Goal: Information Seeking & Learning: Learn about a topic

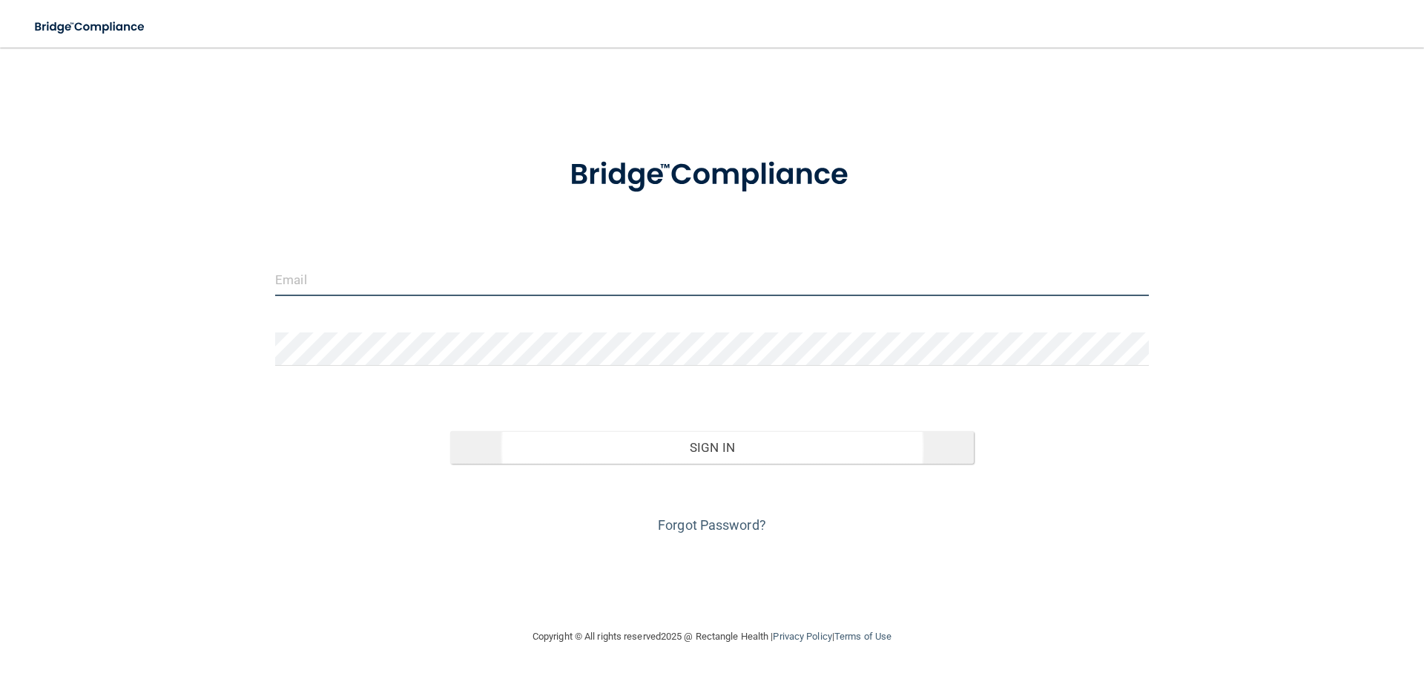
type input "[EMAIL_ADDRESS][DOMAIN_NAME]"
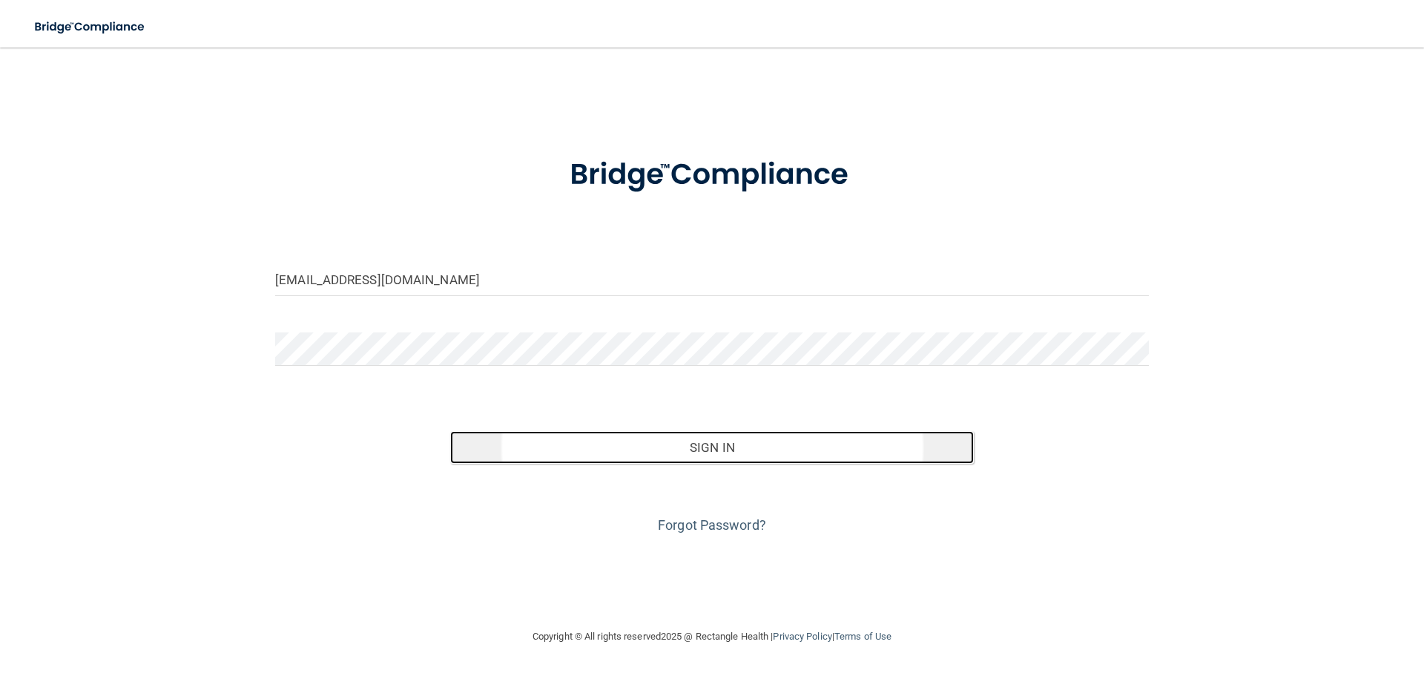
click at [631, 453] on button "Sign In" at bounding box center [712, 447] width 524 height 33
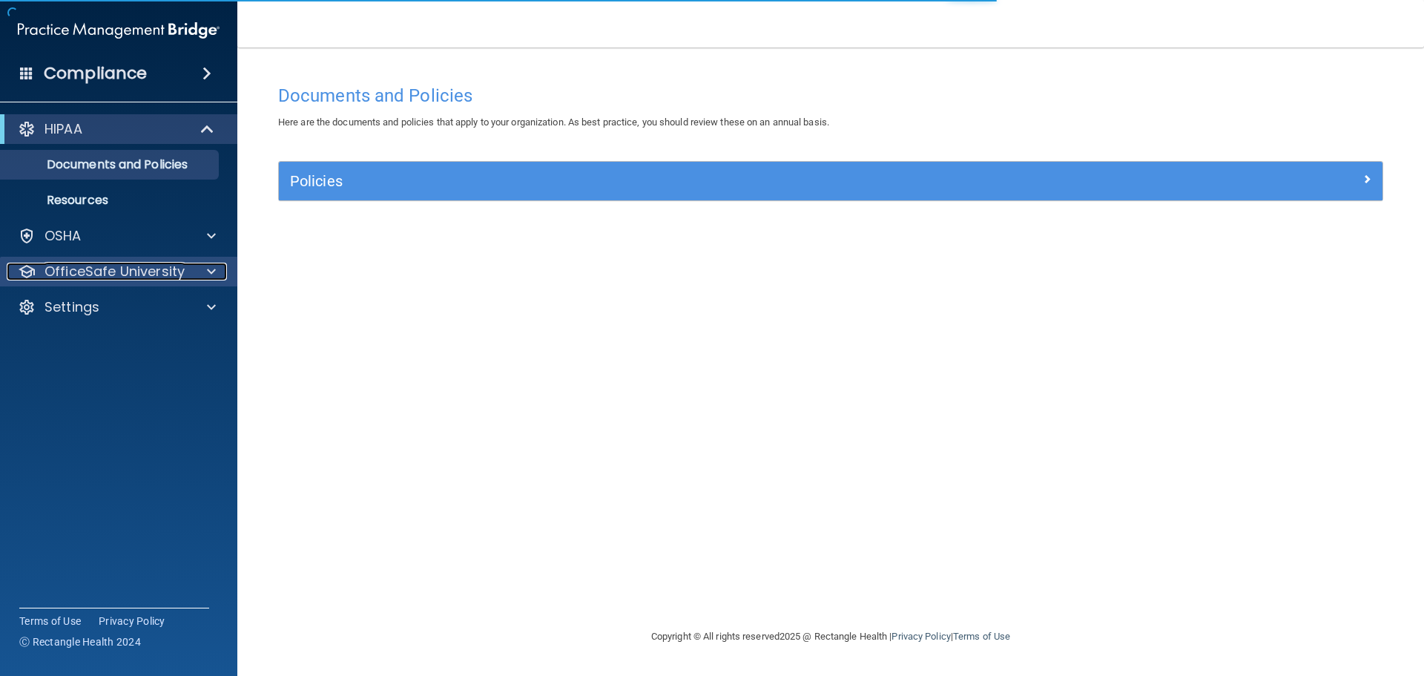
click at [136, 280] on p "OfficeSafe University" at bounding box center [115, 272] width 140 height 18
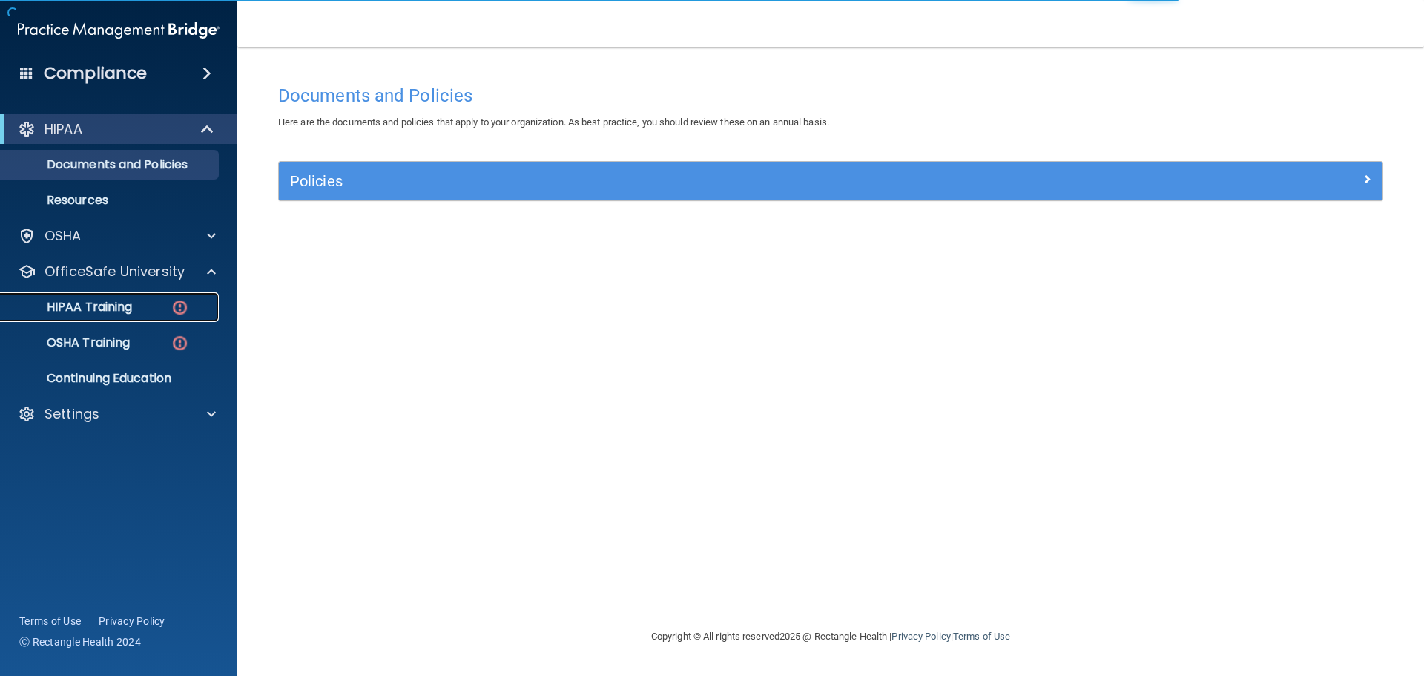
click at [134, 312] on div "HIPAA Training" at bounding box center [111, 307] width 203 height 15
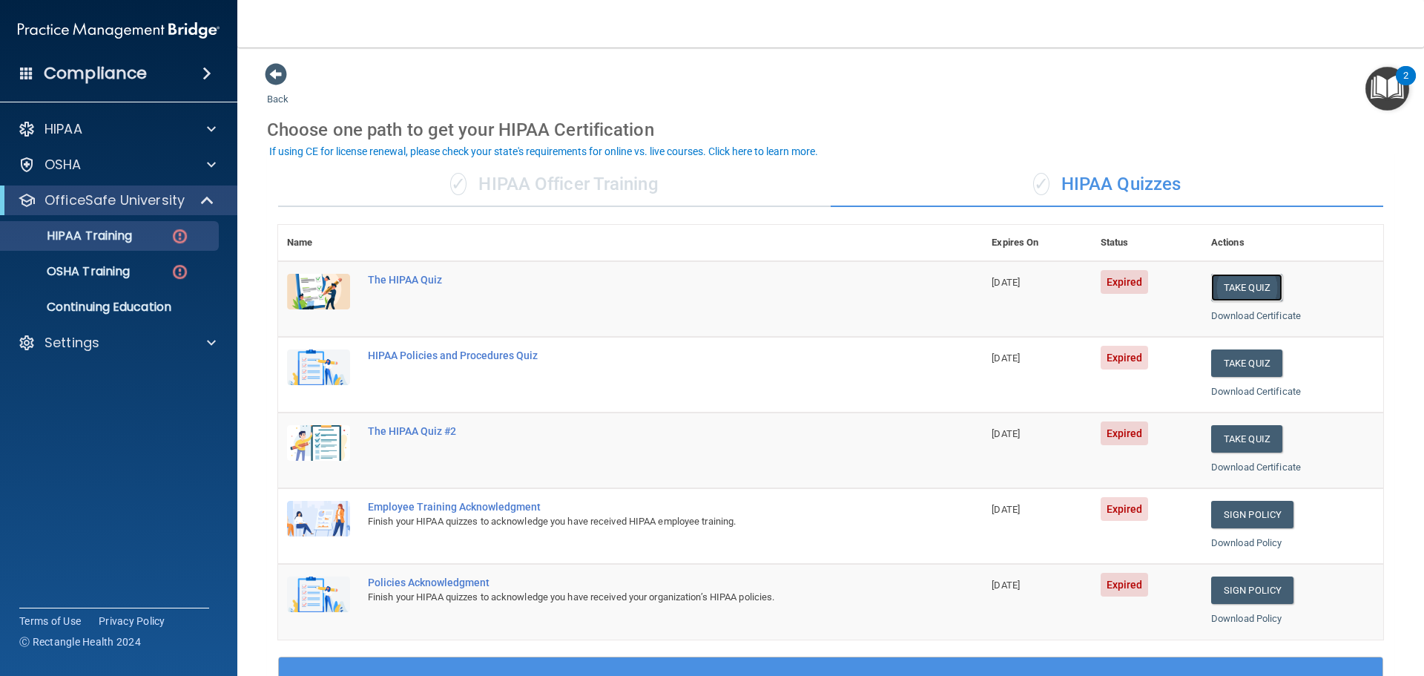
click at [1251, 285] on button "Take Quiz" at bounding box center [1246, 287] width 71 height 27
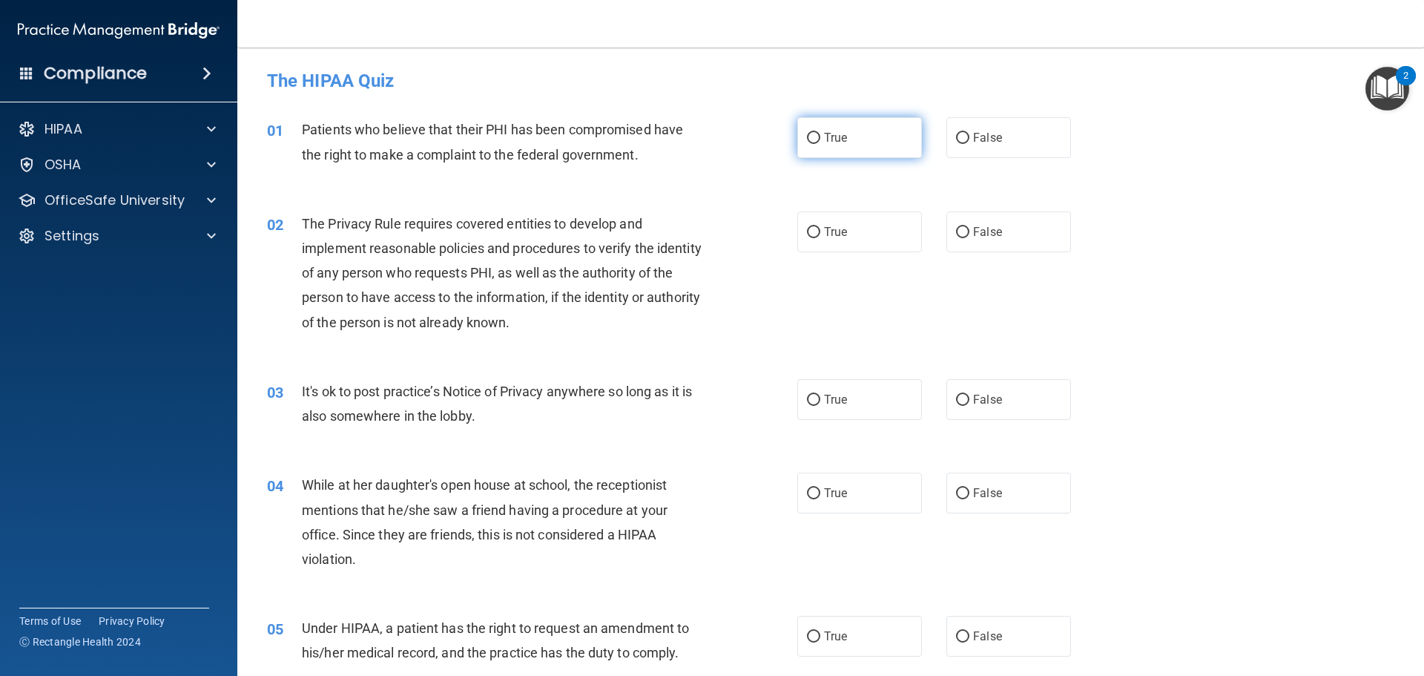
click at [874, 149] on label "True" at bounding box center [859, 137] width 125 height 41
click at [820, 144] on input "True" at bounding box center [813, 138] width 13 height 11
radio input "true"
click at [852, 226] on label "True" at bounding box center [859, 231] width 125 height 41
click at [820, 227] on input "True" at bounding box center [813, 232] width 13 height 11
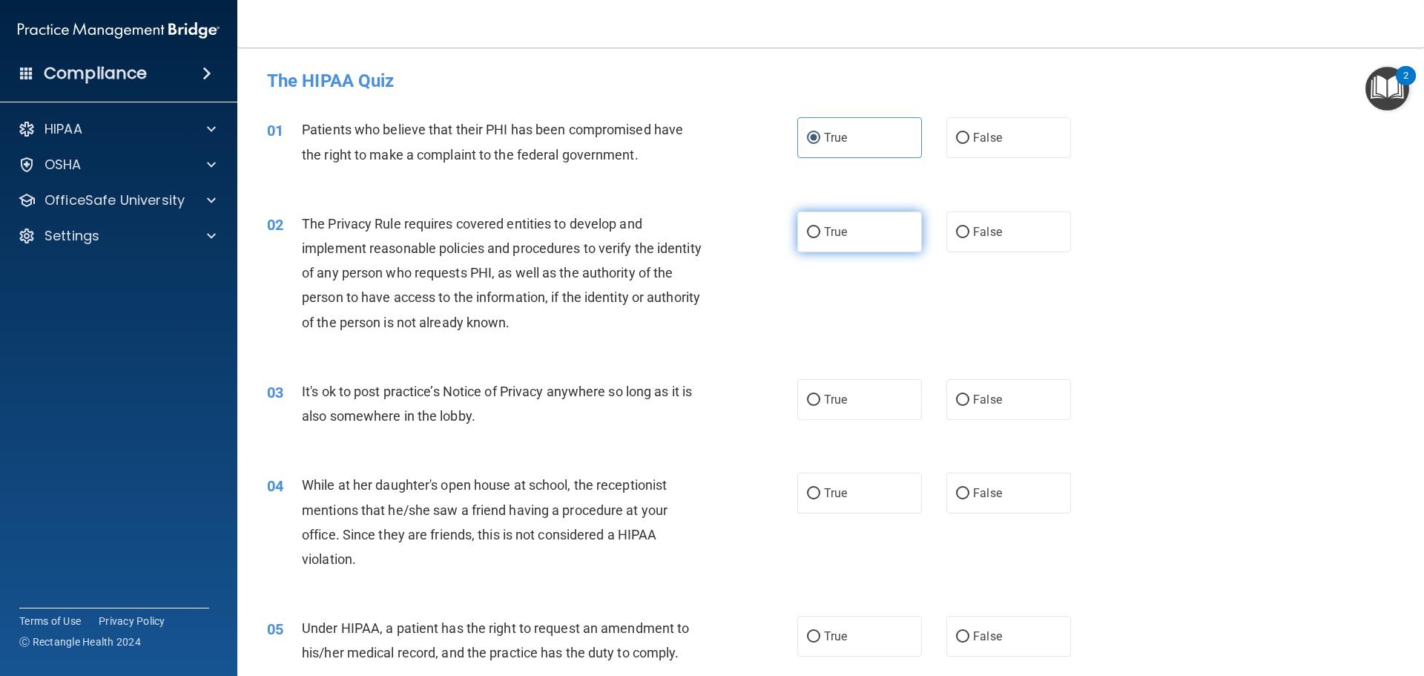
radio input "true"
click at [981, 399] on span "False" at bounding box center [987, 399] width 29 height 14
click at [970, 399] on input "False" at bounding box center [962, 400] width 13 height 11
radio input "true"
click at [973, 479] on label "False" at bounding box center [1009, 493] width 125 height 41
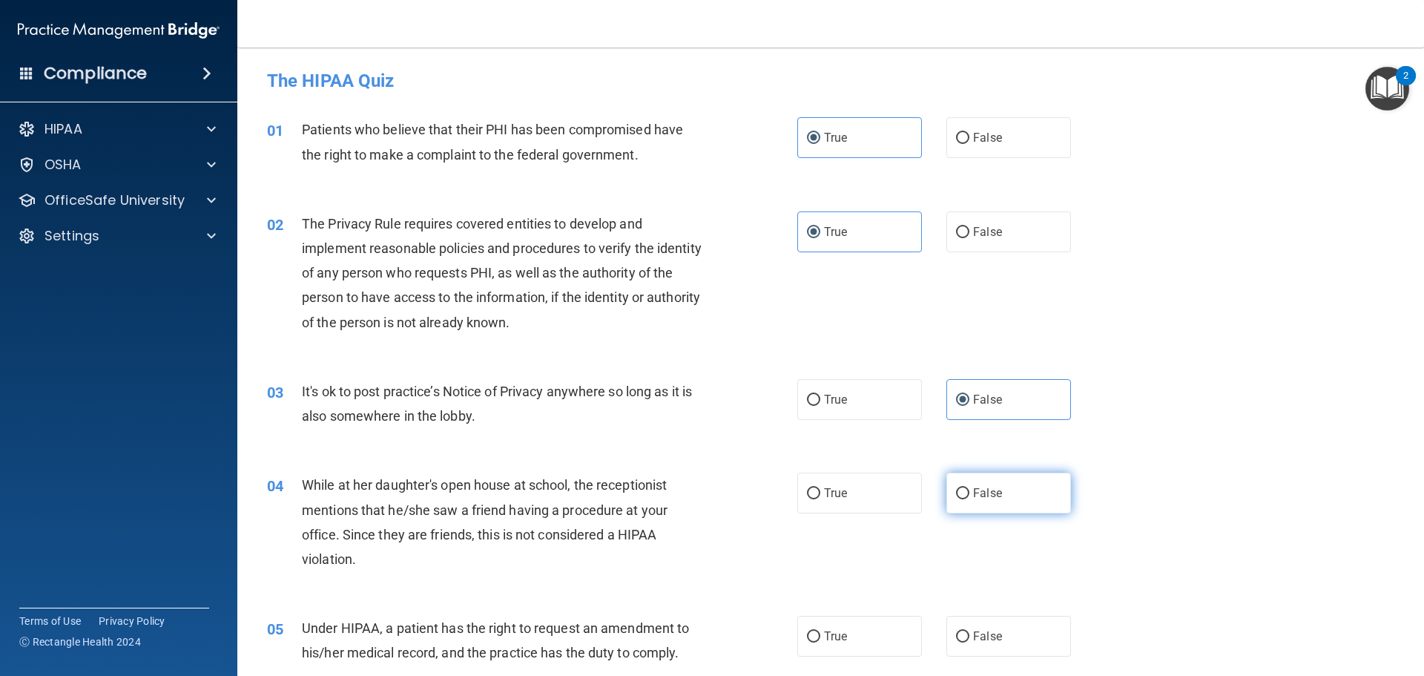
click at [970, 488] on input "False" at bounding box center [962, 493] width 13 height 11
radio input "true"
click at [960, 631] on input "False" at bounding box center [962, 636] width 13 height 11
radio input "true"
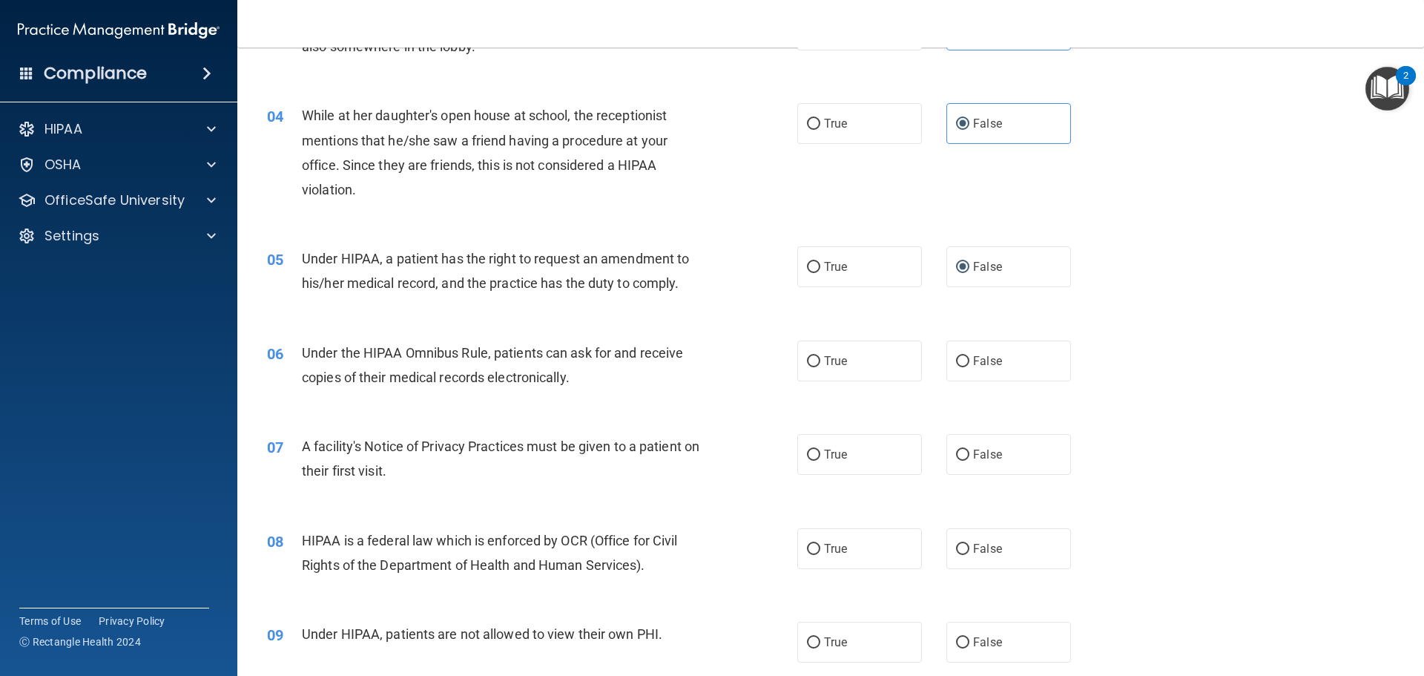
scroll to position [371, 0]
click at [874, 378] on label "True" at bounding box center [859, 359] width 125 height 41
click at [820, 366] on input "True" at bounding box center [813, 360] width 13 height 11
radio input "true"
click at [858, 452] on label "True" at bounding box center [859, 452] width 125 height 41
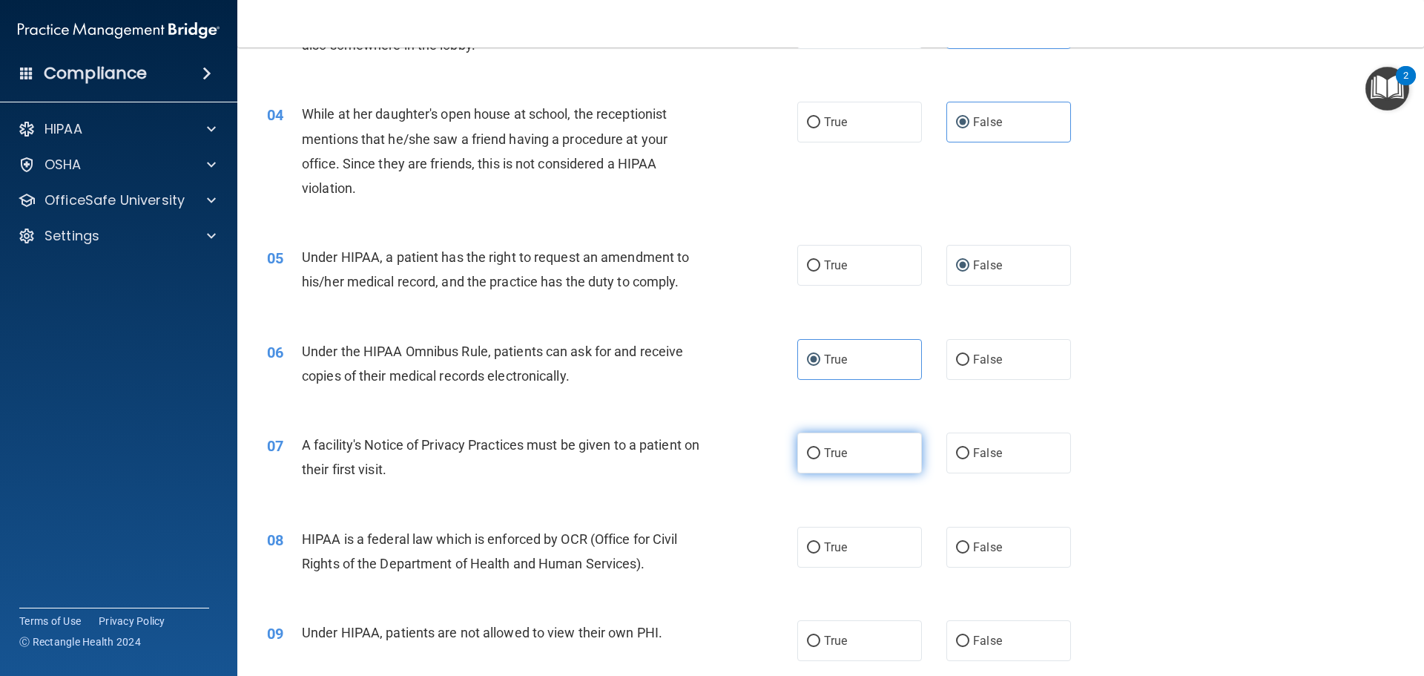
click at [820, 452] on input "True" at bounding box center [813, 453] width 13 height 11
radio input "true"
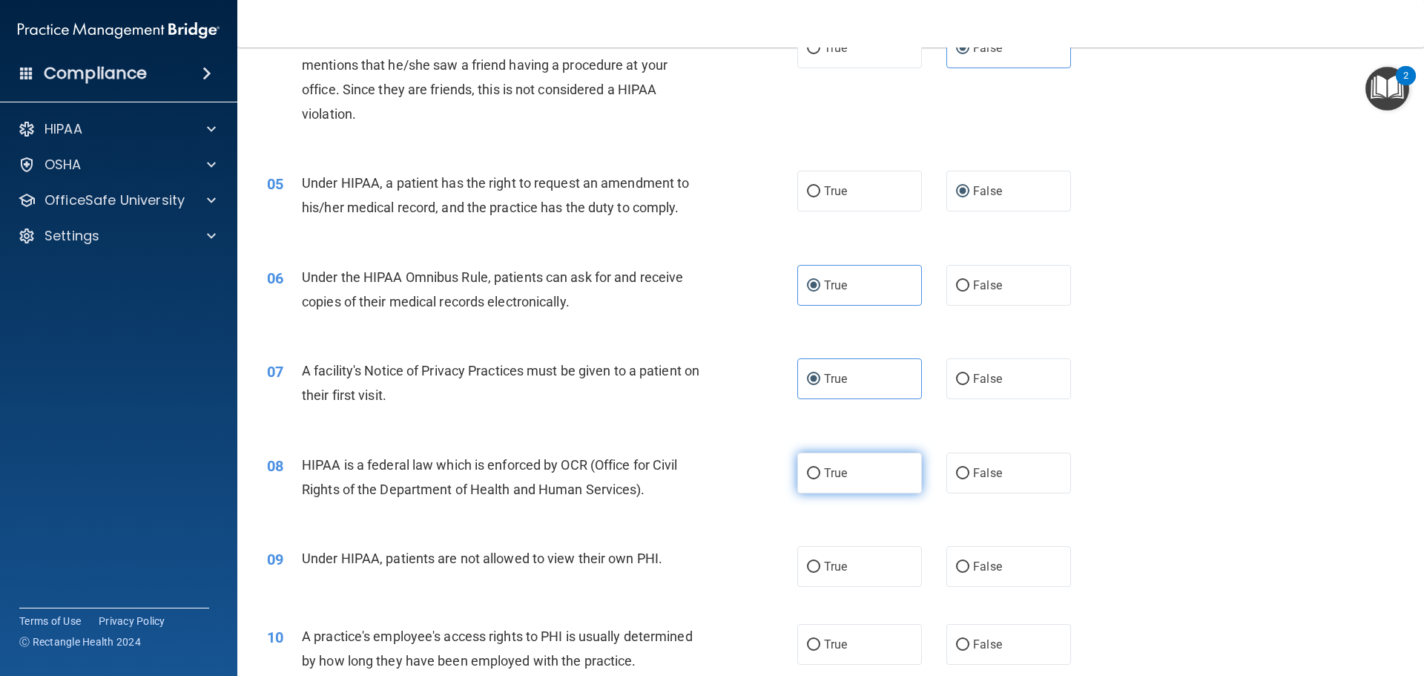
click at [852, 467] on label "True" at bounding box center [859, 472] width 125 height 41
click at [820, 468] on input "True" at bounding box center [813, 473] width 13 height 11
radio input "true"
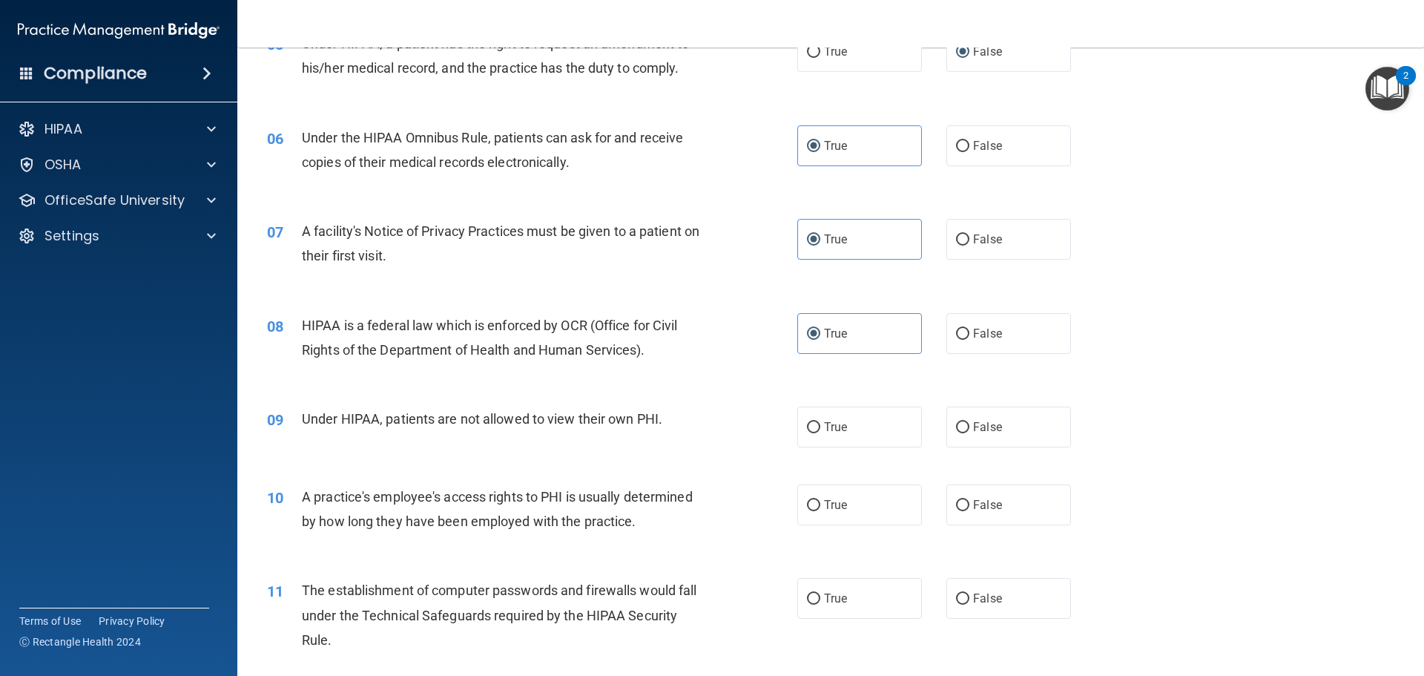
scroll to position [593, 0]
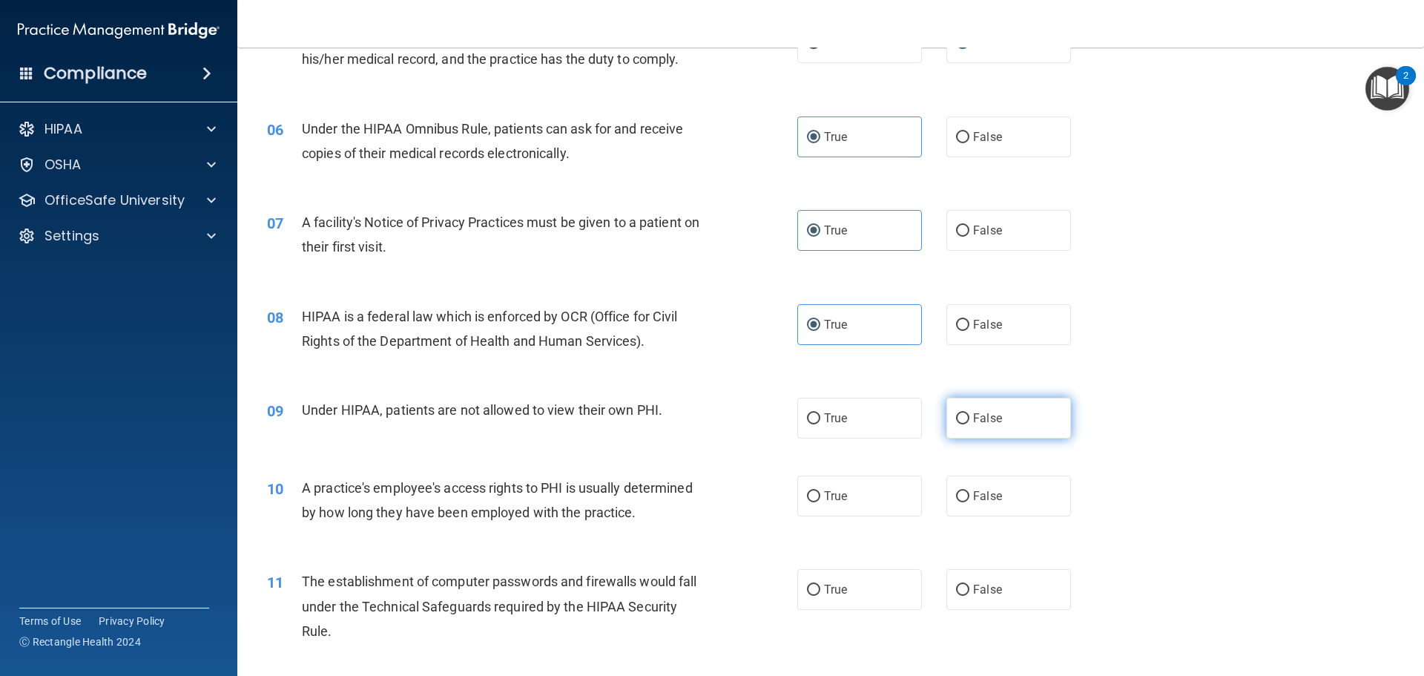
click at [978, 432] on label "False" at bounding box center [1009, 418] width 125 height 41
click at [970, 424] on input "False" at bounding box center [962, 418] width 13 height 11
radio input "true"
click at [963, 501] on label "False" at bounding box center [1009, 495] width 125 height 41
click at [963, 501] on input "False" at bounding box center [962, 496] width 13 height 11
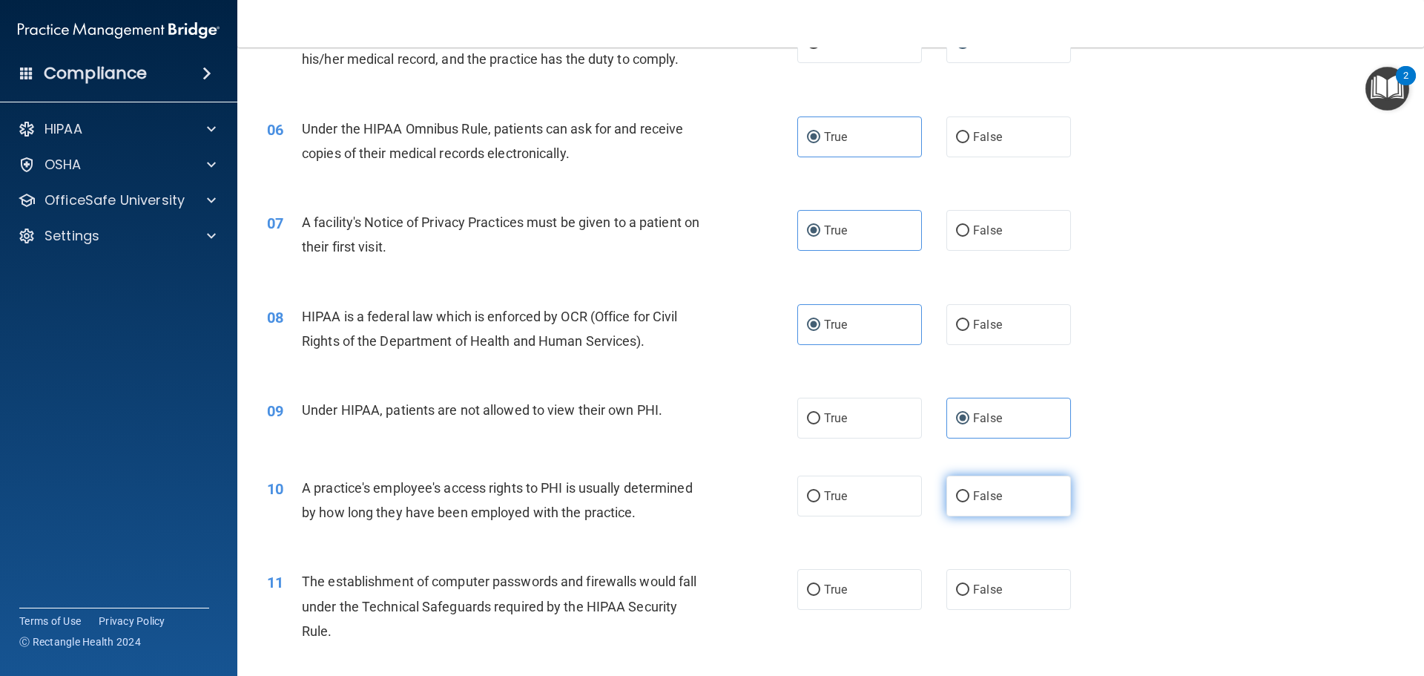
radio input "true"
click at [830, 583] on span "True" at bounding box center [835, 589] width 23 height 14
click at [820, 585] on input "True" at bounding box center [813, 590] width 13 height 11
radio input "true"
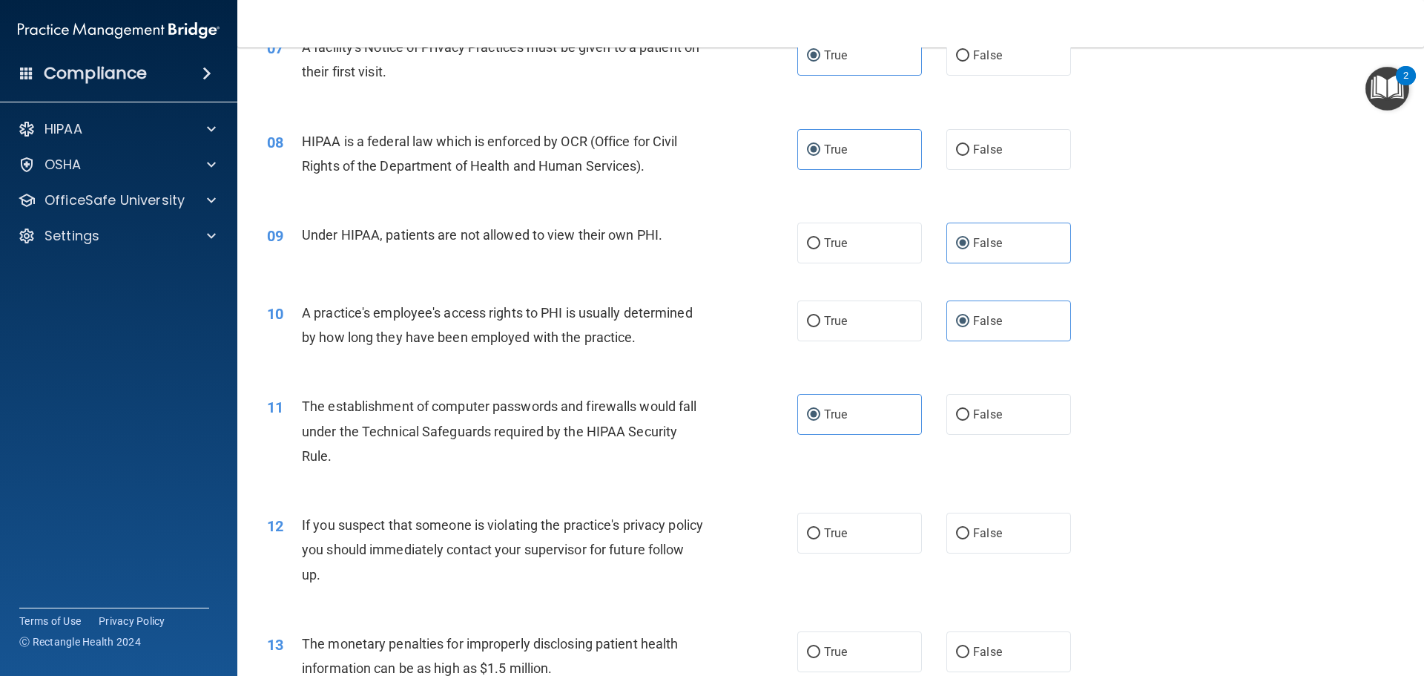
scroll to position [890, 0]
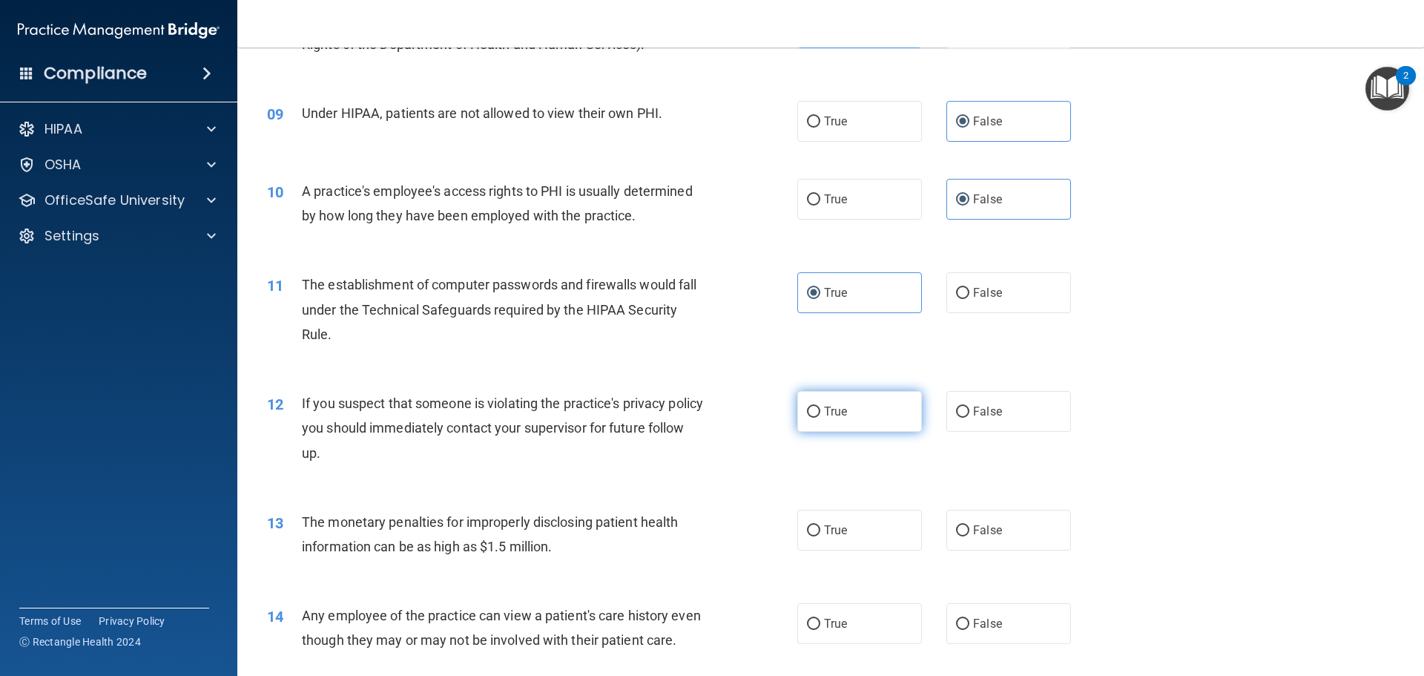
click at [853, 418] on label "True" at bounding box center [859, 411] width 125 height 41
click at [820, 418] on input "True" at bounding box center [813, 412] width 13 height 11
radio input "true"
click at [865, 542] on label "True" at bounding box center [859, 530] width 125 height 41
click at [820, 536] on input "True" at bounding box center [813, 530] width 13 height 11
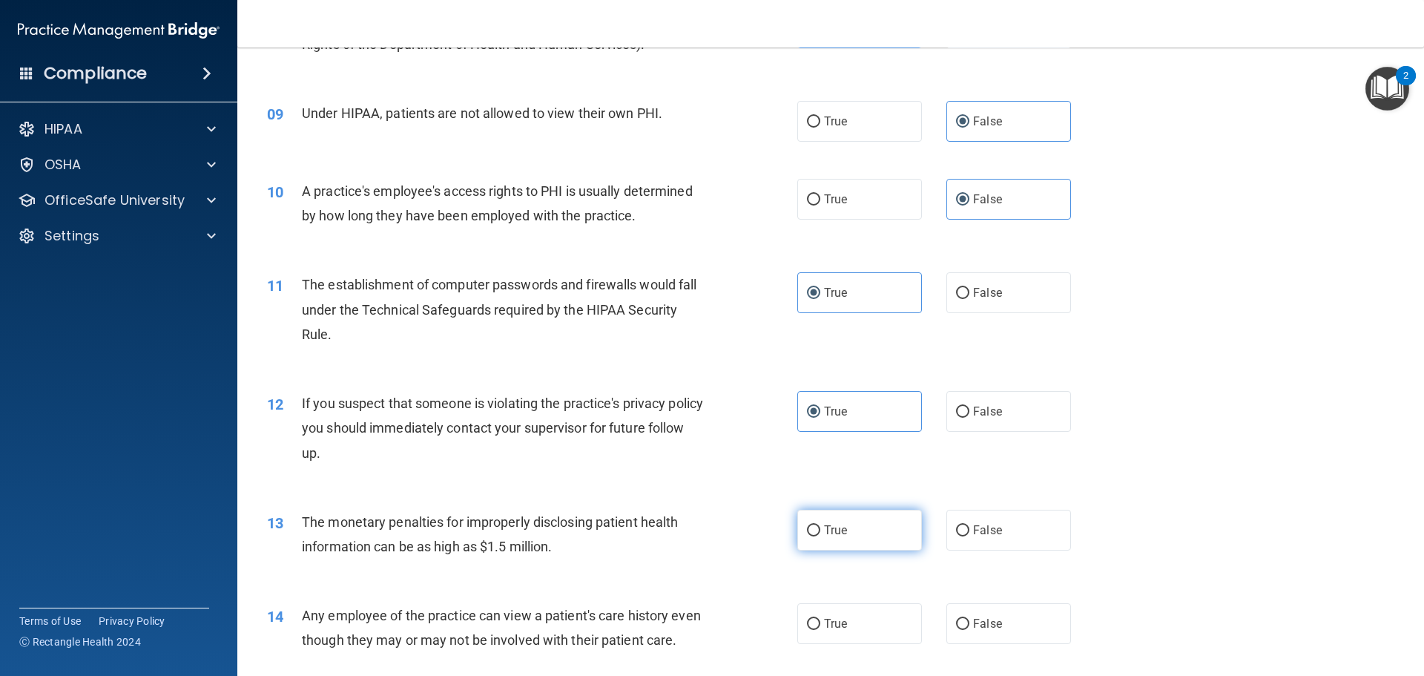
radio input "true"
click at [979, 628] on span "False" at bounding box center [987, 623] width 29 height 14
click at [970, 628] on input "False" at bounding box center [962, 624] width 13 height 11
radio input "true"
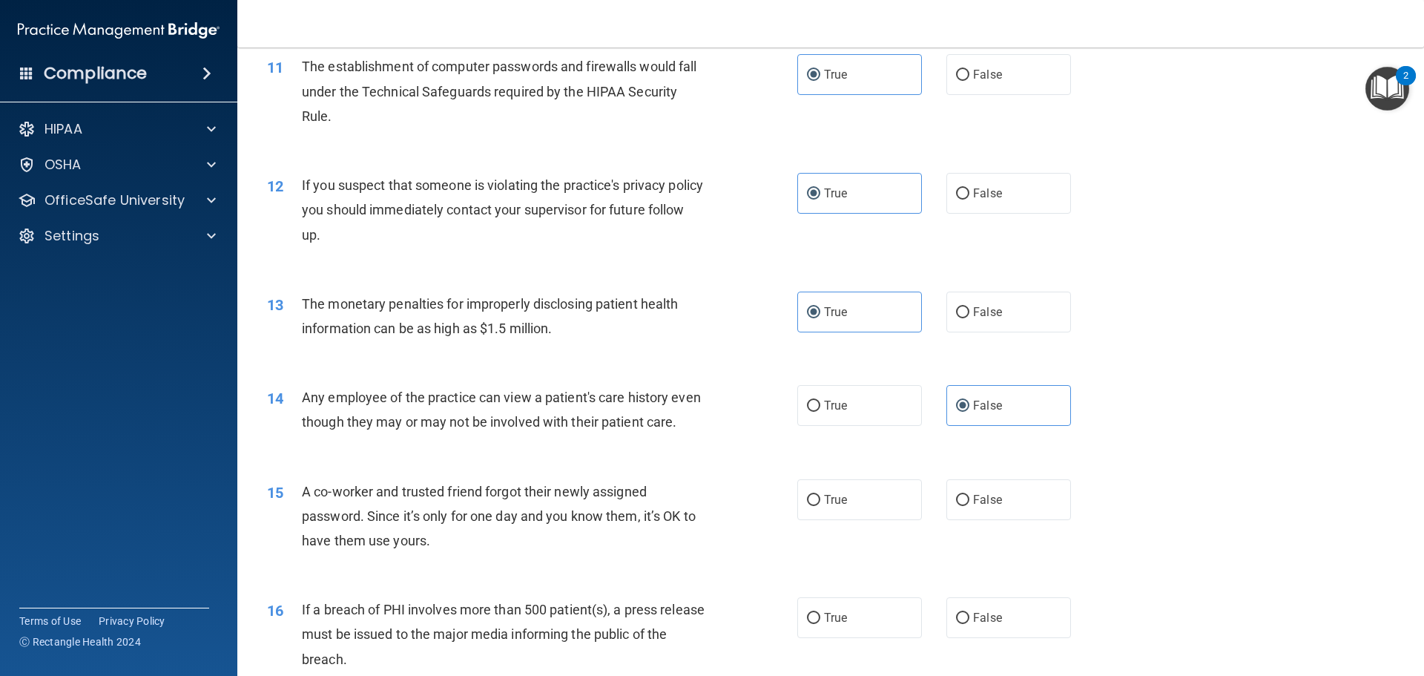
scroll to position [1113, 0]
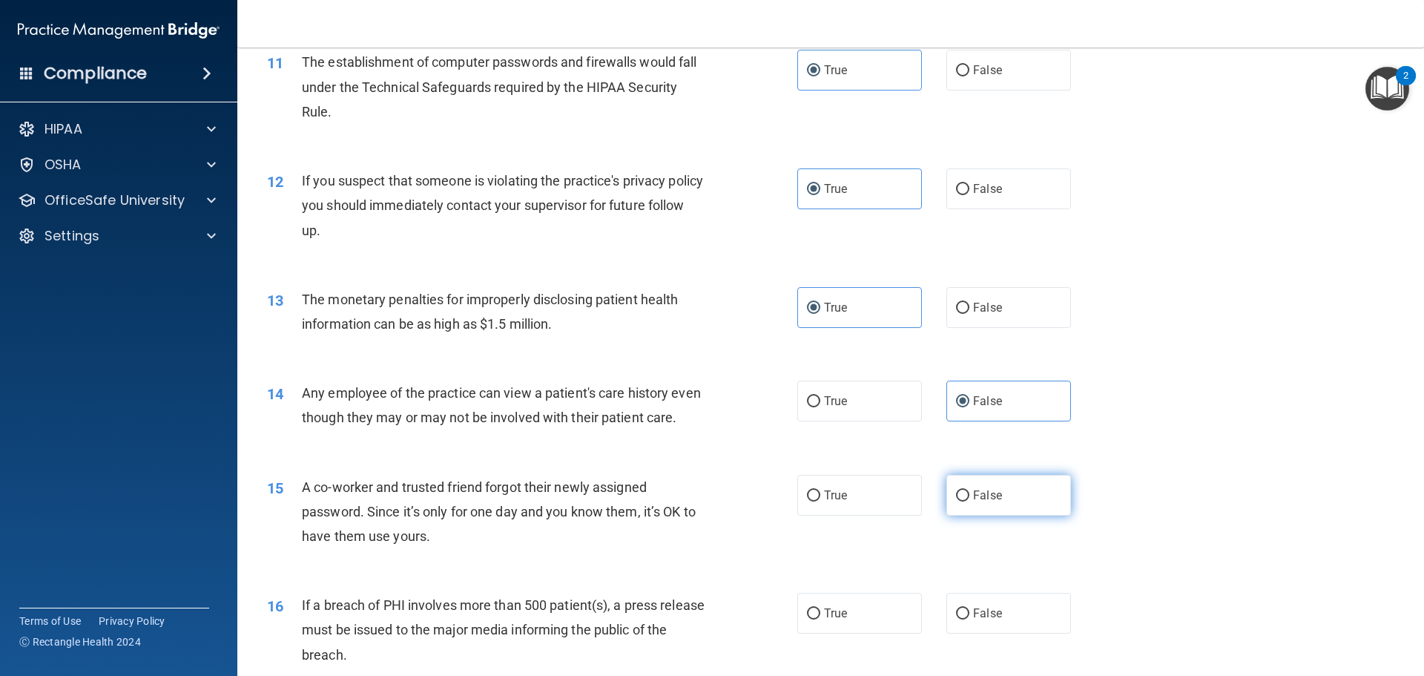
click at [1003, 516] on label "False" at bounding box center [1009, 495] width 125 height 41
click at [970, 501] on input "False" at bounding box center [962, 495] width 13 height 11
radio input "true"
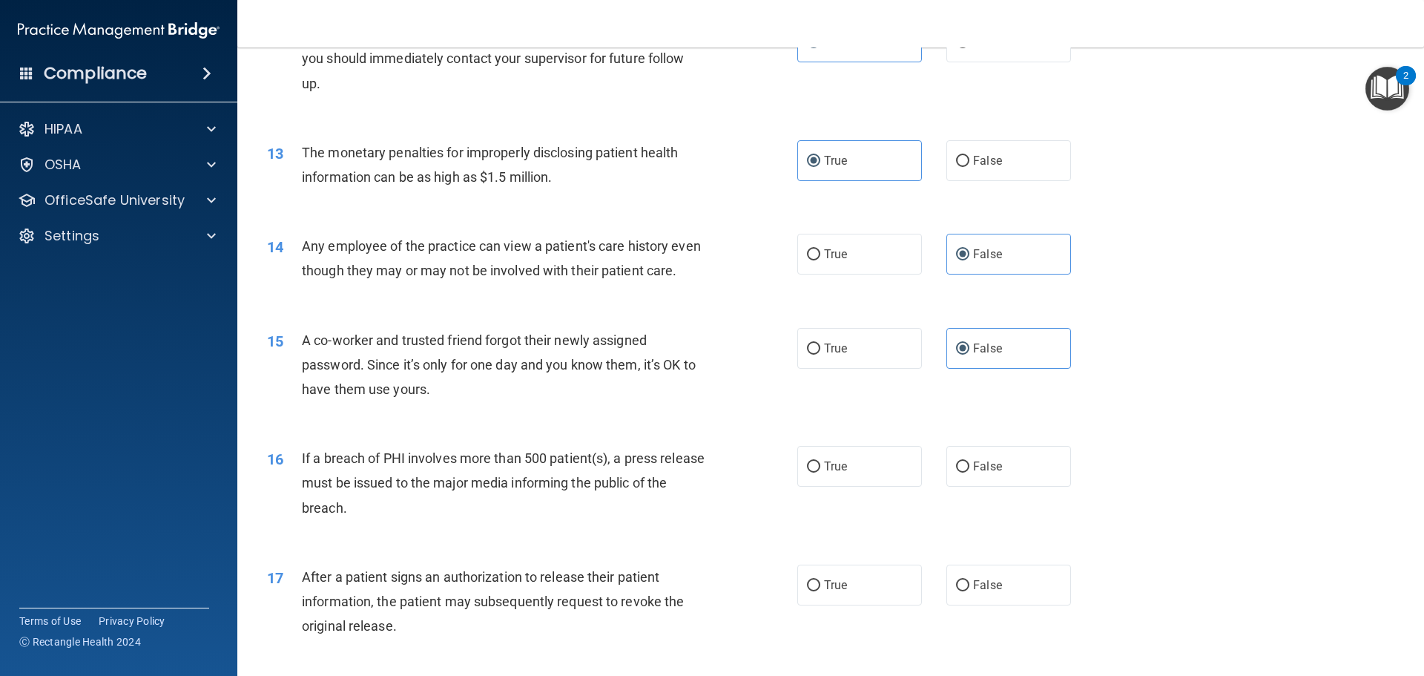
scroll to position [1261, 0]
click at [853, 485] on label "True" at bounding box center [859, 464] width 125 height 41
click at [820, 471] on input "True" at bounding box center [813, 465] width 13 height 11
radio input "true"
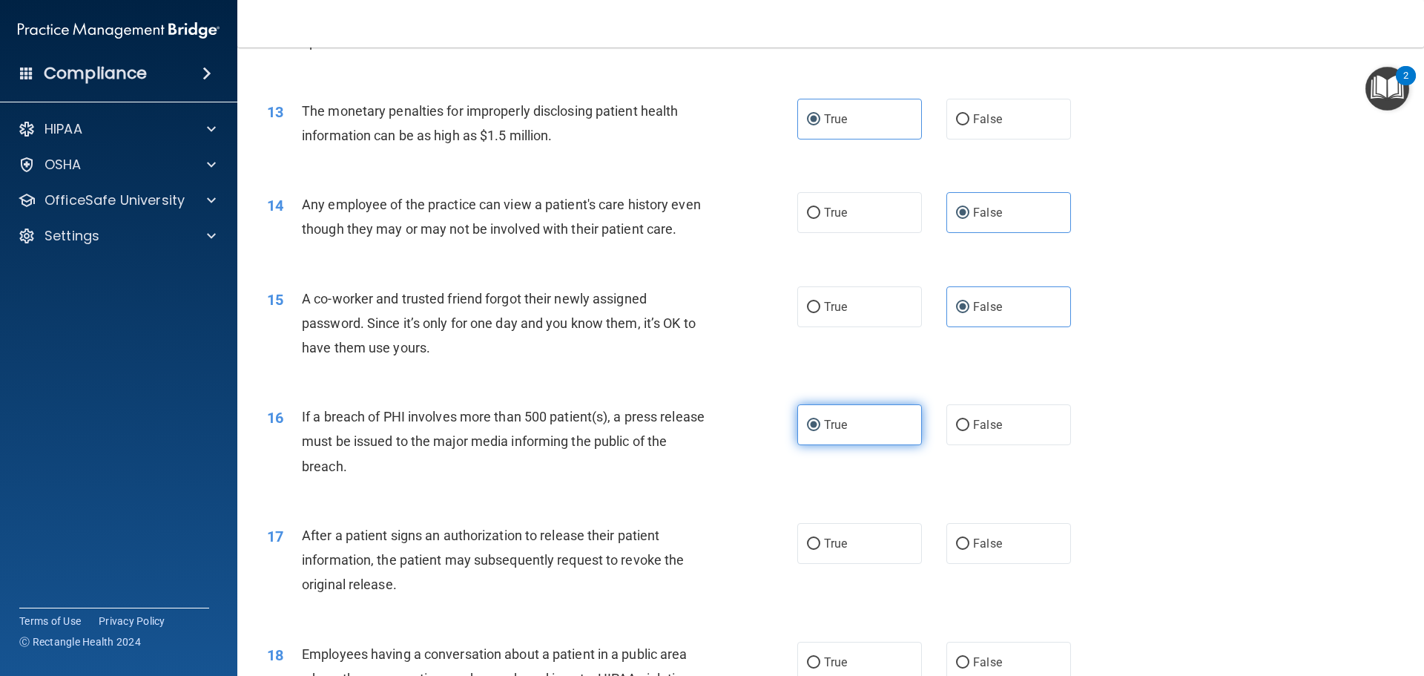
scroll to position [1335, 0]
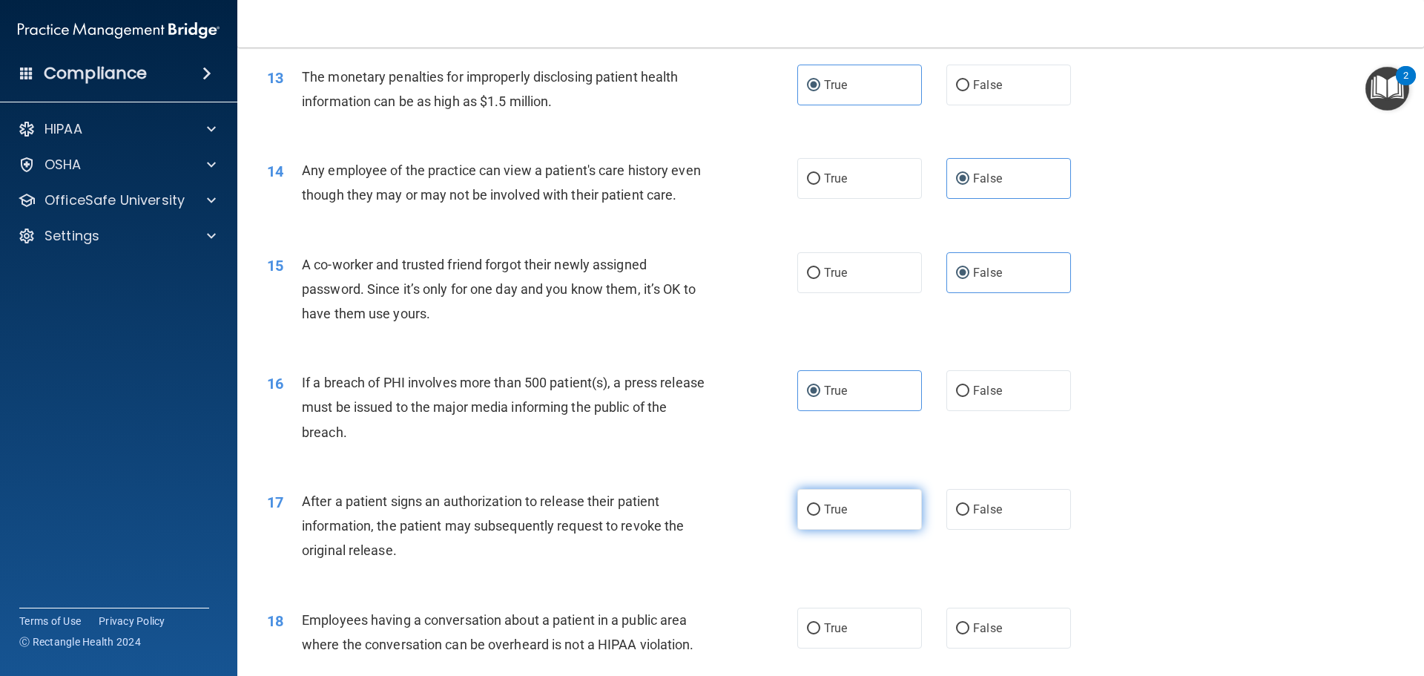
click at [851, 530] on label "True" at bounding box center [859, 509] width 125 height 41
click at [820, 516] on input "True" at bounding box center [813, 509] width 13 height 11
radio input "true"
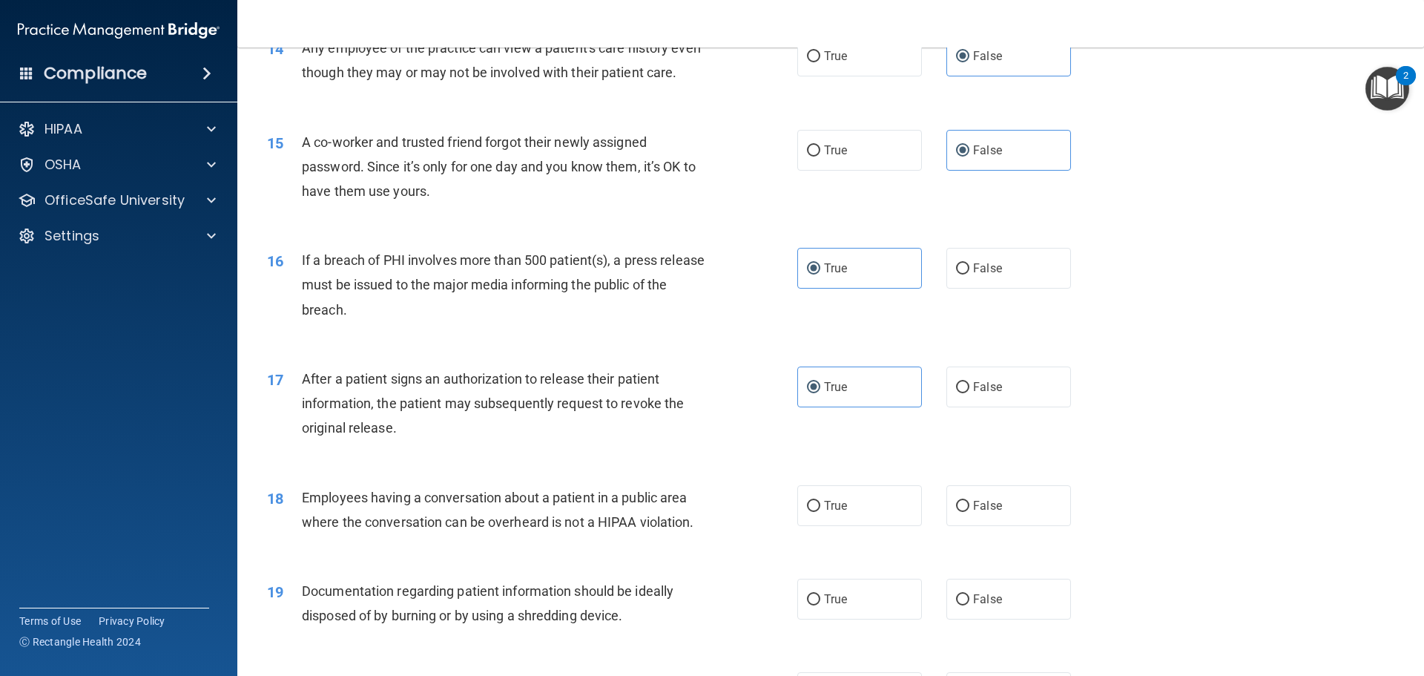
scroll to position [1484, 0]
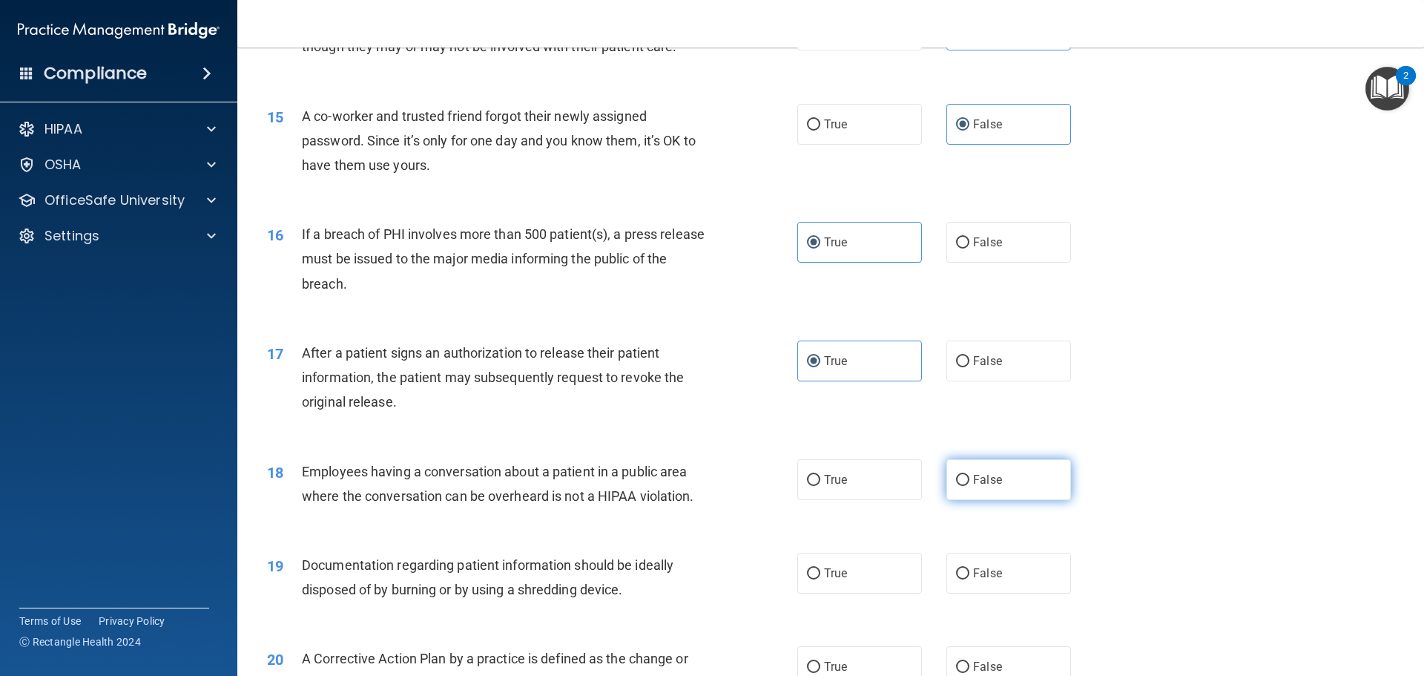
click at [983, 487] on span "False" at bounding box center [987, 480] width 29 height 14
click at [970, 486] on input "False" at bounding box center [962, 480] width 13 height 11
radio input "true"
click at [849, 593] on label "True" at bounding box center [859, 573] width 125 height 41
click at [820, 579] on input "True" at bounding box center [813, 573] width 13 height 11
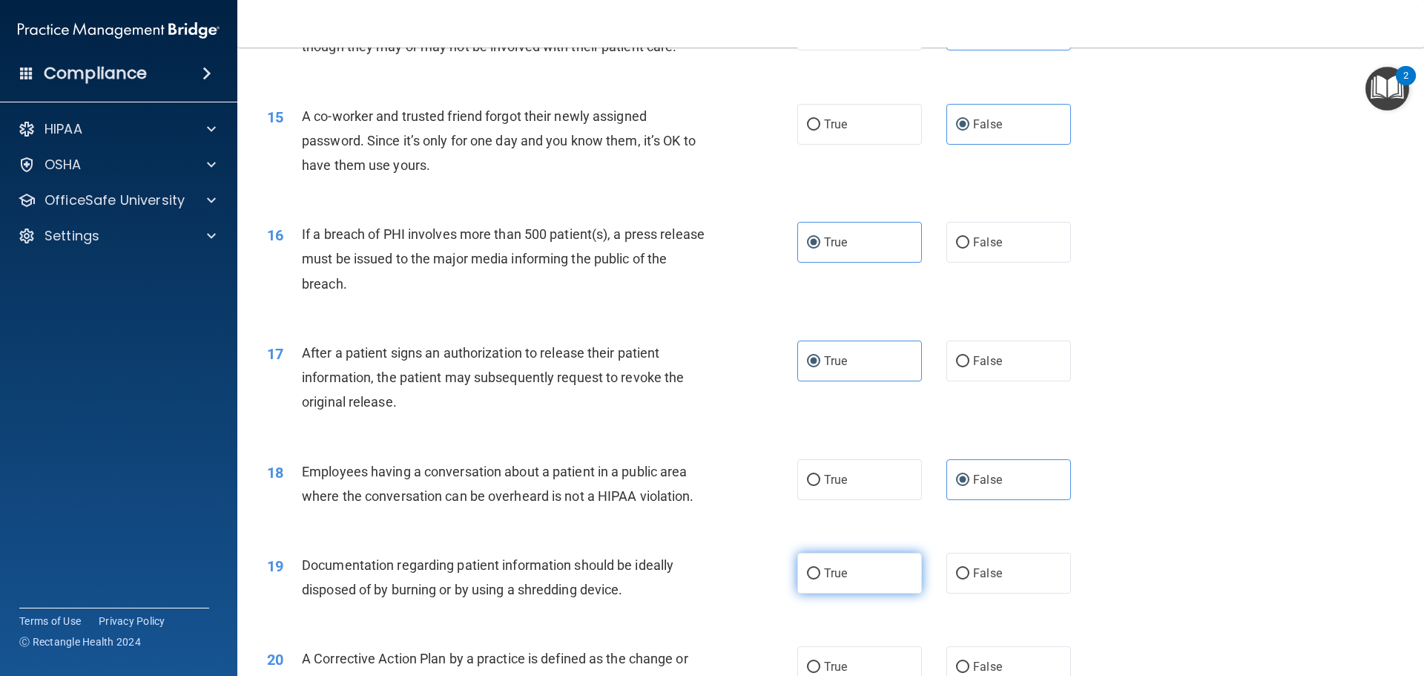
radio input "true"
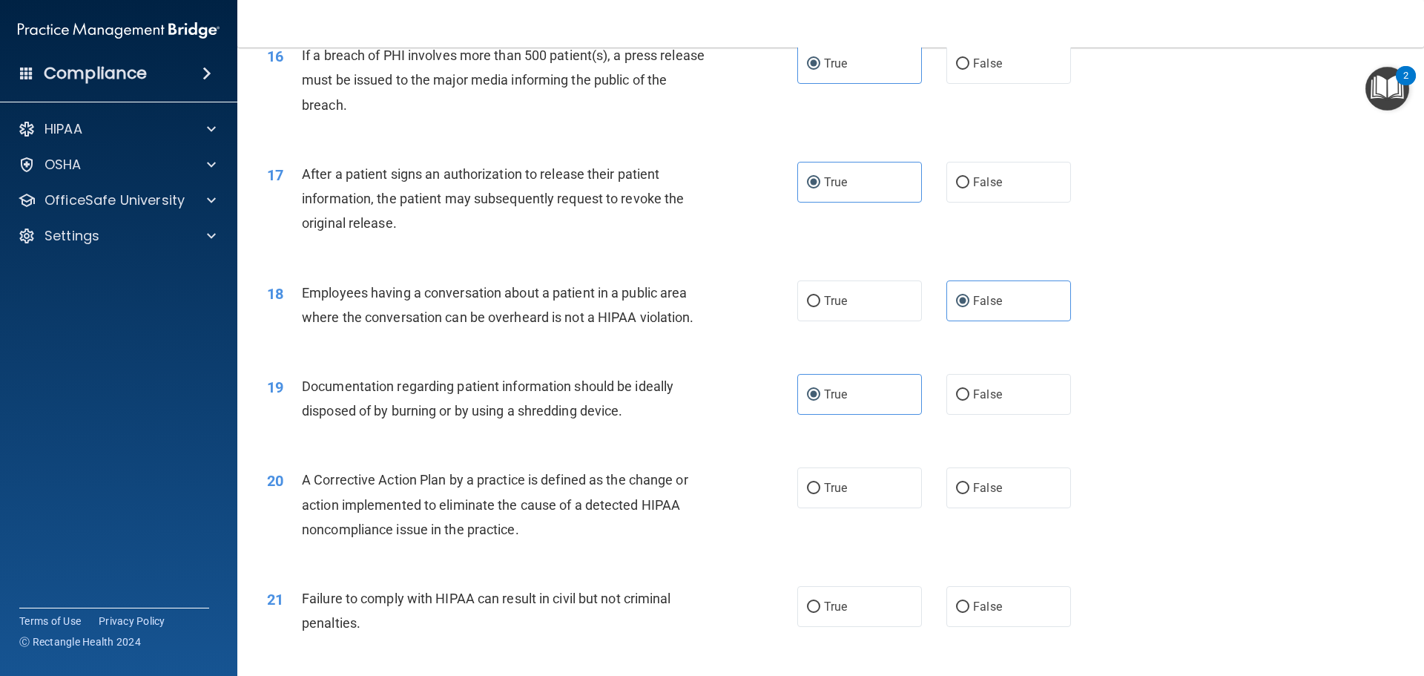
scroll to position [1706, 0]
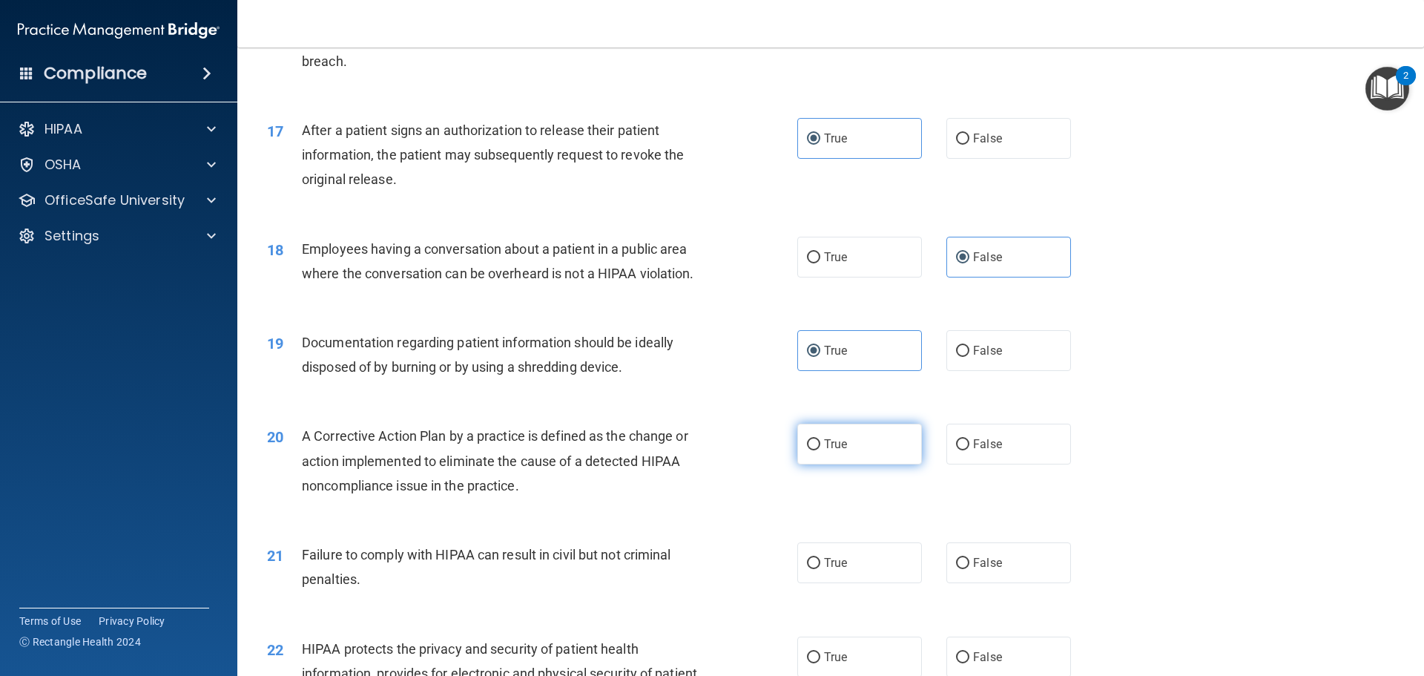
click at [832, 451] on span "True" at bounding box center [835, 444] width 23 height 14
click at [820, 450] on input "True" at bounding box center [813, 444] width 13 height 11
radio input "true"
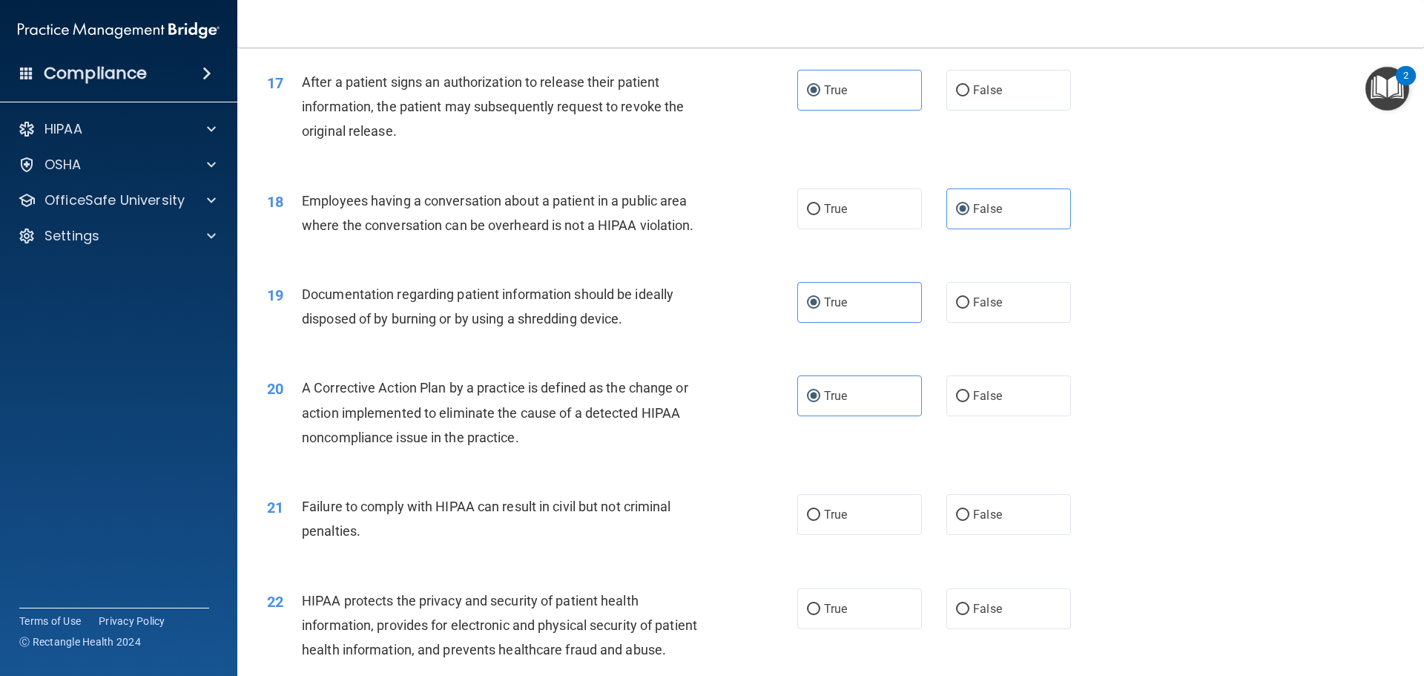
scroll to position [1780, 0]
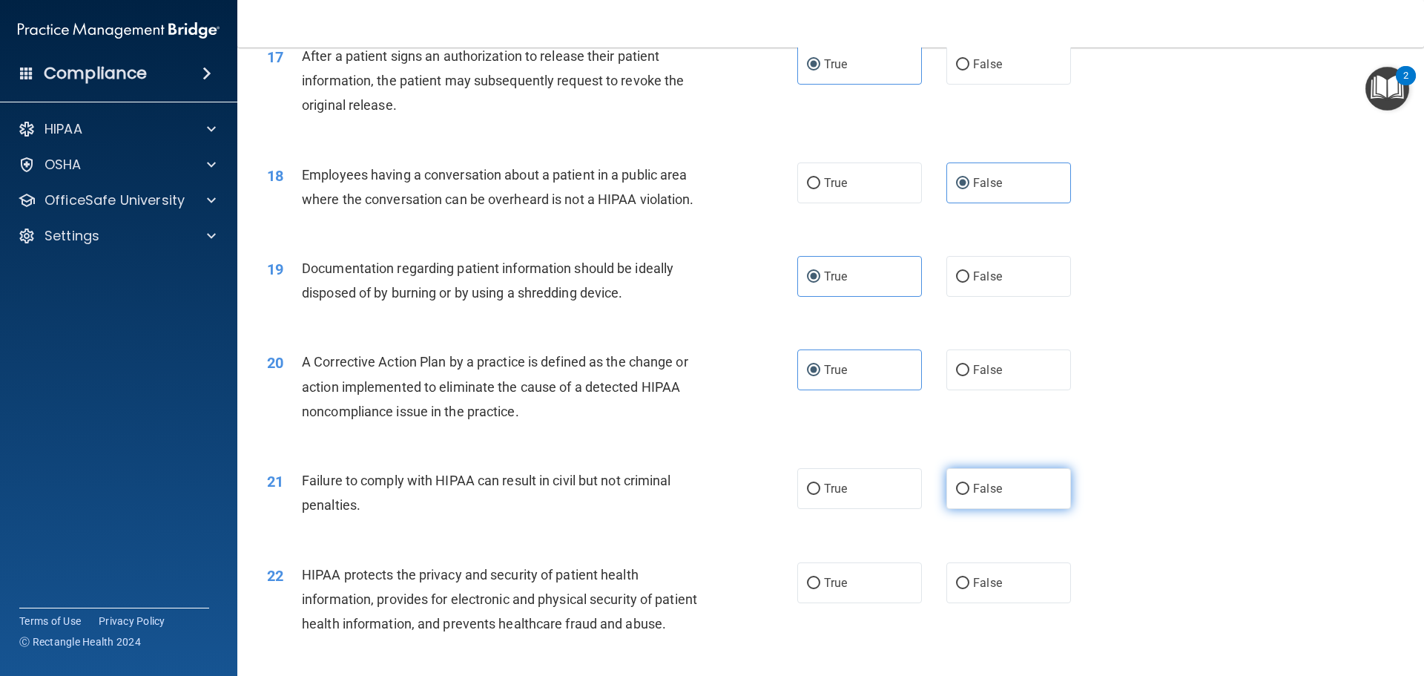
click at [990, 496] on span "False" at bounding box center [987, 488] width 29 height 14
click at [970, 495] on input "False" at bounding box center [962, 489] width 13 height 11
radio input "true"
click at [860, 603] on label "True" at bounding box center [859, 582] width 125 height 41
click at [820, 589] on input "True" at bounding box center [813, 583] width 13 height 11
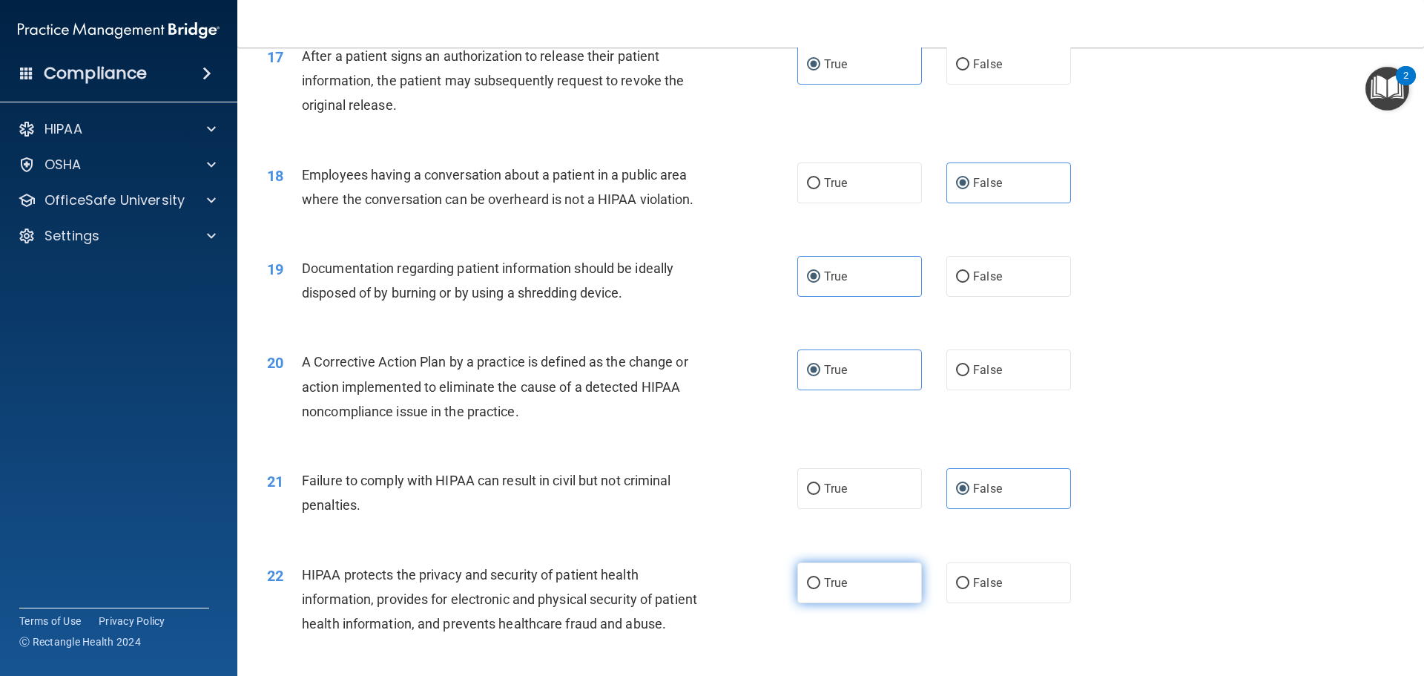
radio input "true"
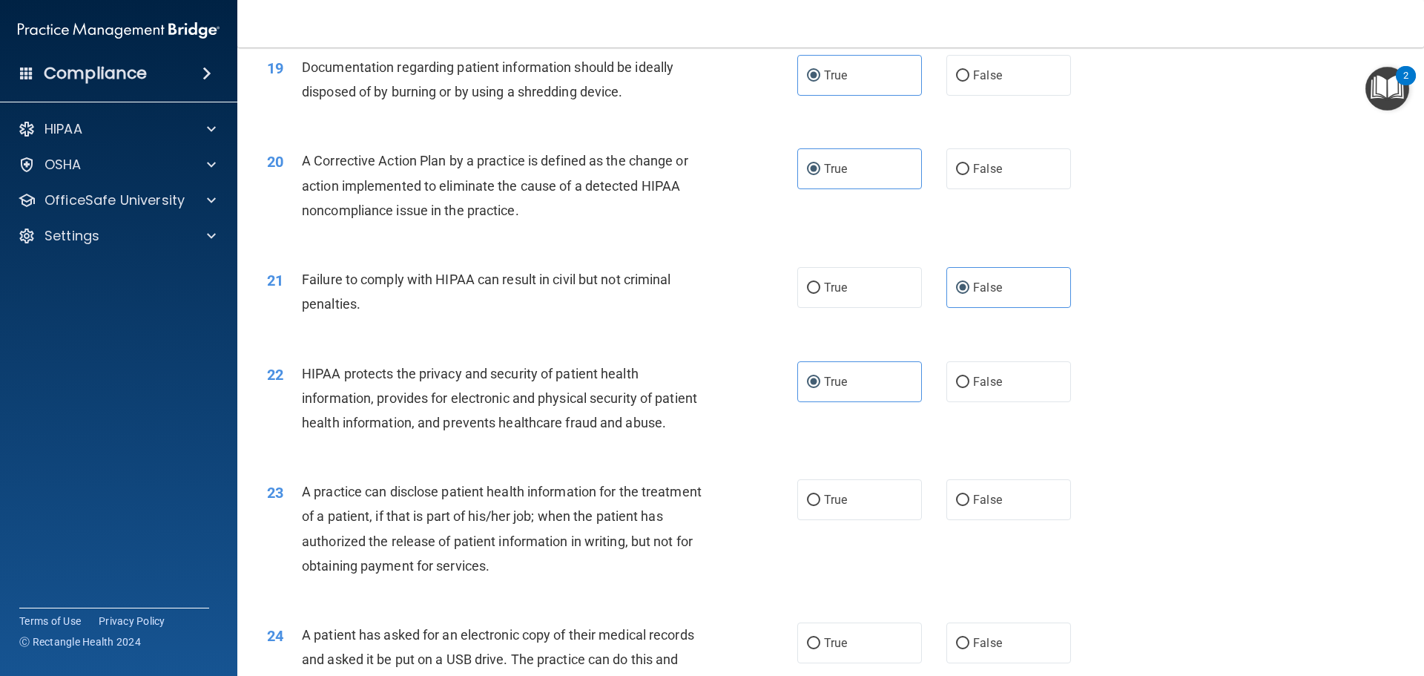
scroll to position [2003, 0]
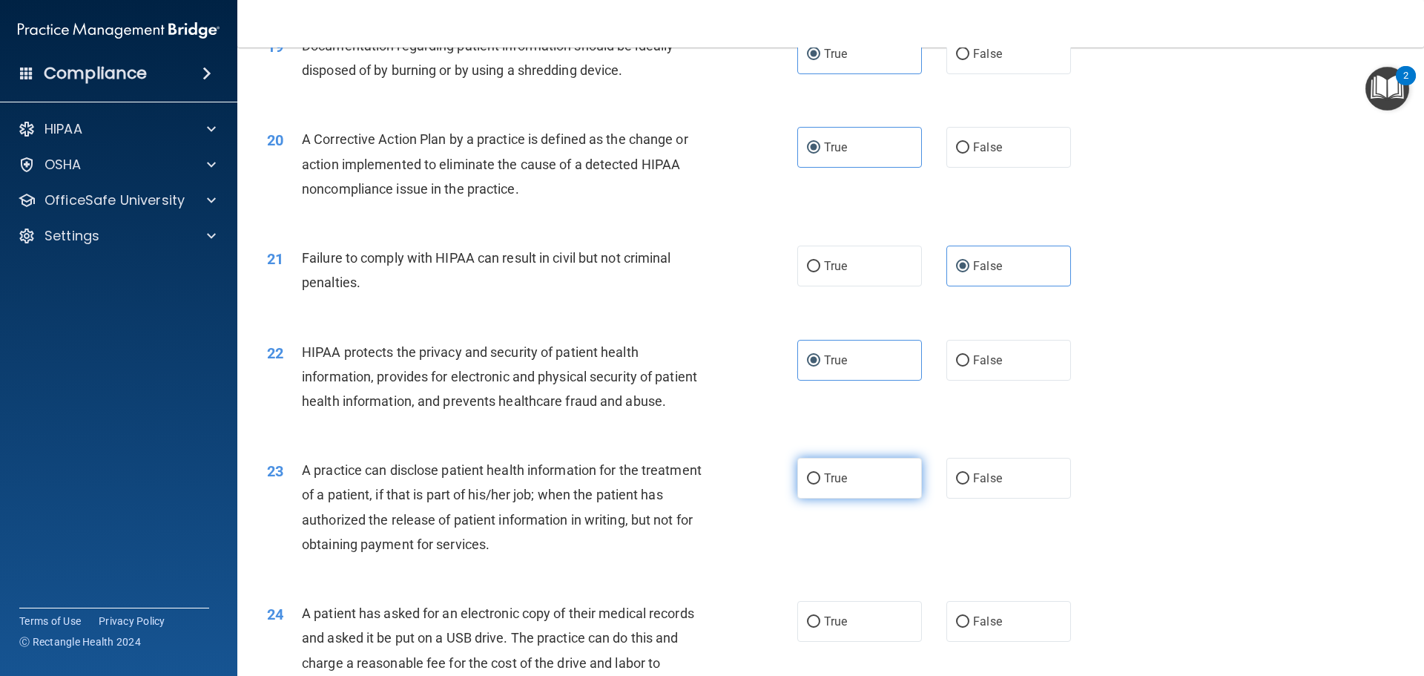
click at [913, 498] on label "True" at bounding box center [859, 478] width 125 height 41
click at [820, 484] on input "True" at bounding box center [813, 478] width 13 height 11
radio input "true"
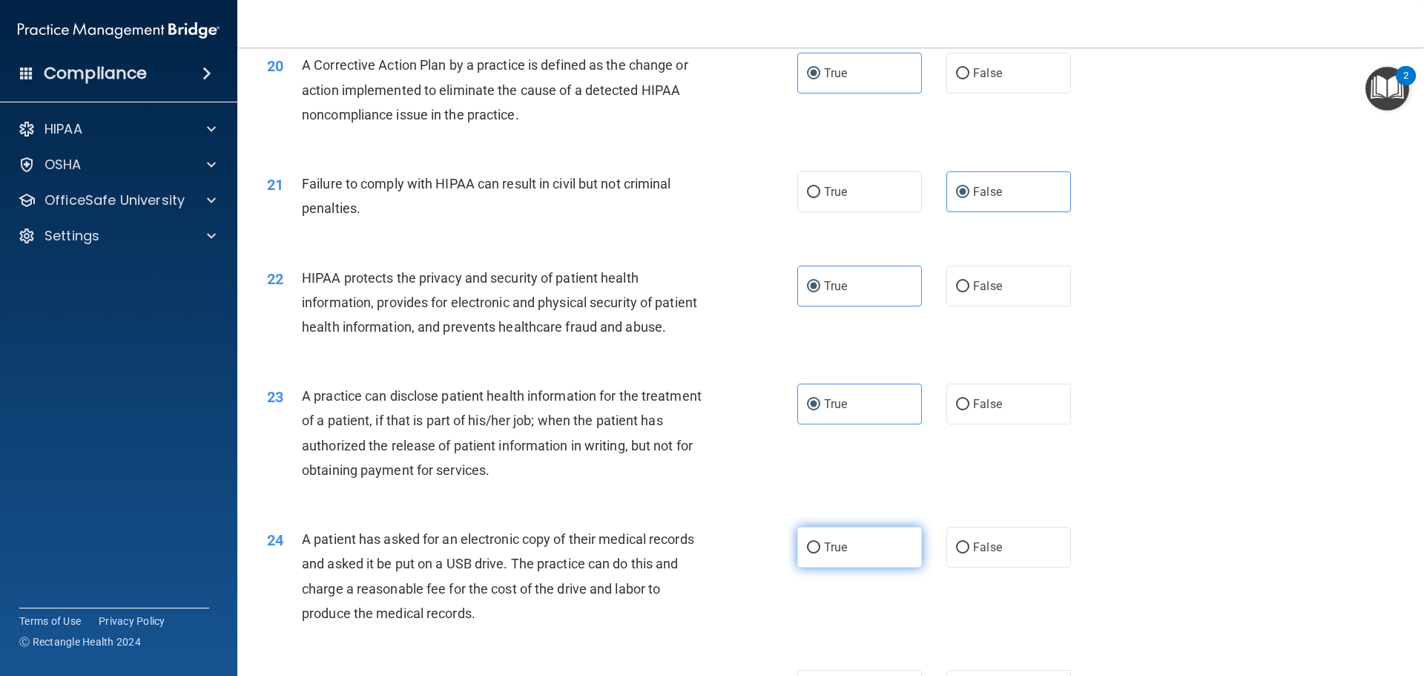
click at [859, 567] on label "True" at bounding box center [859, 547] width 125 height 41
click at [820, 553] on input "True" at bounding box center [813, 547] width 13 height 11
radio input "true"
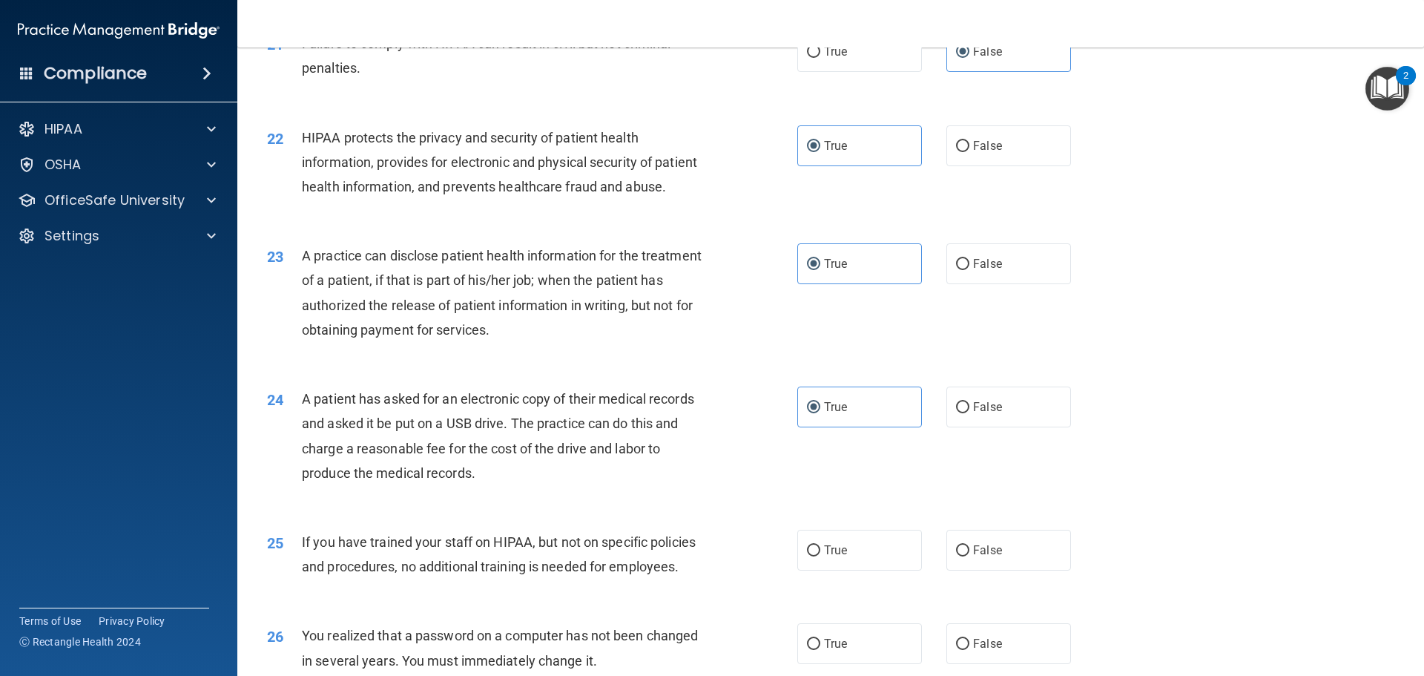
scroll to position [2225, 0]
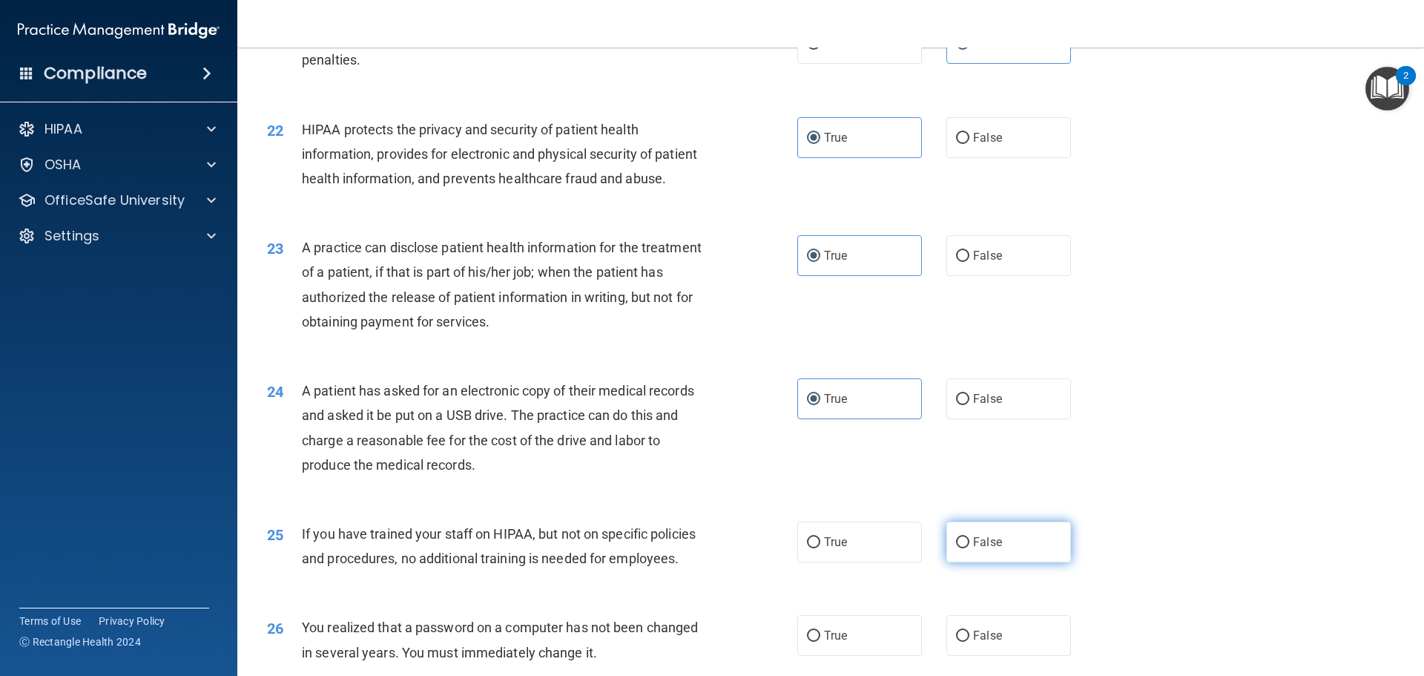
click at [973, 549] on span "False" at bounding box center [987, 542] width 29 height 14
click at [970, 548] on input "False" at bounding box center [962, 542] width 13 height 11
radio input "true"
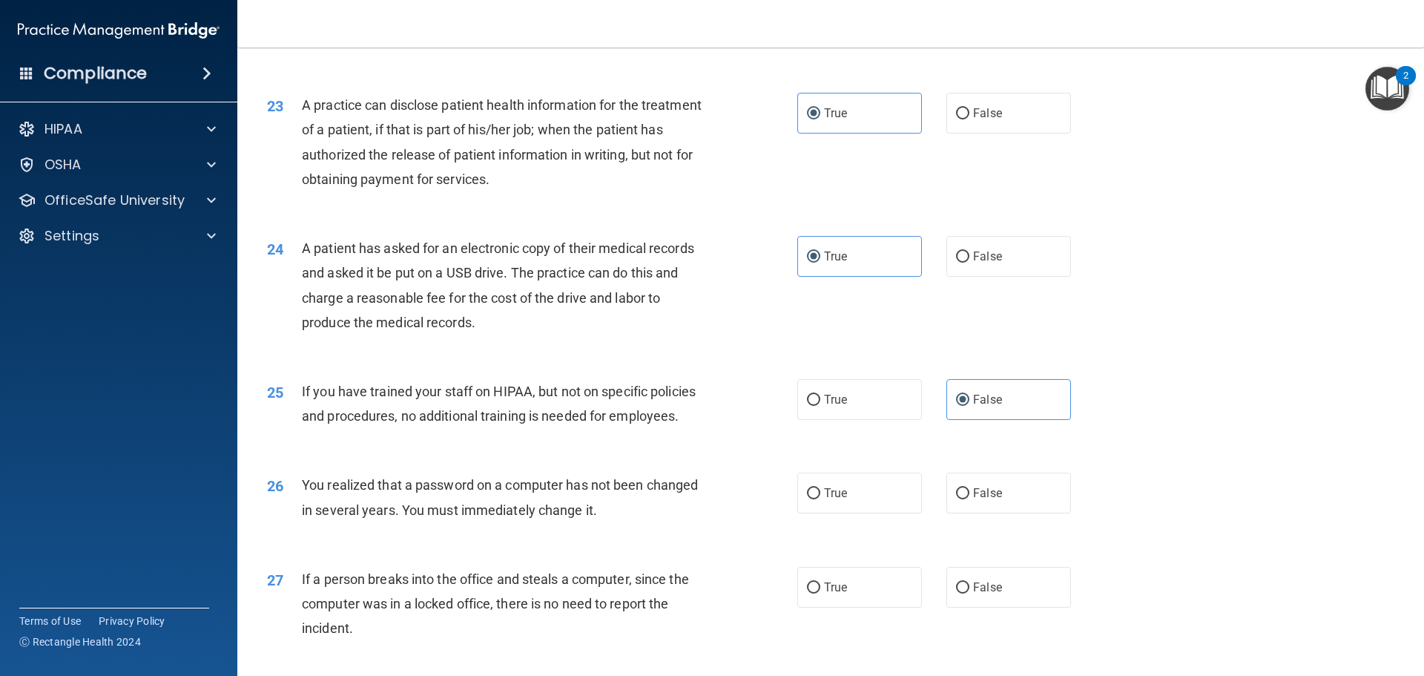
scroll to position [2374, 0]
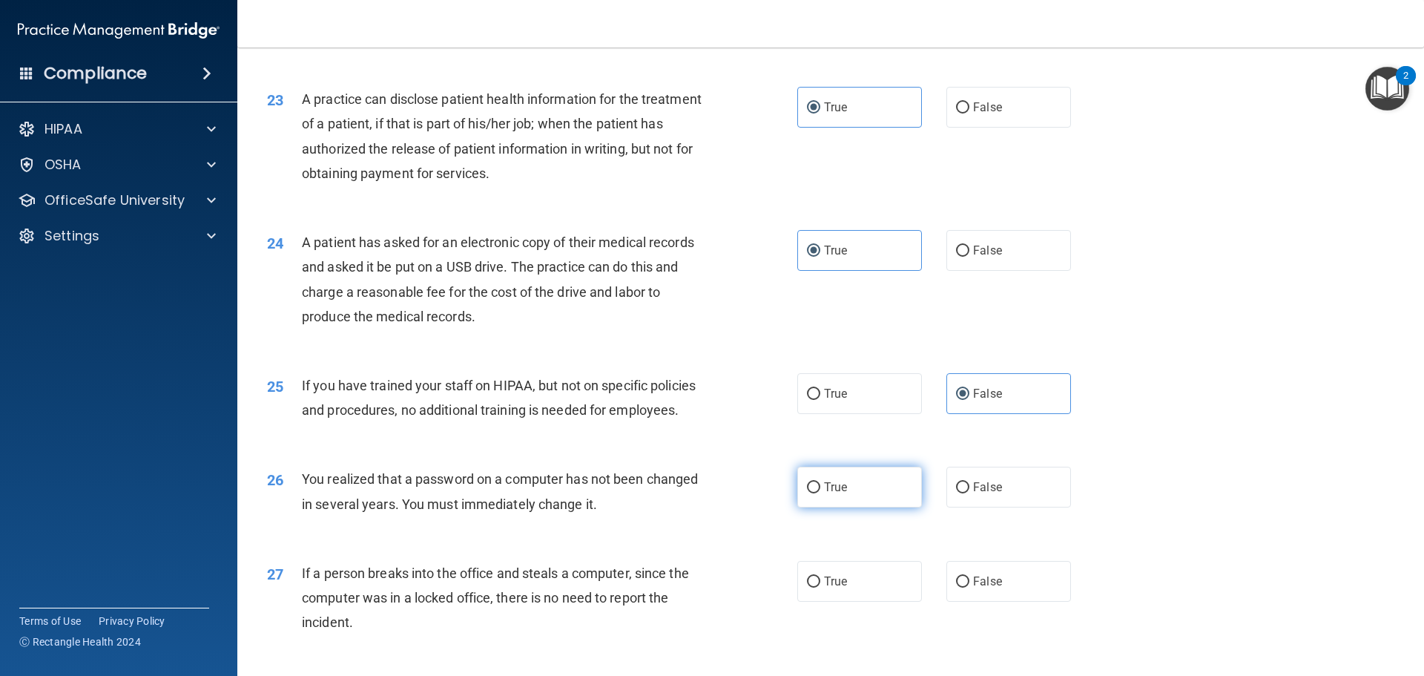
click at [908, 507] on label "True" at bounding box center [859, 487] width 125 height 41
click at [820, 493] on input "True" at bounding box center [813, 487] width 13 height 11
radio input "true"
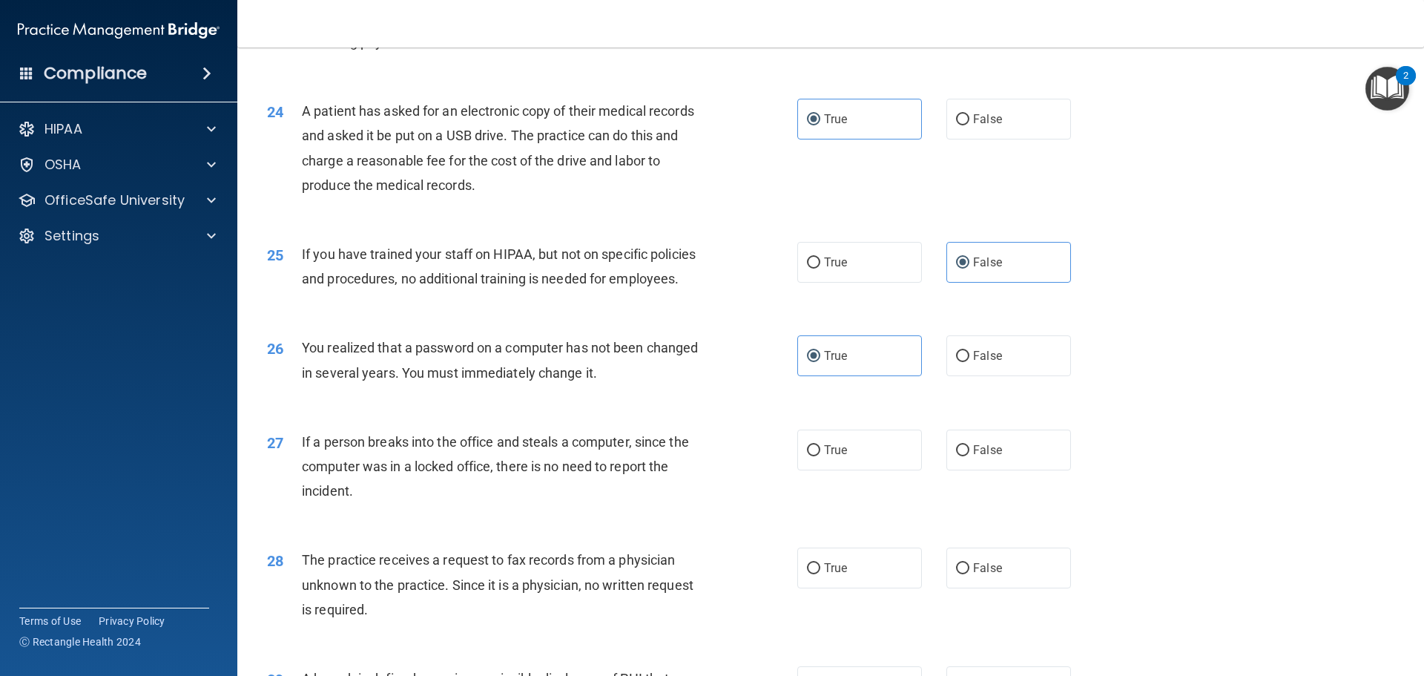
scroll to position [2522, 0]
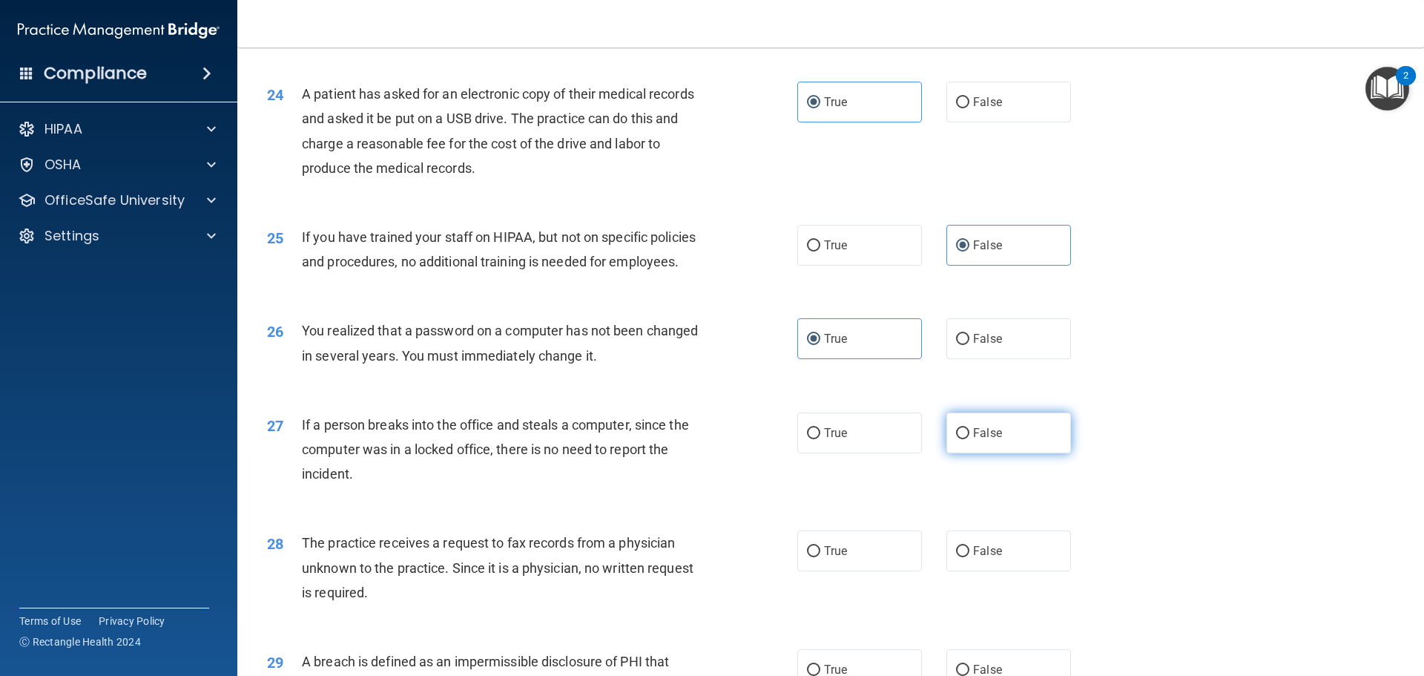
click at [986, 453] on label "False" at bounding box center [1009, 432] width 125 height 41
click at [970, 439] on input "False" at bounding box center [962, 433] width 13 height 11
radio input "true"
click at [1019, 571] on label "False" at bounding box center [1009, 550] width 125 height 41
click at [970, 557] on input "False" at bounding box center [962, 551] width 13 height 11
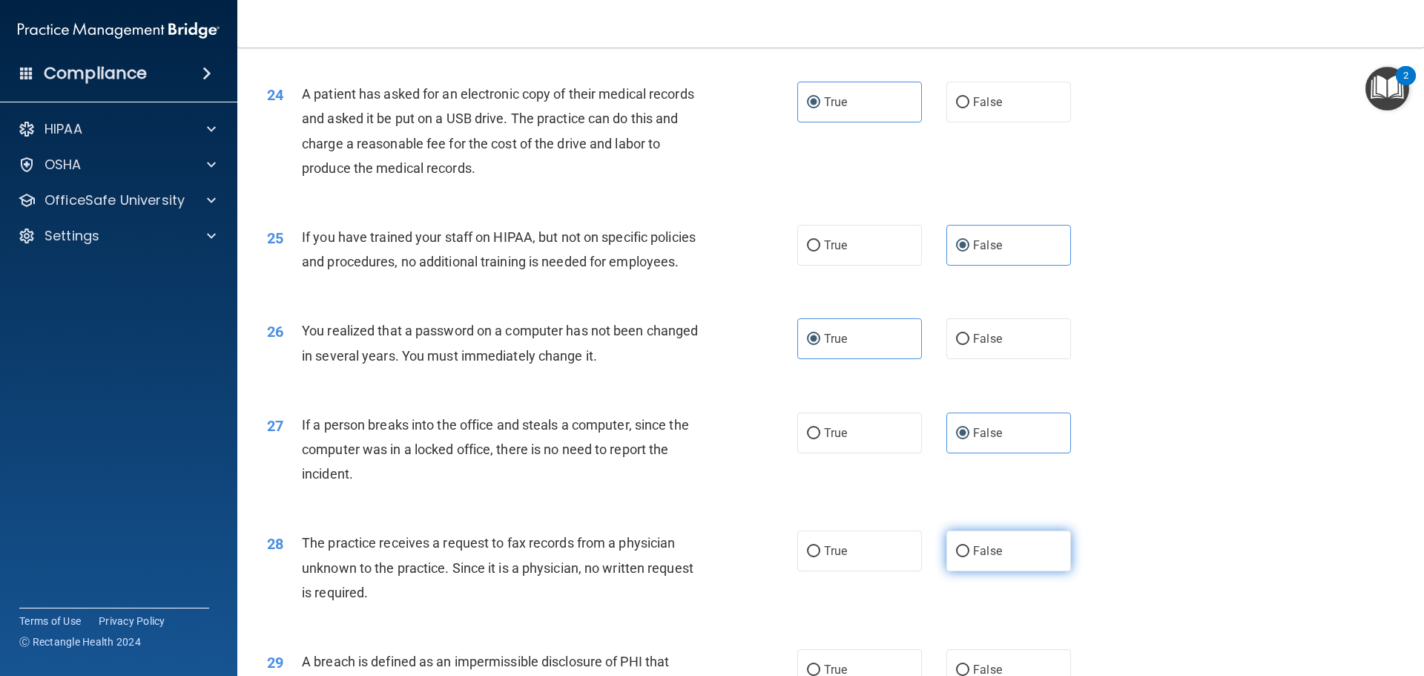
radio input "true"
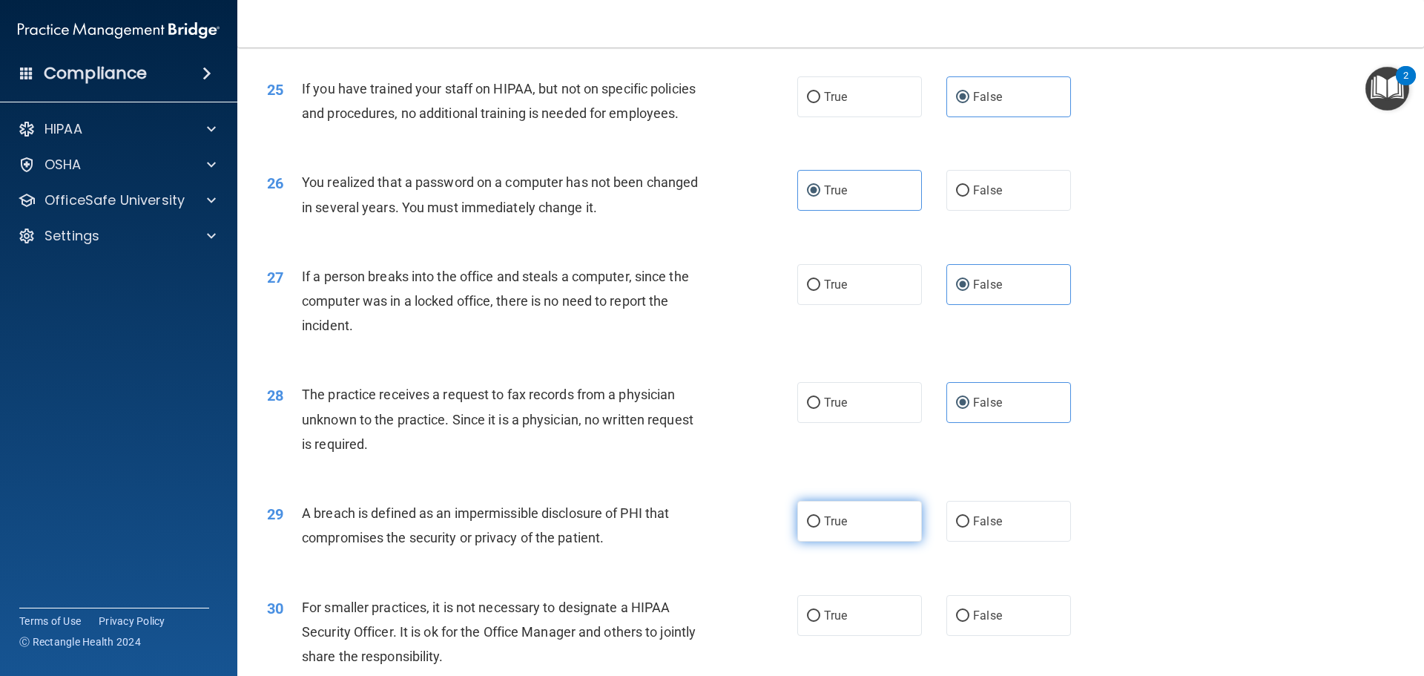
click at [871, 542] on label "True" at bounding box center [859, 521] width 125 height 41
click at [820, 527] on input "True" at bounding box center [813, 521] width 13 height 11
radio input "true"
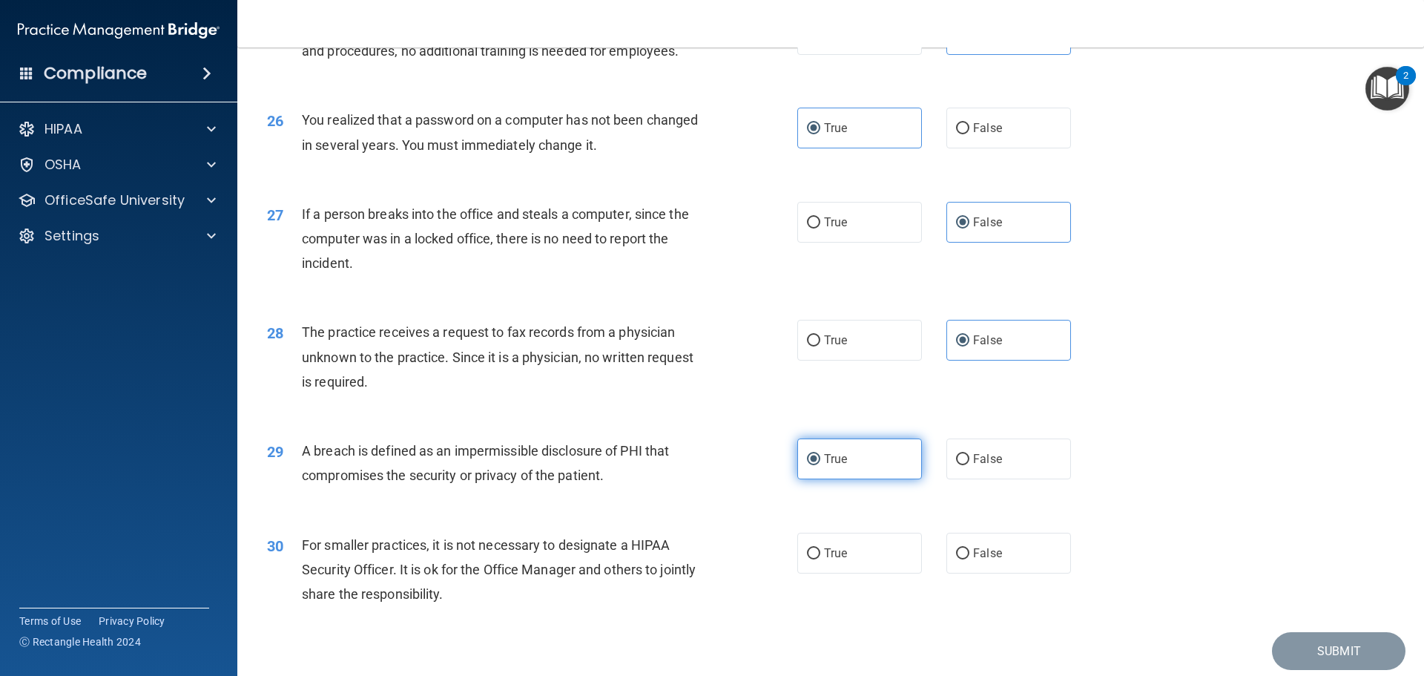
scroll to position [2819, 0]
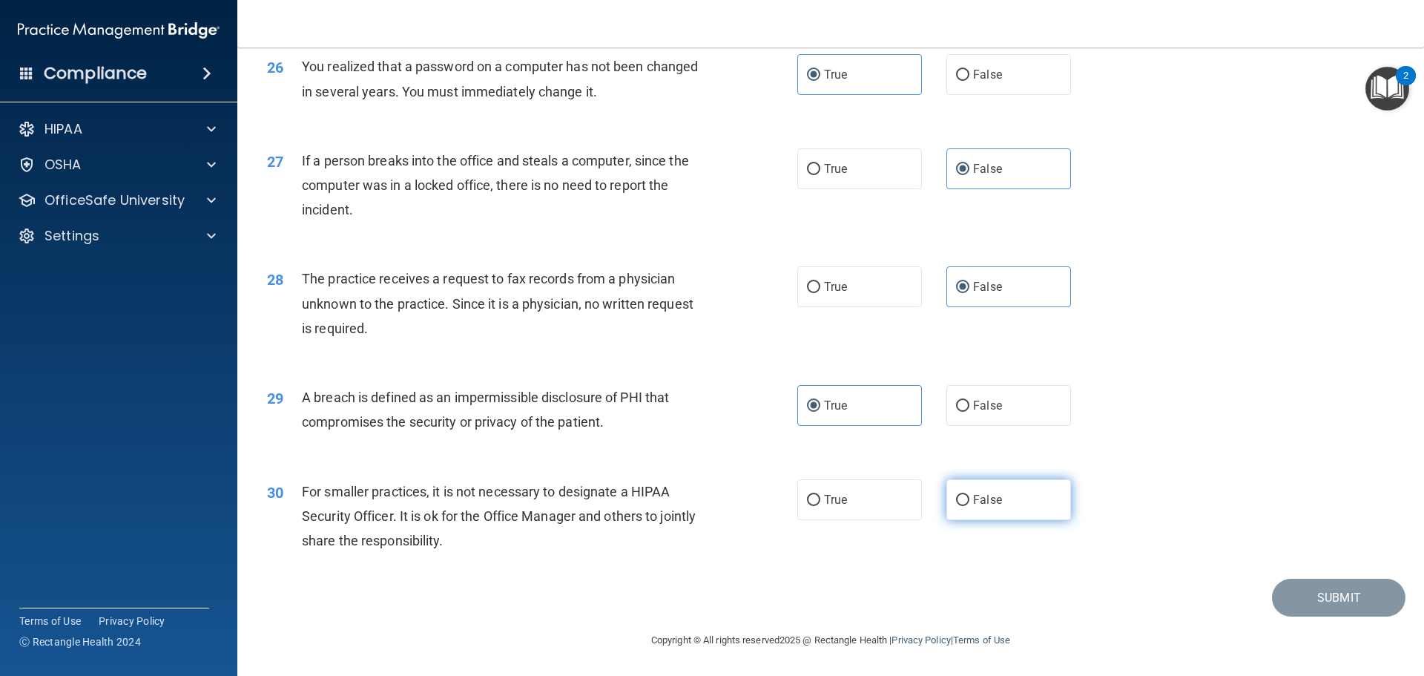
click at [989, 520] on label "False" at bounding box center [1009, 499] width 125 height 41
click at [970, 506] on input "False" at bounding box center [962, 500] width 13 height 11
radio input "true"
click at [1353, 616] on button "Submit" at bounding box center [1339, 598] width 134 height 38
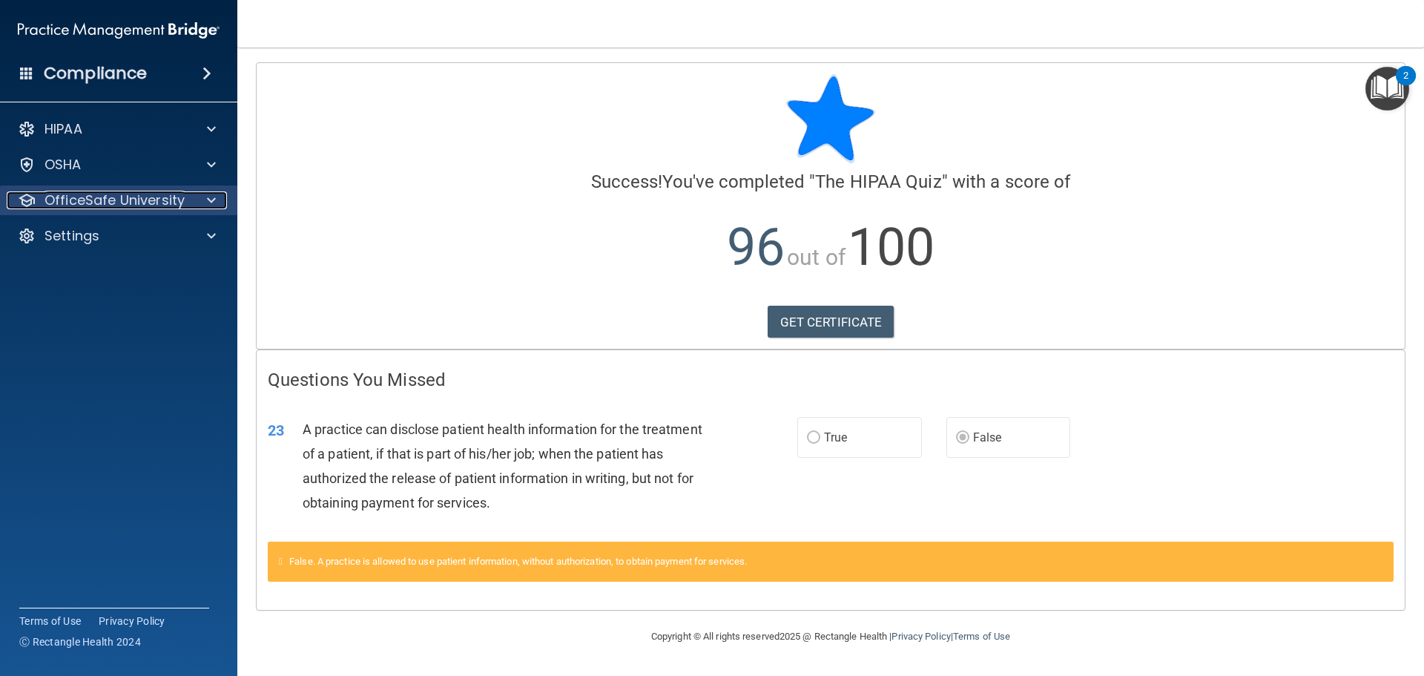
click at [124, 193] on p "OfficeSafe University" at bounding box center [115, 200] width 140 height 18
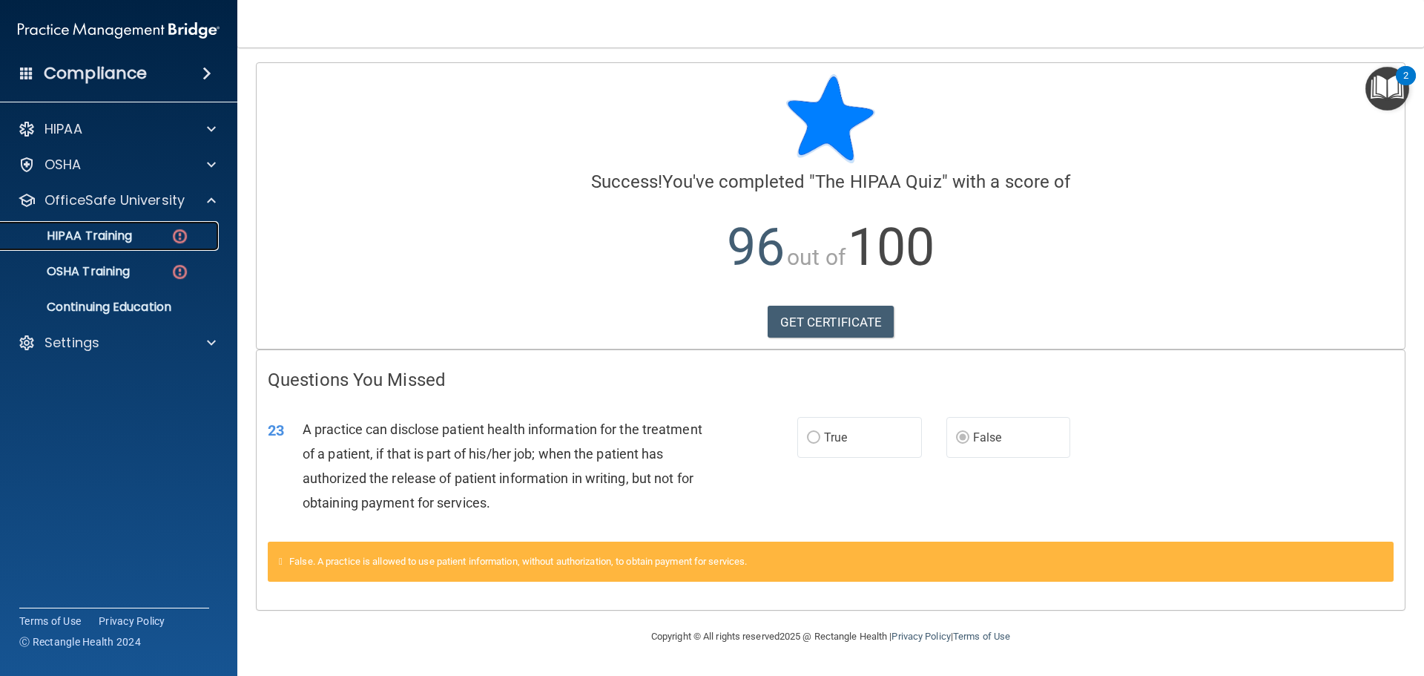
click at [149, 243] on div "HIPAA Training" at bounding box center [111, 235] width 203 height 15
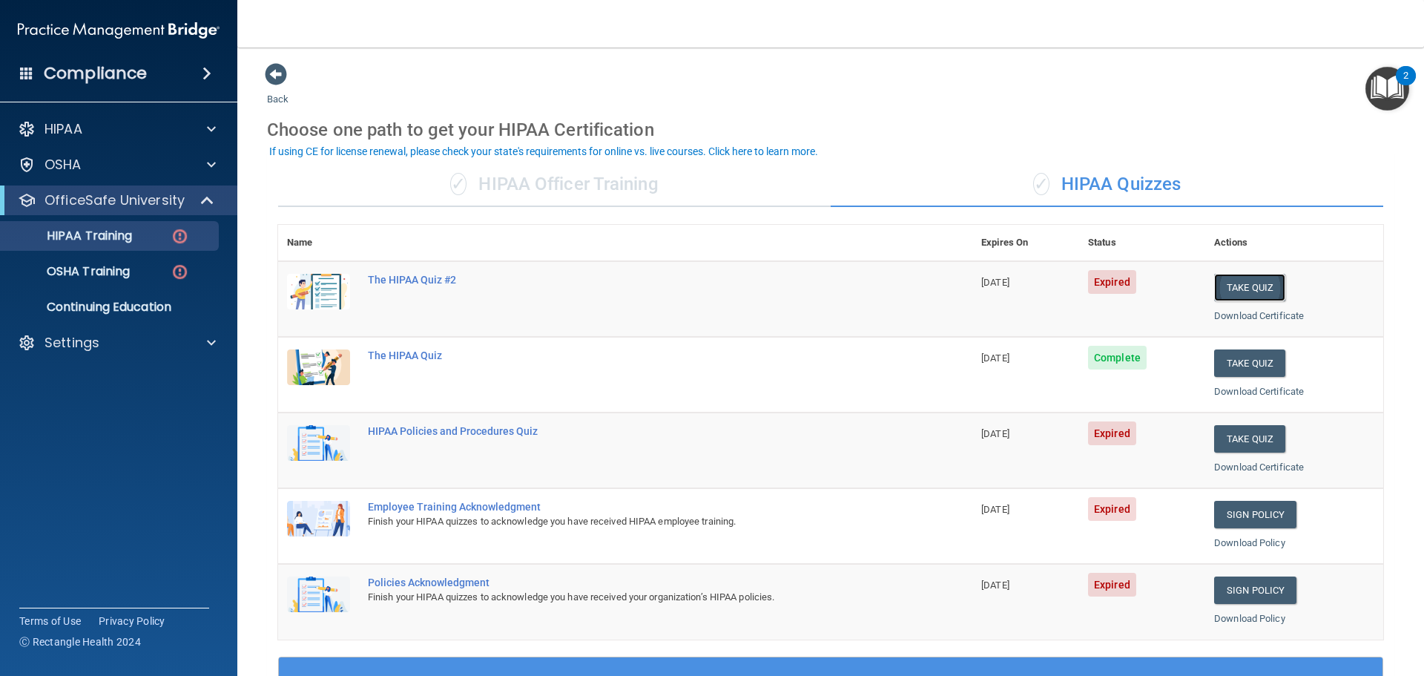
click at [1245, 293] on button "Take Quiz" at bounding box center [1249, 287] width 71 height 27
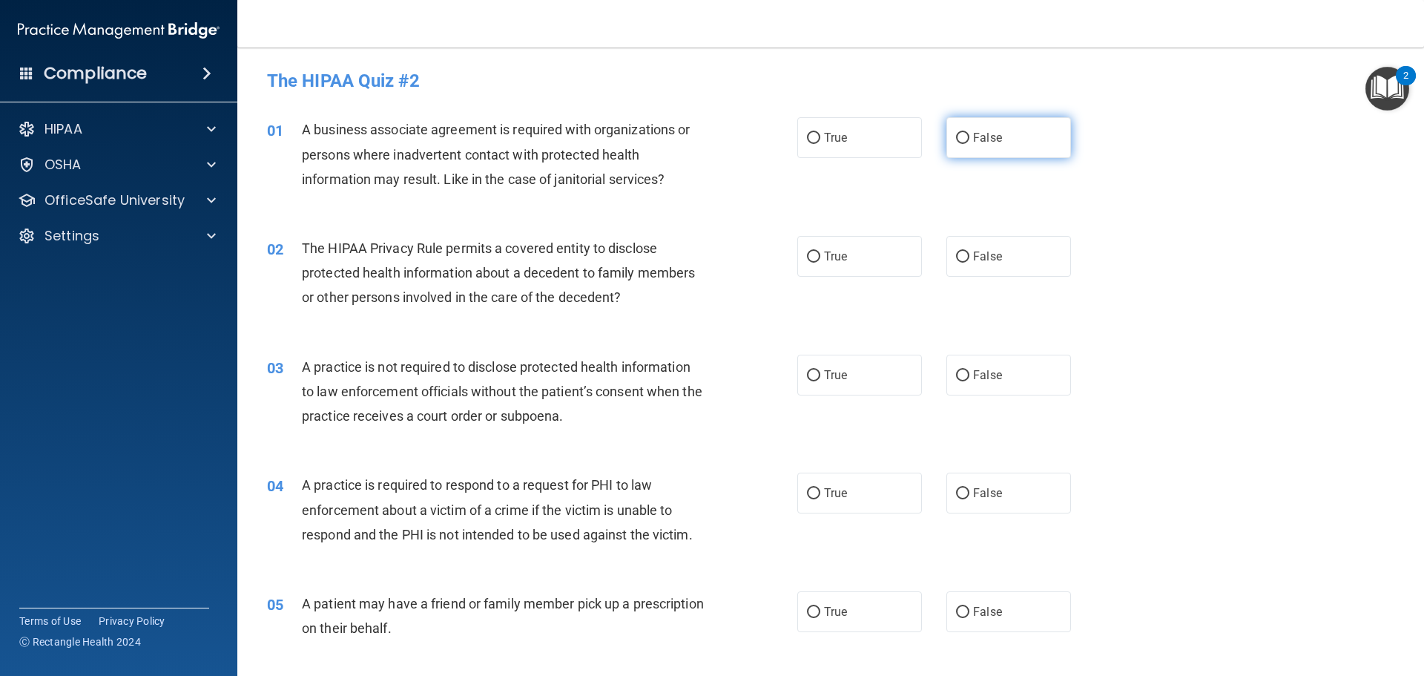
click at [1000, 136] on label "False" at bounding box center [1009, 137] width 125 height 41
click at [970, 136] on input "False" at bounding box center [962, 138] width 13 height 11
radio input "true"
click at [852, 256] on label "True" at bounding box center [859, 256] width 125 height 41
click at [820, 256] on input "True" at bounding box center [813, 256] width 13 height 11
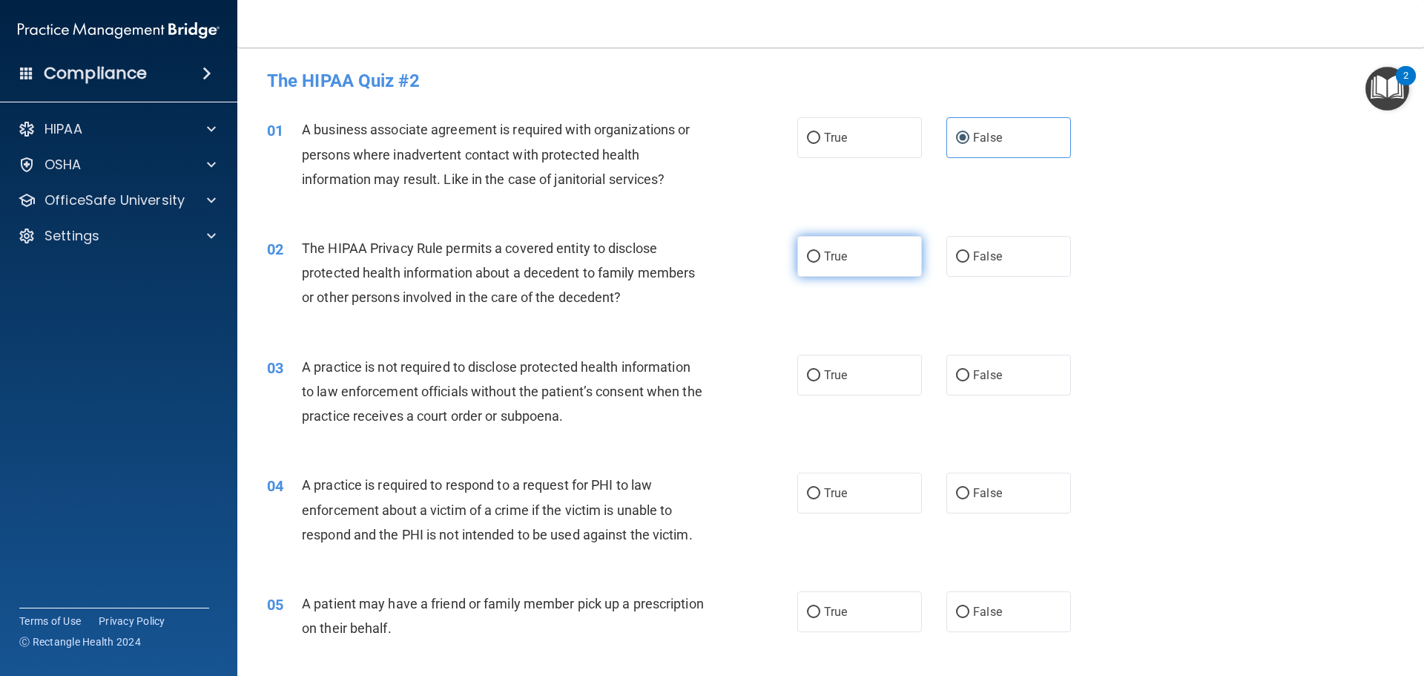
radio input "true"
click at [974, 369] on span "False" at bounding box center [987, 375] width 29 height 14
click at [970, 370] on input "False" at bounding box center [962, 375] width 13 height 11
radio input "true"
click at [881, 487] on label "True" at bounding box center [859, 493] width 125 height 41
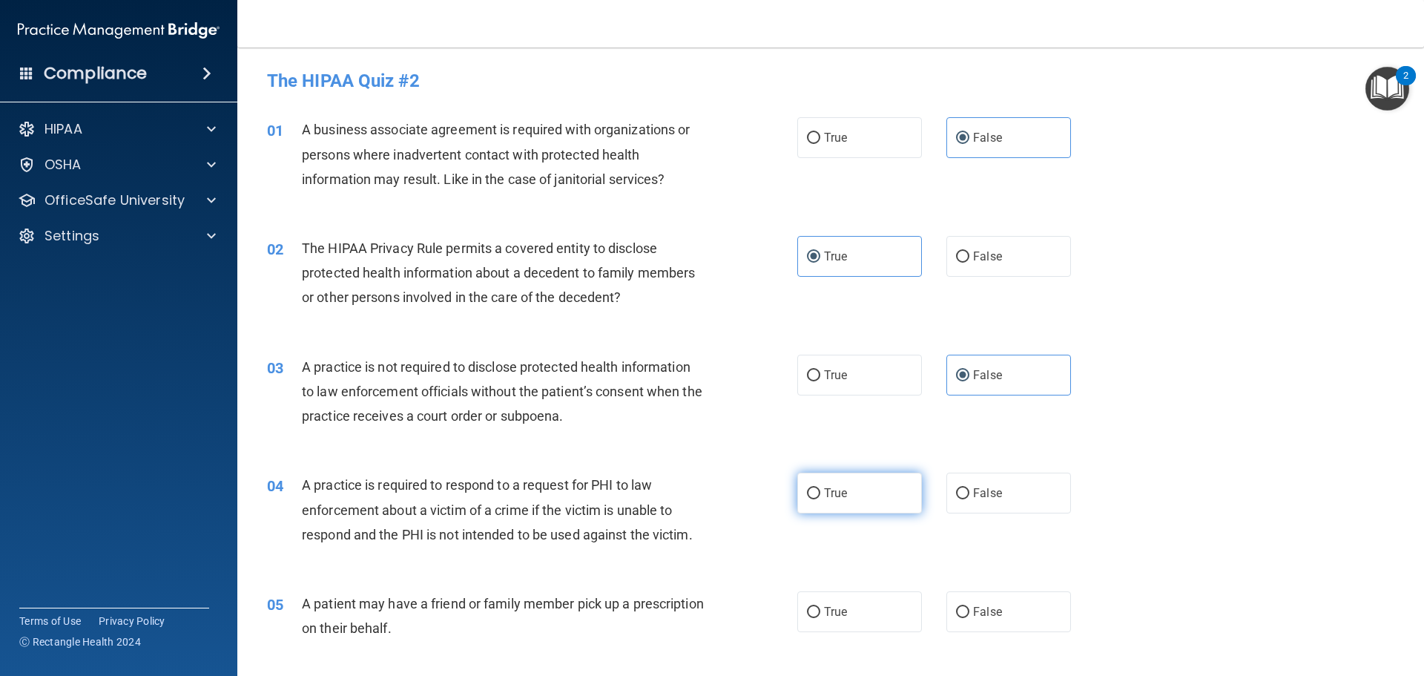
click at [820, 488] on input "True" at bounding box center [813, 493] width 13 height 11
radio input "true"
click at [840, 611] on span "True" at bounding box center [835, 612] width 23 height 14
click at [820, 611] on input "True" at bounding box center [813, 612] width 13 height 11
radio input "true"
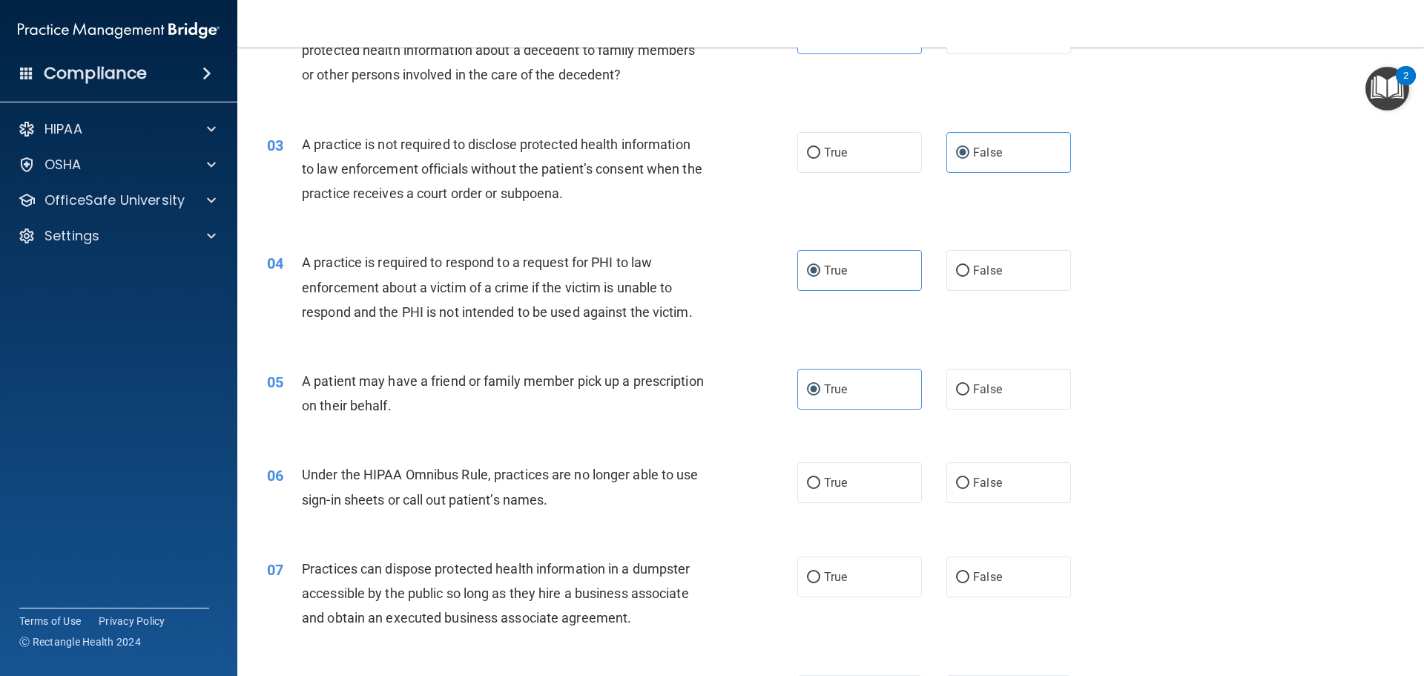
scroll to position [371, 0]
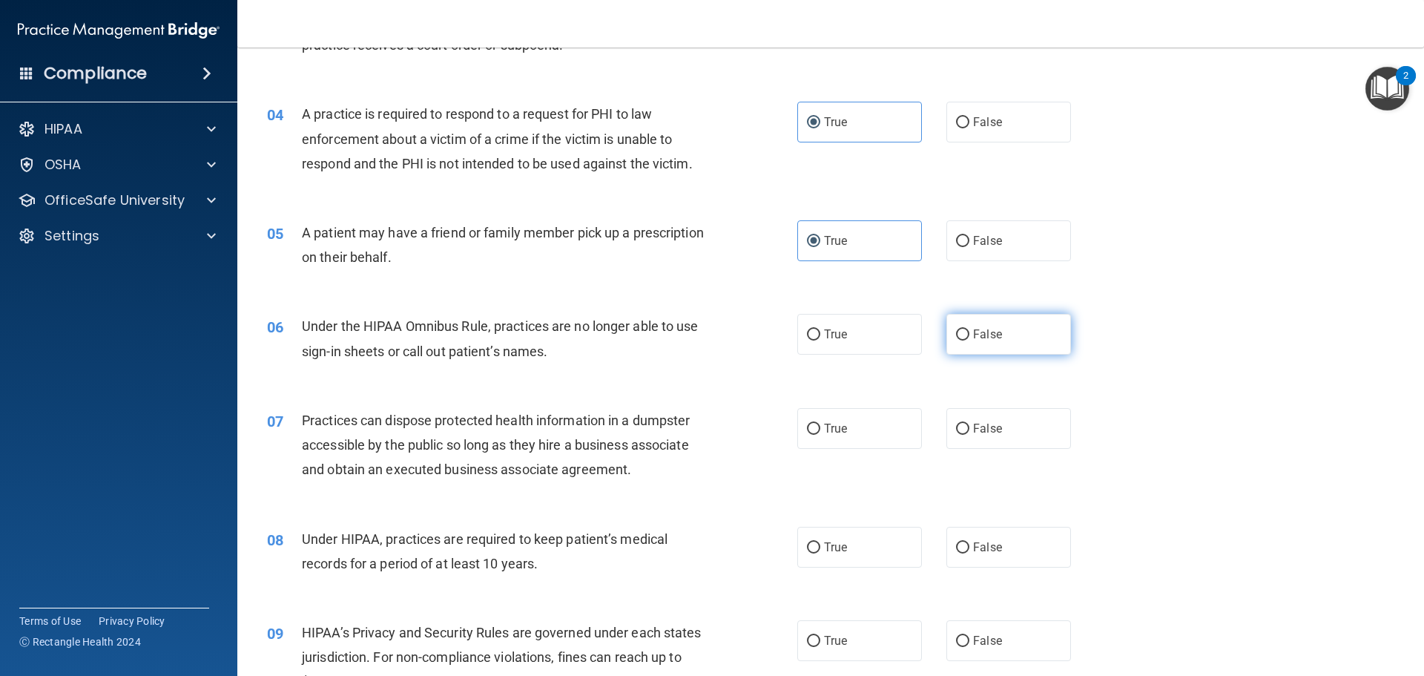
click at [973, 339] on span "False" at bounding box center [987, 334] width 29 height 14
click at [970, 339] on input "False" at bounding box center [962, 334] width 13 height 11
radio input "true"
click at [973, 420] on label "False" at bounding box center [1009, 428] width 125 height 41
click at [970, 424] on input "False" at bounding box center [962, 429] width 13 height 11
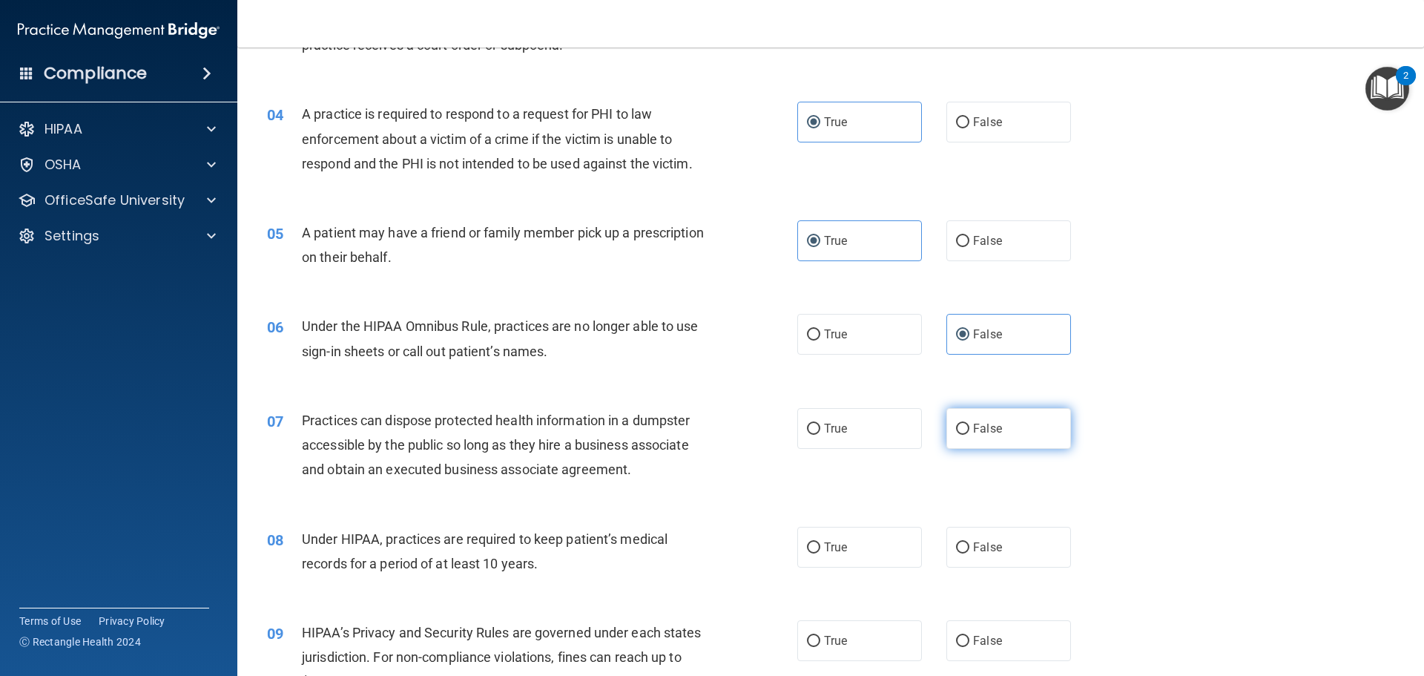
radio input "true"
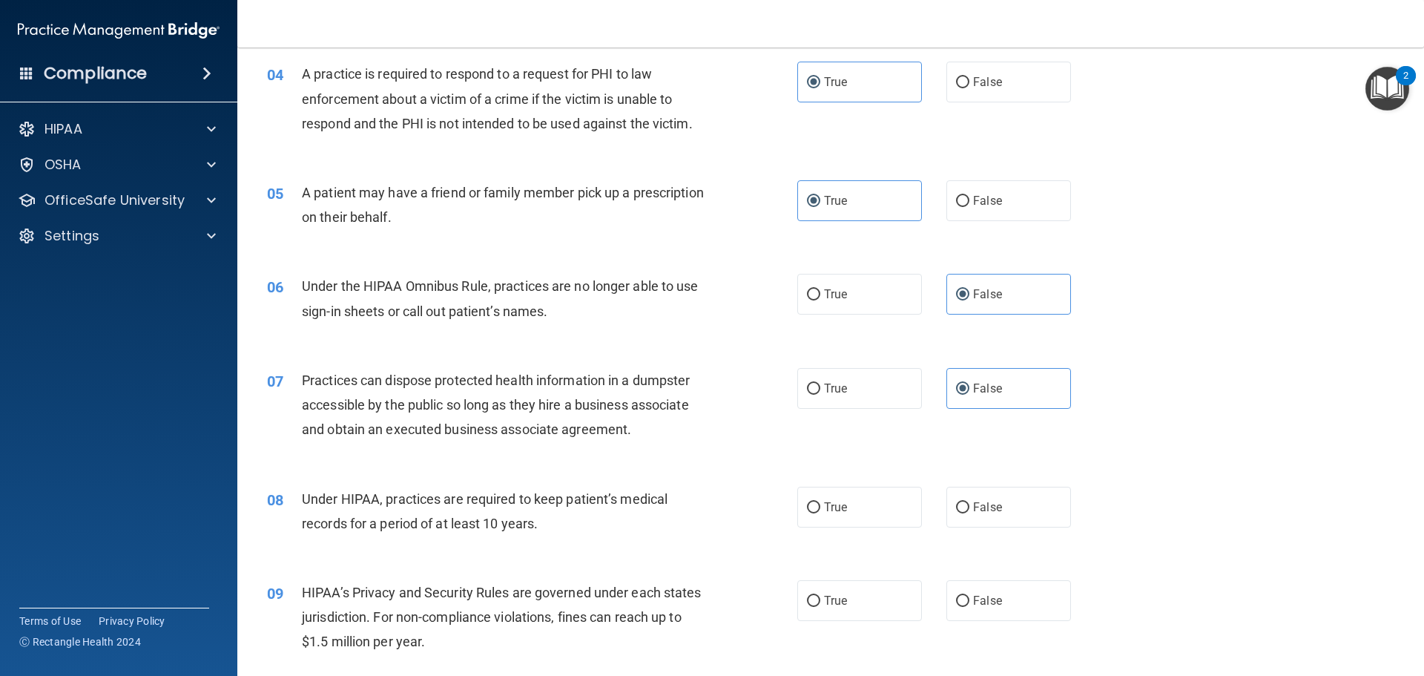
scroll to position [445, 0]
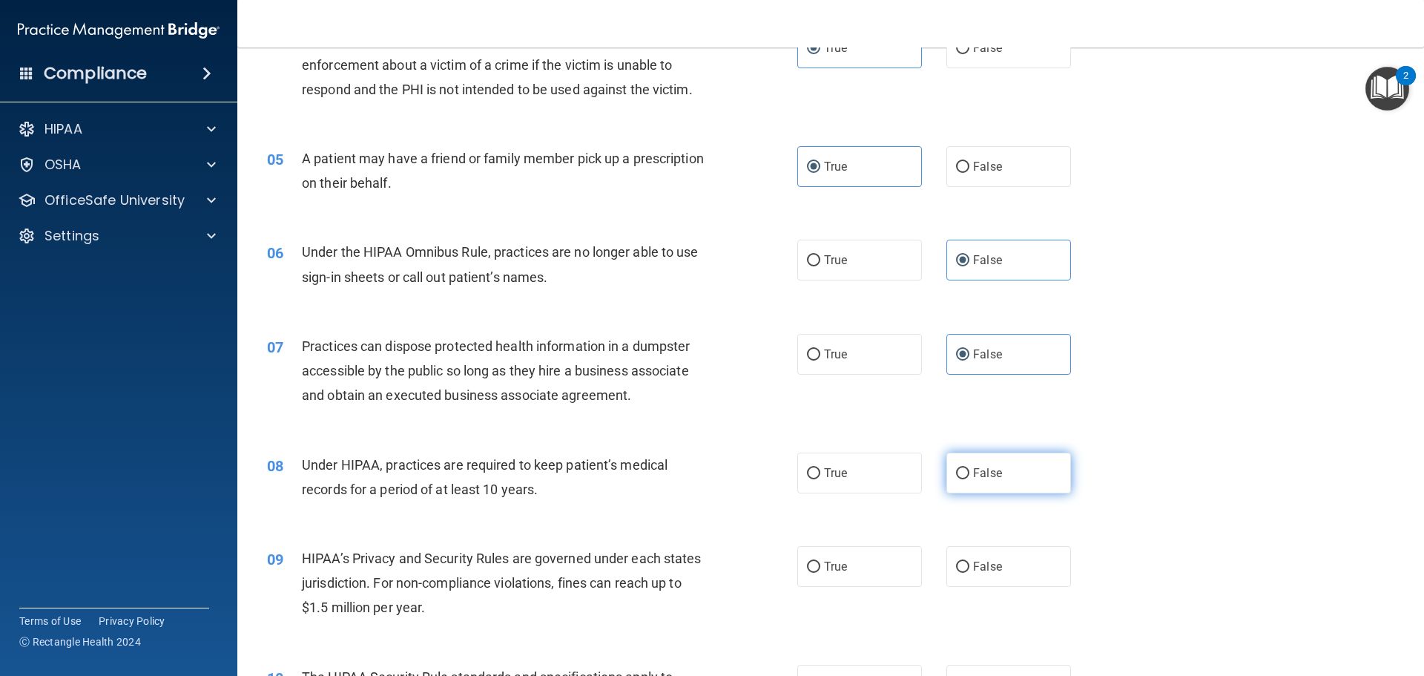
click at [973, 470] on span "False" at bounding box center [987, 473] width 29 height 14
click at [970, 470] on input "False" at bounding box center [962, 473] width 13 height 11
radio input "true"
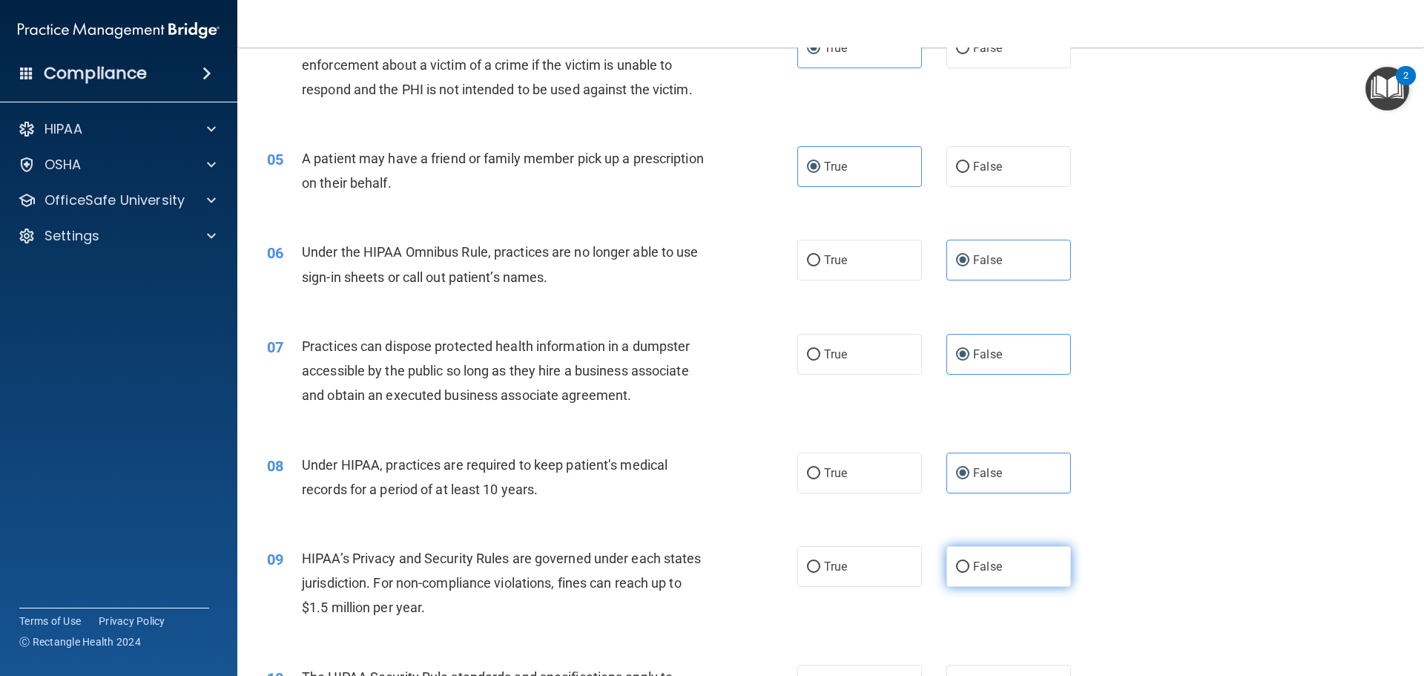
click at [978, 559] on label "False" at bounding box center [1009, 566] width 125 height 41
click at [970, 562] on input "False" at bounding box center [962, 567] width 13 height 11
radio input "true"
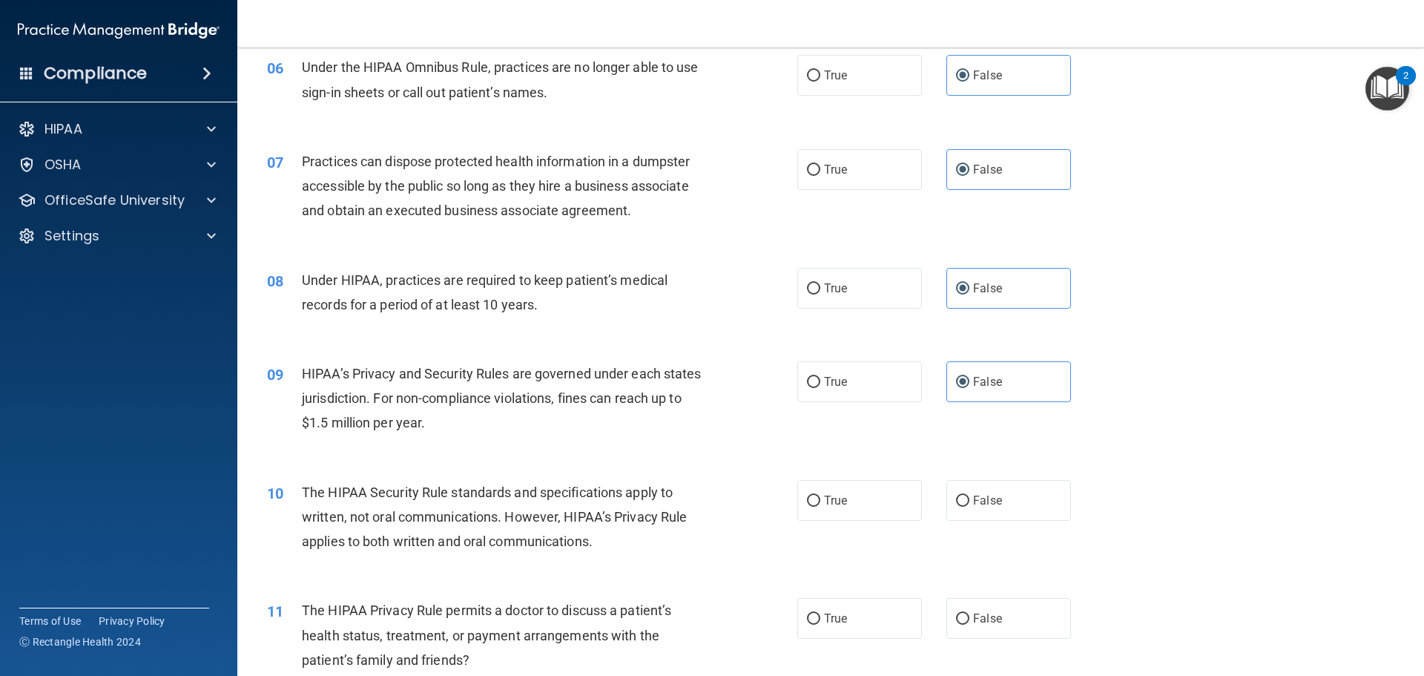
scroll to position [668, 0]
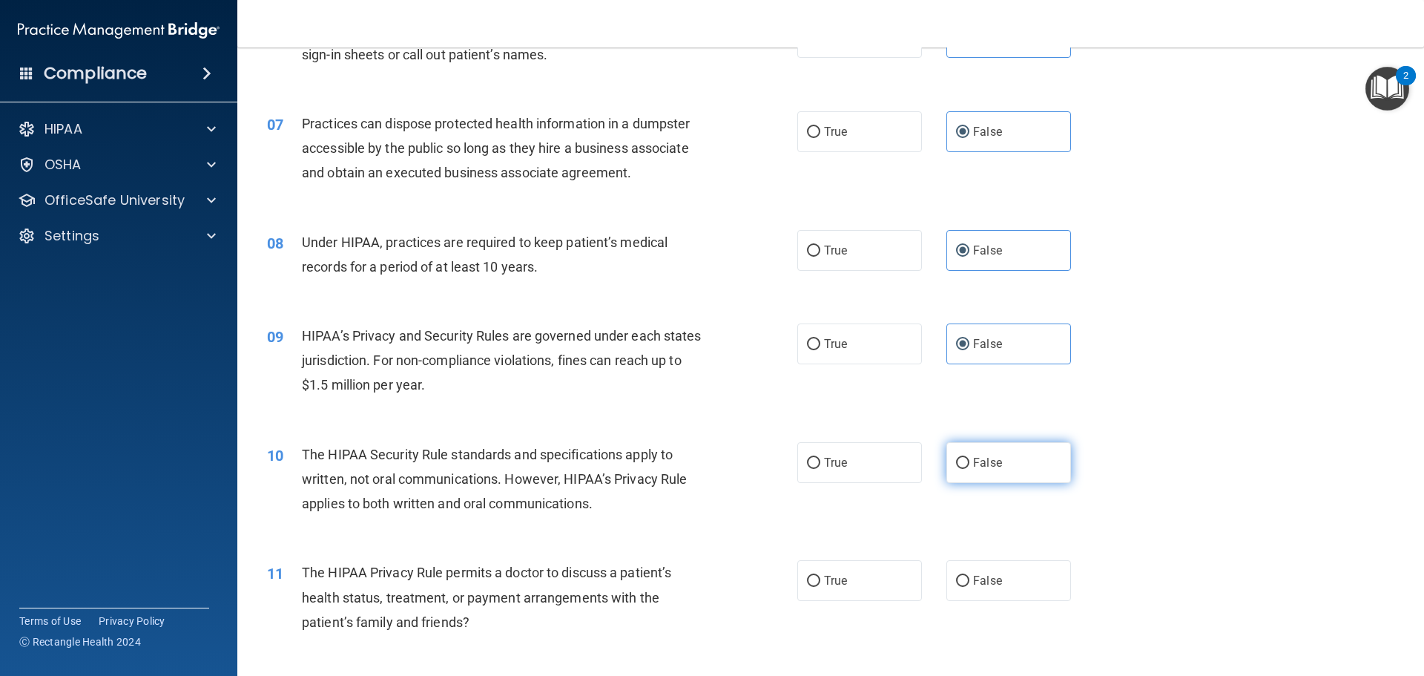
click at [981, 461] on span "False" at bounding box center [987, 462] width 29 height 14
click at [970, 461] on input "False" at bounding box center [962, 463] width 13 height 11
radio input "true"
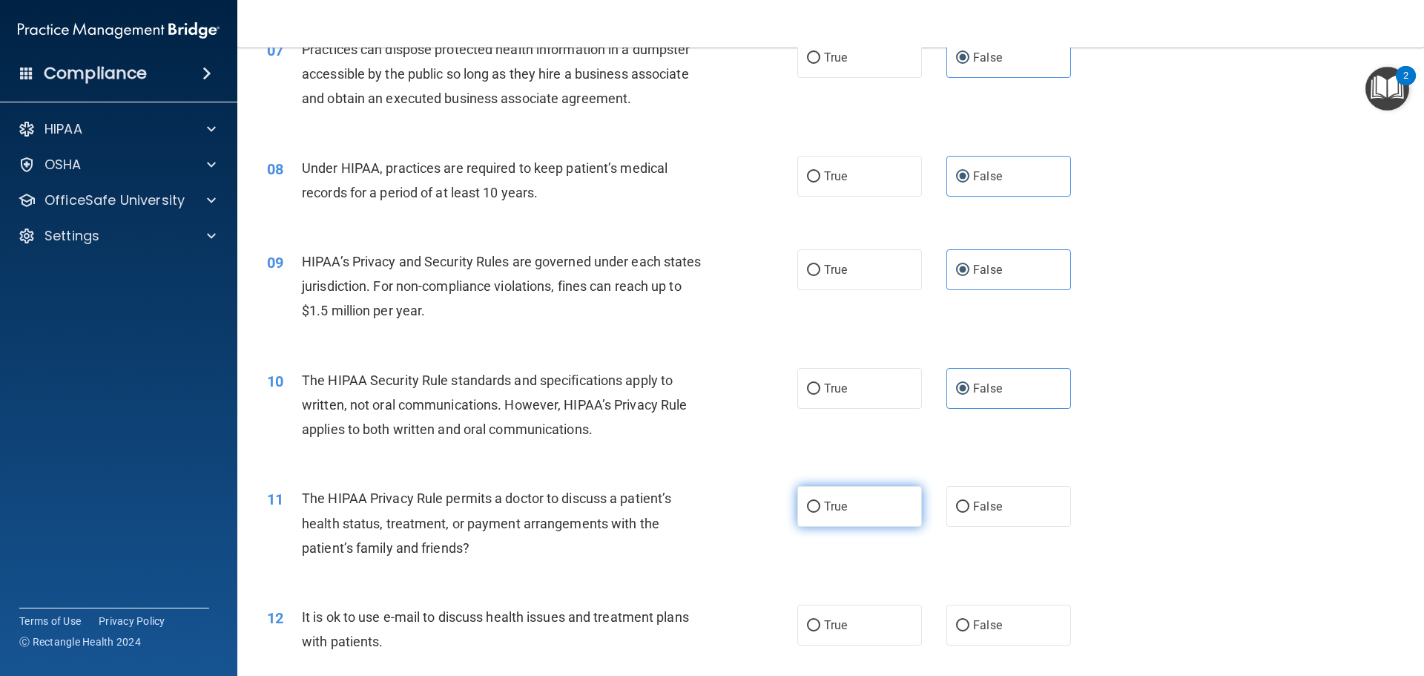
click at [846, 498] on label "True" at bounding box center [859, 506] width 125 height 41
click at [820, 501] on input "True" at bounding box center [813, 506] width 13 height 11
radio input "true"
click at [854, 609] on label "True" at bounding box center [859, 625] width 125 height 41
click at [820, 620] on input "True" at bounding box center [813, 625] width 13 height 11
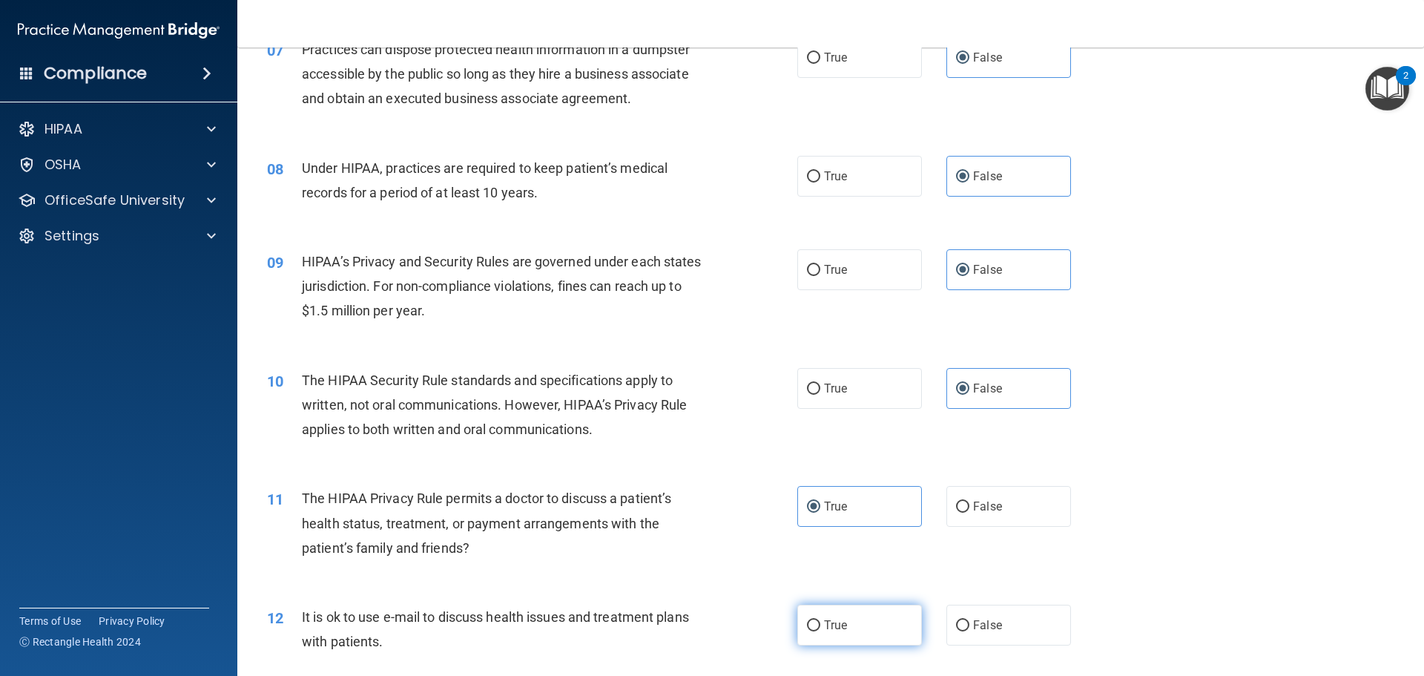
radio input "true"
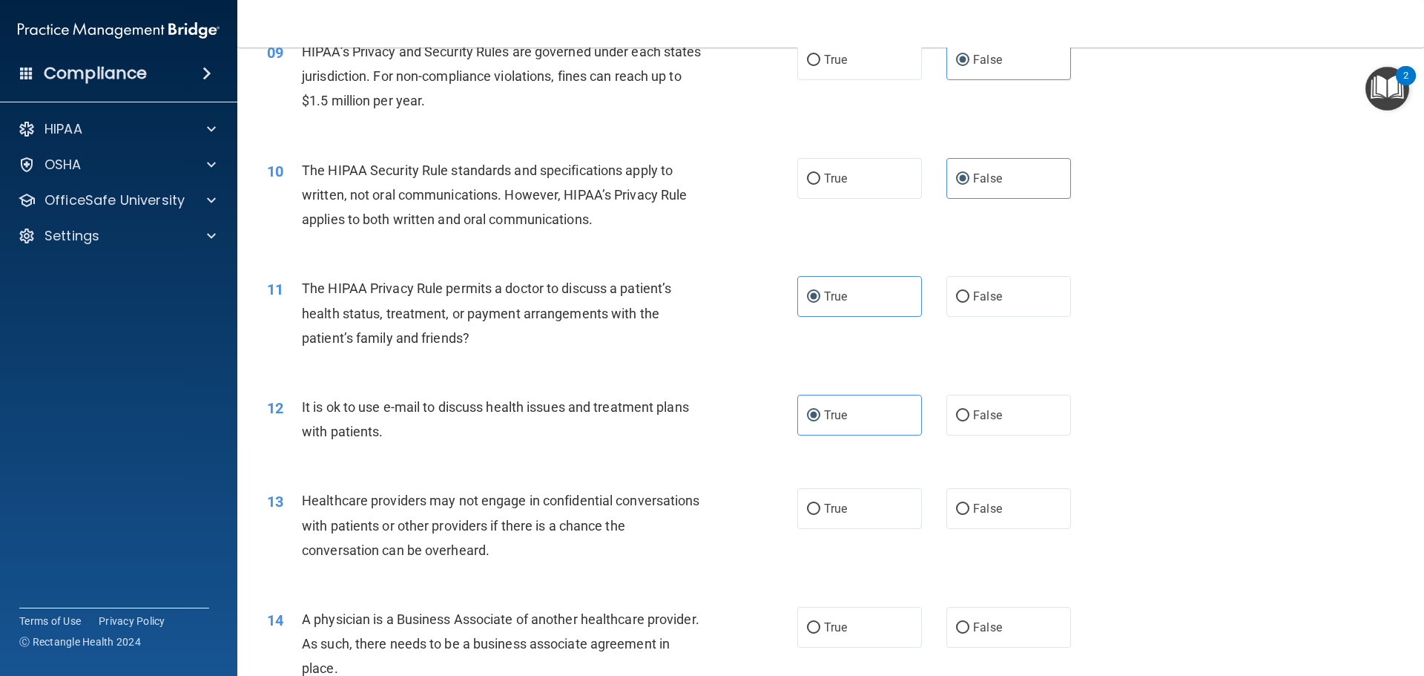
scroll to position [964, 0]
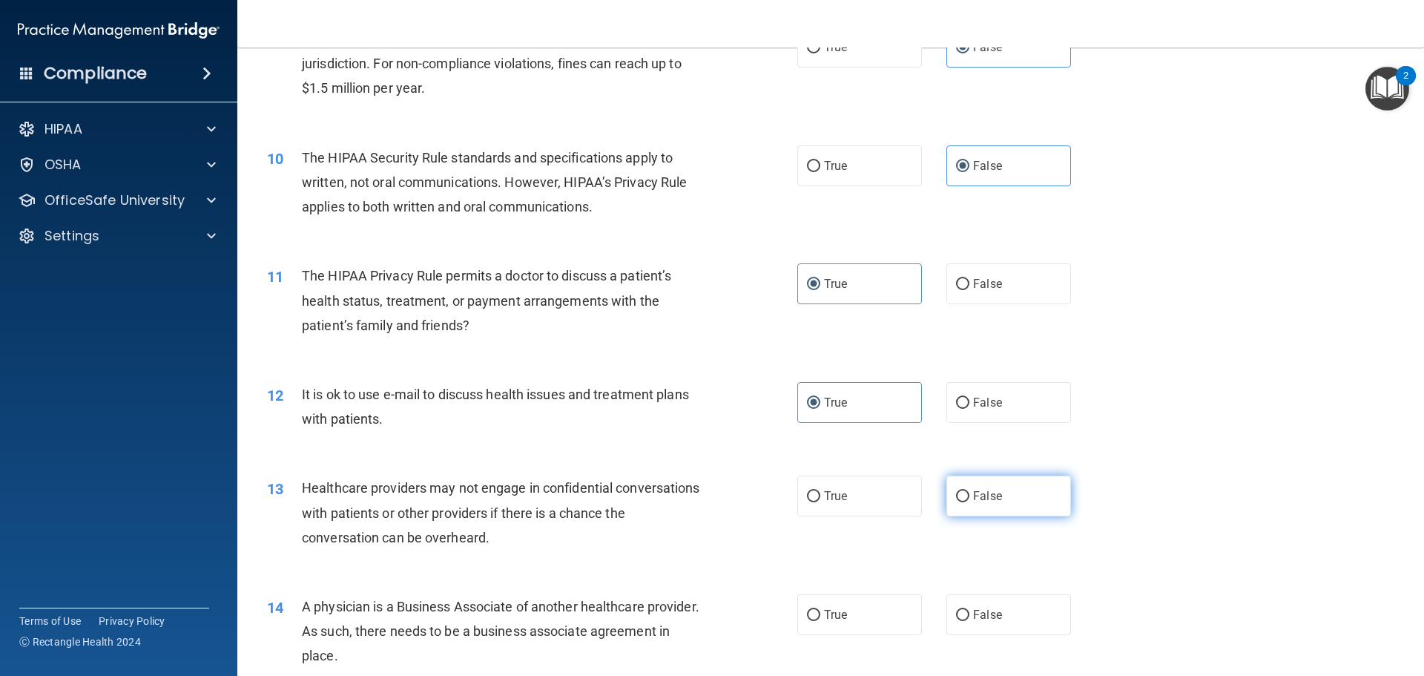
click at [984, 493] on span "False" at bounding box center [987, 496] width 29 height 14
click at [970, 493] on input "False" at bounding box center [962, 496] width 13 height 11
radio input "true"
click at [978, 632] on label "False" at bounding box center [1009, 614] width 125 height 41
click at [970, 621] on input "False" at bounding box center [962, 615] width 13 height 11
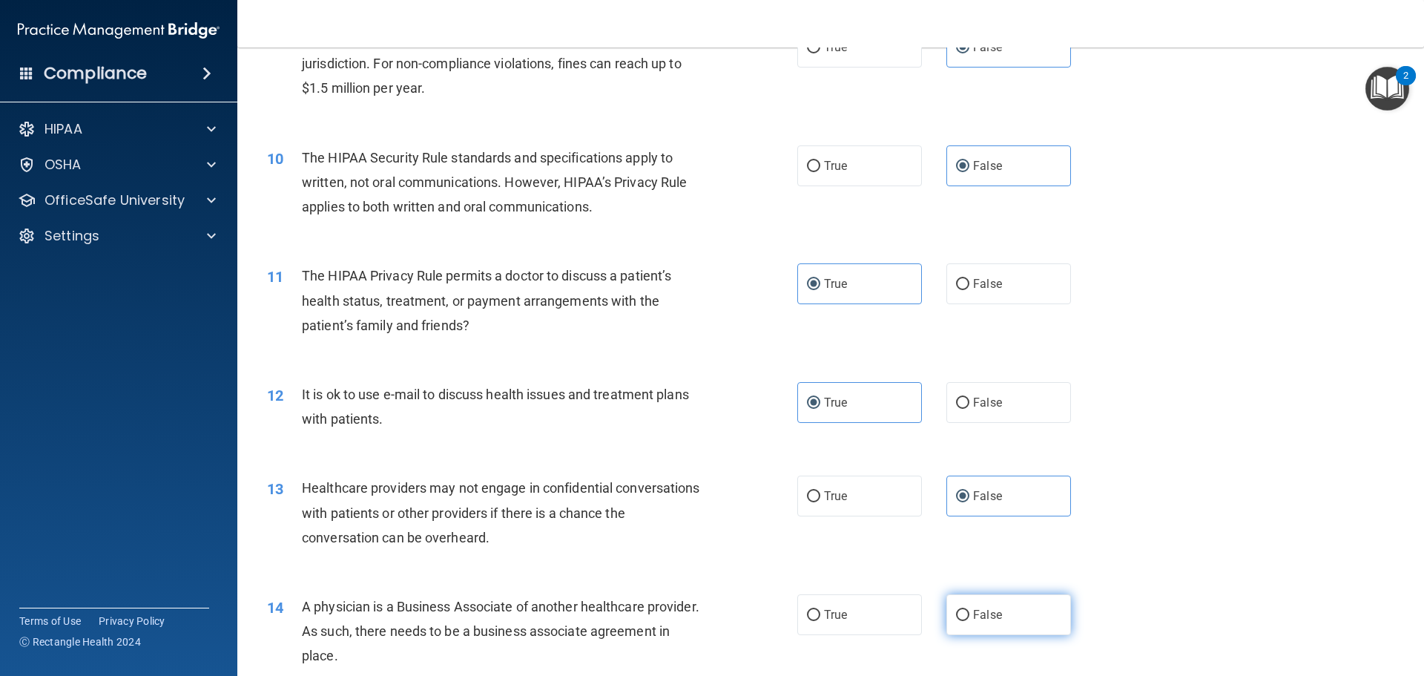
radio input "true"
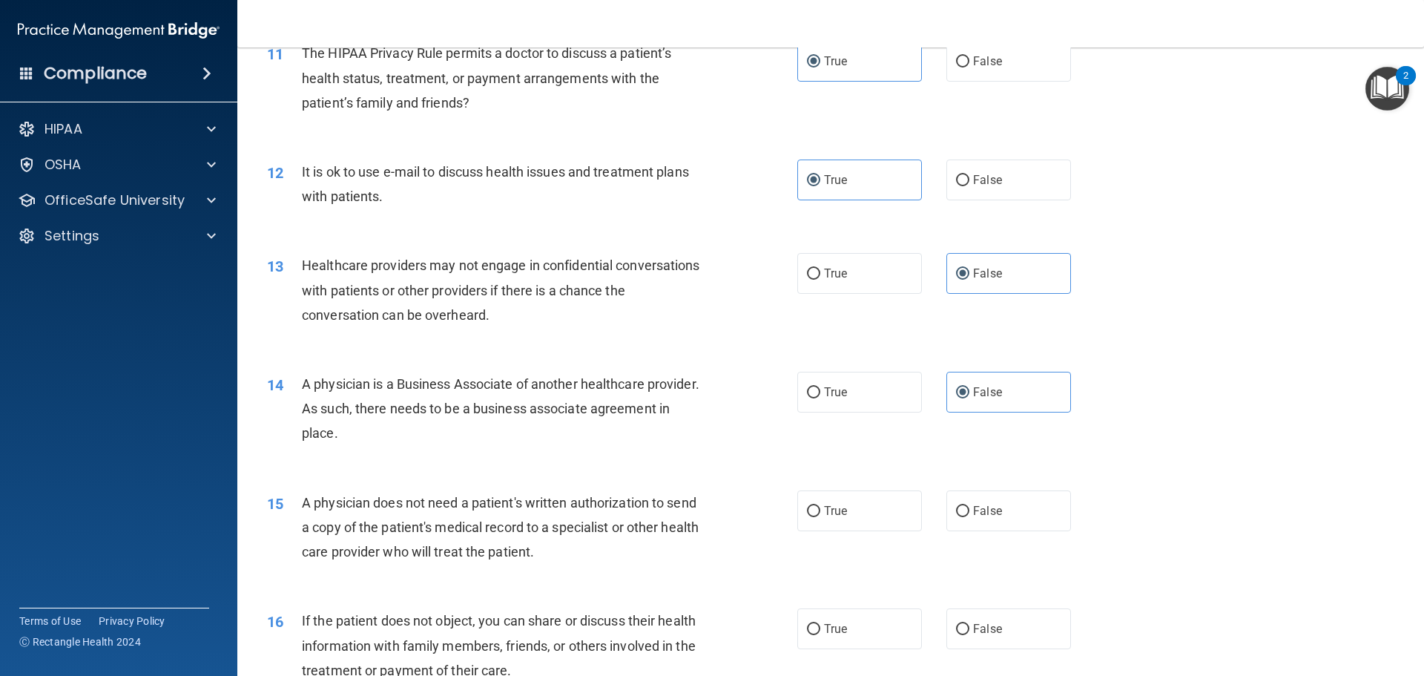
scroll to position [1261, 0]
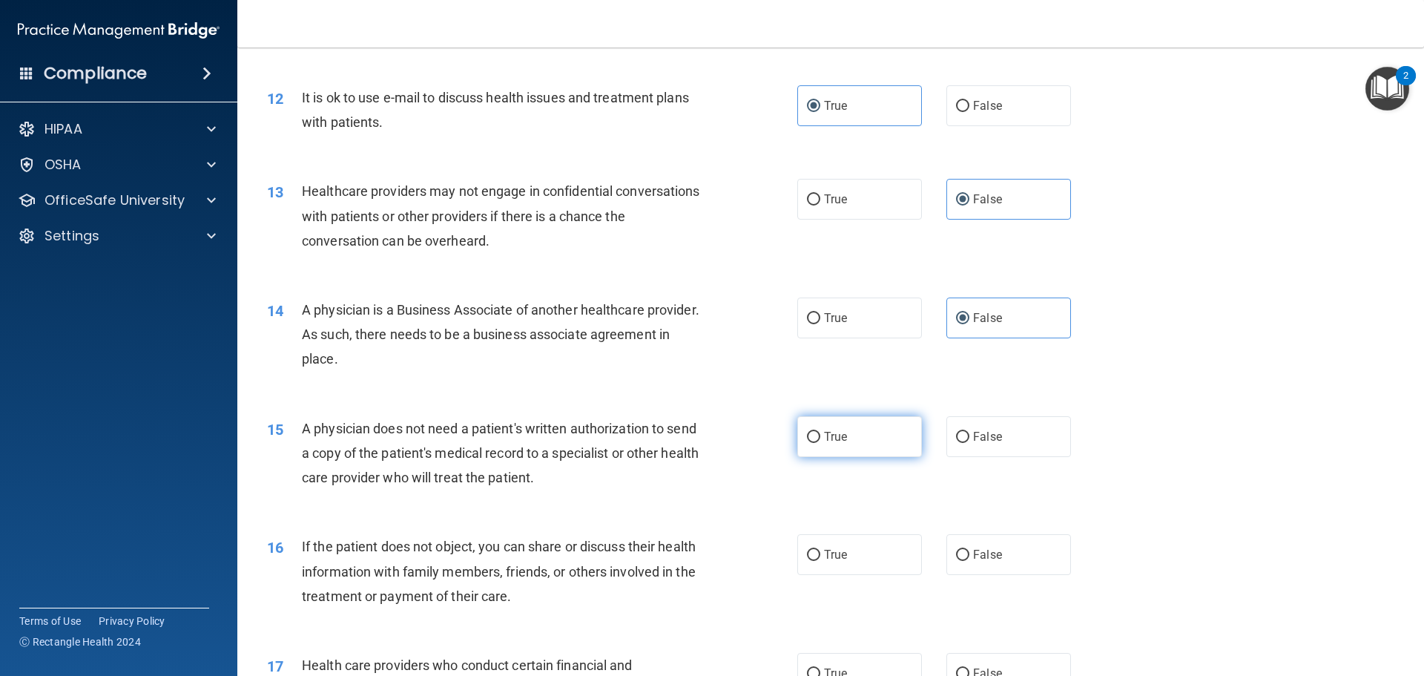
click at [830, 432] on span "True" at bounding box center [835, 436] width 23 height 14
click at [820, 432] on input "True" at bounding box center [813, 437] width 13 height 11
radio input "true"
click at [829, 560] on span "True" at bounding box center [835, 554] width 23 height 14
click at [820, 560] on input "True" at bounding box center [813, 555] width 13 height 11
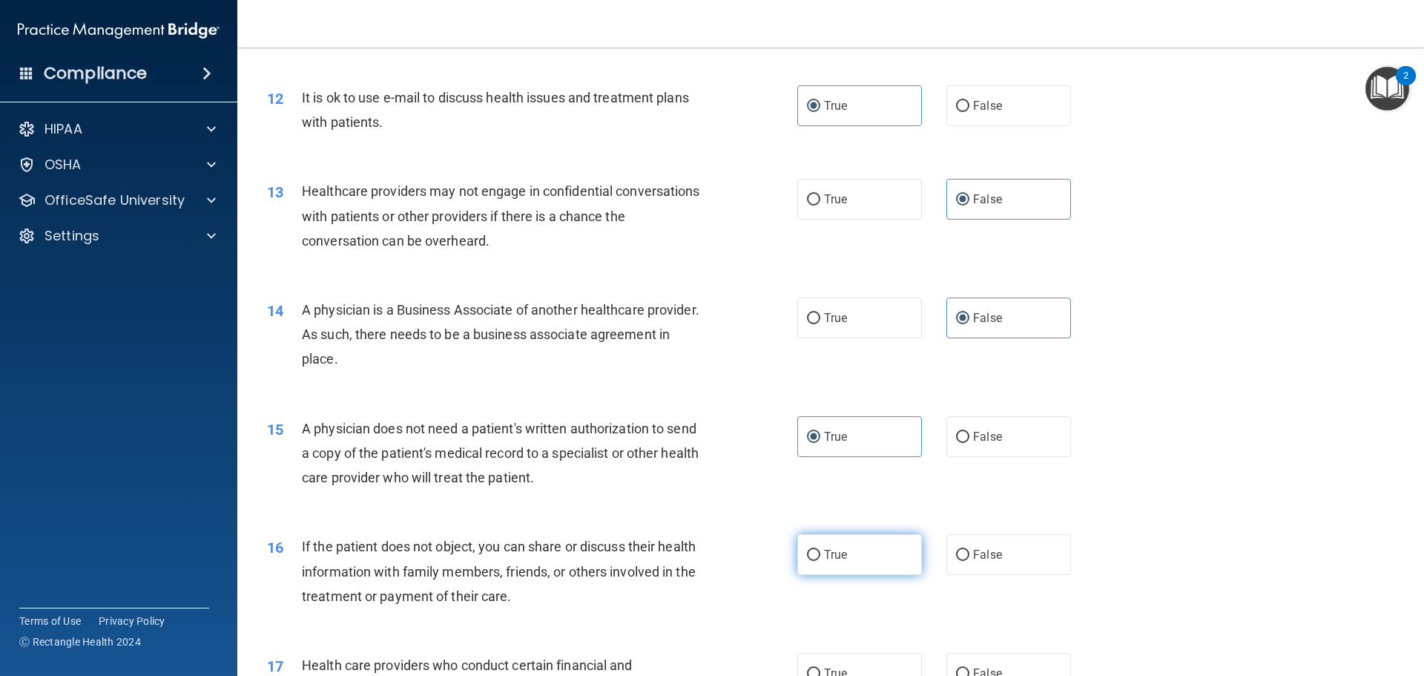
radio input "true"
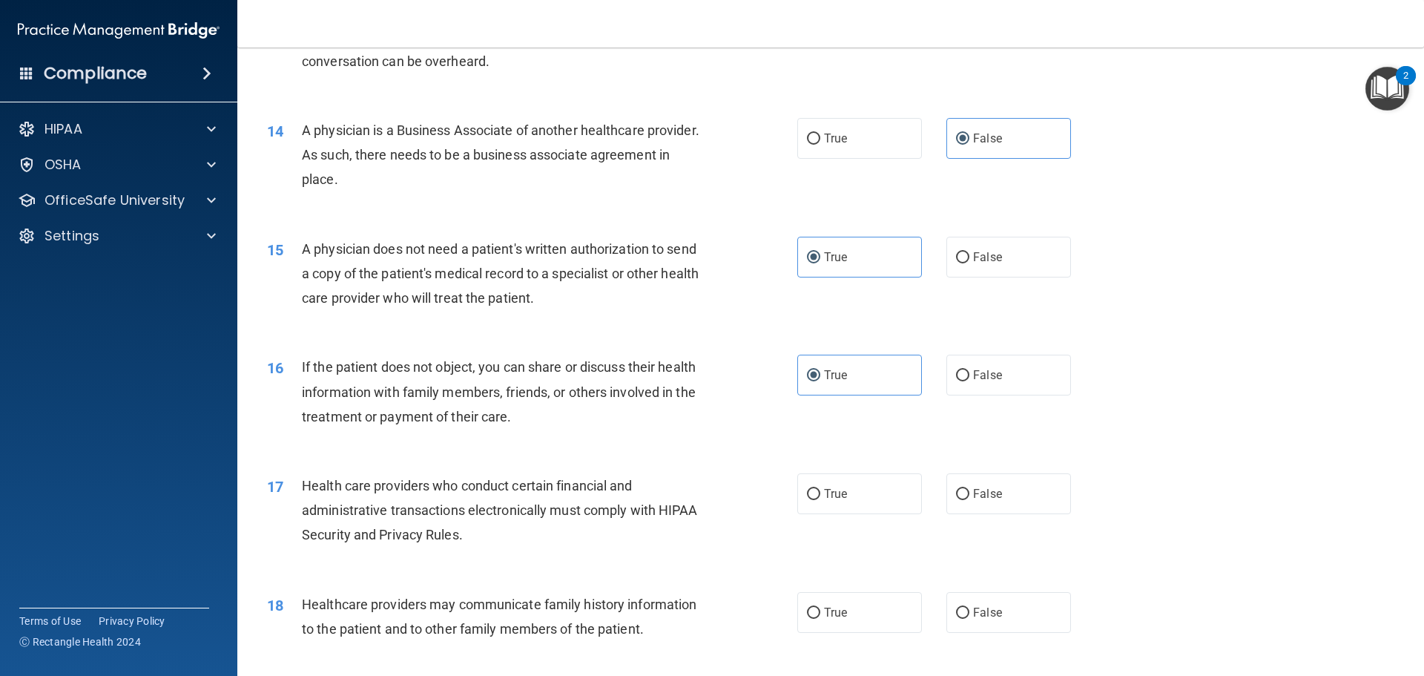
scroll to position [1484, 0]
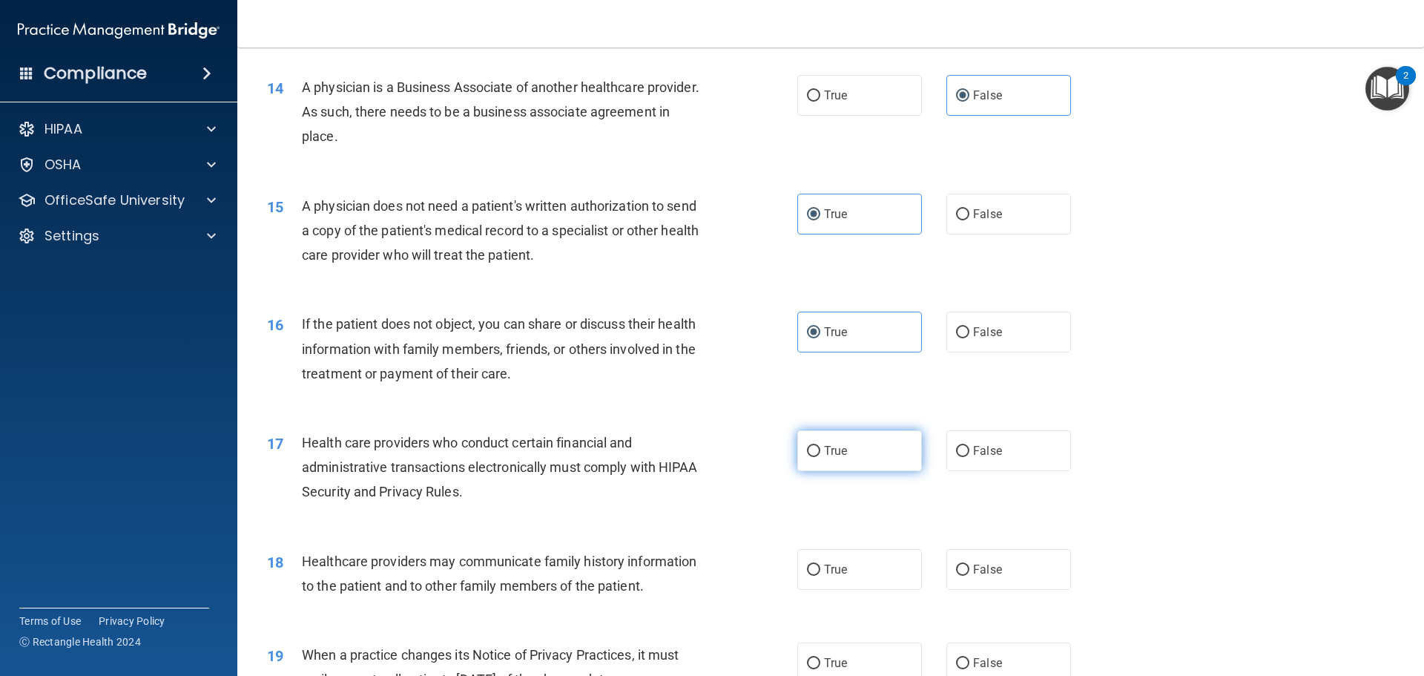
click at [831, 458] on label "True" at bounding box center [859, 450] width 125 height 41
click at [820, 457] on input "True" at bounding box center [813, 451] width 13 height 11
radio input "true"
click at [984, 580] on label "False" at bounding box center [1009, 569] width 125 height 41
click at [970, 576] on input "False" at bounding box center [962, 570] width 13 height 11
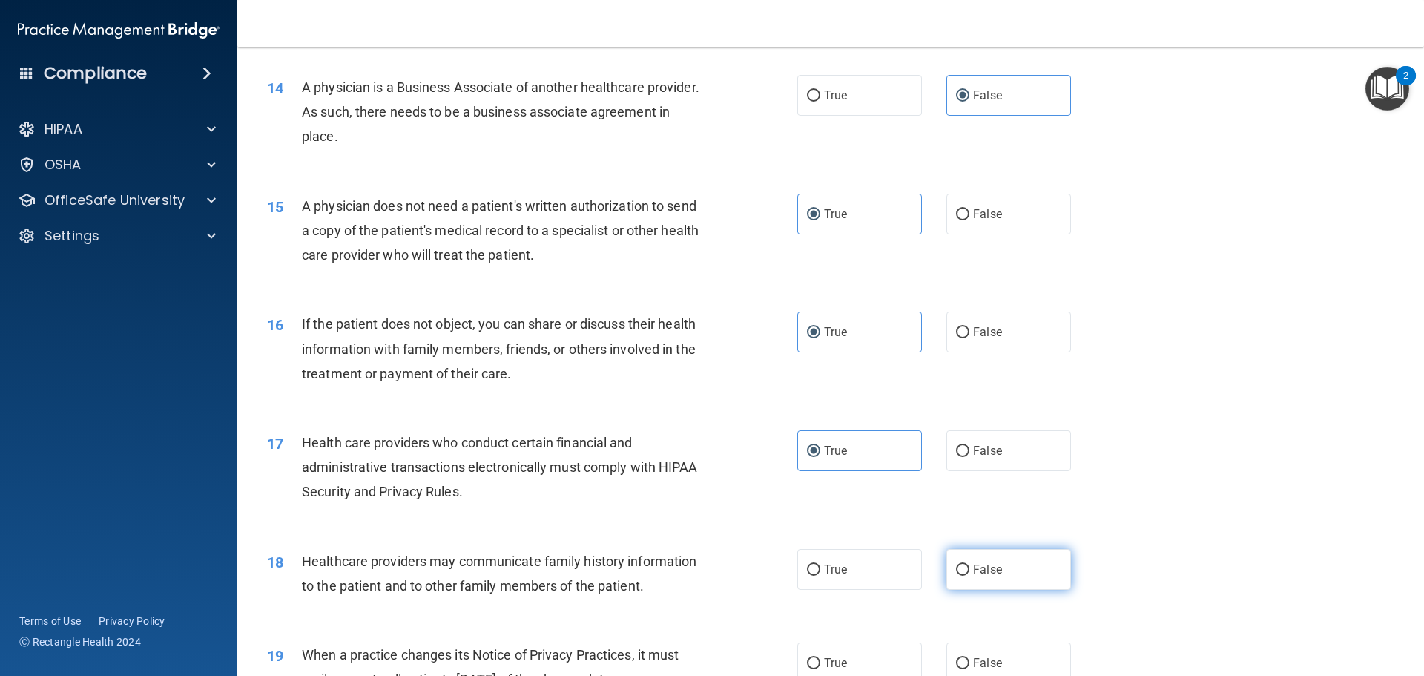
radio input "true"
click at [981, 662] on span "False" at bounding box center [987, 663] width 29 height 14
click at [970, 662] on input "False" at bounding box center [962, 663] width 13 height 11
radio input "true"
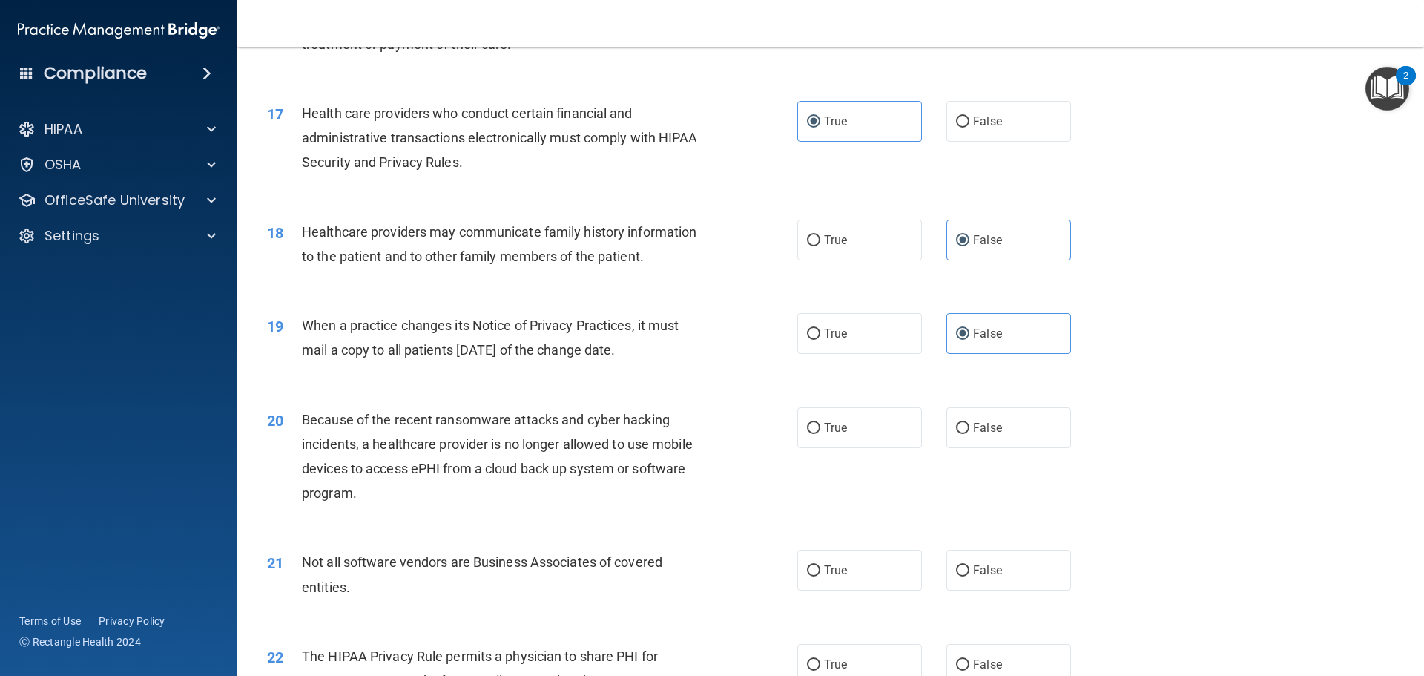
scroll to position [1854, 0]
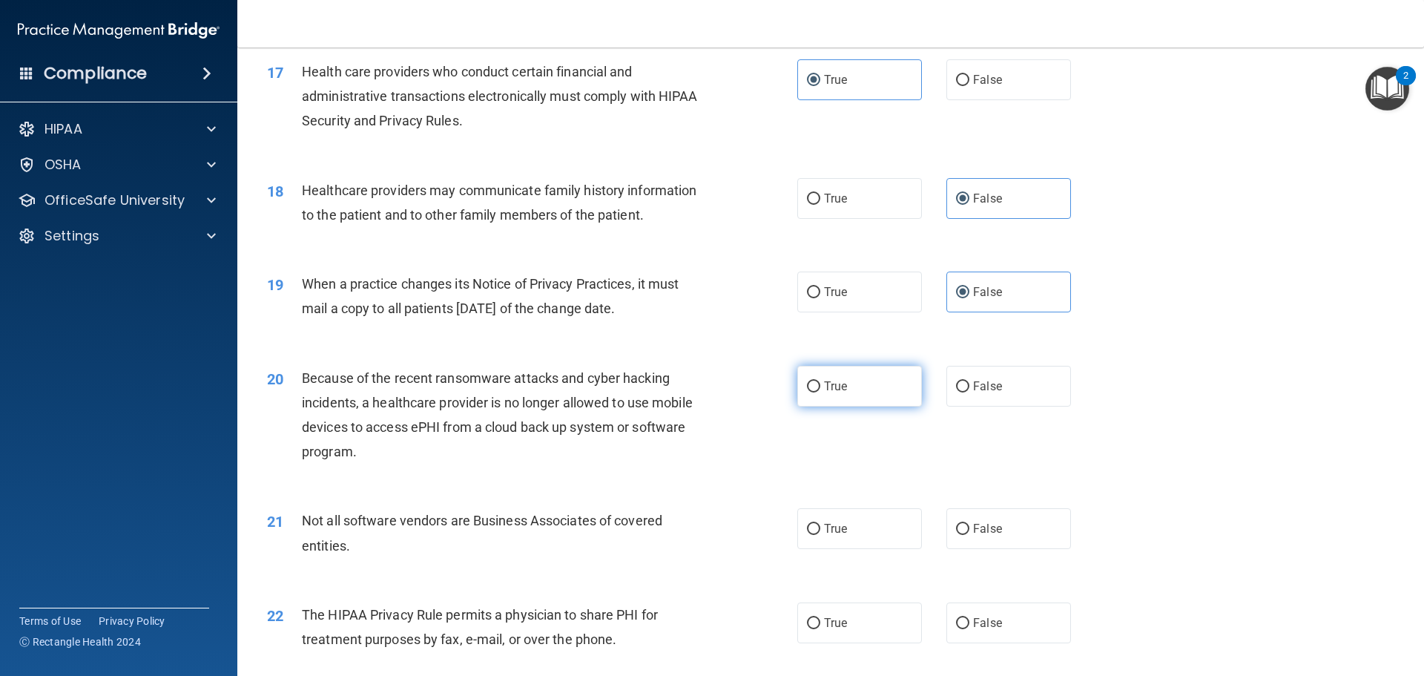
click at [895, 392] on label "True" at bounding box center [859, 386] width 125 height 41
click at [820, 392] on input "True" at bounding box center [813, 386] width 13 height 11
radio input "true"
click at [874, 543] on label "True" at bounding box center [859, 528] width 125 height 41
click at [820, 535] on input "True" at bounding box center [813, 529] width 13 height 11
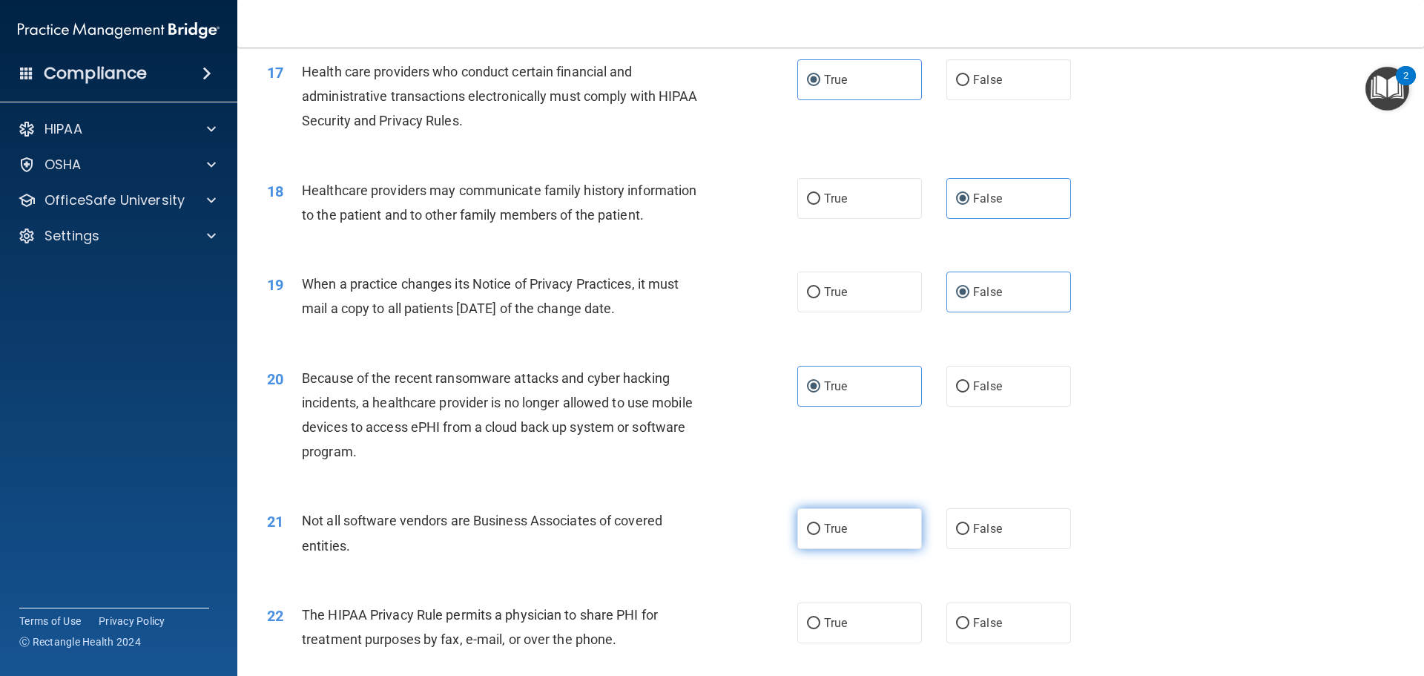
radio input "true"
click at [867, 625] on label "True" at bounding box center [859, 622] width 125 height 41
click at [820, 625] on input "True" at bounding box center [813, 623] width 13 height 11
radio input "true"
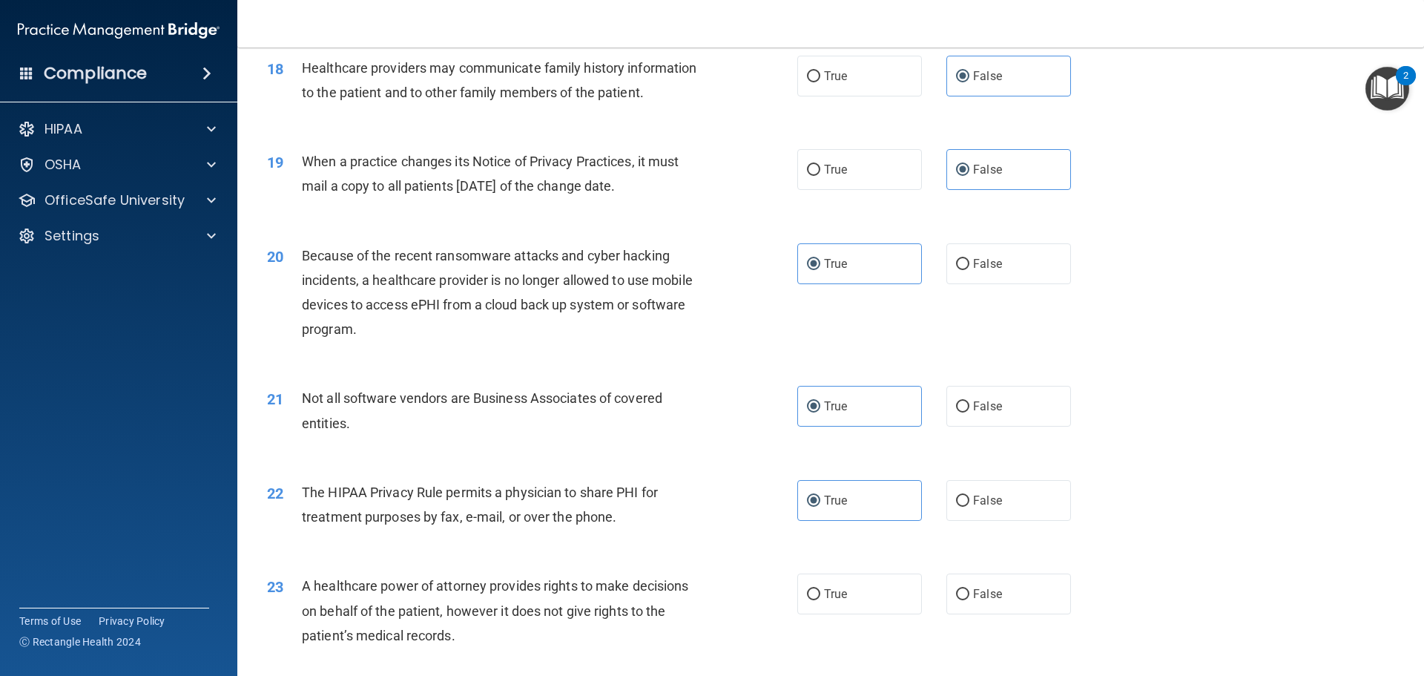
scroll to position [2003, 0]
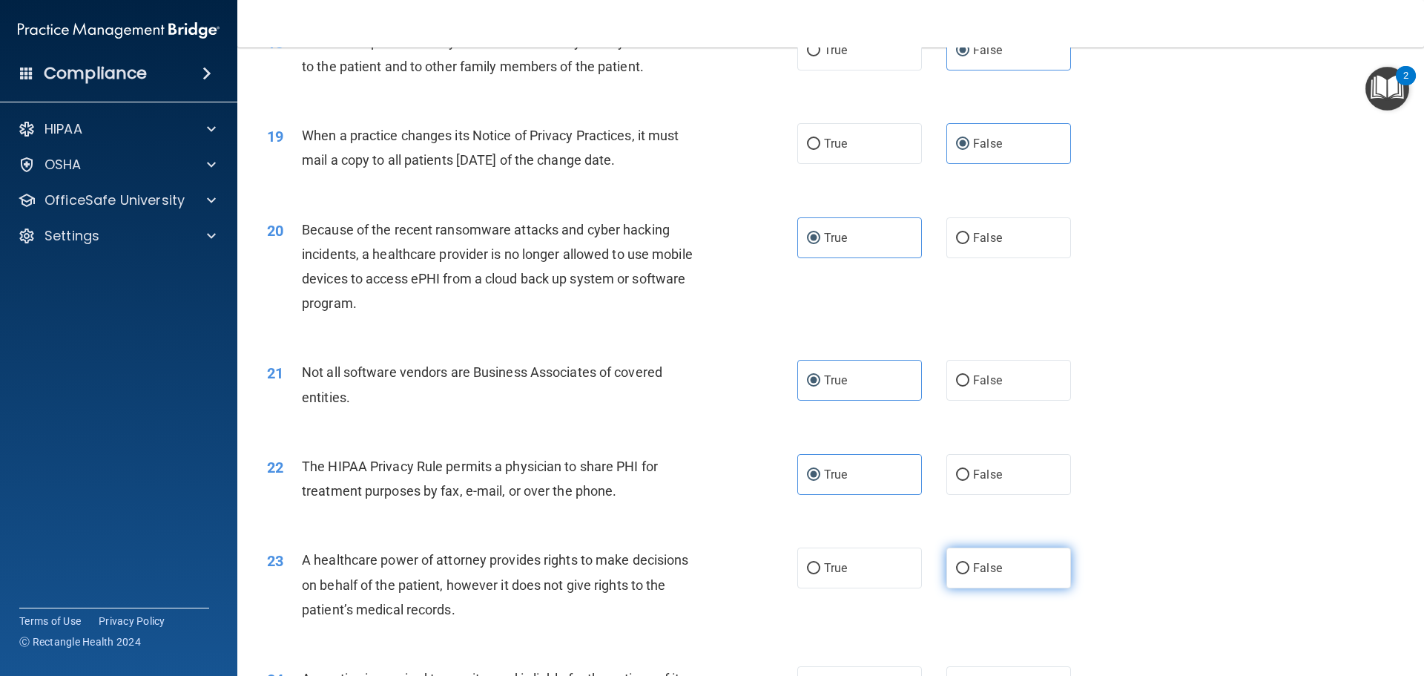
click at [990, 586] on label "False" at bounding box center [1009, 567] width 125 height 41
click at [970, 574] on input "False" at bounding box center [962, 568] width 13 height 11
radio input "true"
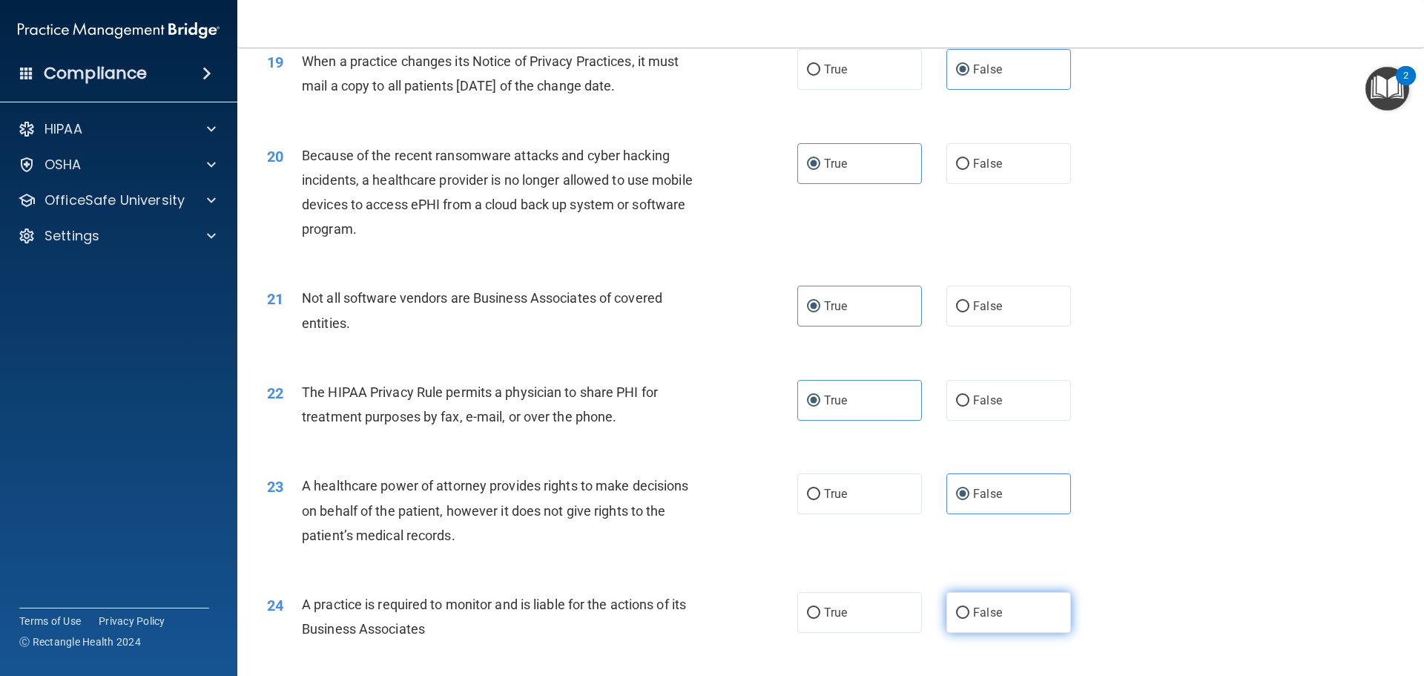
click at [1018, 615] on label "False" at bounding box center [1009, 612] width 125 height 41
click at [970, 615] on input "False" at bounding box center [962, 613] width 13 height 11
radio input "true"
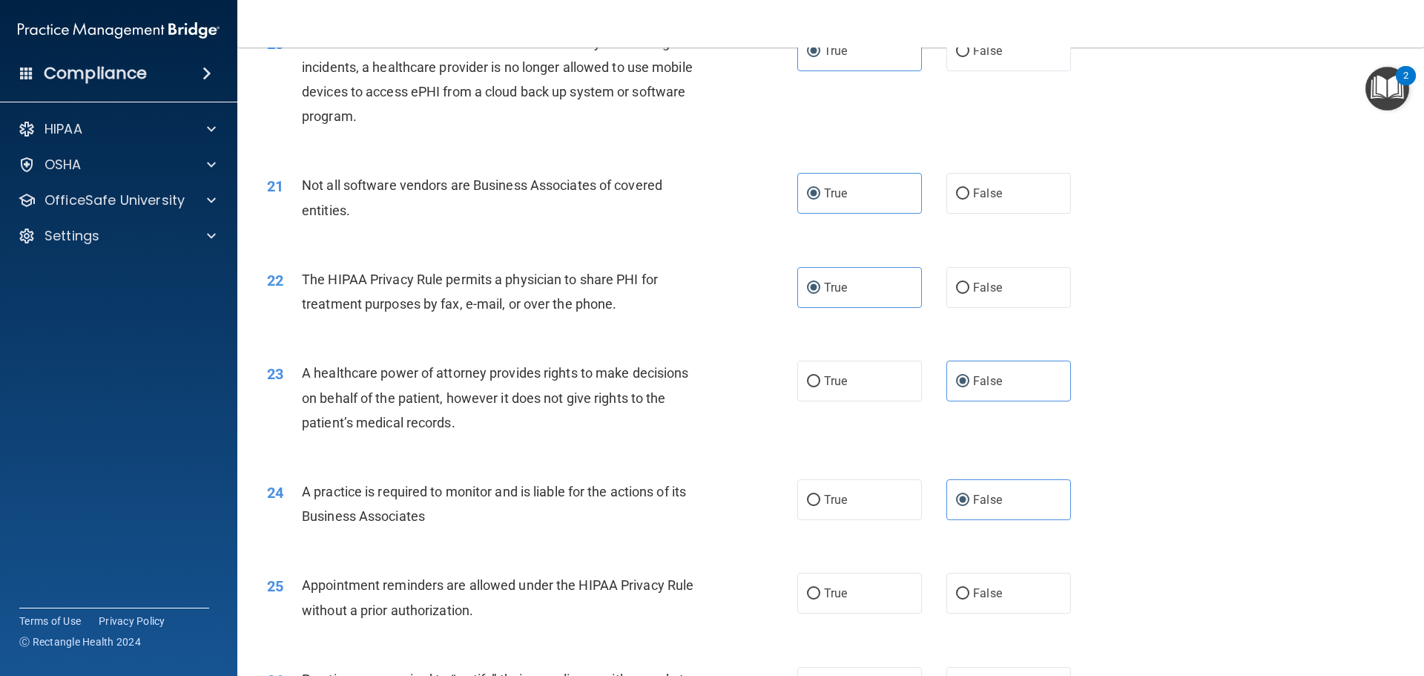
scroll to position [2225, 0]
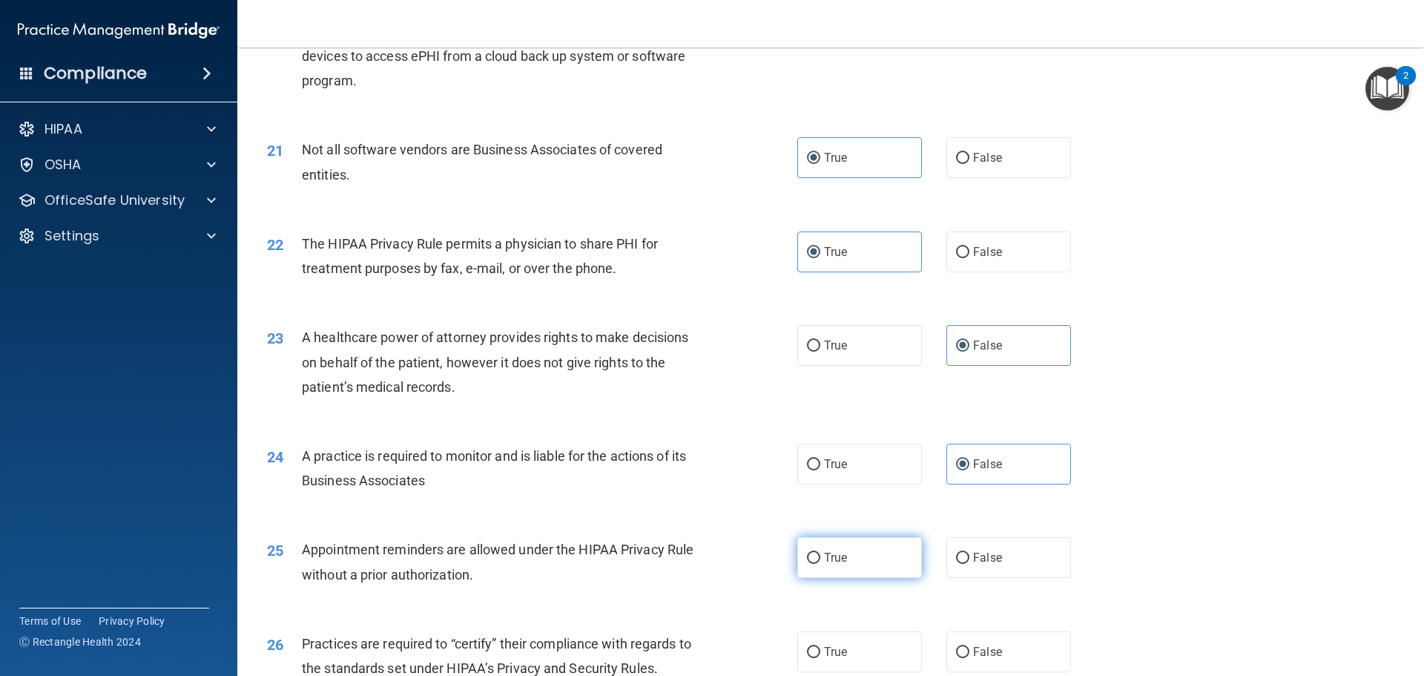
click at [837, 559] on span "True" at bounding box center [835, 557] width 23 height 14
click at [820, 559] on input "True" at bounding box center [813, 558] width 13 height 11
radio input "true"
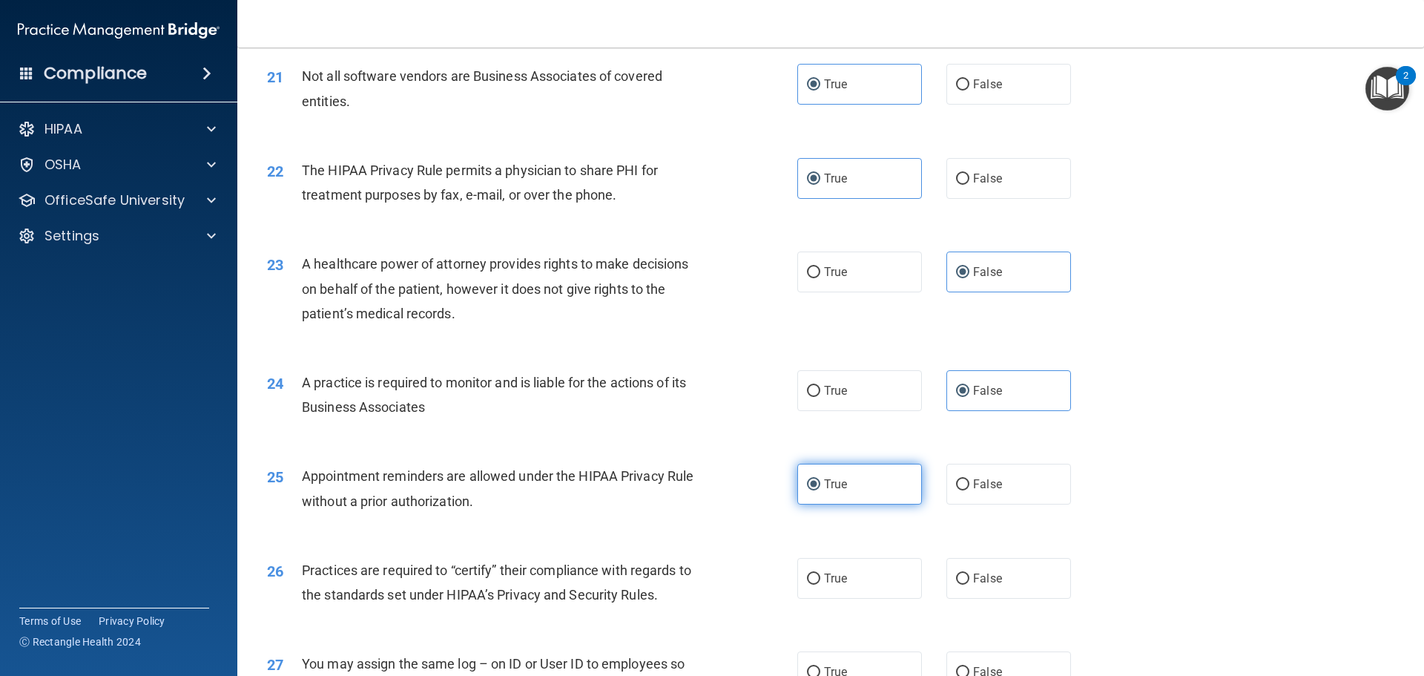
scroll to position [2300, 0]
click at [978, 584] on span "False" at bounding box center [987, 577] width 29 height 14
click at [970, 584] on input "False" at bounding box center [962, 578] width 13 height 11
radio input "true"
click at [981, 664] on span "False" at bounding box center [987, 671] width 29 height 14
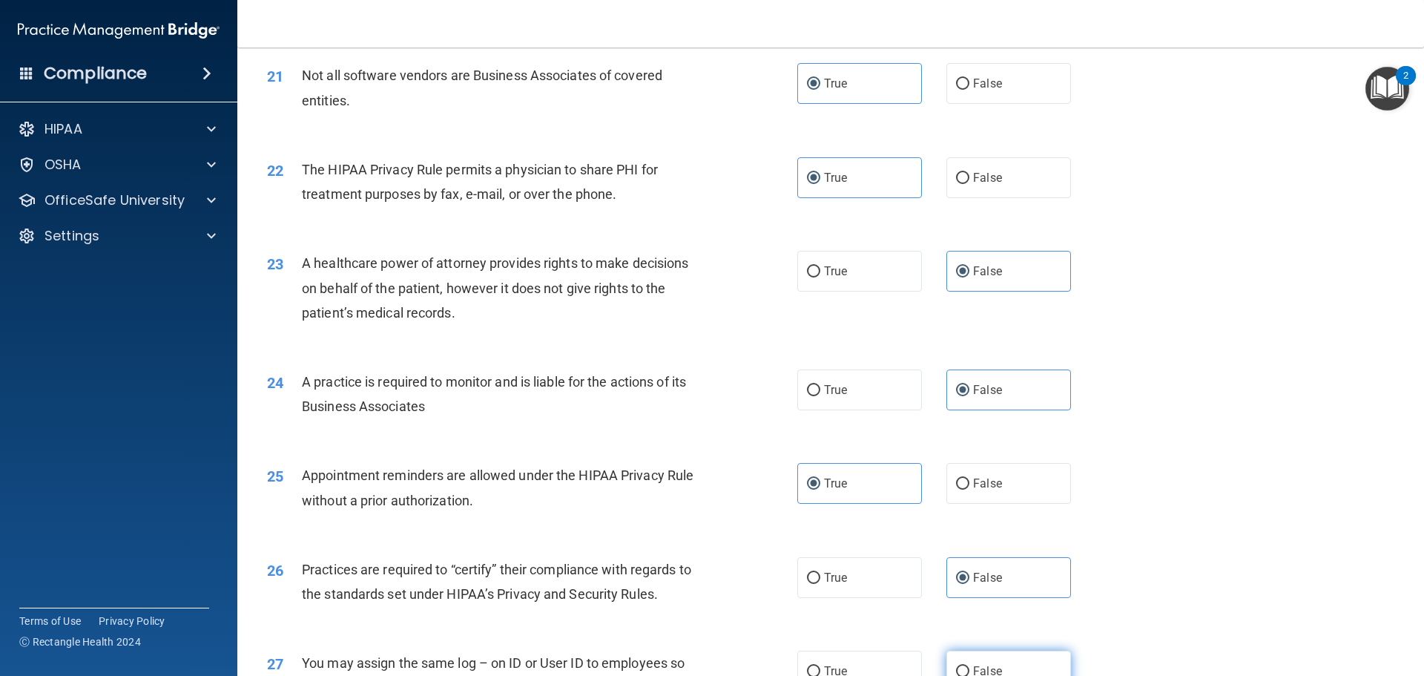
click at [970, 666] on input "False" at bounding box center [962, 671] width 13 height 11
radio input "true"
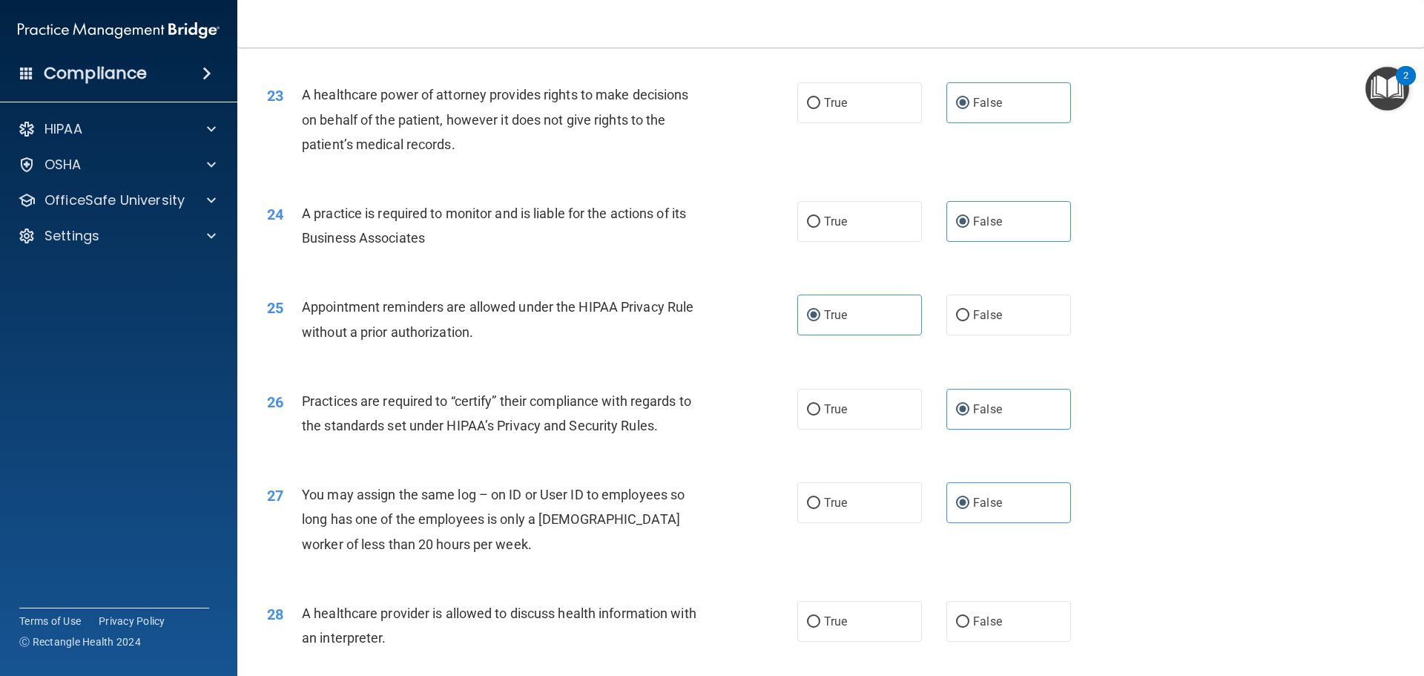
scroll to position [2524, 0]
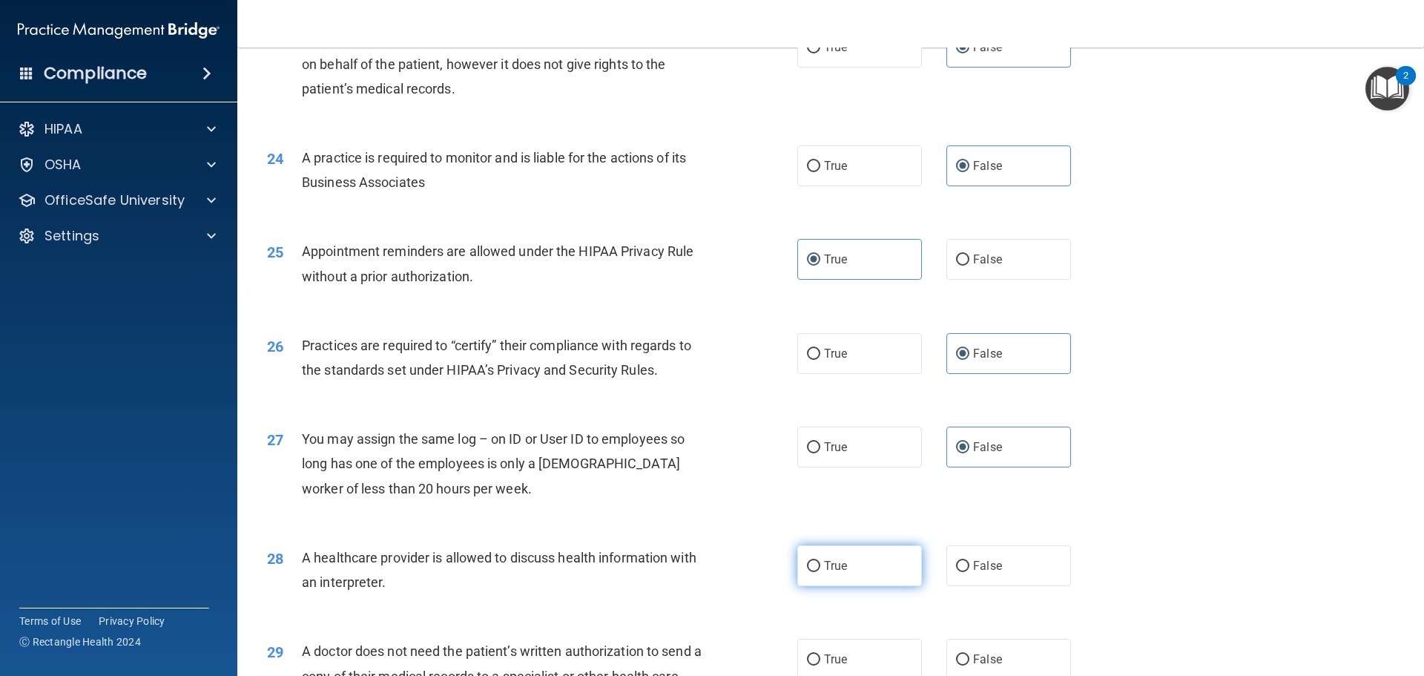
click at [866, 554] on label "True" at bounding box center [859, 565] width 125 height 41
click at [820, 561] on input "True" at bounding box center [813, 566] width 13 height 11
radio input "true"
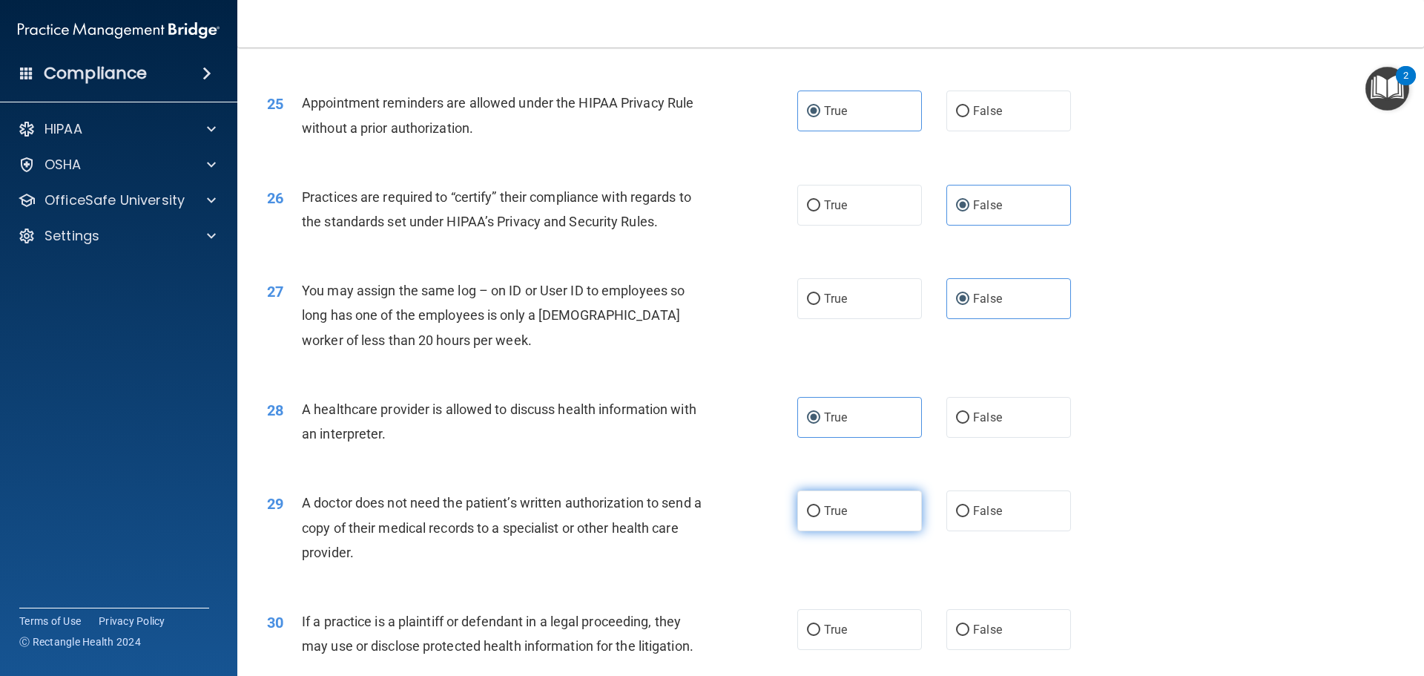
click at [865, 521] on label "True" at bounding box center [859, 510] width 125 height 41
click at [820, 517] on input "True" at bounding box center [813, 511] width 13 height 11
radio input "true"
click at [864, 613] on label "True" at bounding box center [859, 629] width 125 height 41
click at [820, 625] on input "True" at bounding box center [813, 630] width 13 height 11
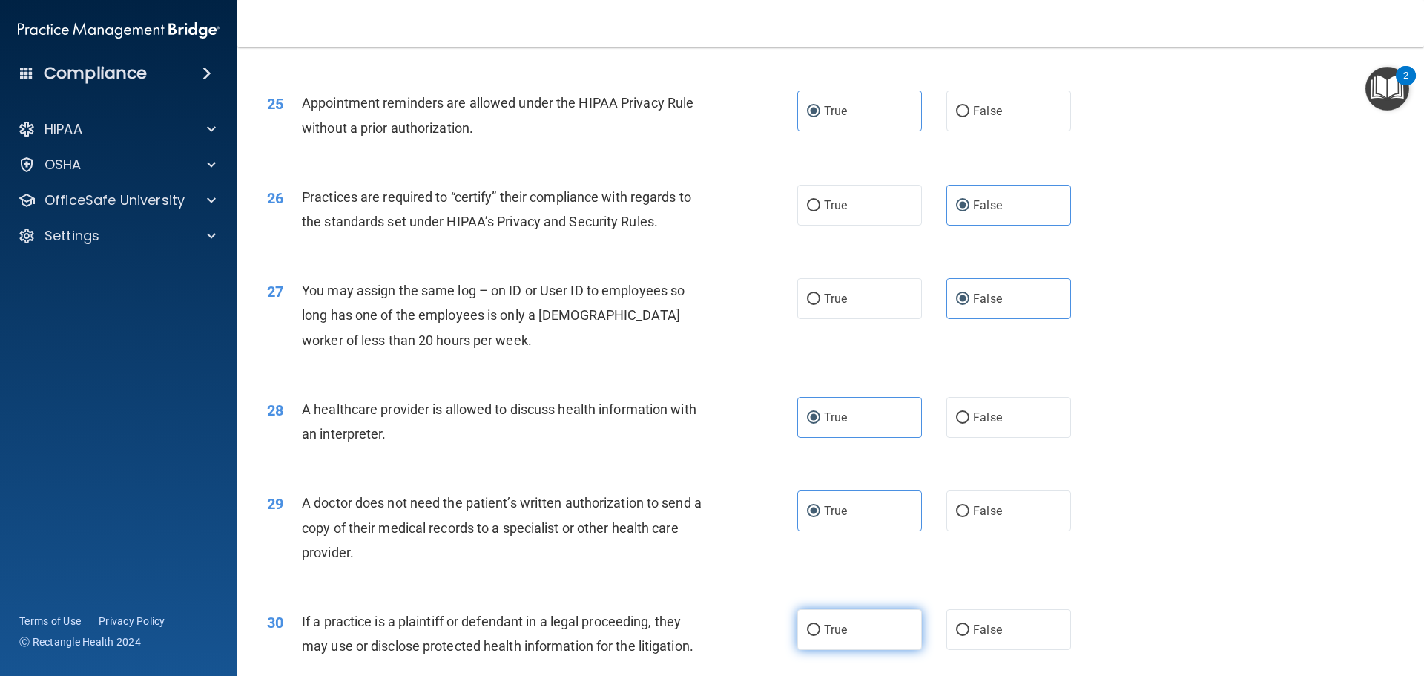
radio input "true"
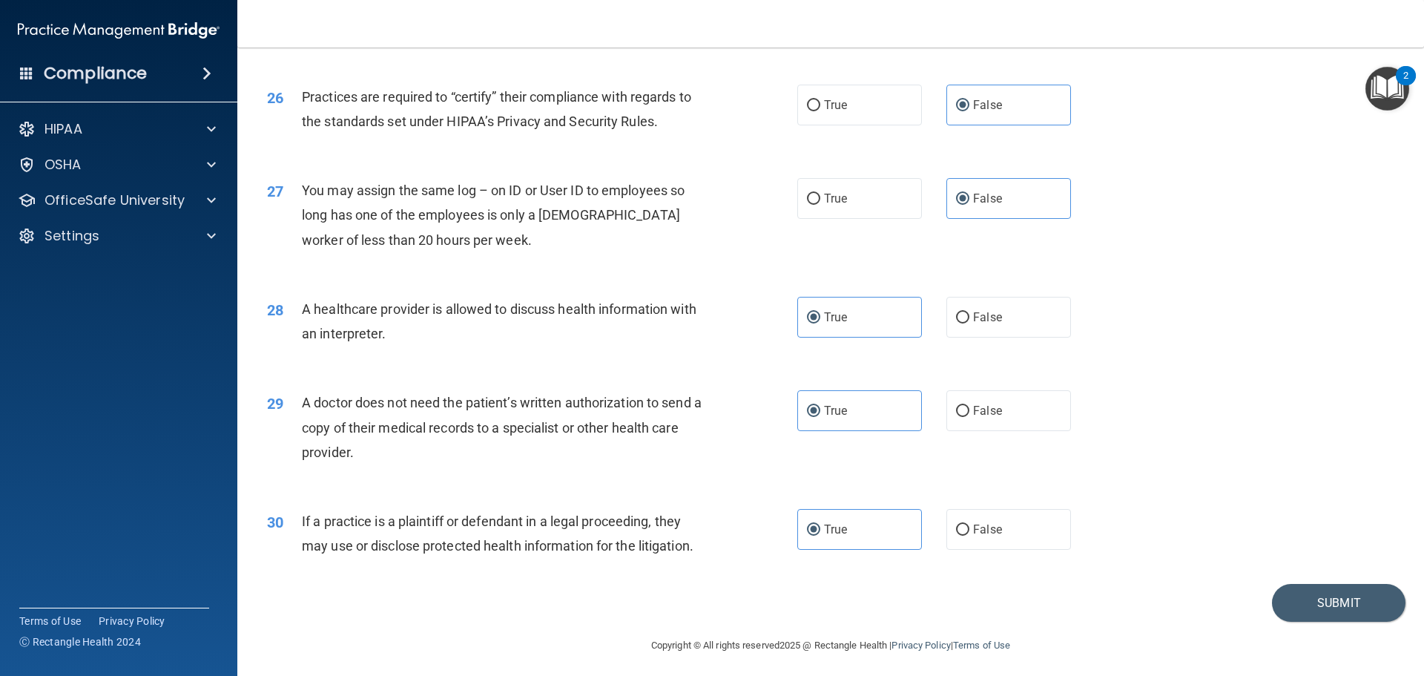
scroll to position [2777, 0]
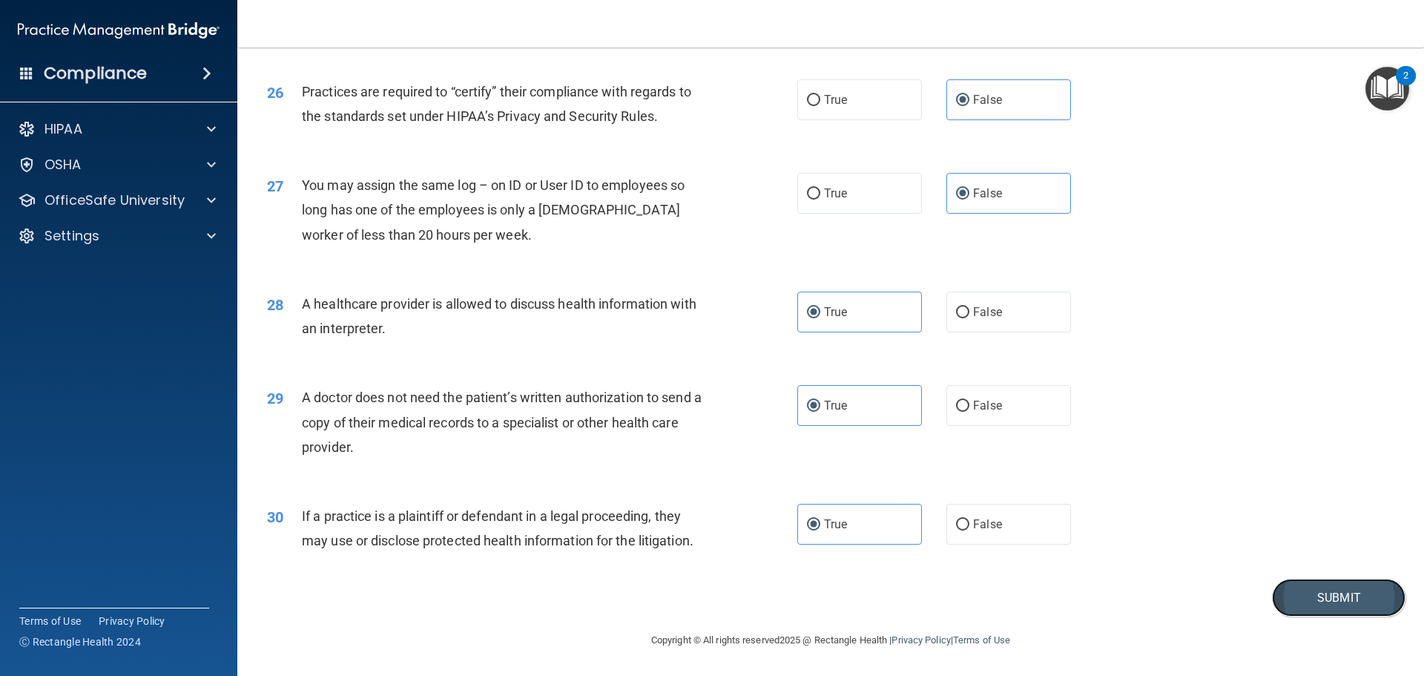
click at [1333, 590] on button "Submit" at bounding box center [1339, 598] width 134 height 38
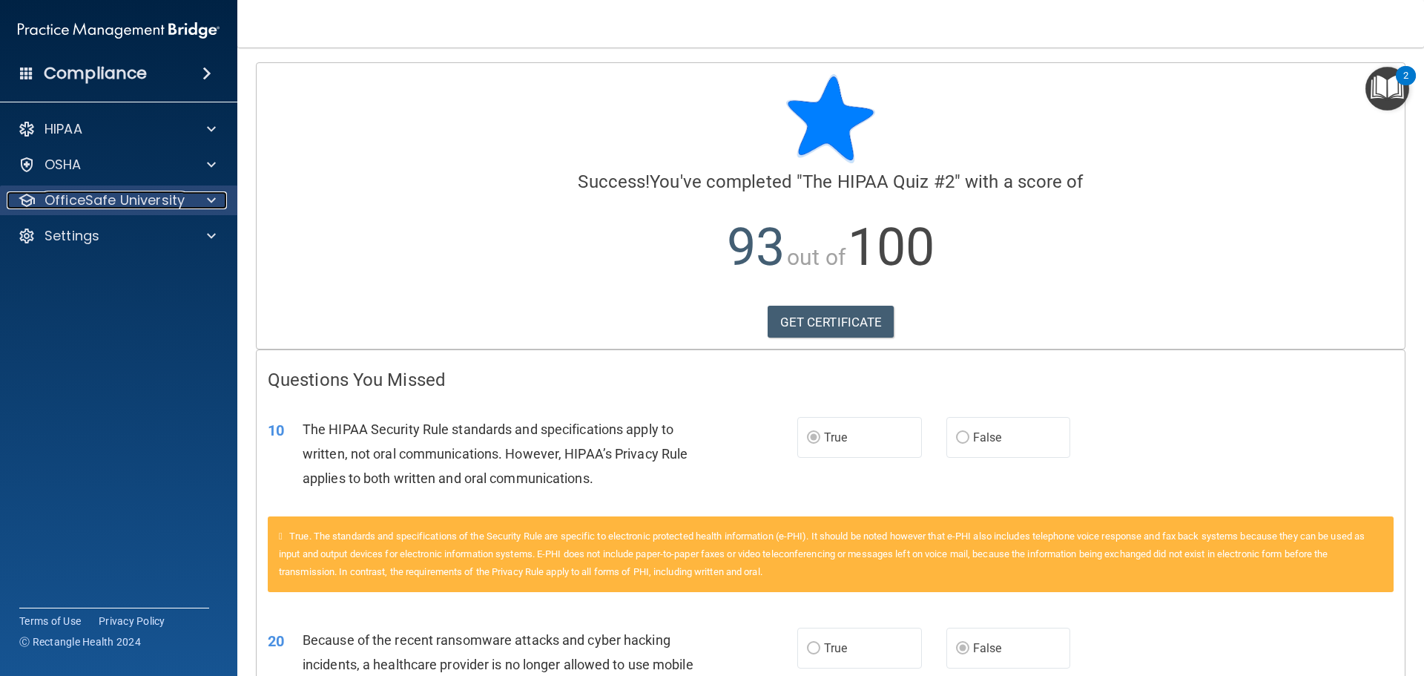
click at [123, 203] on p "OfficeSafe University" at bounding box center [115, 200] width 140 height 18
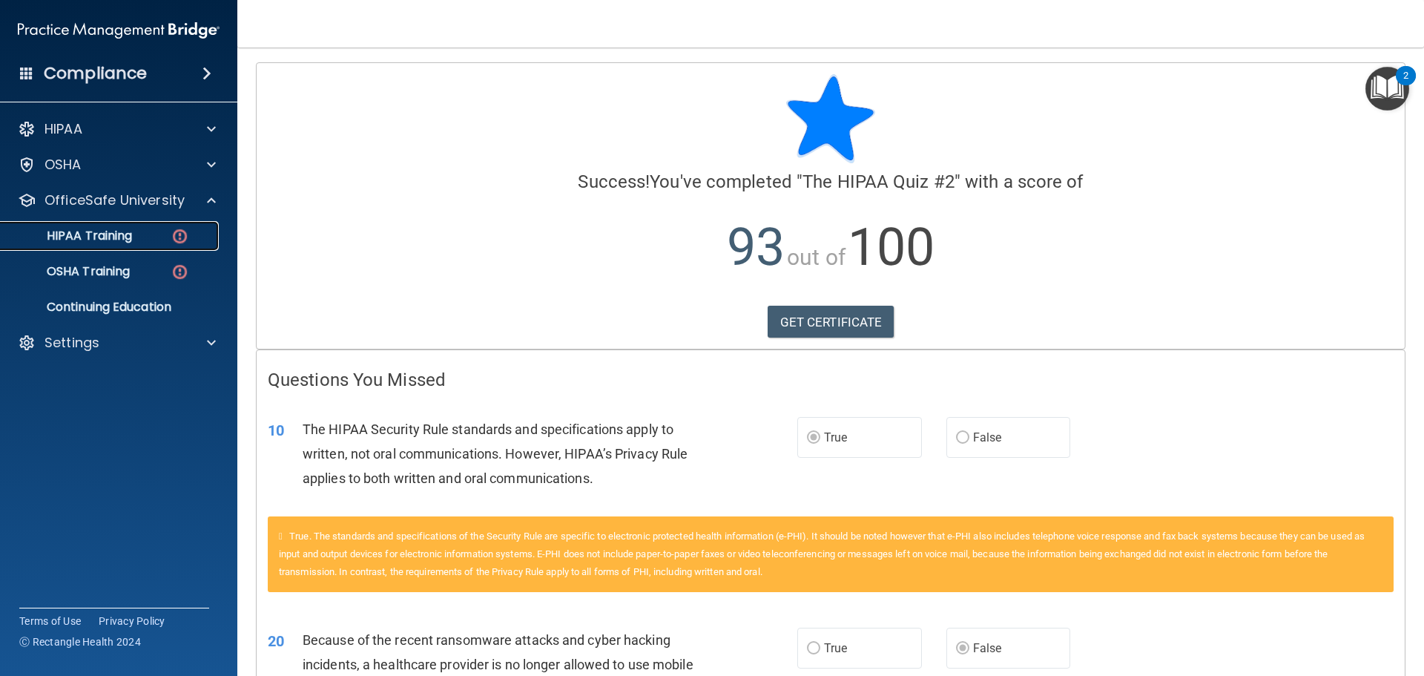
click at [105, 233] on p "HIPAA Training" at bounding box center [71, 235] width 122 height 15
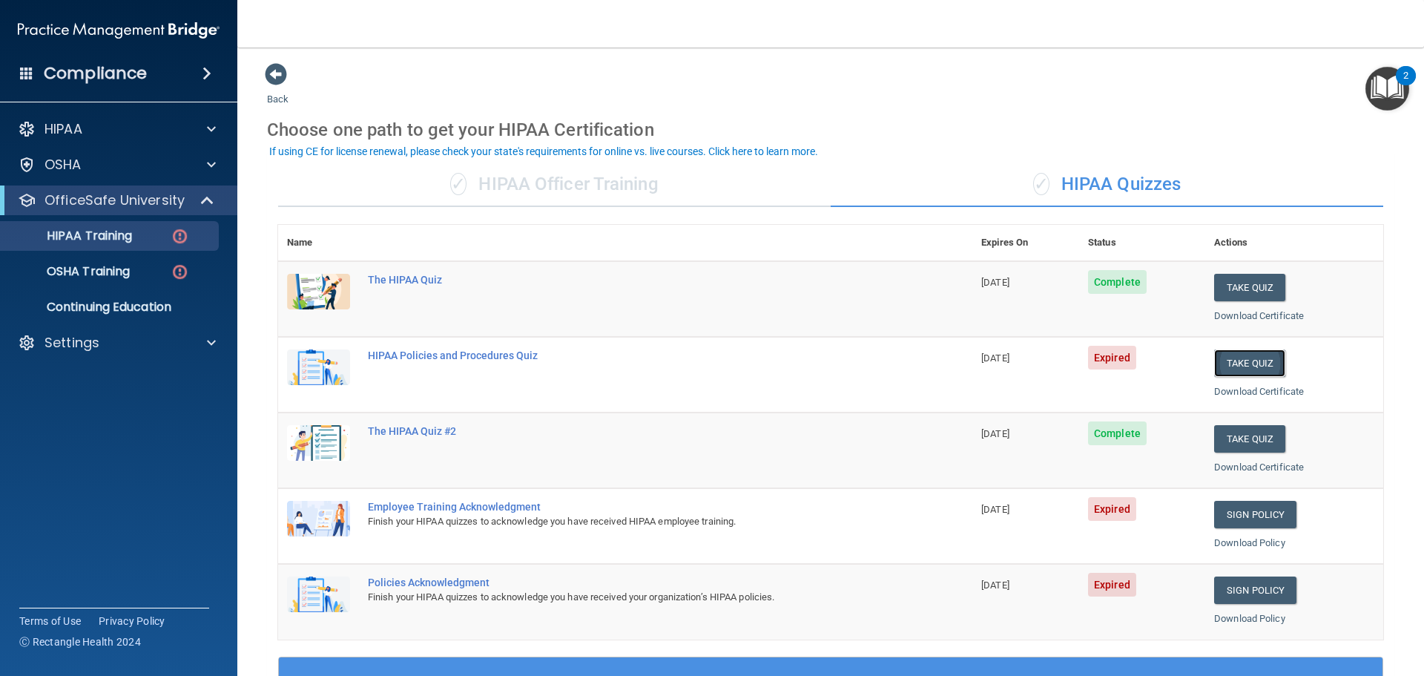
click at [1261, 370] on button "Take Quiz" at bounding box center [1249, 362] width 71 height 27
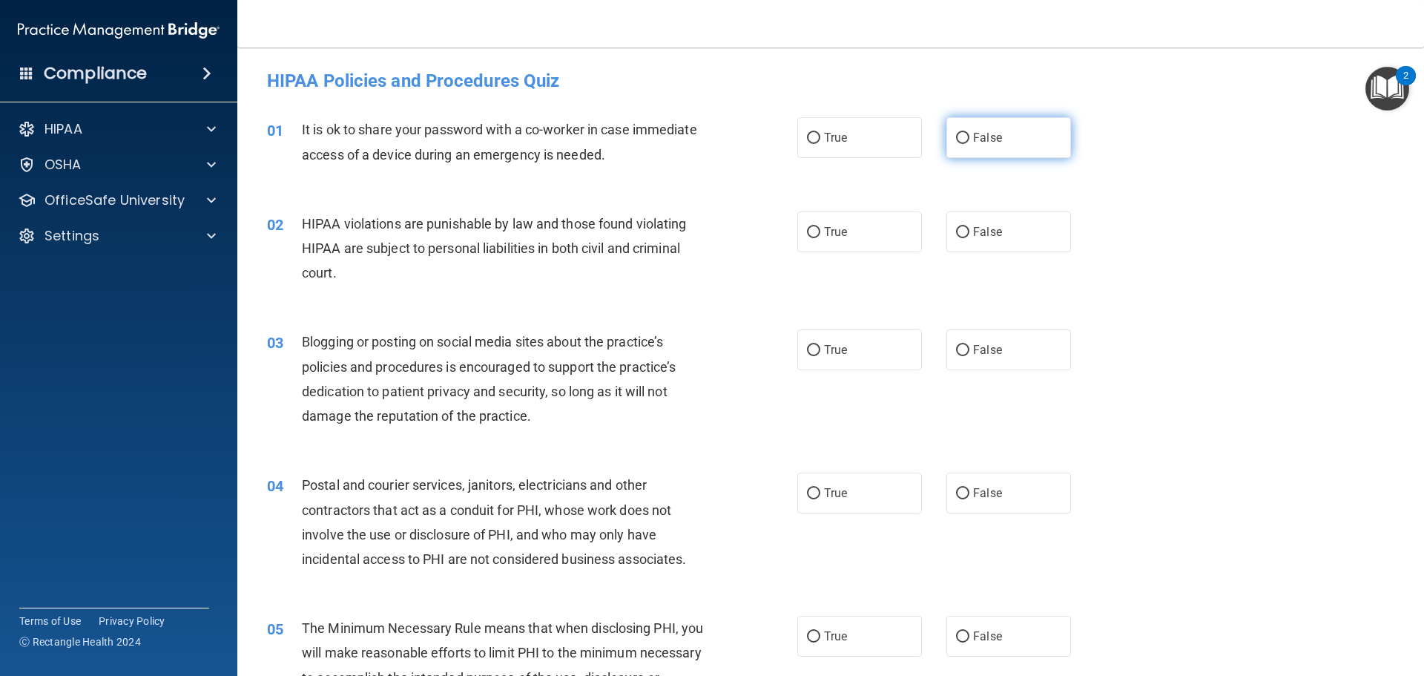
click at [978, 140] on span "False" at bounding box center [987, 138] width 29 height 14
click at [970, 140] on input "False" at bounding box center [962, 138] width 13 height 11
radio input "true"
click at [881, 214] on label "True" at bounding box center [859, 231] width 125 height 41
click at [820, 227] on input "True" at bounding box center [813, 232] width 13 height 11
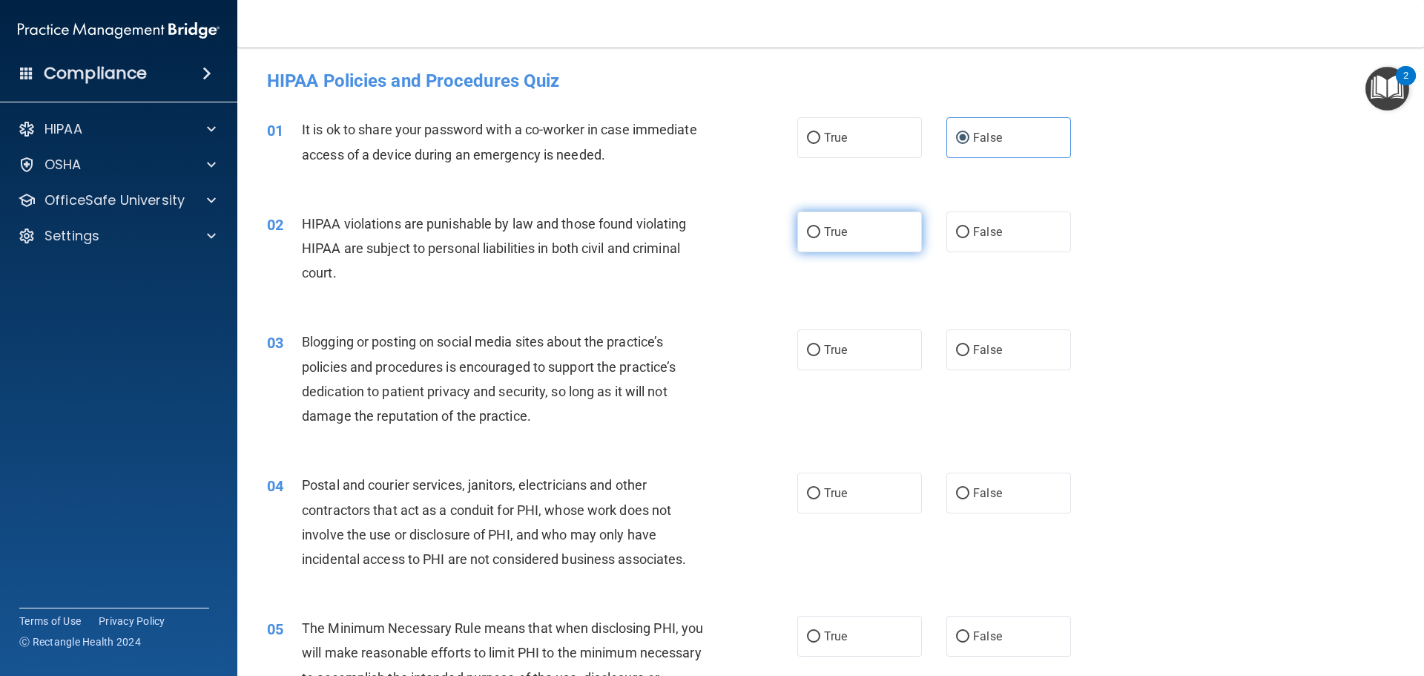
radio input "true"
click at [973, 346] on span "False" at bounding box center [987, 350] width 29 height 14
click at [970, 346] on input "False" at bounding box center [962, 350] width 13 height 11
radio input "true"
click at [892, 493] on label "True" at bounding box center [859, 493] width 125 height 41
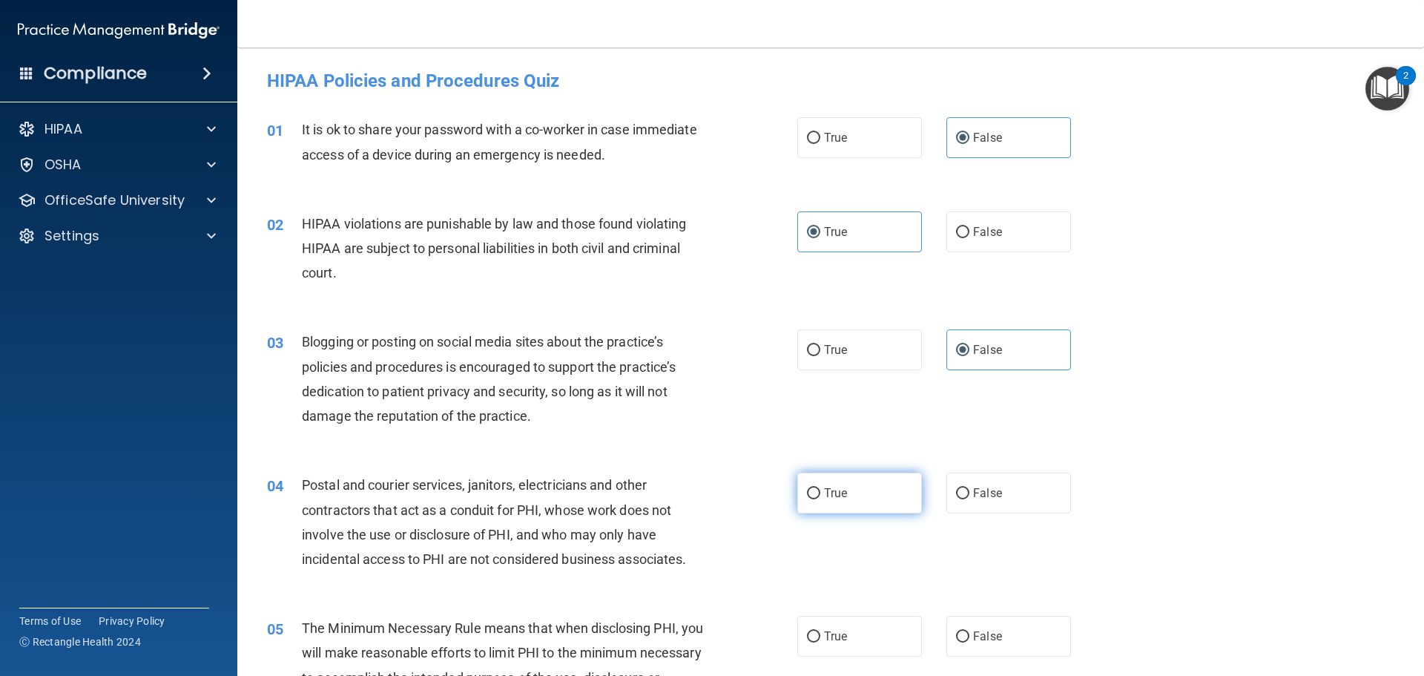
click at [820, 493] on input "True" at bounding box center [813, 493] width 13 height 11
radio input "true"
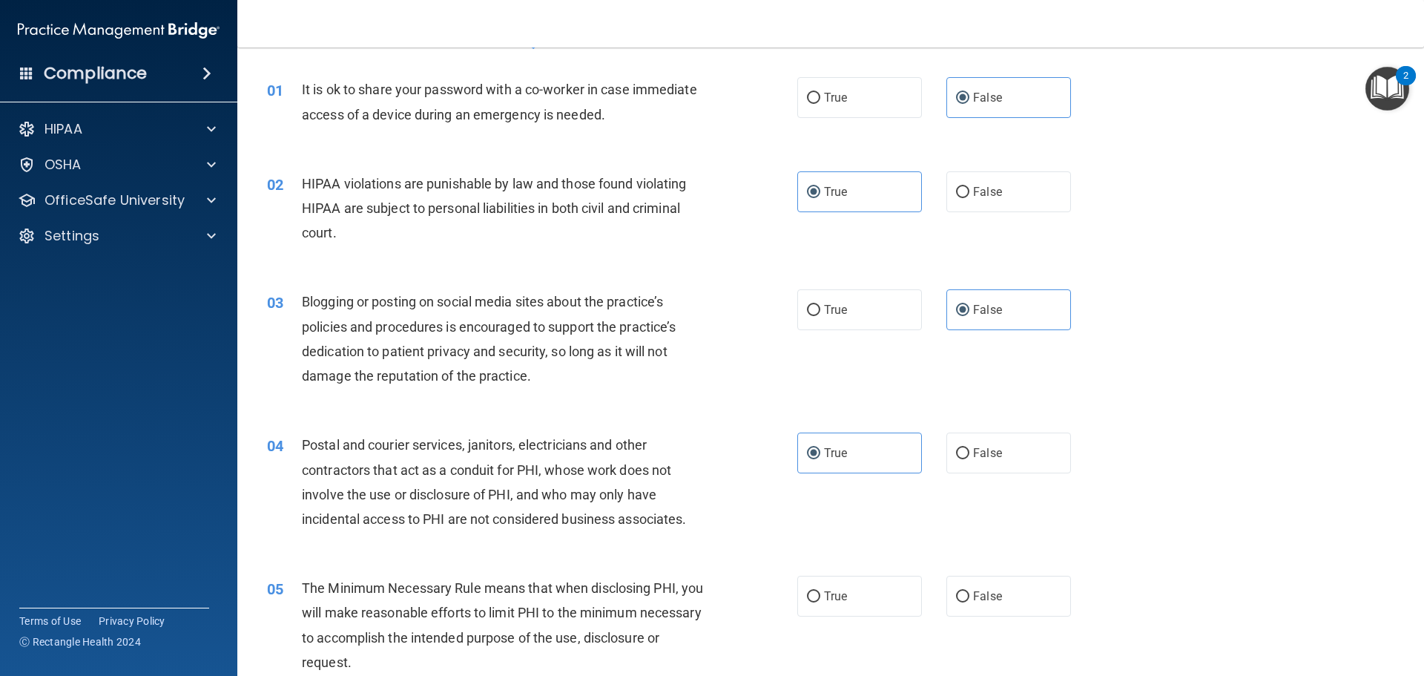
scroll to position [74, 0]
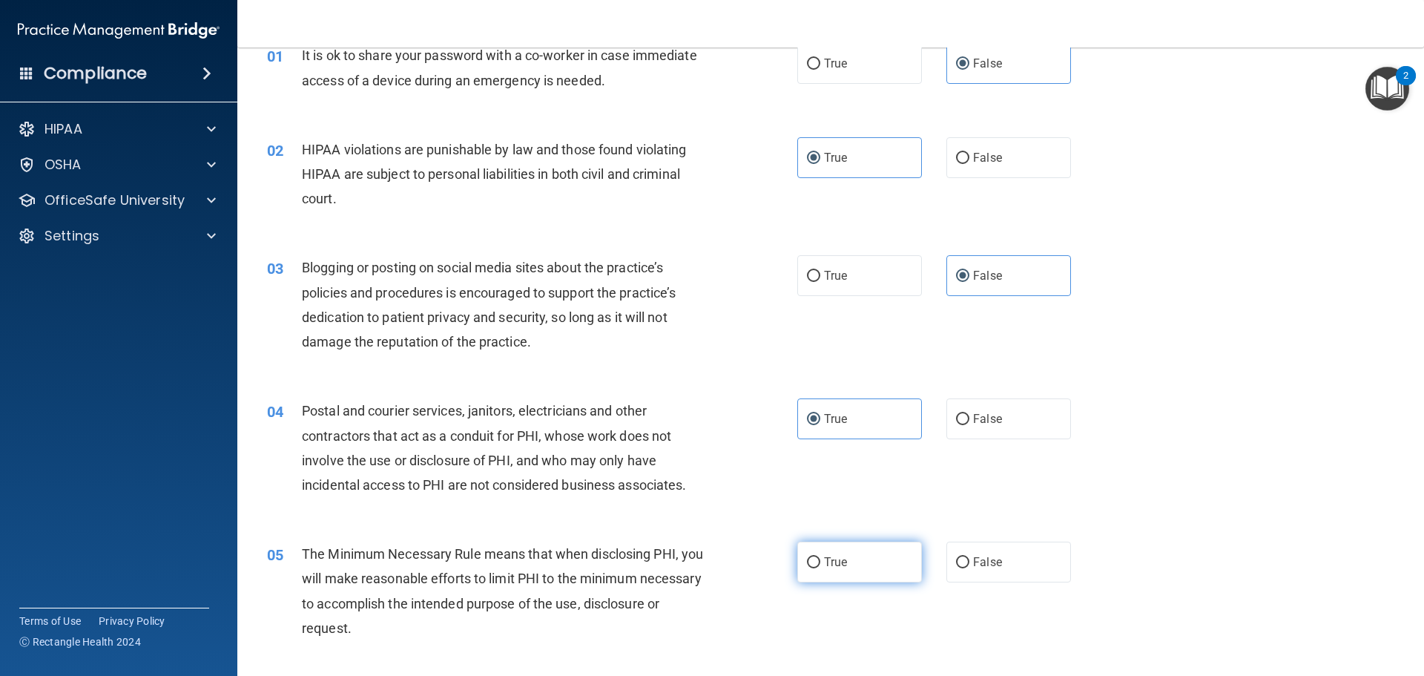
click at [843, 567] on label "True" at bounding box center [859, 562] width 125 height 41
click at [820, 567] on input "True" at bounding box center [813, 562] width 13 height 11
radio input "true"
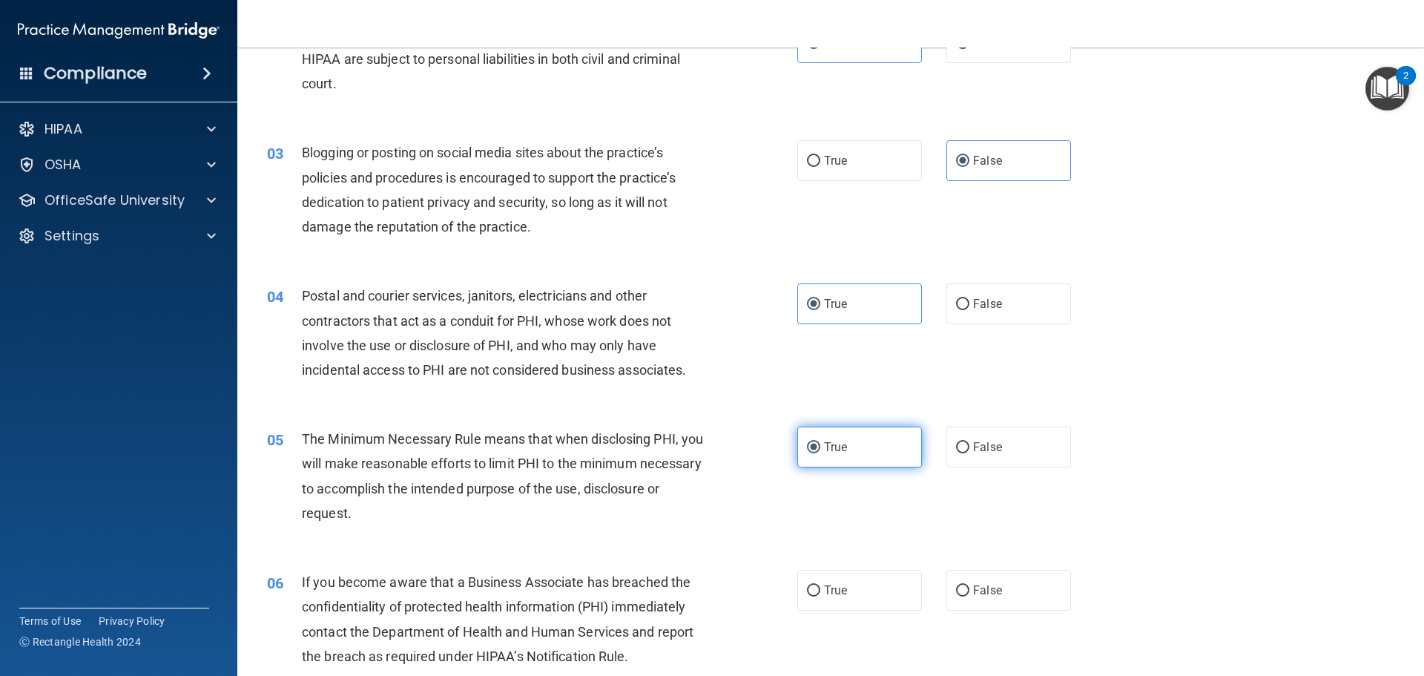
scroll to position [223, 0]
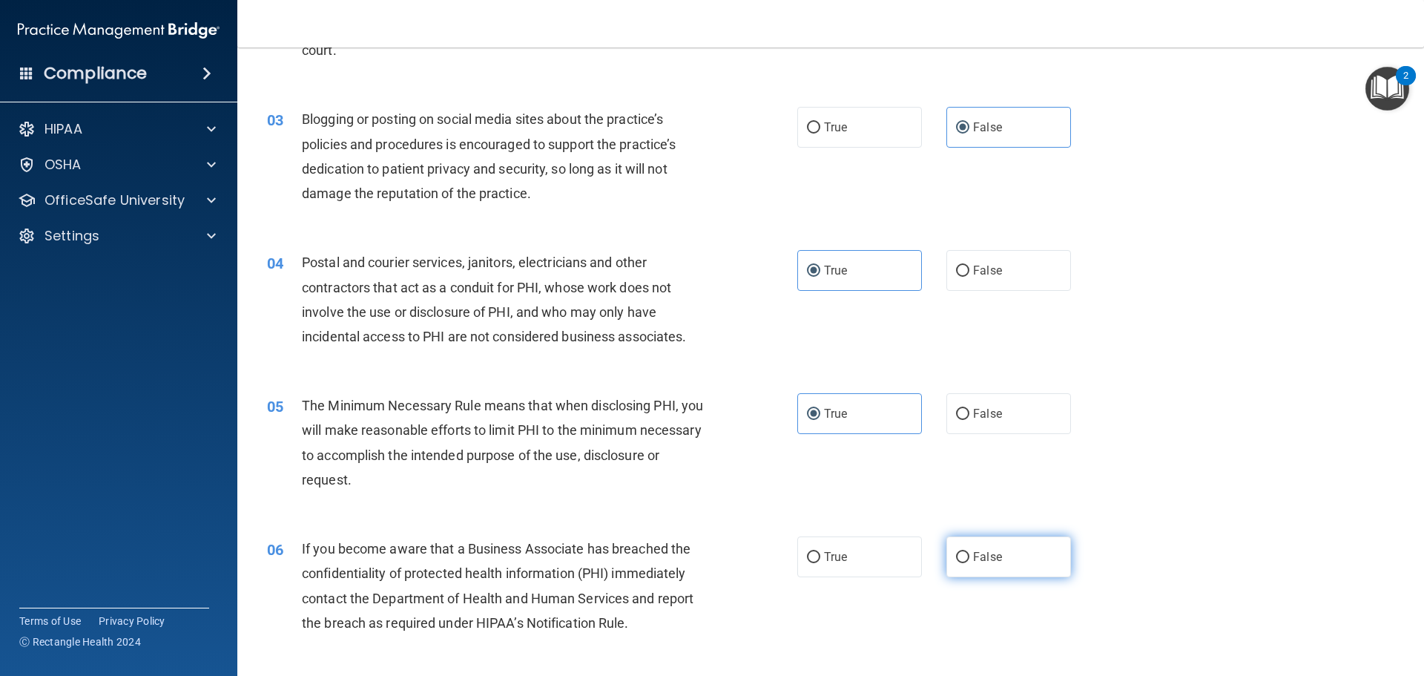
click at [978, 574] on label "False" at bounding box center [1009, 556] width 125 height 41
click at [970, 563] on input "False" at bounding box center [962, 557] width 13 height 11
radio input "true"
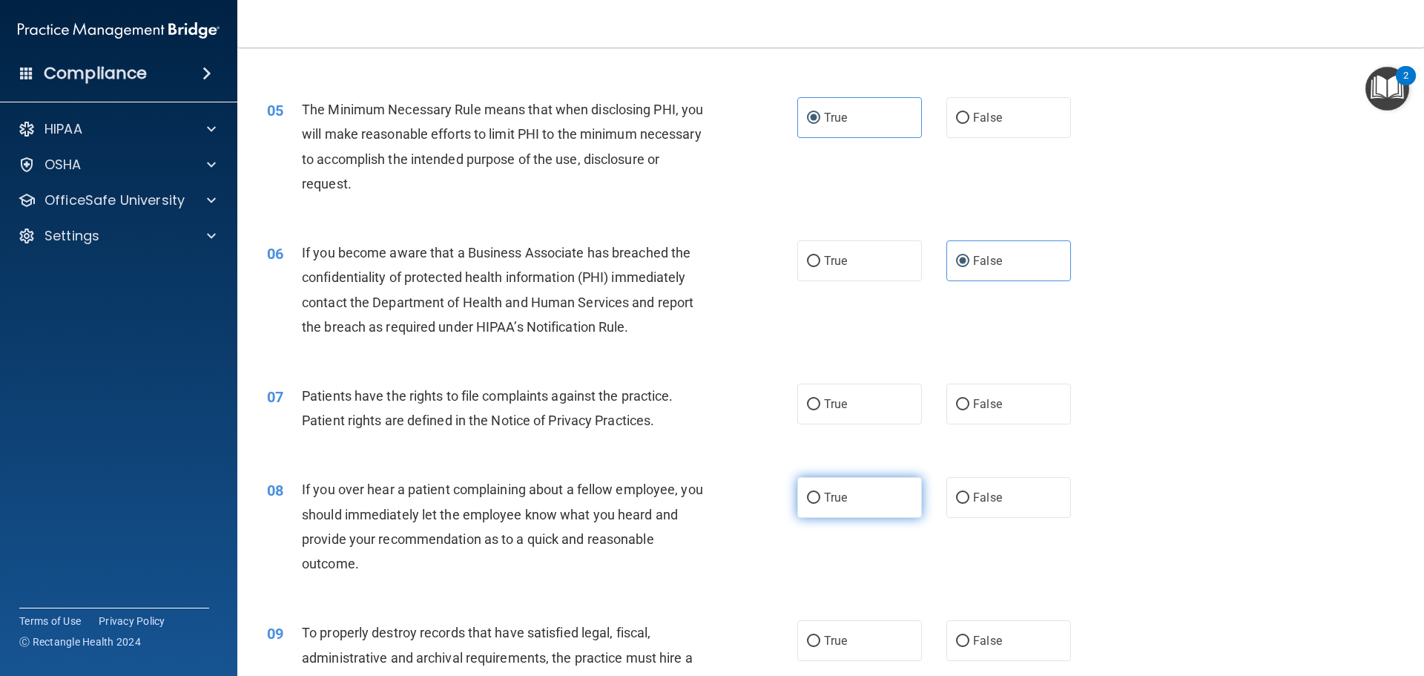
scroll to position [519, 0]
click at [872, 407] on label "True" at bounding box center [859, 403] width 125 height 41
click at [820, 407] on input "True" at bounding box center [813, 403] width 13 height 11
radio input "true"
click at [996, 489] on label "False" at bounding box center [1009, 496] width 125 height 41
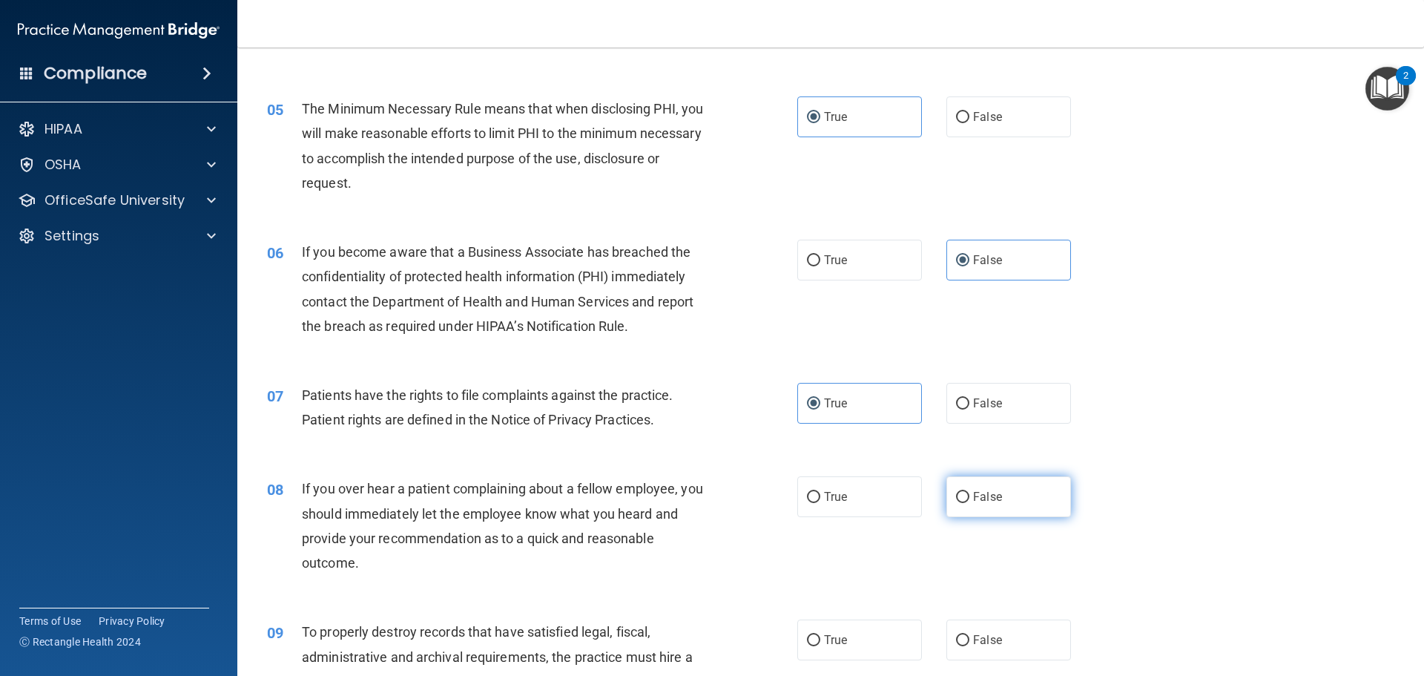
click at [970, 492] on input "False" at bounding box center [962, 497] width 13 height 11
radio input "true"
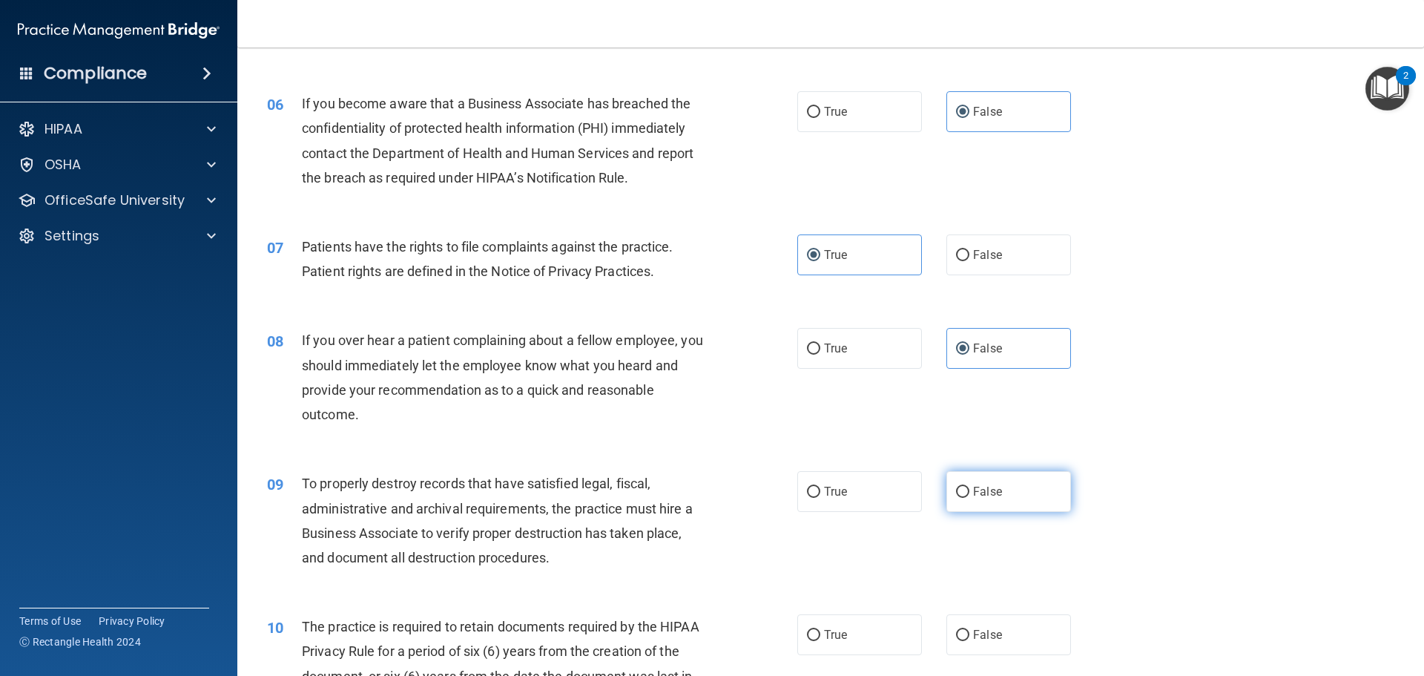
click at [996, 506] on label "False" at bounding box center [1009, 491] width 125 height 41
click at [970, 498] on input "False" at bounding box center [962, 492] width 13 height 11
radio input "true"
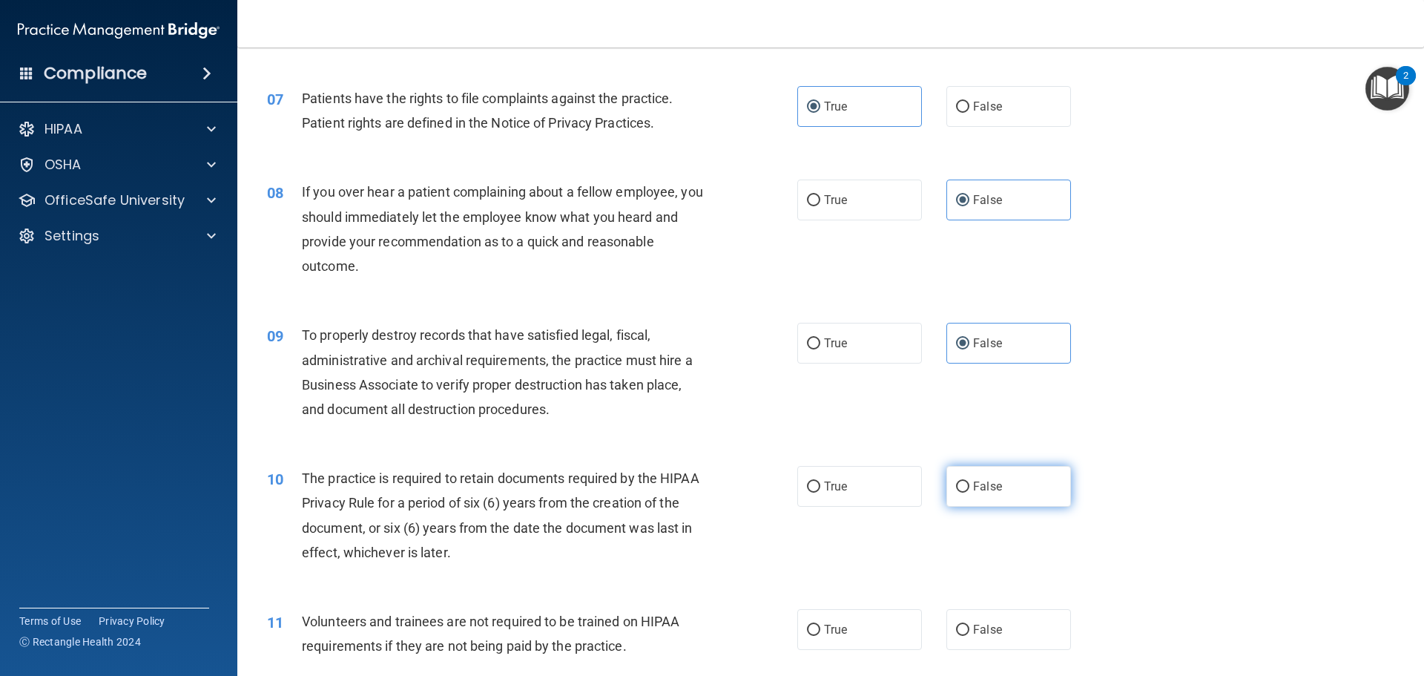
click at [997, 495] on label "False" at bounding box center [1009, 486] width 125 height 41
click at [970, 493] on input "False" at bounding box center [962, 486] width 13 height 11
radio input "true"
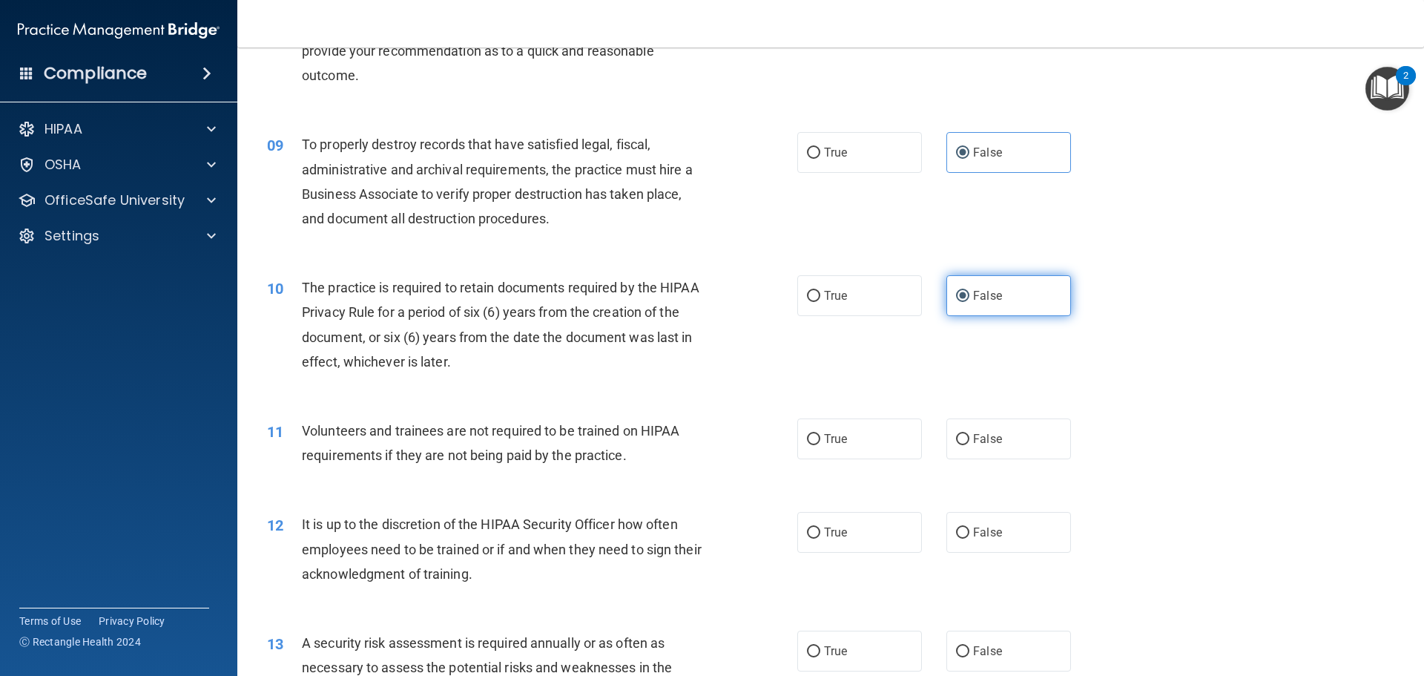
scroll to position [1039, 0]
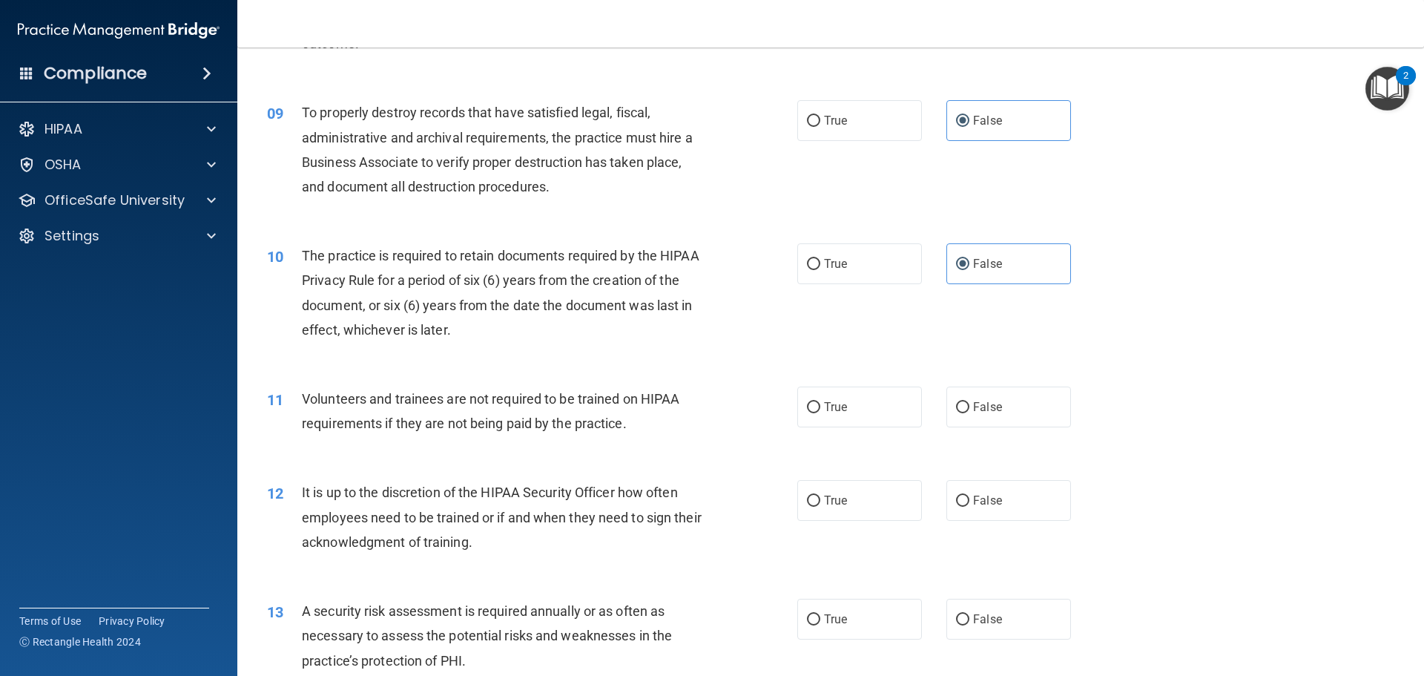
click at [997, 431] on div "11 Volunteers and trainees are not required to be trained on HIPAA requirements…" at bounding box center [831, 414] width 1150 height 93
click at [993, 401] on span "False" at bounding box center [987, 407] width 29 height 14
click at [970, 402] on input "False" at bounding box center [962, 407] width 13 height 11
radio input "true"
click at [1000, 502] on label "False" at bounding box center [1009, 500] width 125 height 41
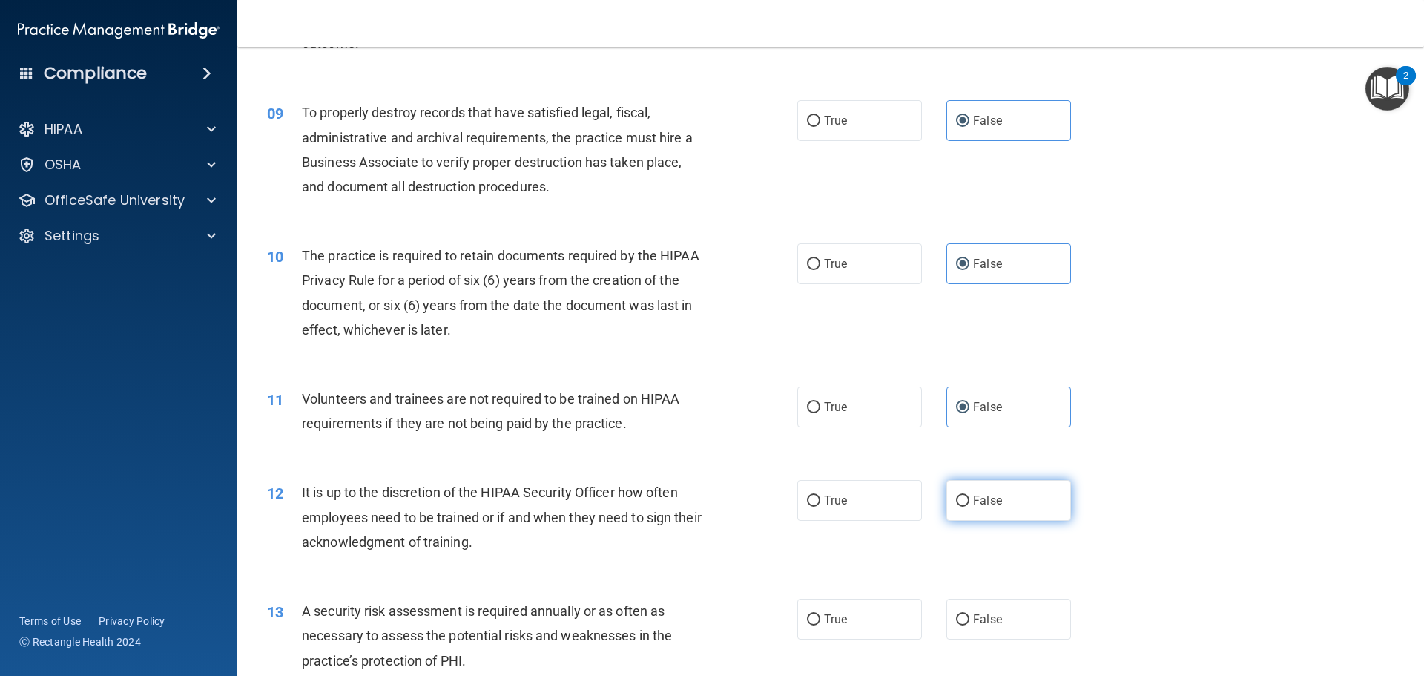
click at [970, 502] on input "False" at bounding box center [962, 501] width 13 height 11
radio input "true"
click at [849, 606] on label "True" at bounding box center [859, 619] width 125 height 41
click at [820, 614] on input "True" at bounding box center [813, 619] width 13 height 11
radio input "true"
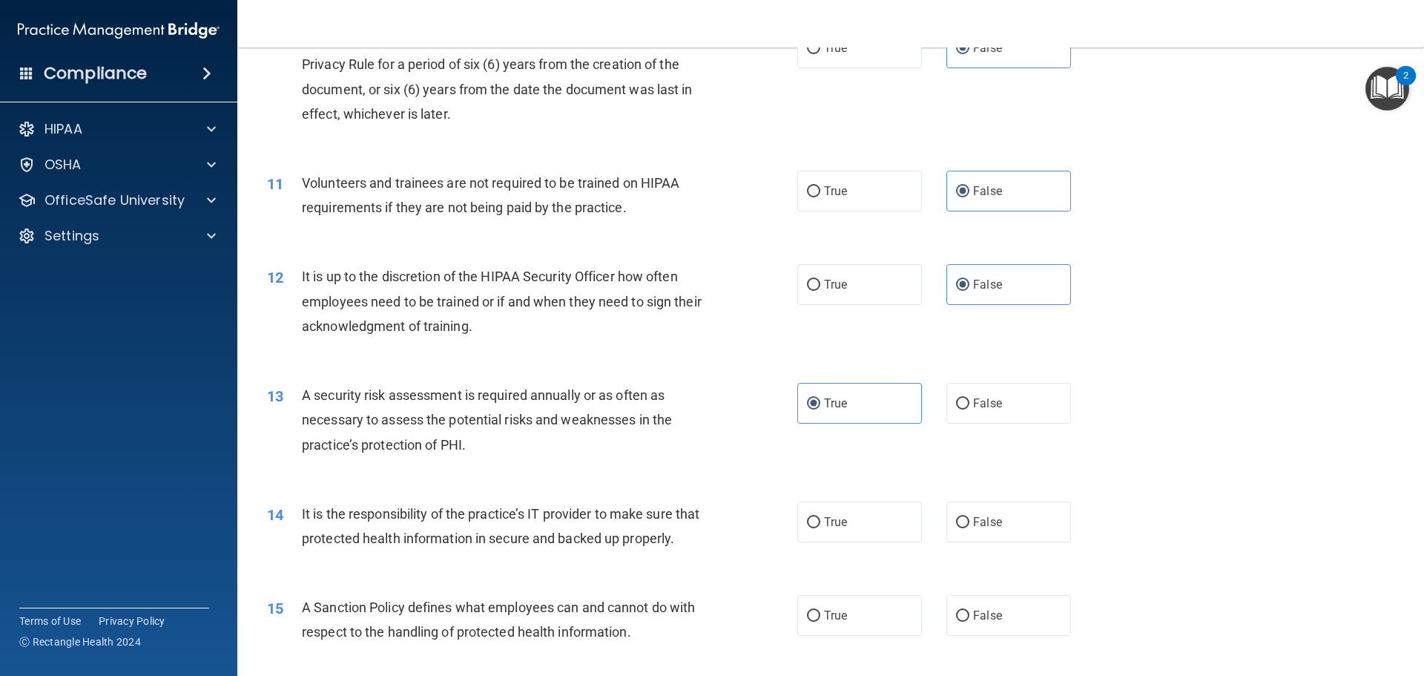
scroll to position [1261, 0]
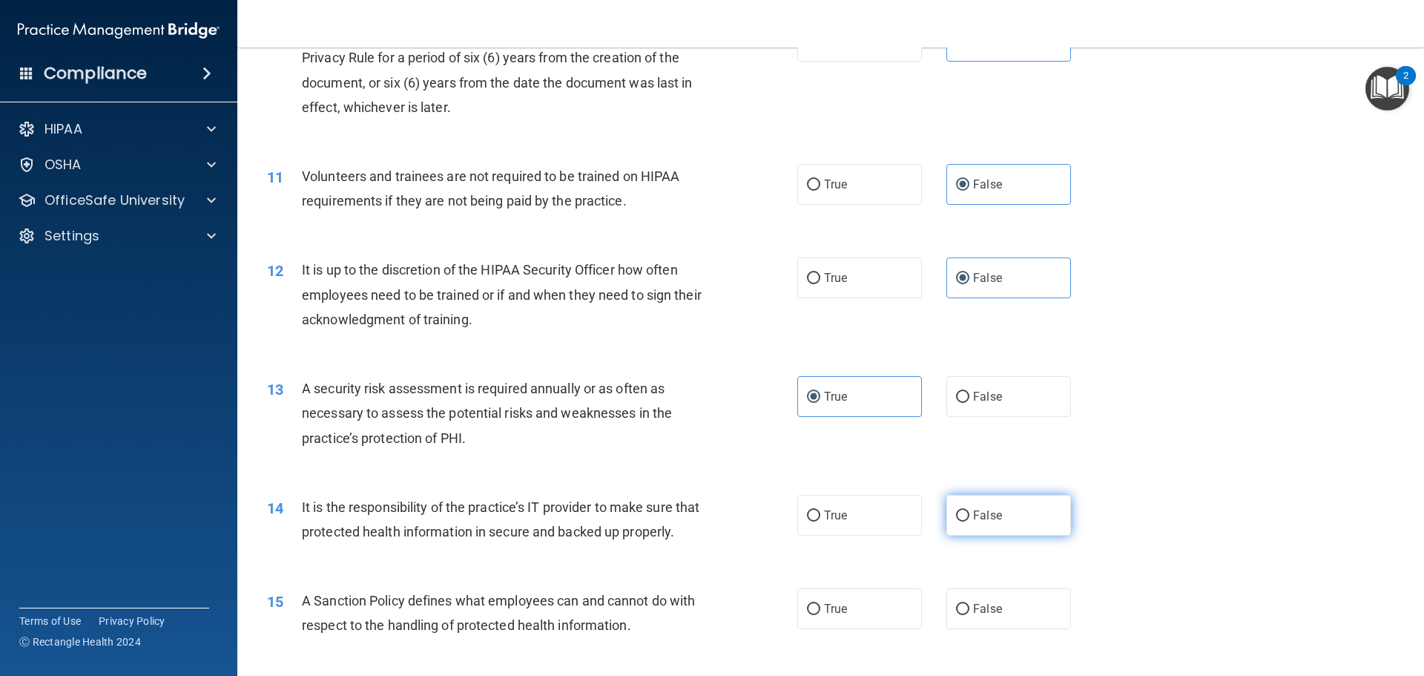
click at [976, 532] on label "False" at bounding box center [1009, 515] width 125 height 41
click at [970, 521] on input "False" at bounding box center [962, 515] width 13 height 11
radio input "true"
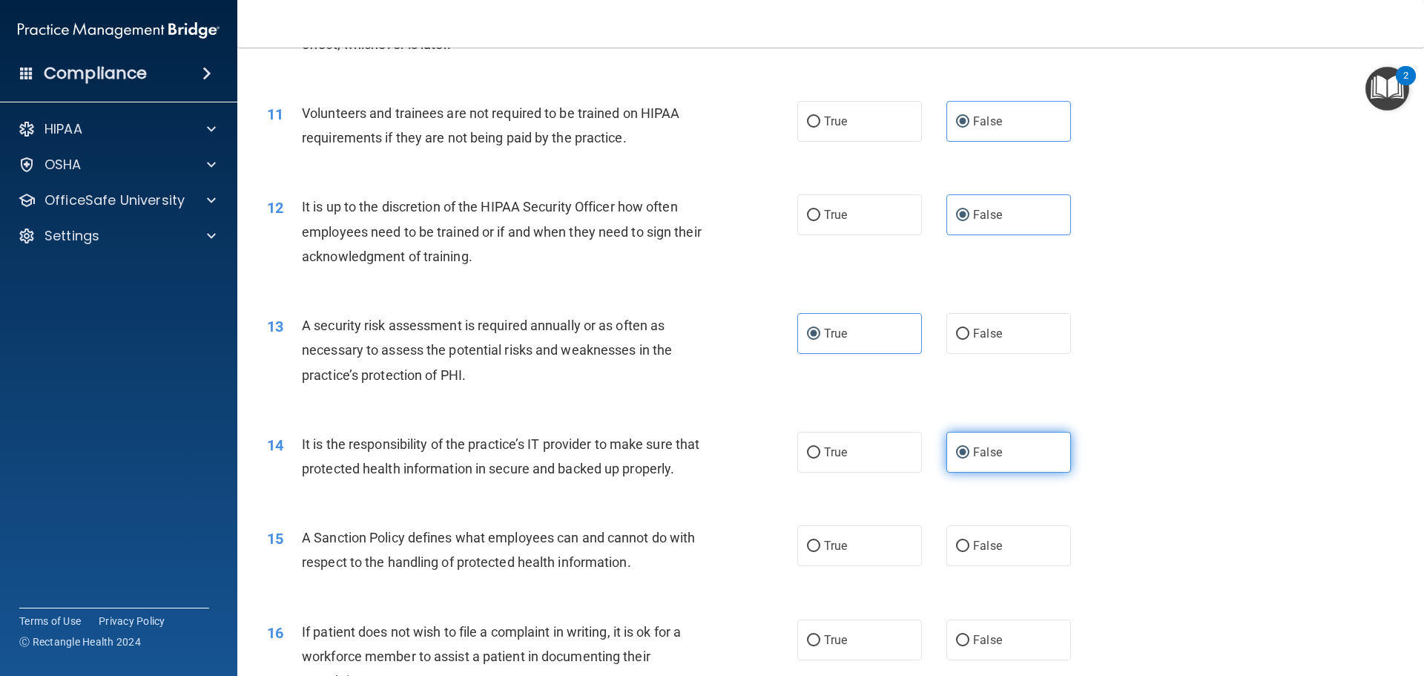
scroll to position [1409, 0]
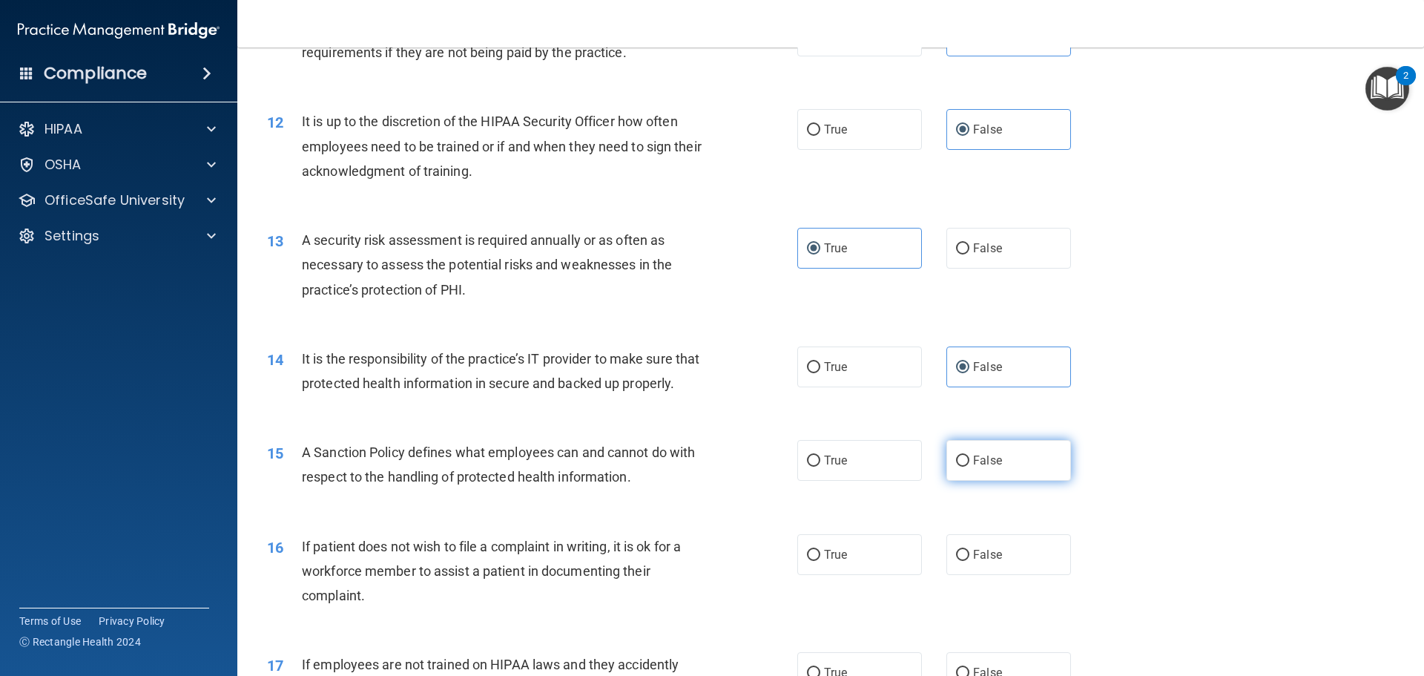
click at [993, 481] on label "False" at bounding box center [1009, 460] width 125 height 41
click at [970, 467] on input "False" at bounding box center [962, 460] width 13 height 11
radio input "true"
click at [875, 572] on label "True" at bounding box center [859, 554] width 125 height 41
click at [820, 561] on input "True" at bounding box center [813, 555] width 13 height 11
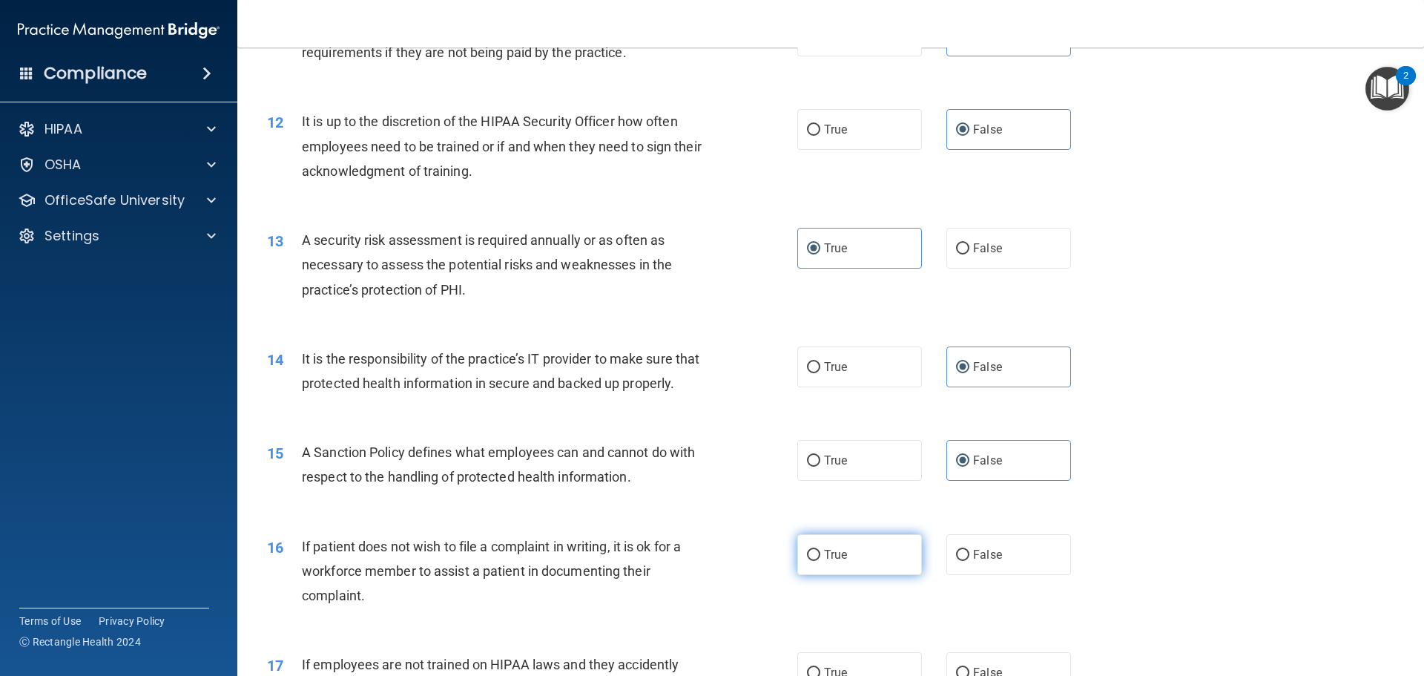
radio input "true"
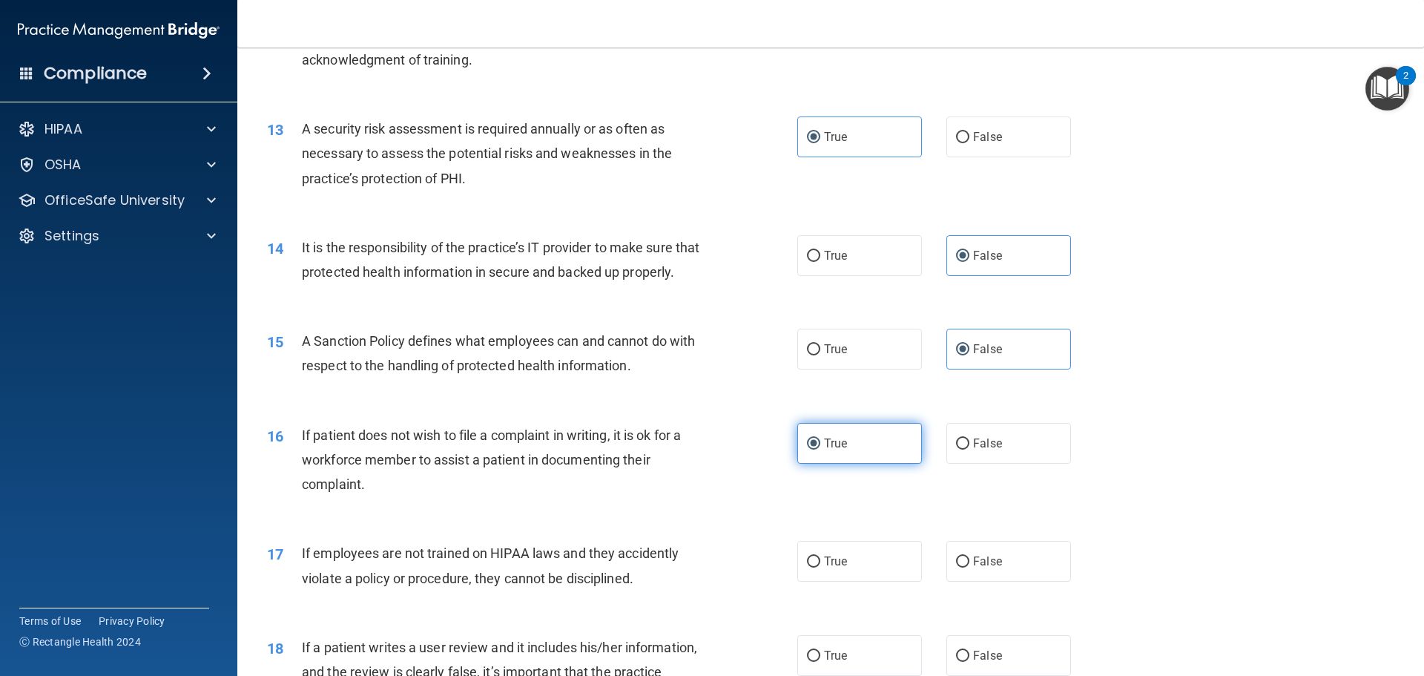
scroll to position [1558, 0]
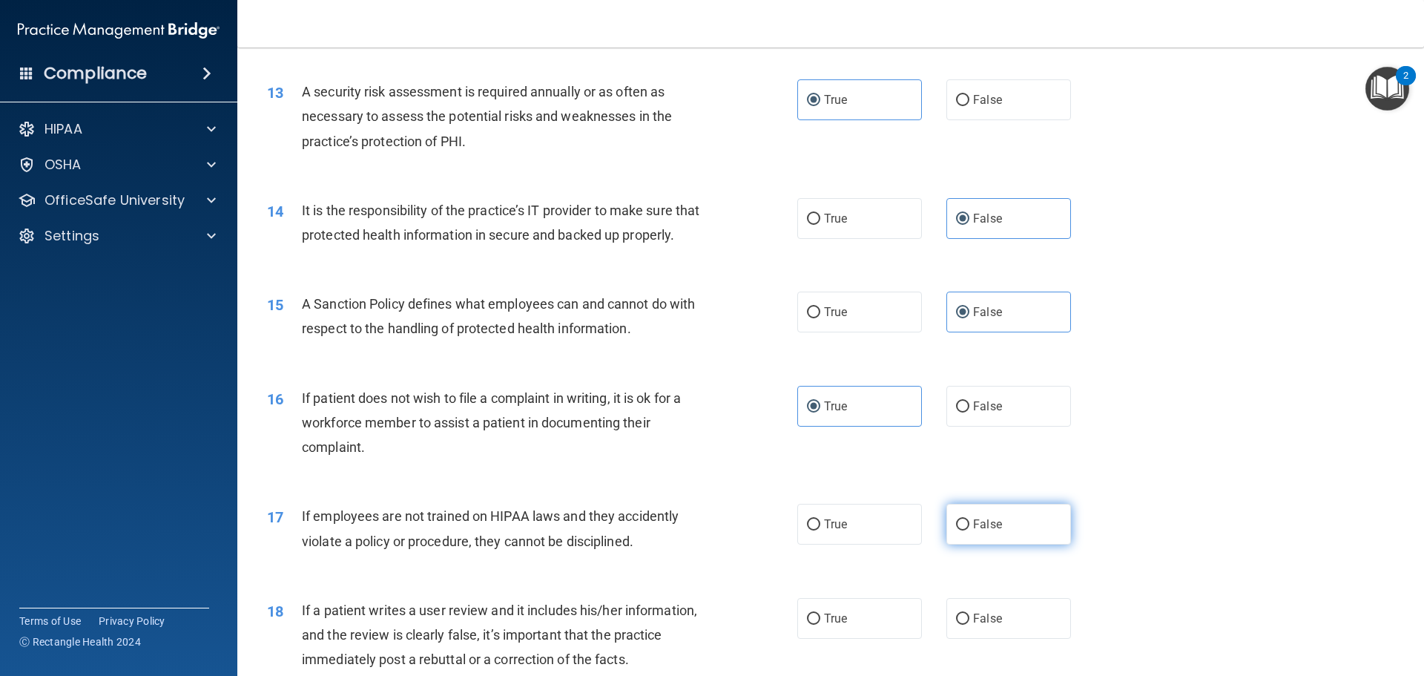
click at [984, 544] on label "False" at bounding box center [1009, 524] width 125 height 41
click at [970, 530] on input "False" at bounding box center [962, 524] width 13 height 11
radio input "true"
click at [986, 625] on span "False" at bounding box center [987, 618] width 29 height 14
click at [970, 625] on input "False" at bounding box center [962, 618] width 13 height 11
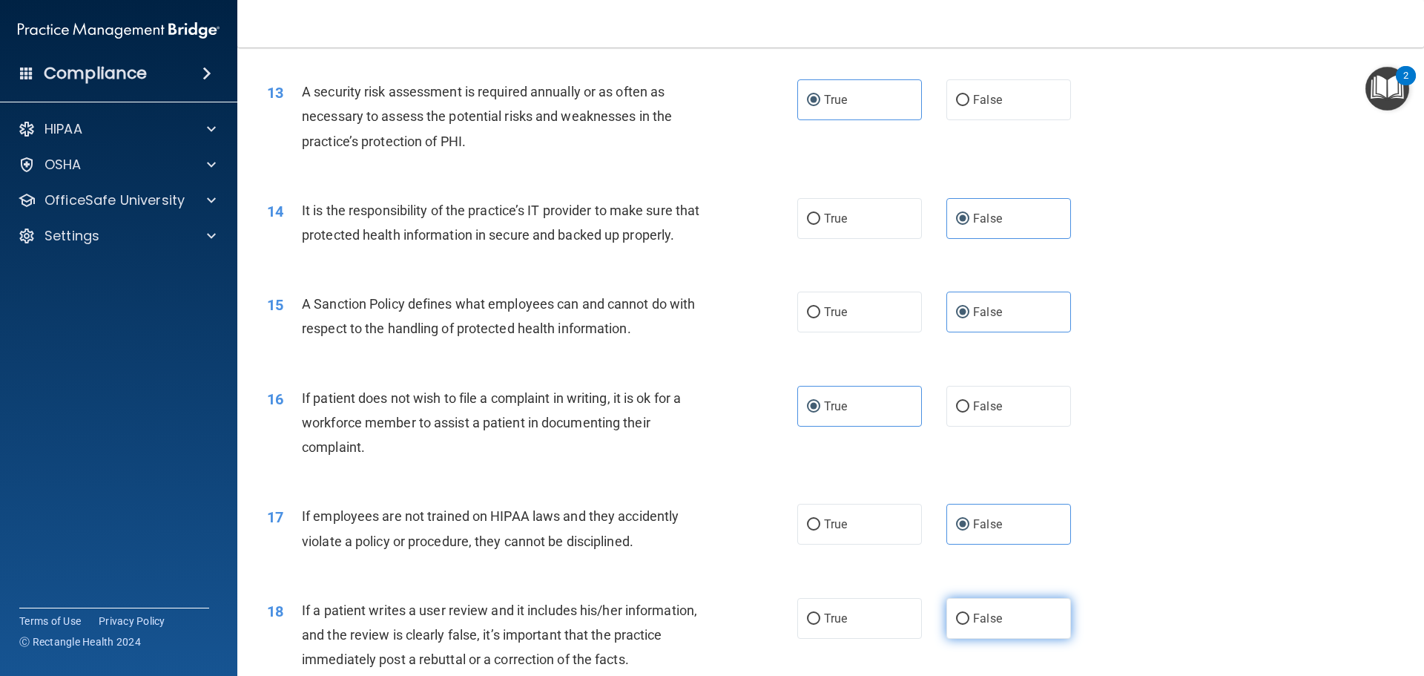
radio input "true"
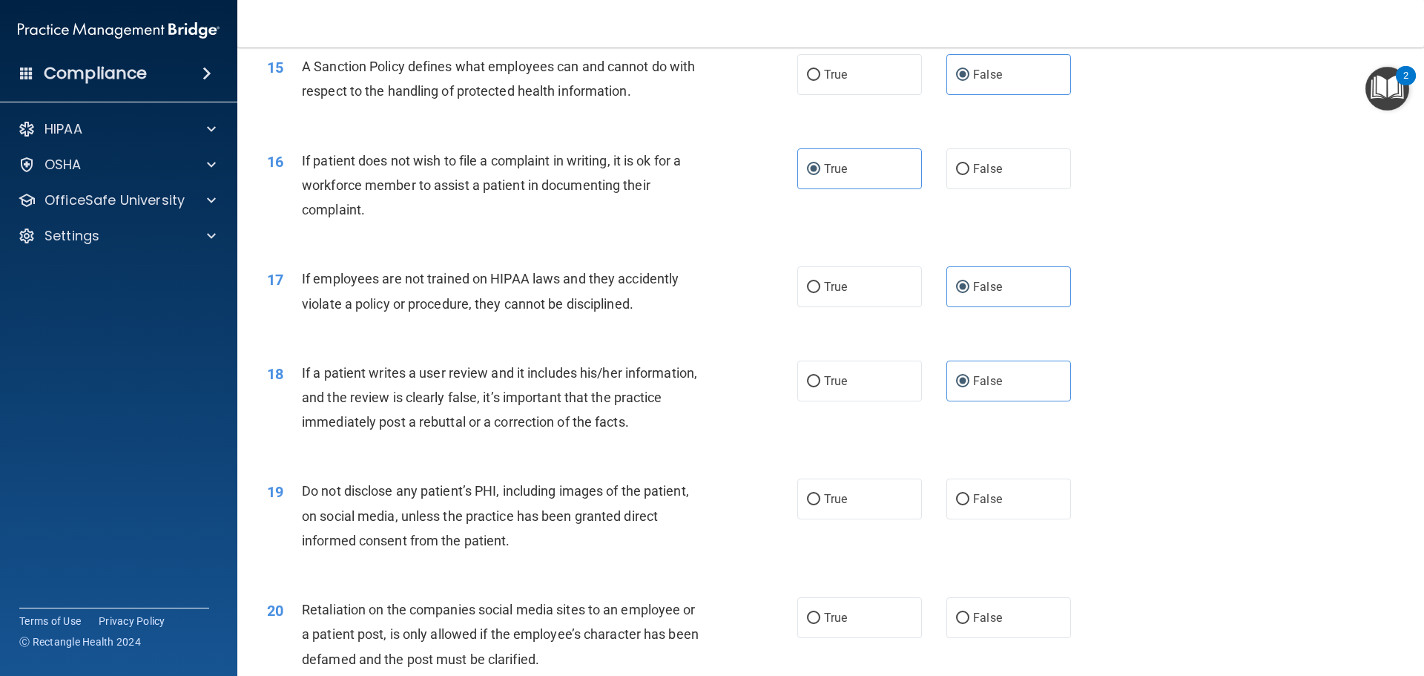
scroll to position [1854, 0]
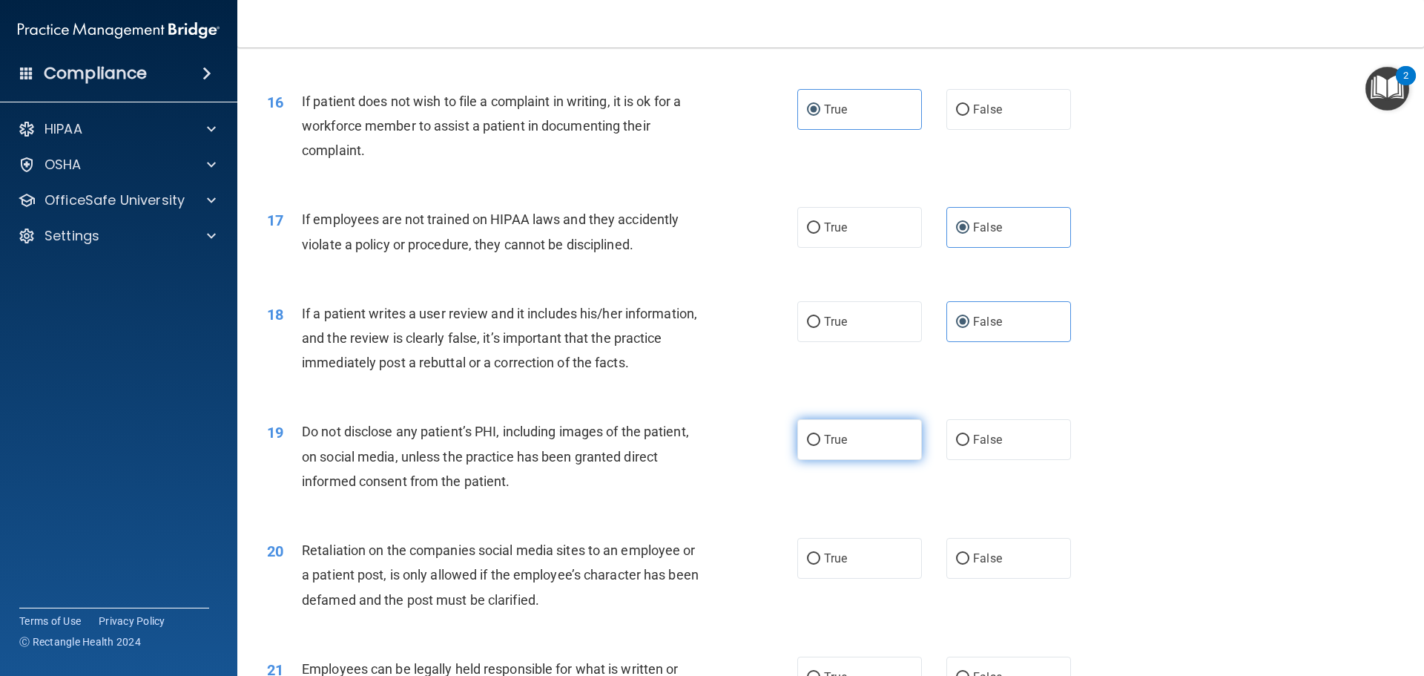
click at [850, 460] on label "True" at bounding box center [859, 439] width 125 height 41
click at [820, 446] on input "True" at bounding box center [813, 440] width 13 height 11
radio input "true"
click at [1007, 578] on label "False" at bounding box center [1009, 558] width 125 height 41
click at [970, 565] on input "False" at bounding box center [962, 558] width 13 height 11
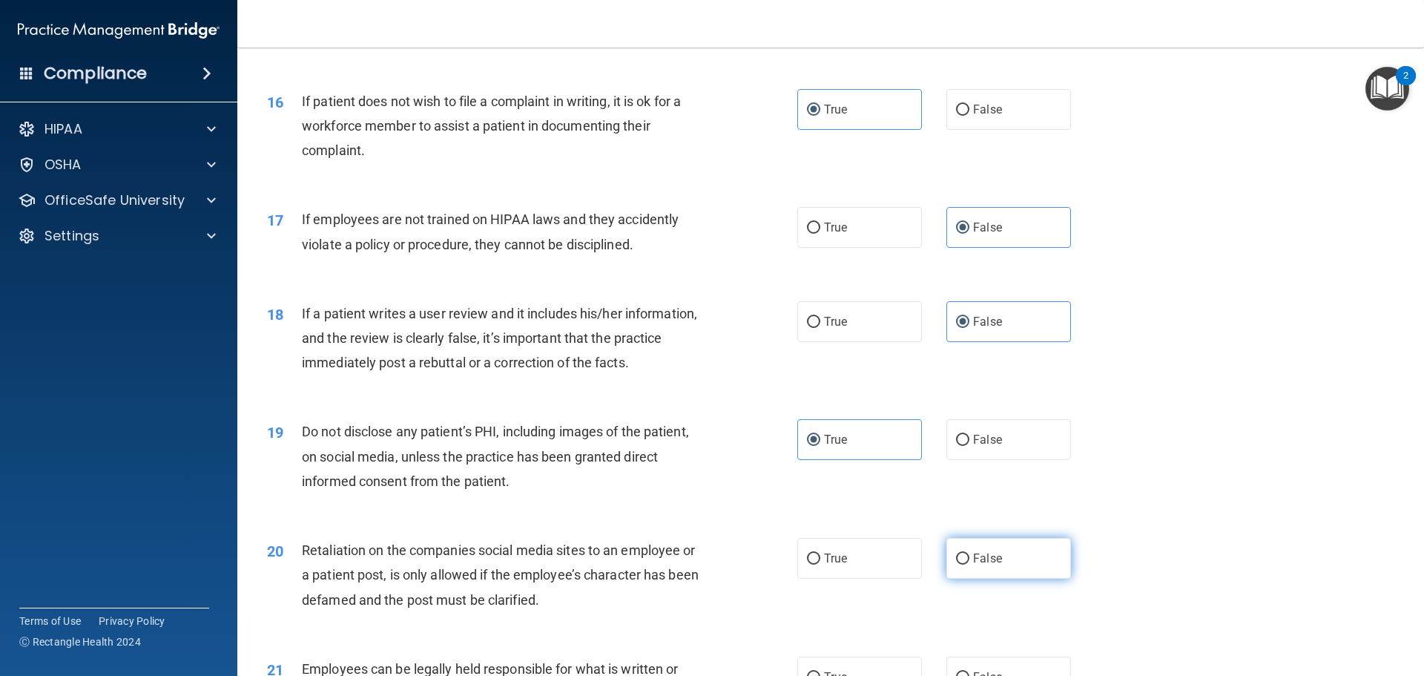
radio input "true"
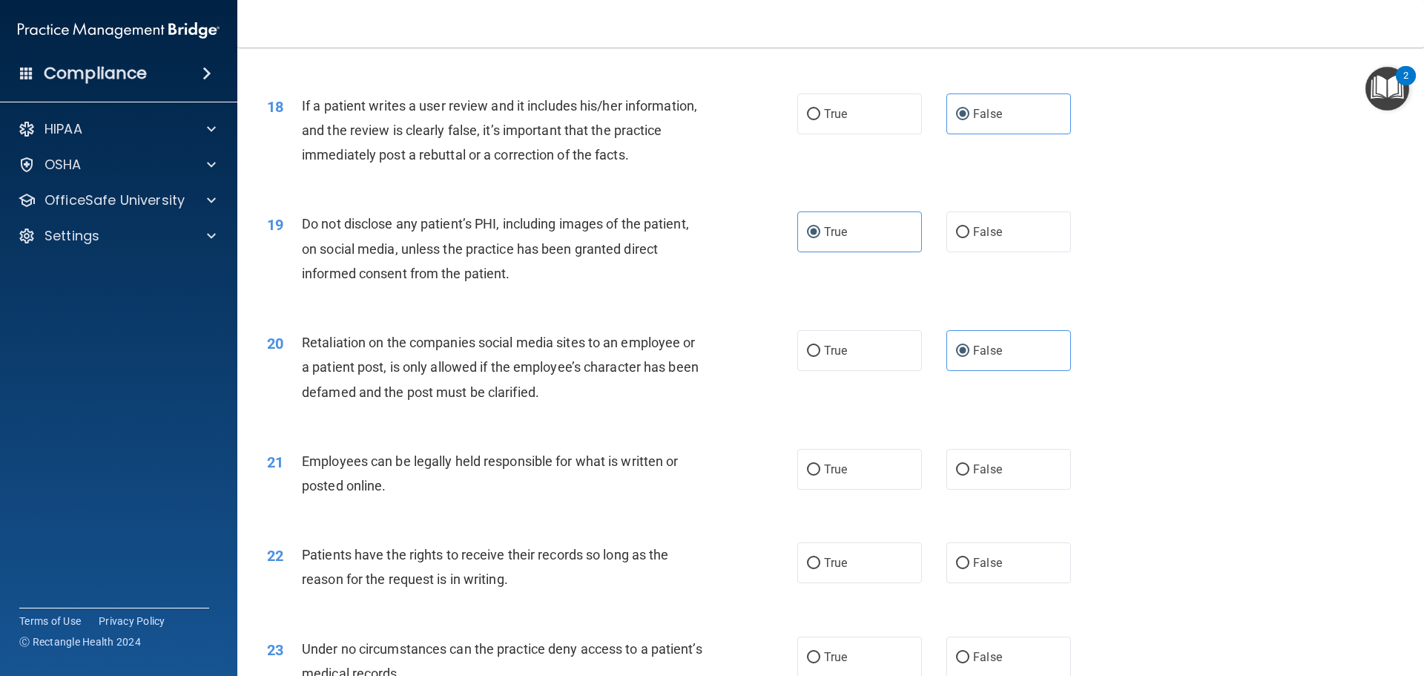
scroll to position [2077, 0]
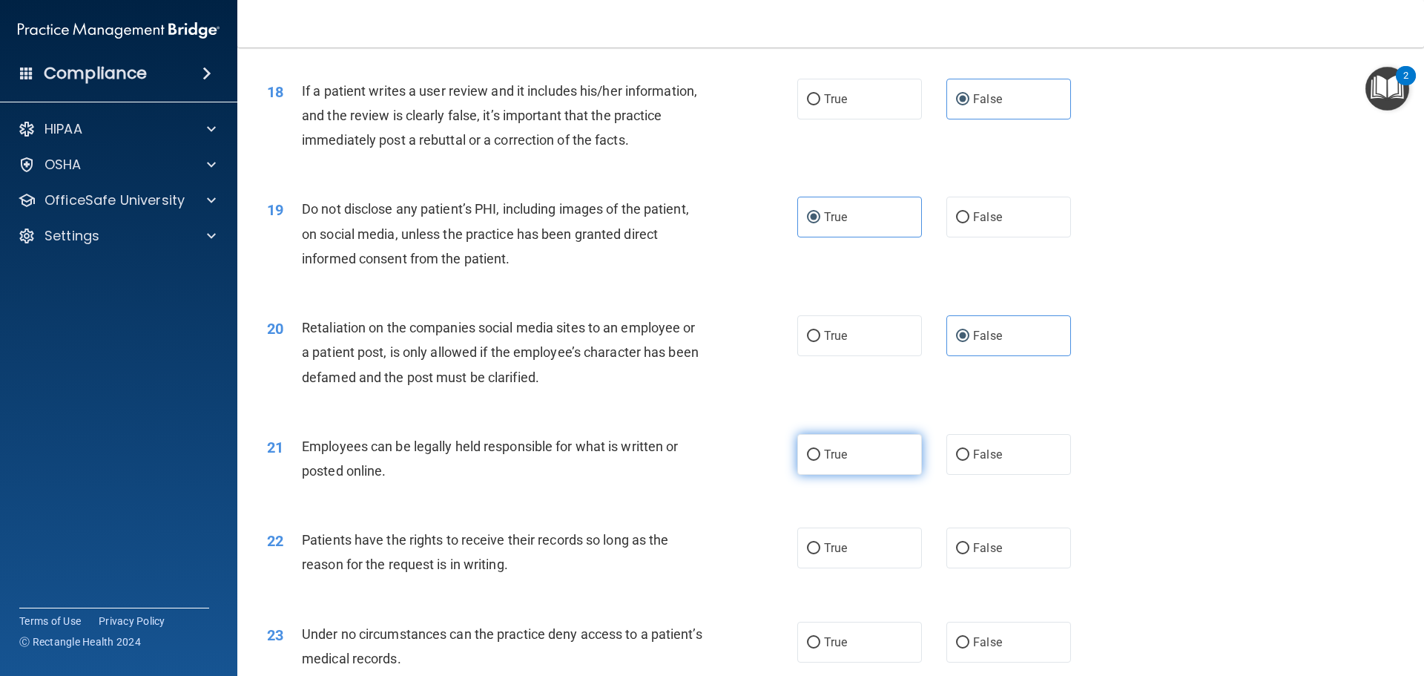
click at [847, 475] on label "True" at bounding box center [859, 454] width 125 height 41
click at [820, 461] on input "True" at bounding box center [813, 455] width 13 height 11
radio input "true"
click at [983, 555] on span "False" at bounding box center [987, 548] width 29 height 14
click at [970, 554] on input "False" at bounding box center [962, 548] width 13 height 11
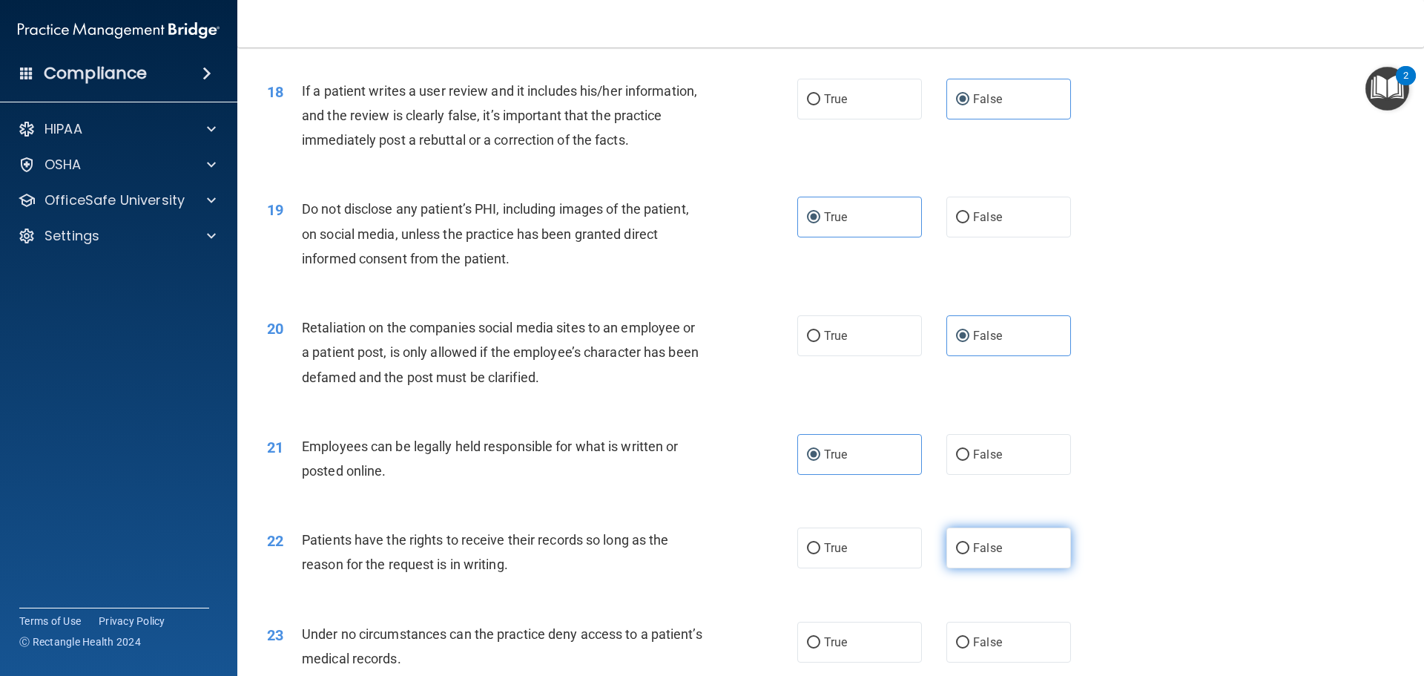
radio input "true"
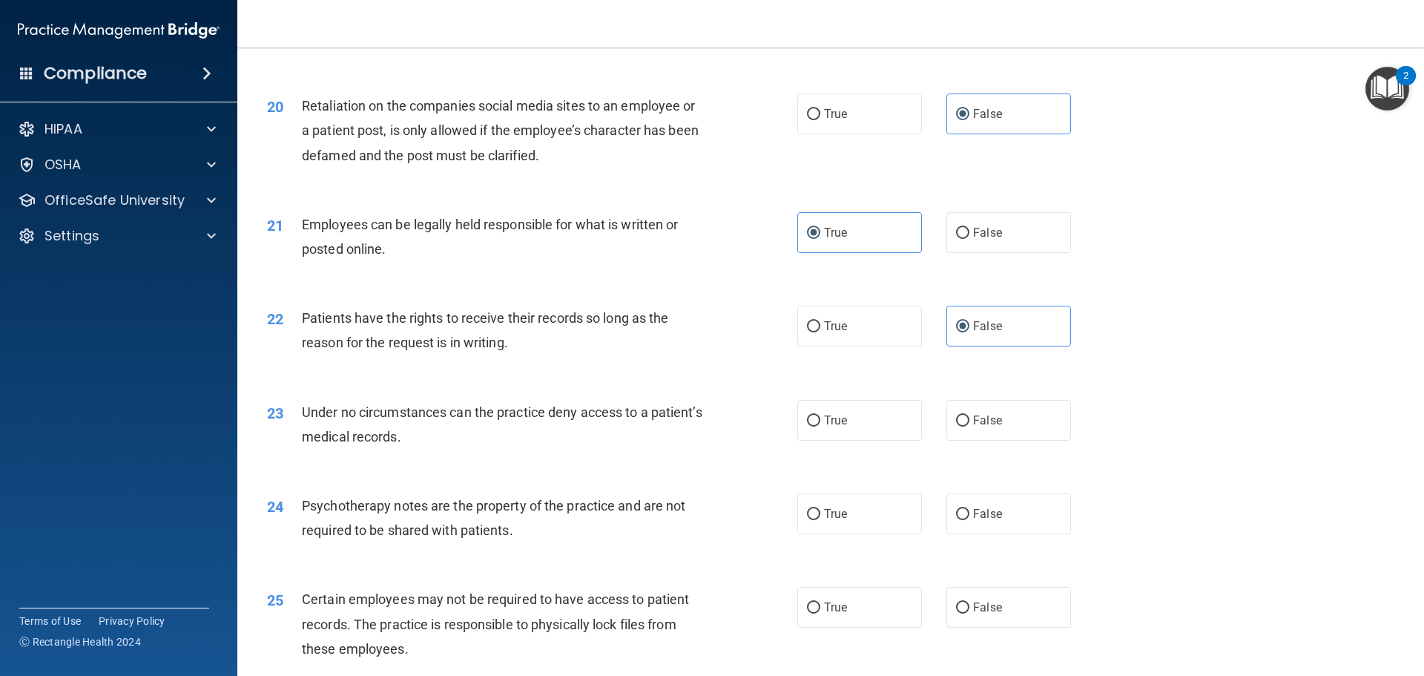
scroll to position [2300, 0]
click at [975, 427] on span "False" at bounding box center [987, 419] width 29 height 14
click at [970, 426] on input "False" at bounding box center [962, 420] width 13 height 11
radio input "true"
click at [827, 533] on label "True" at bounding box center [859, 513] width 125 height 41
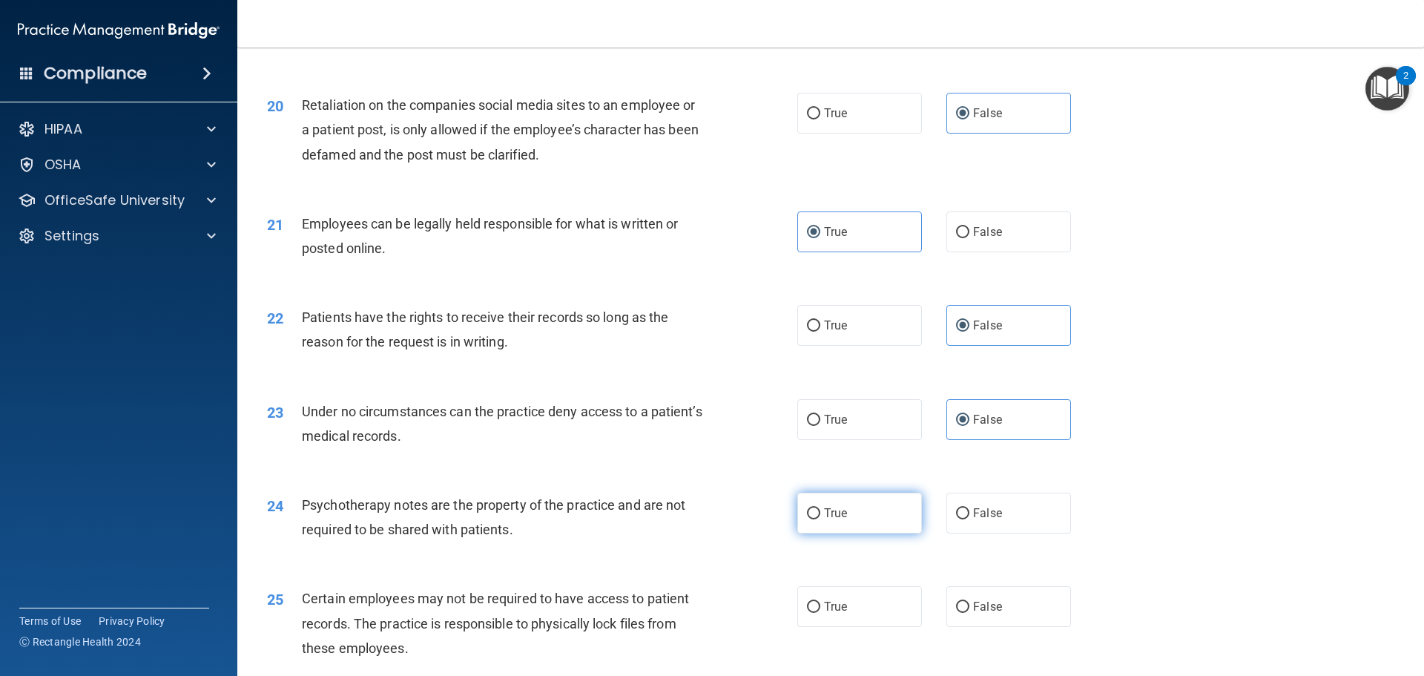
click at [820, 519] on input "True" at bounding box center [813, 513] width 13 height 11
radio input "true"
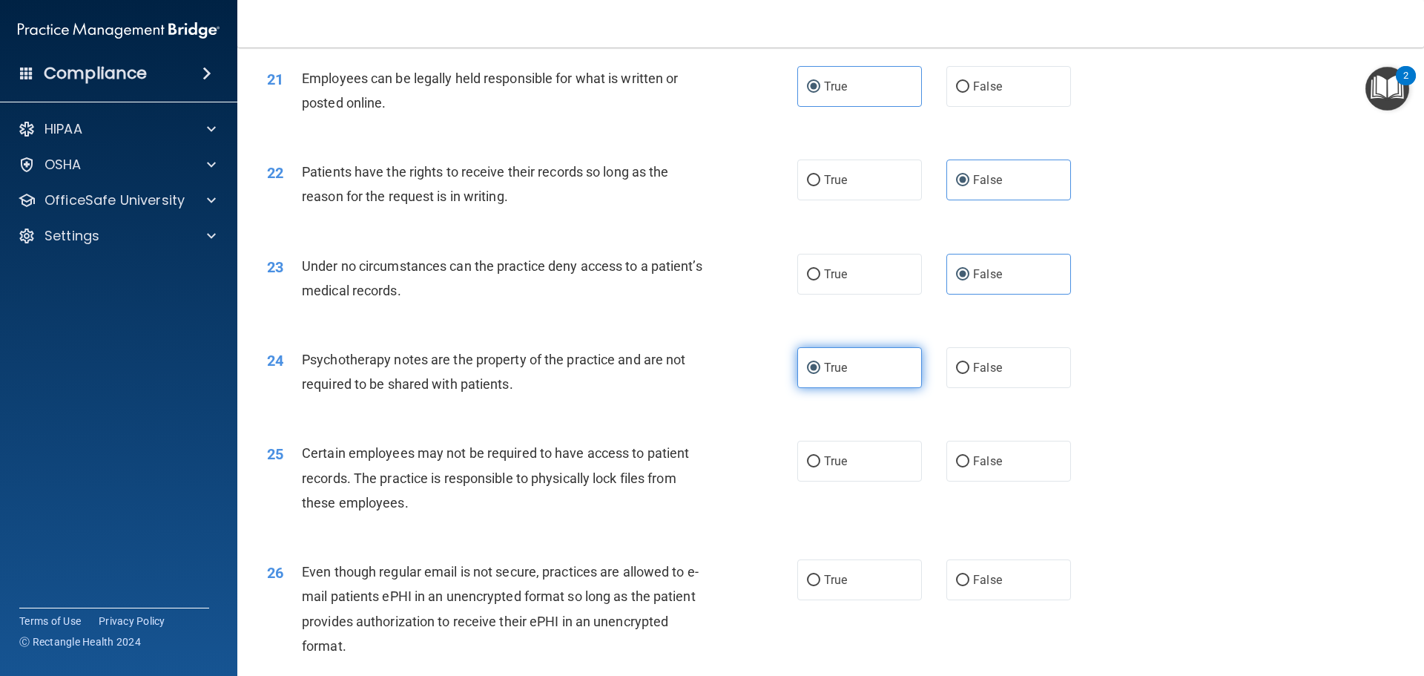
scroll to position [2448, 0]
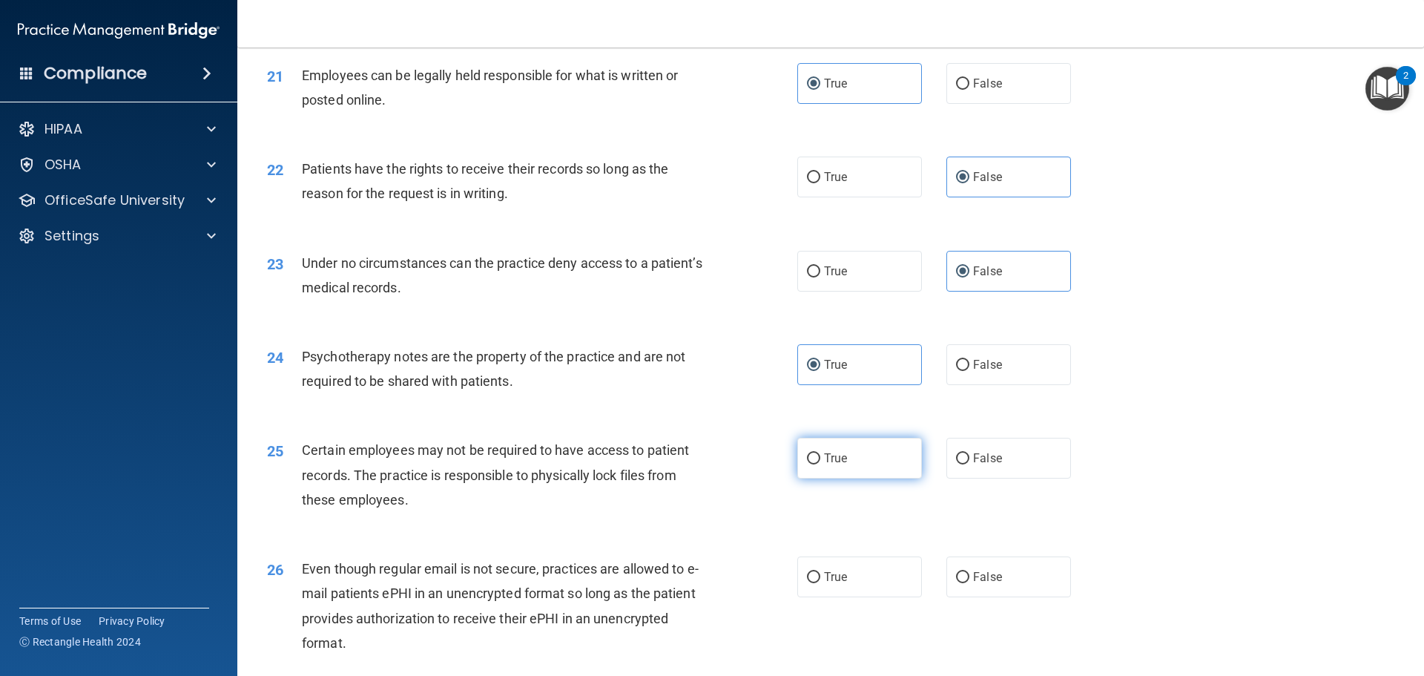
click at [869, 478] on label "True" at bounding box center [859, 458] width 125 height 41
click at [820, 464] on input "True" at bounding box center [813, 458] width 13 height 11
radio input "true"
click at [871, 597] on label "True" at bounding box center [859, 576] width 125 height 41
click at [820, 583] on input "True" at bounding box center [813, 577] width 13 height 11
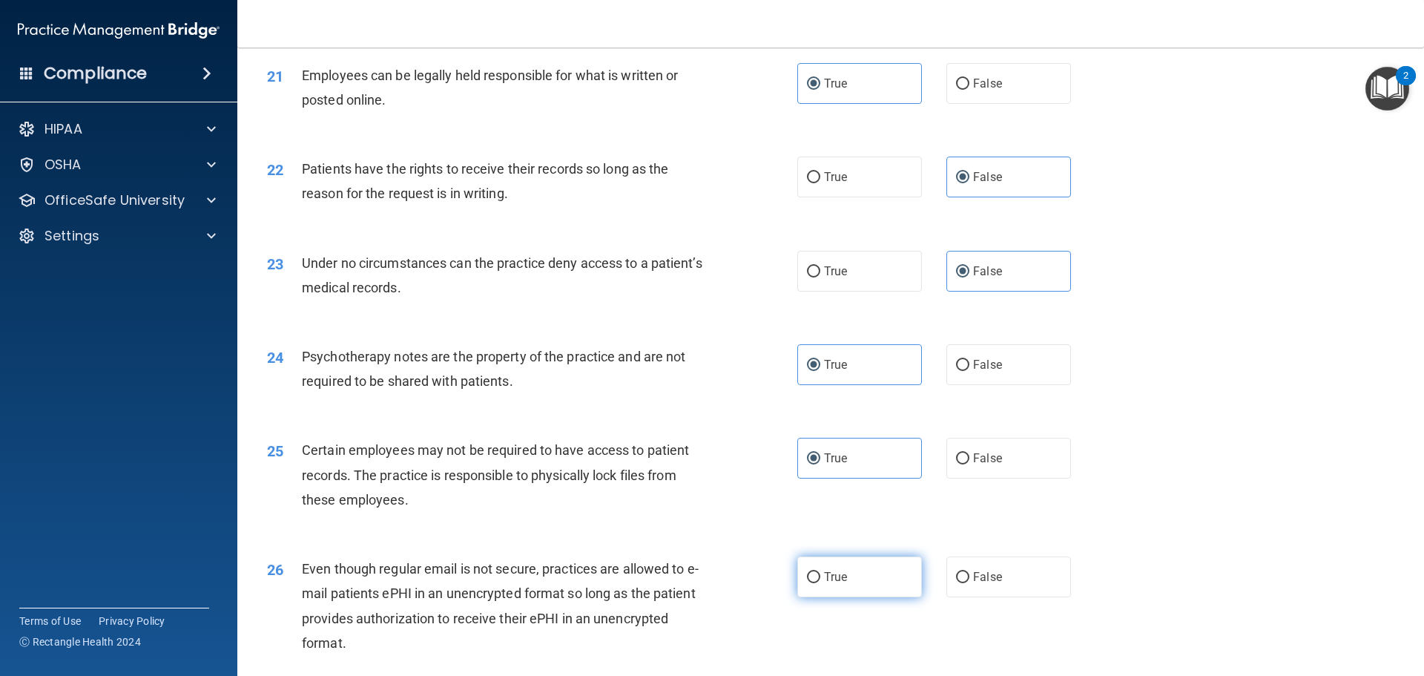
radio input "true"
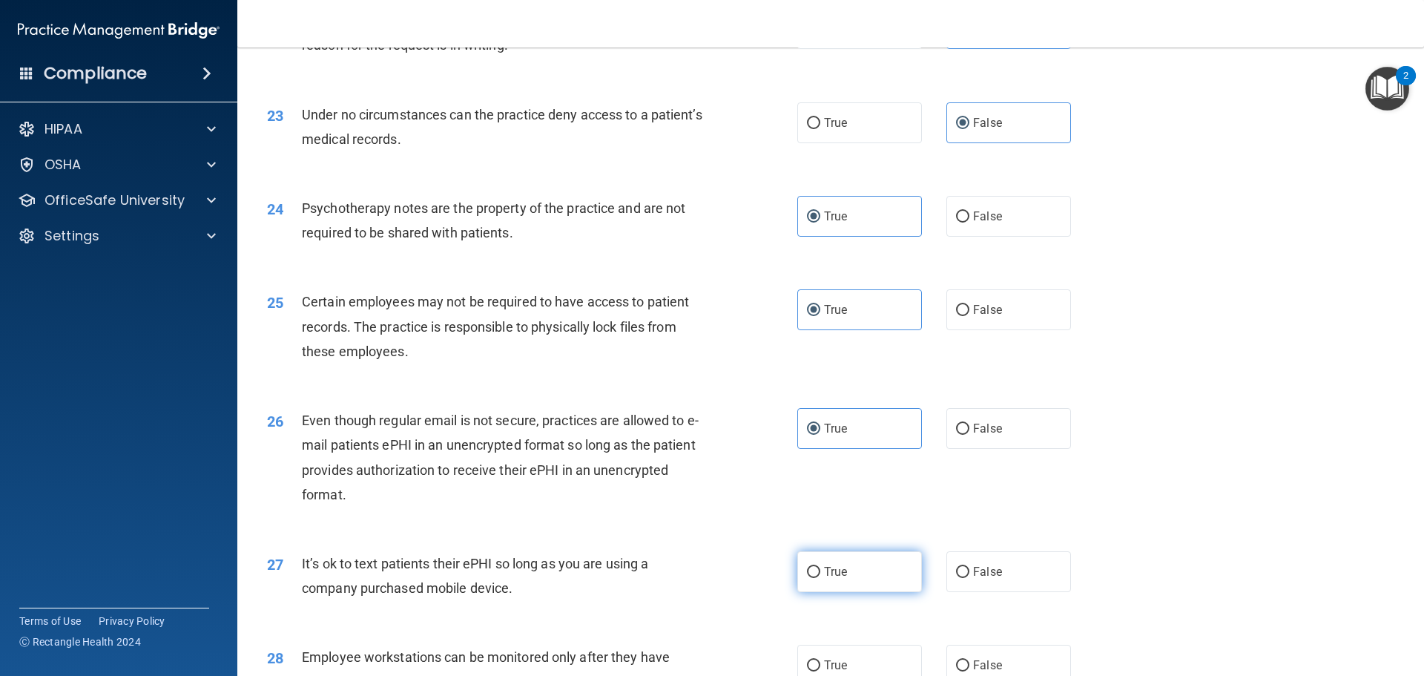
click at [866, 587] on label "True" at bounding box center [859, 571] width 125 height 41
click at [820, 578] on input "True" at bounding box center [813, 572] width 13 height 11
radio input "true"
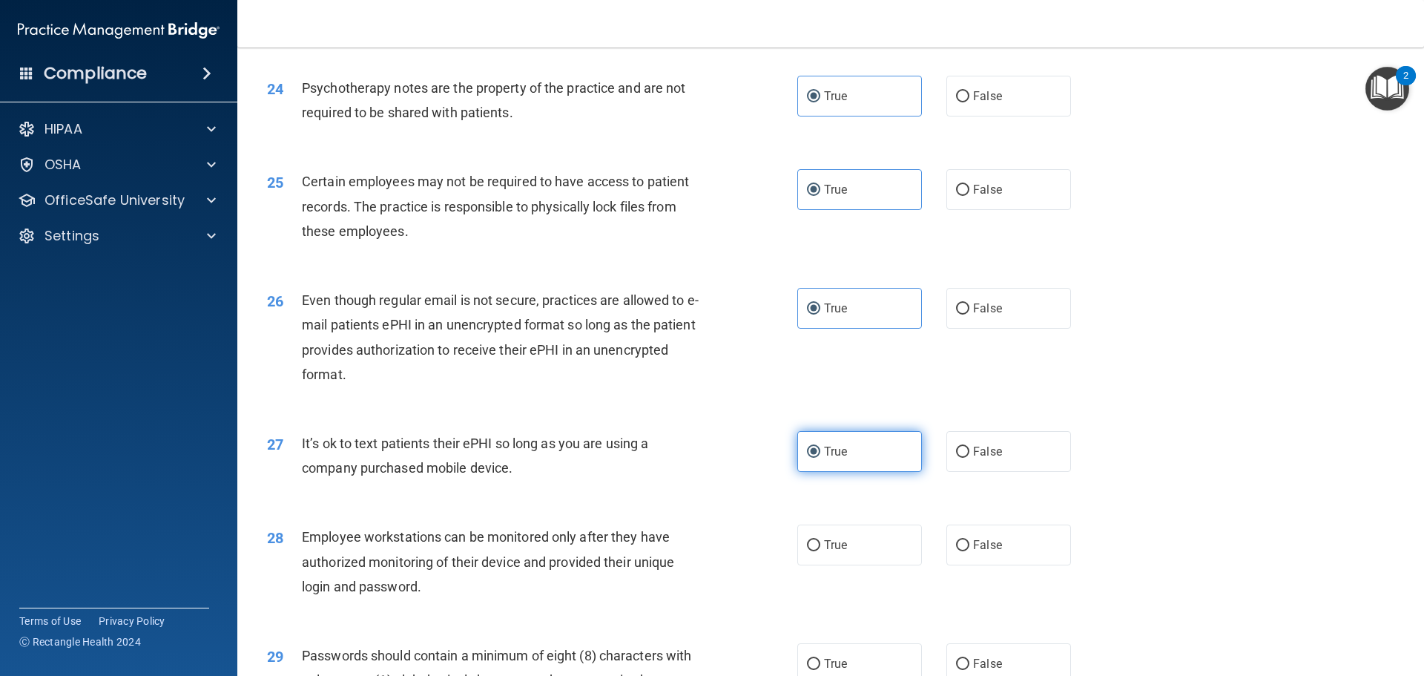
scroll to position [2893, 0]
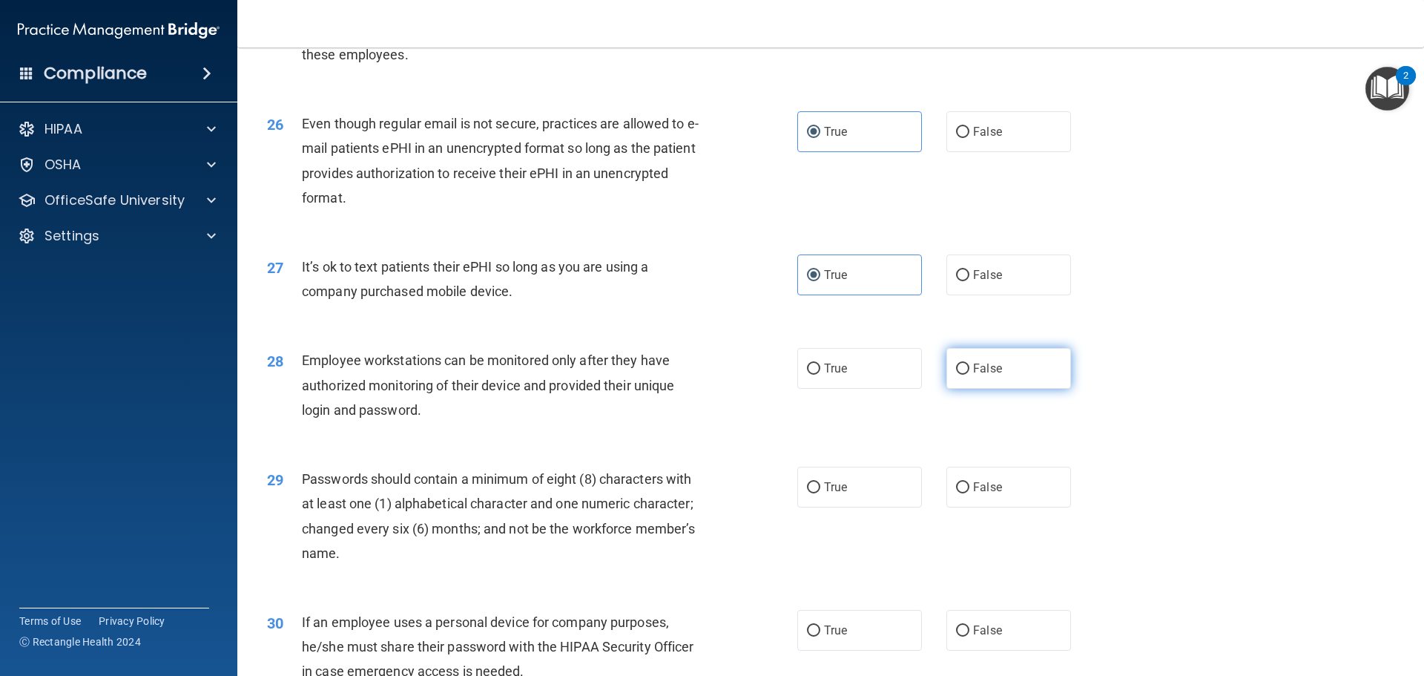
click at [998, 389] on label "False" at bounding box center [1009, 368] width 125 height 41
click at [970, 375] on input "False" at bounding box center [962, 368] width 13 height 11
radio input "true"
click at [843, 507] on label "True" at bounding box center [859, 487] width 125 height 41
click at [820, 493] on input "True" at bounding box center [813, 487] width 13 height 11
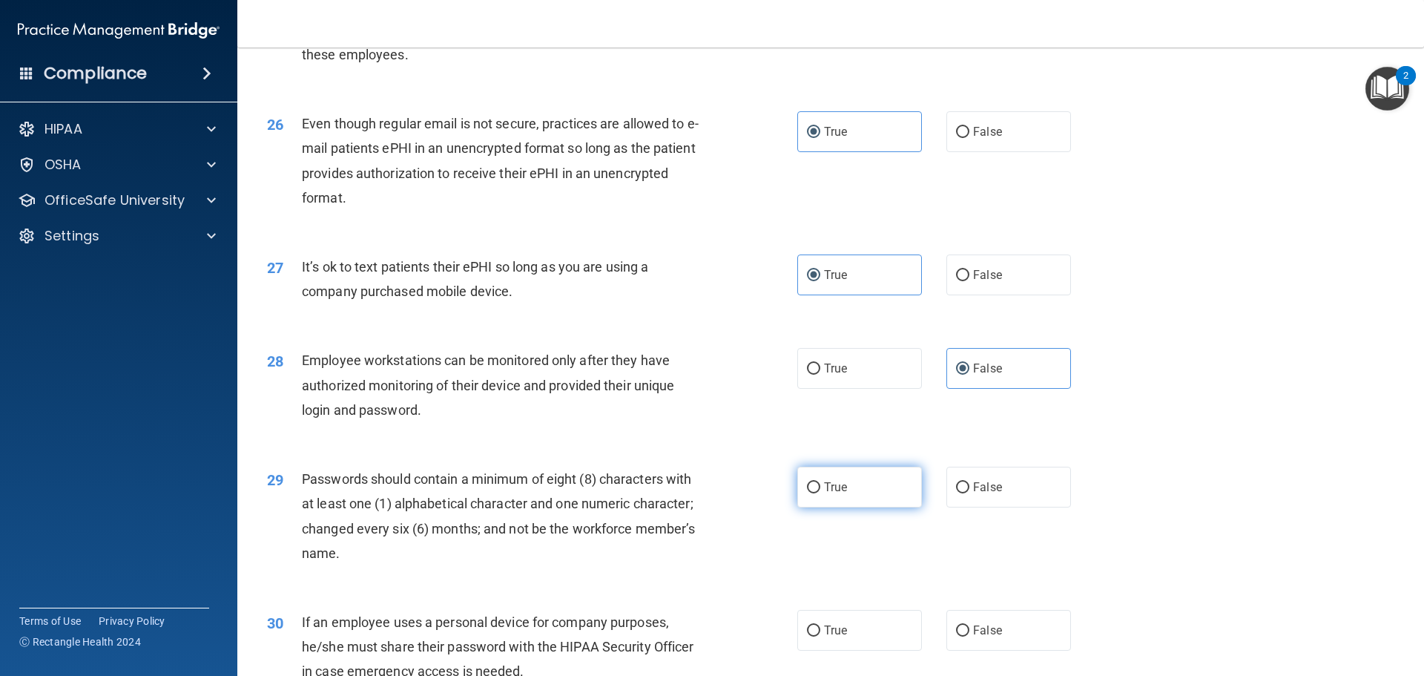
radio input "true"
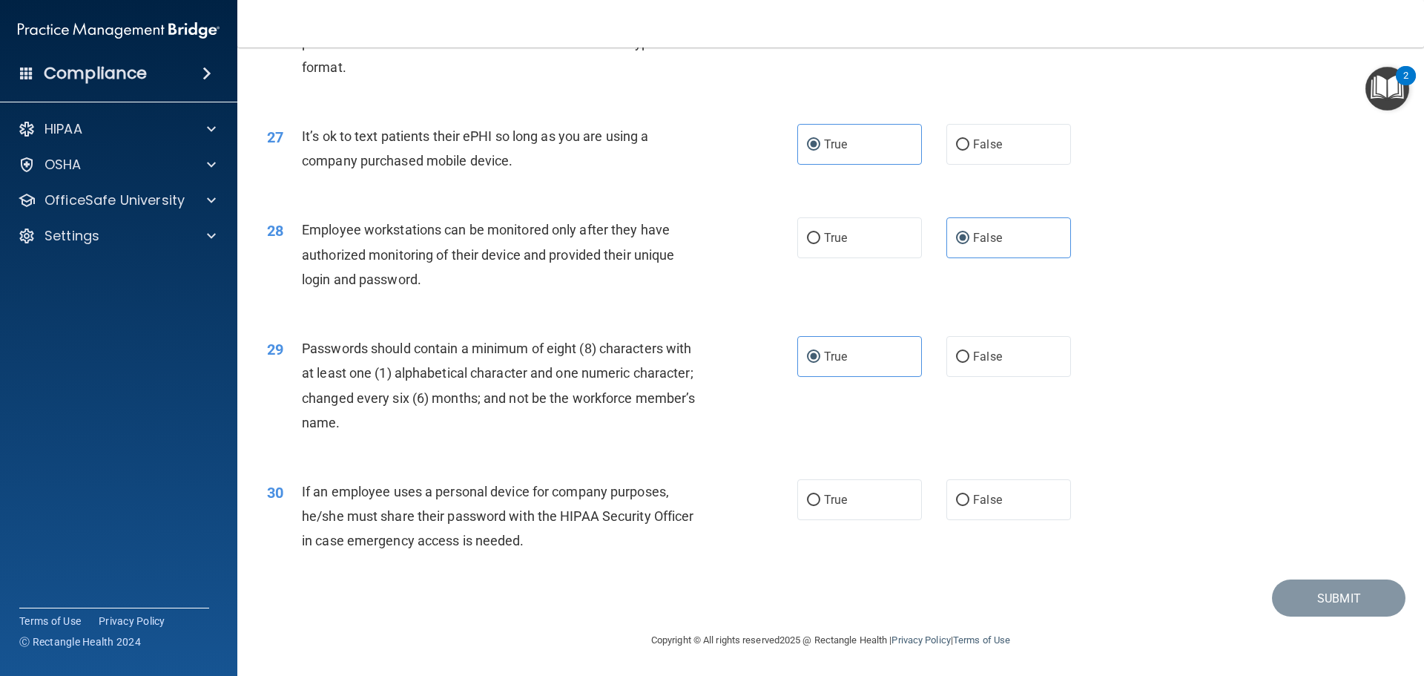
scroll to position [3041, 0]
click at [956, 506] on input "False" at bounding box center [962, 500] width 13 height 11
radio input "true"
click at [1308, 599] on button "Submit" at bounding box center [1339, 598] width 134 height 38
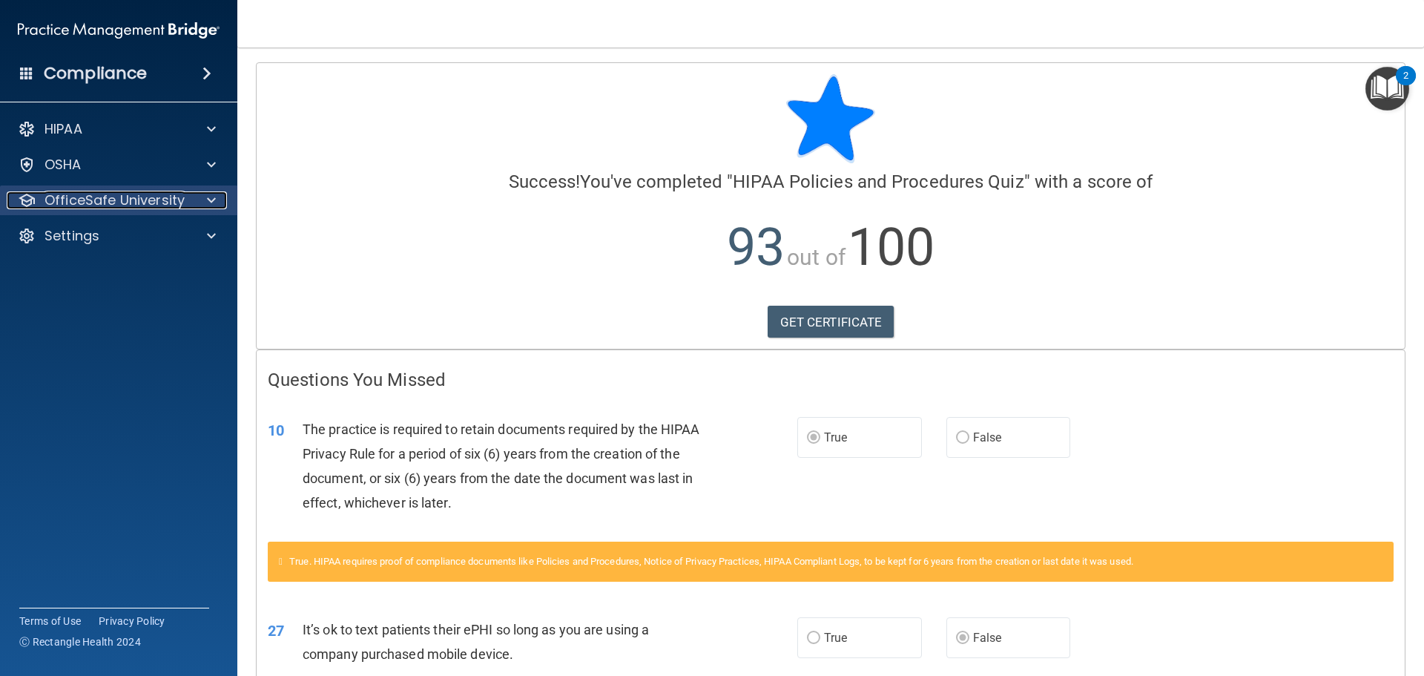
click at [151, 192] on p "OfficeSafe University" at bounding box center [115, 200] width 140 height 18
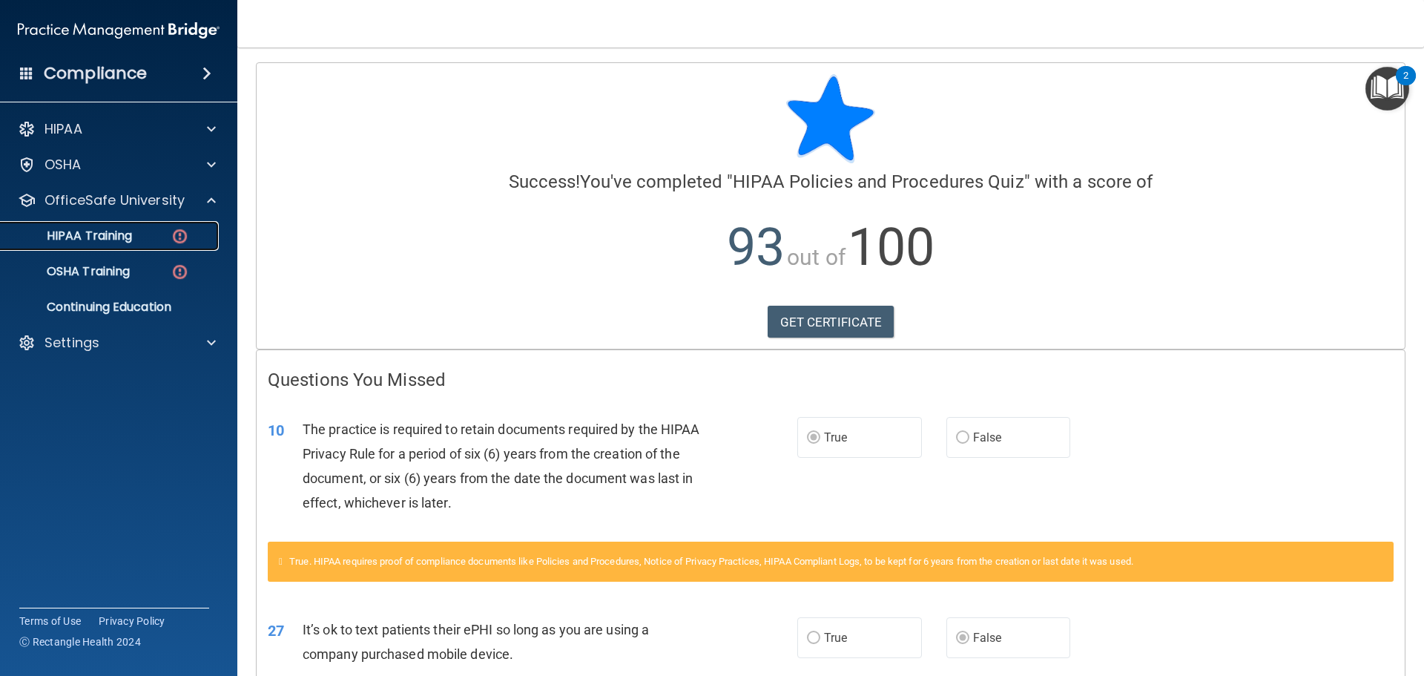
click at [158, 243] on div "HIPAA Training" at bounding box center [111, 235] width 203 height 15
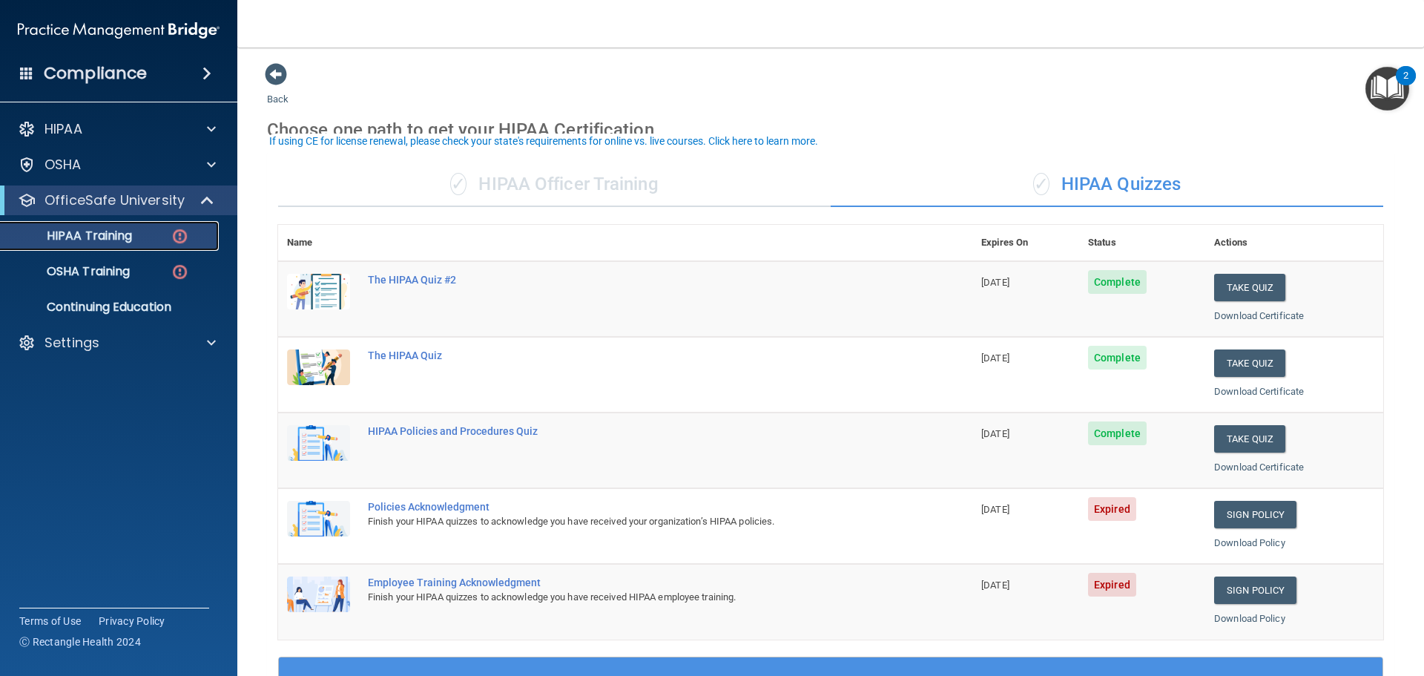
scroll to position [148, 0]
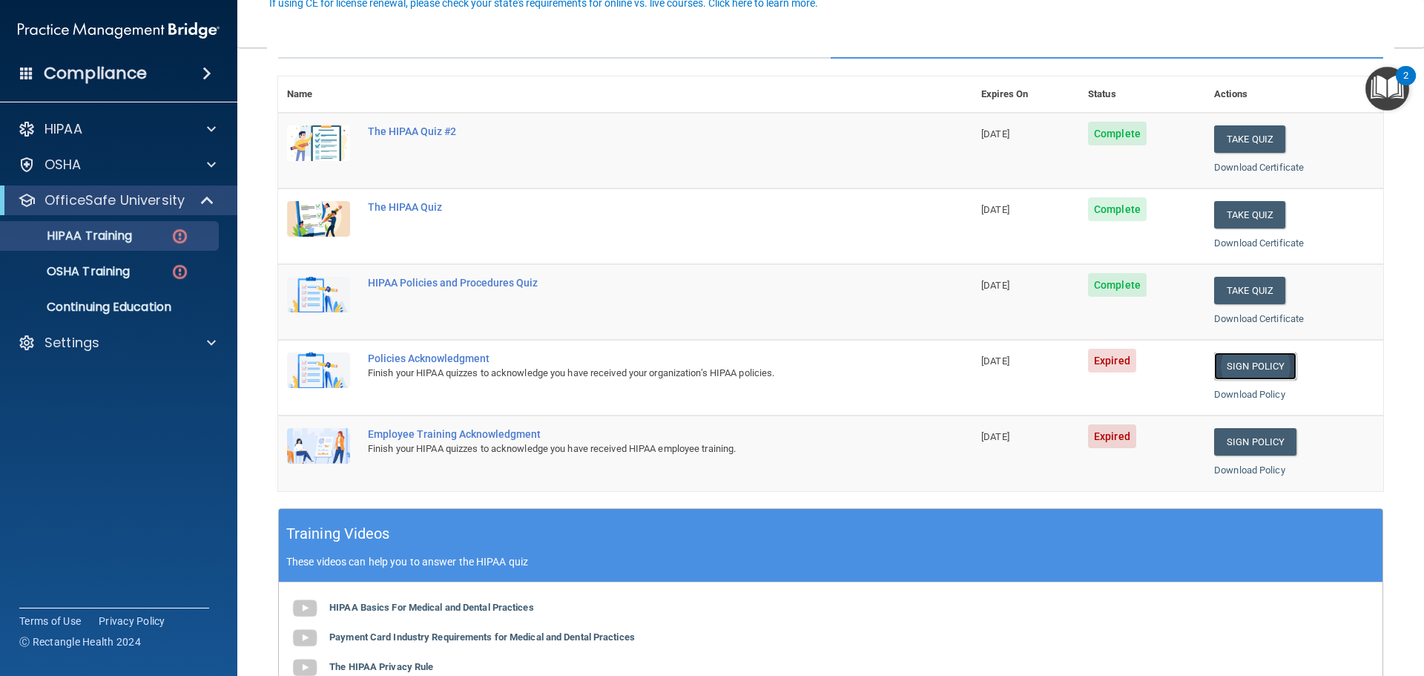
click at [1222, 372] on link "Sign Policy" at bounding box center [1255, 365] width 82 height 27
click at [1263, 435] on link "Sign Policy" at bounding box center [1255, 441] width 82 height 27
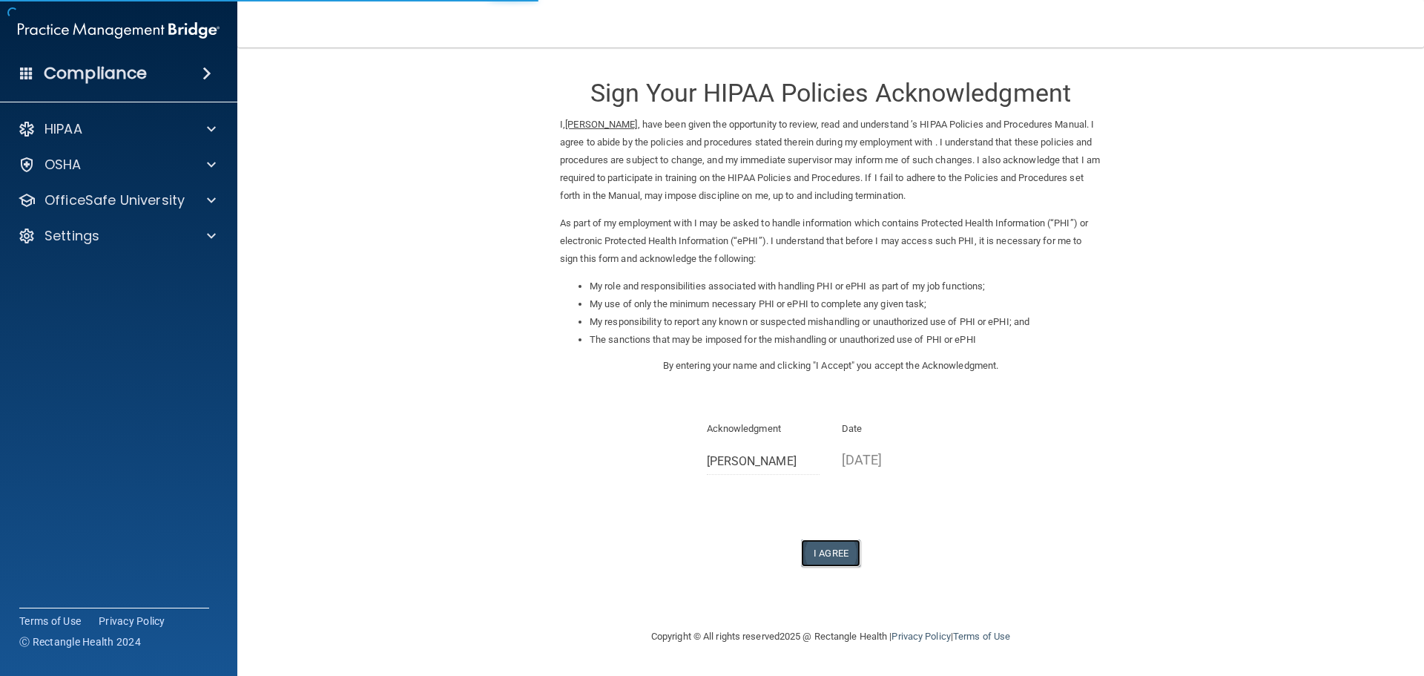
click at [842, 548] on button "I Agree" at bounding box center [830, 552] width 59 height 27
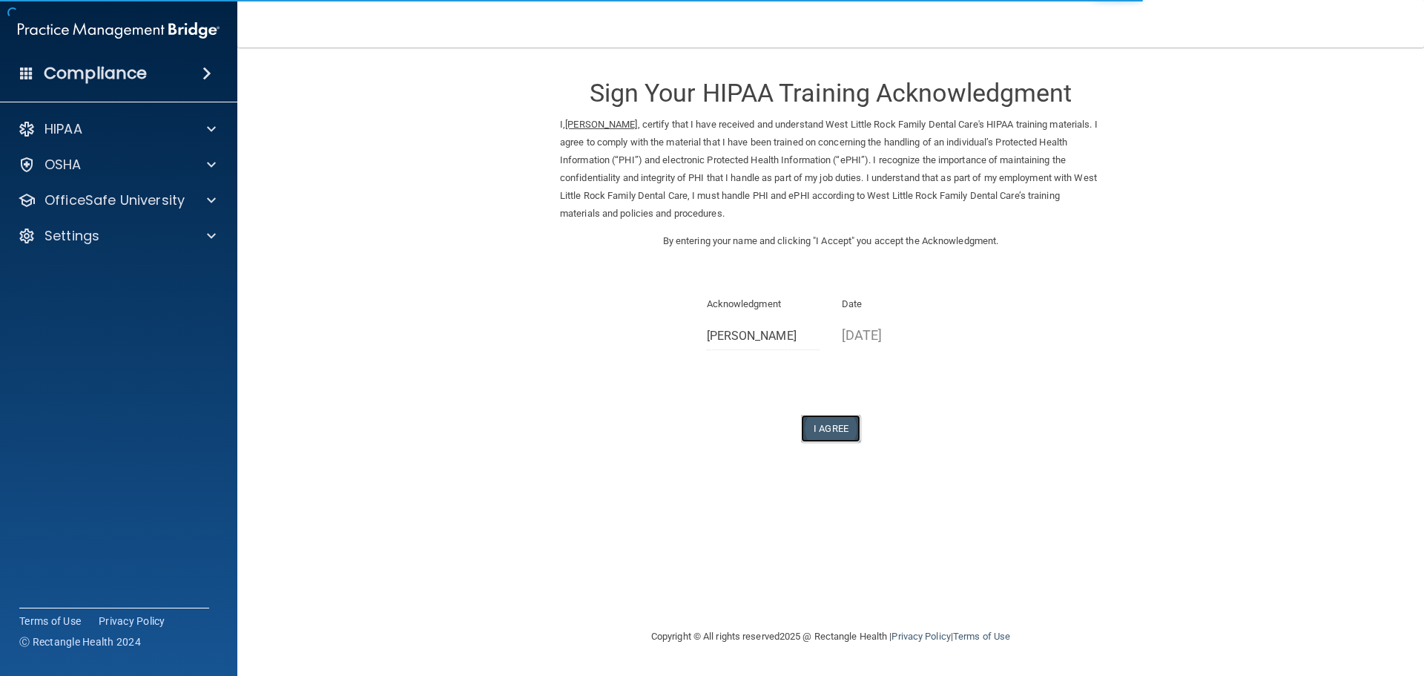
click at [849, 433] on button "I Agree" at bounding box center [830, 428] width 59 height 27
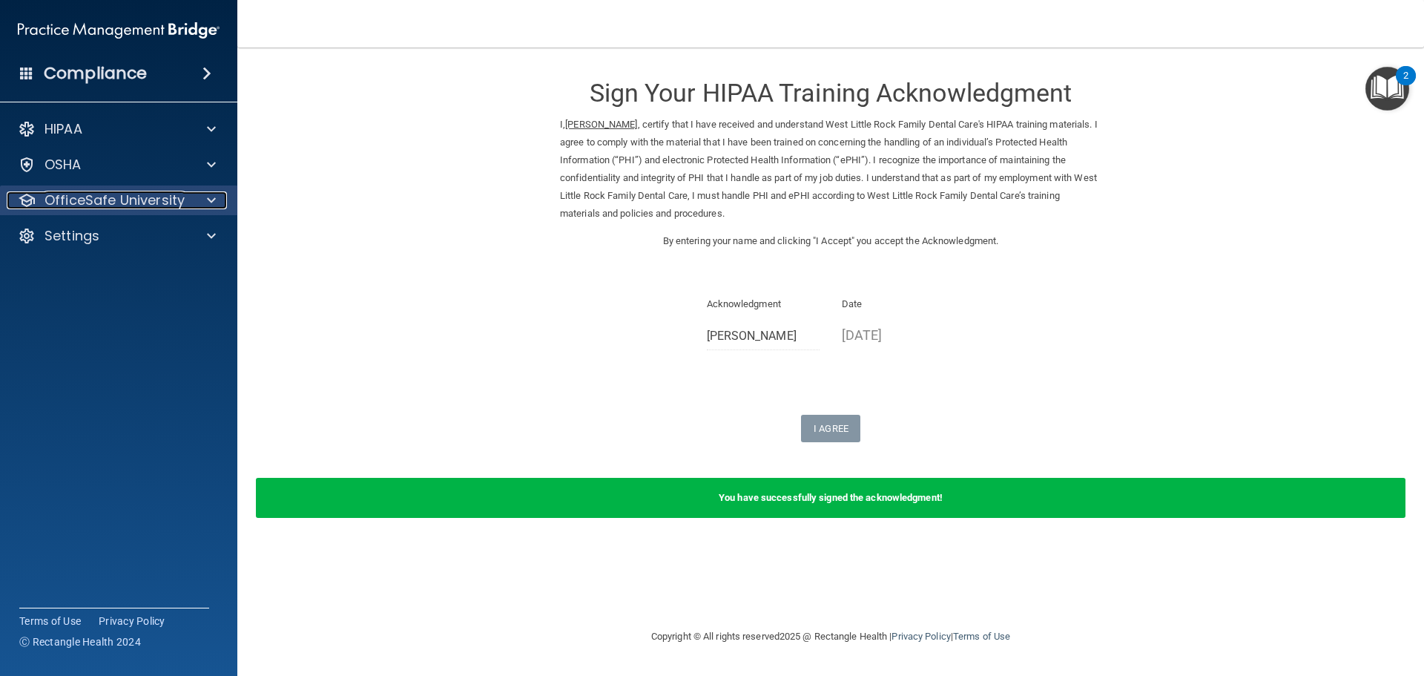
click at [151, 192] on p "OfficeSafe University" at bounding box center [115, 200] width 140 height 18
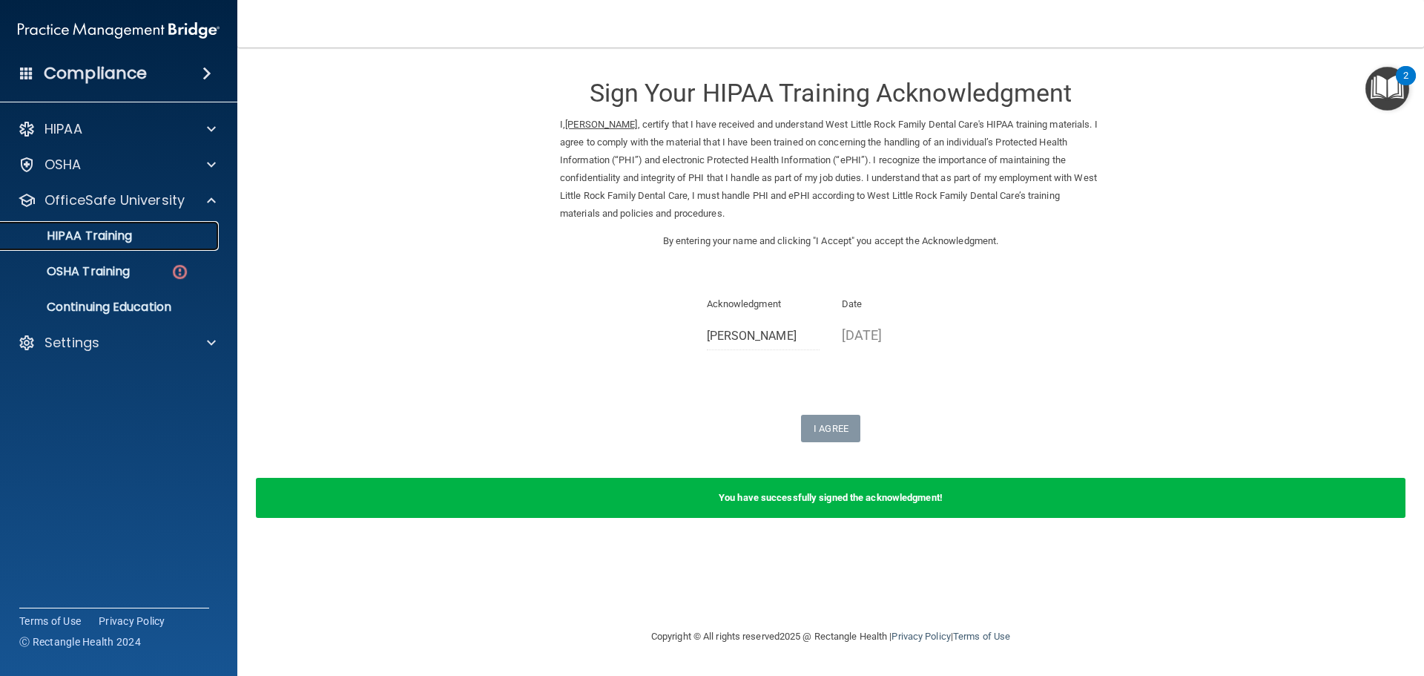
click at [91, 229] on p "HIPAA Training" at bounding box center [71, 235] width 122 height 15
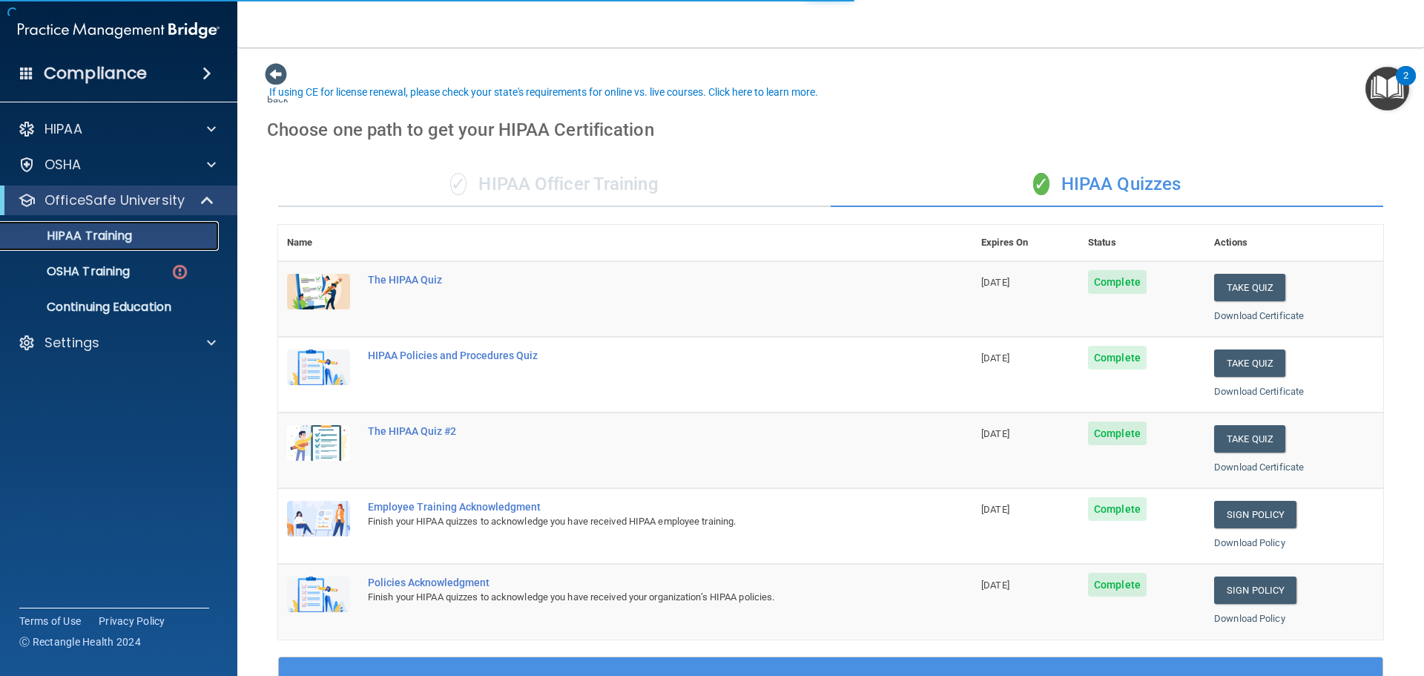
scroll to position [297, 0]
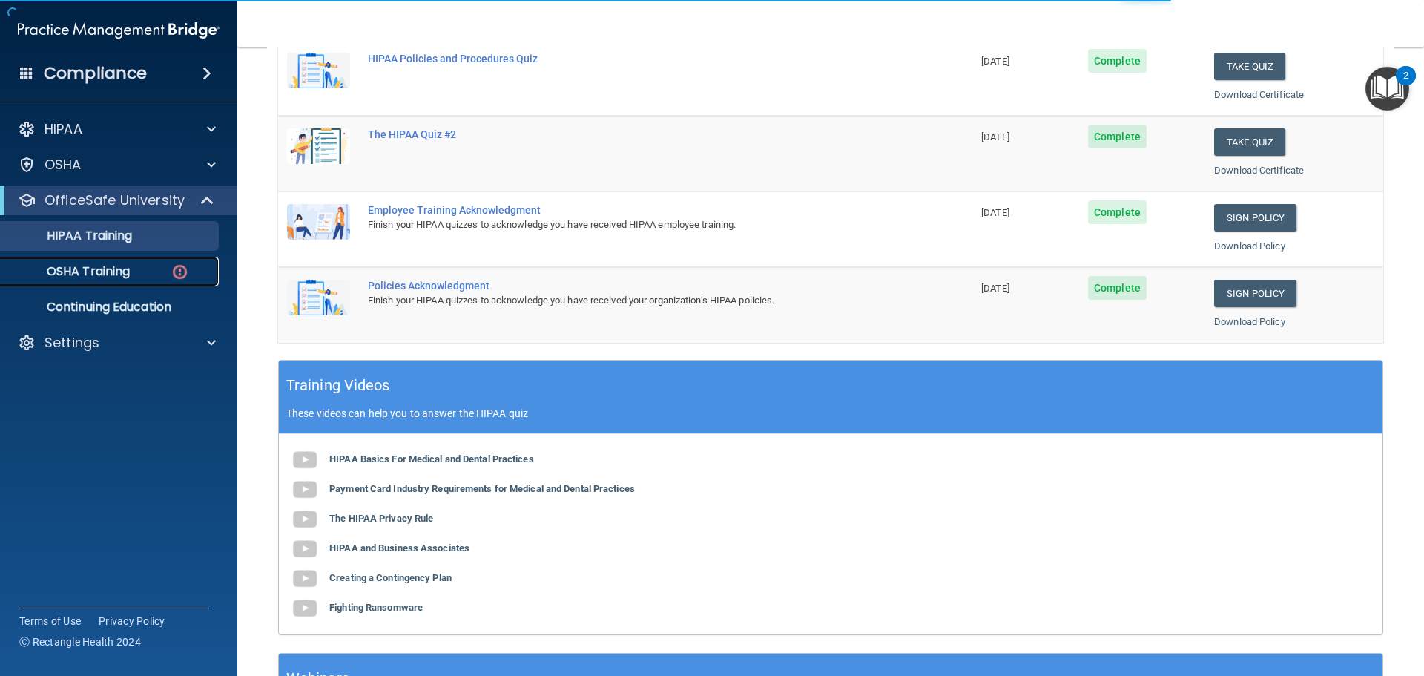
click at [120, 278] on p "OSHA Training" at bounding box center [70, 271] width 120 height 15
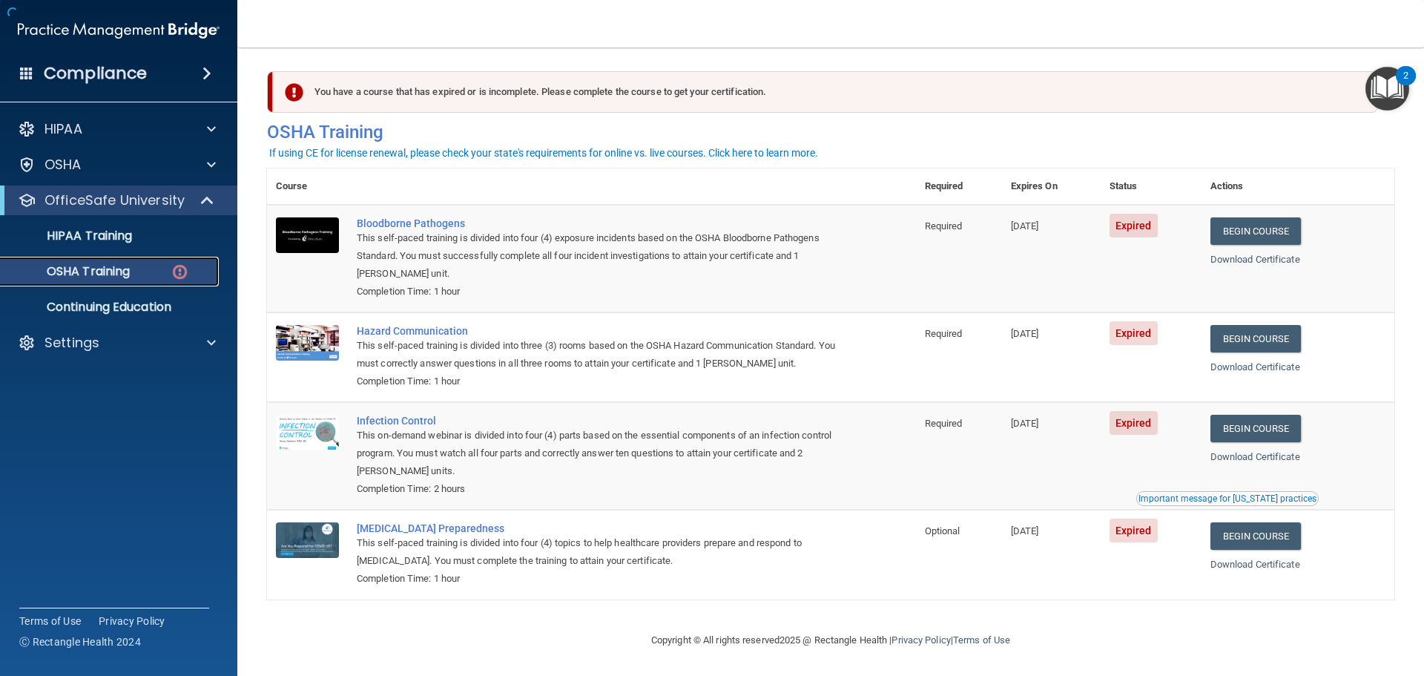
scroll to position [7, 0]
click at [1281, 234] on link "Begin Course" at bounding box center [1256, 230] width 90 height 27
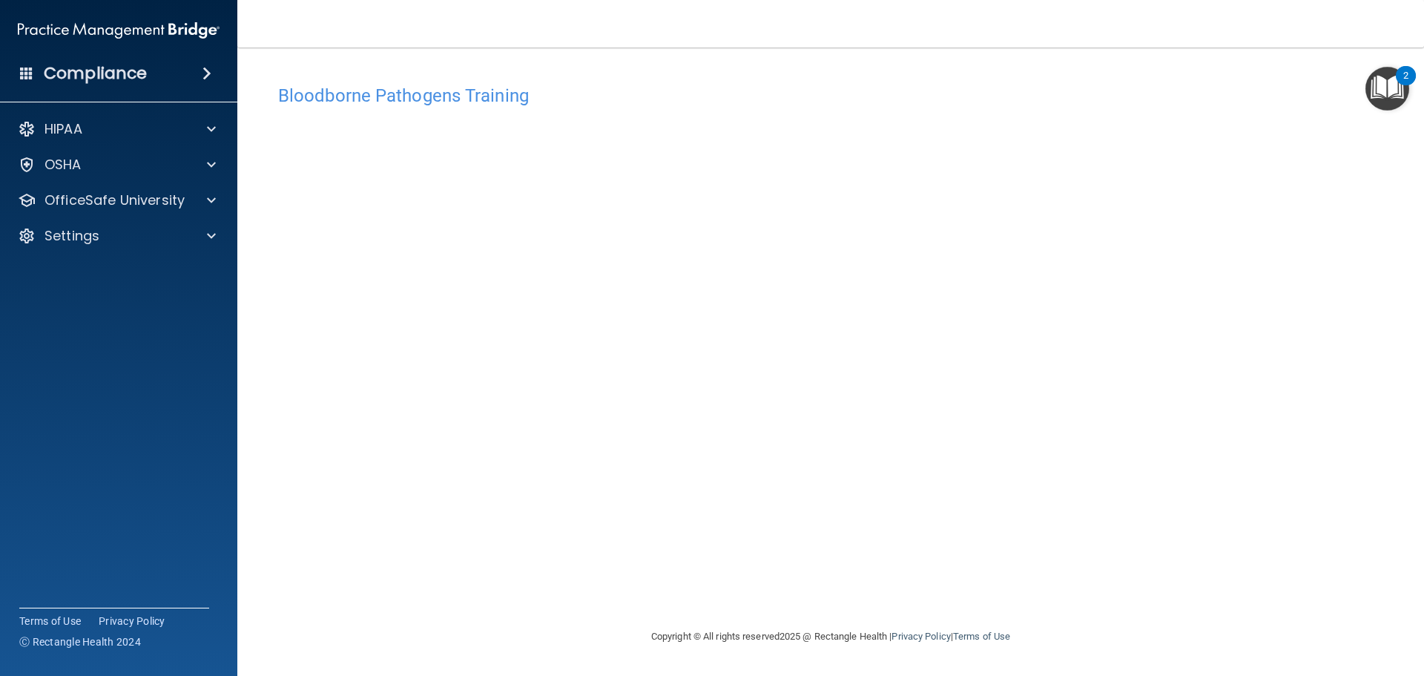
click at [1163, 106] on div "Bloodborne Pathogens Training" at bounding box center [831, 95] width 1128 height 36
click at [184, 196] on div "OfficeSafe University" at bounding box center [99, 200] width 184 height 18
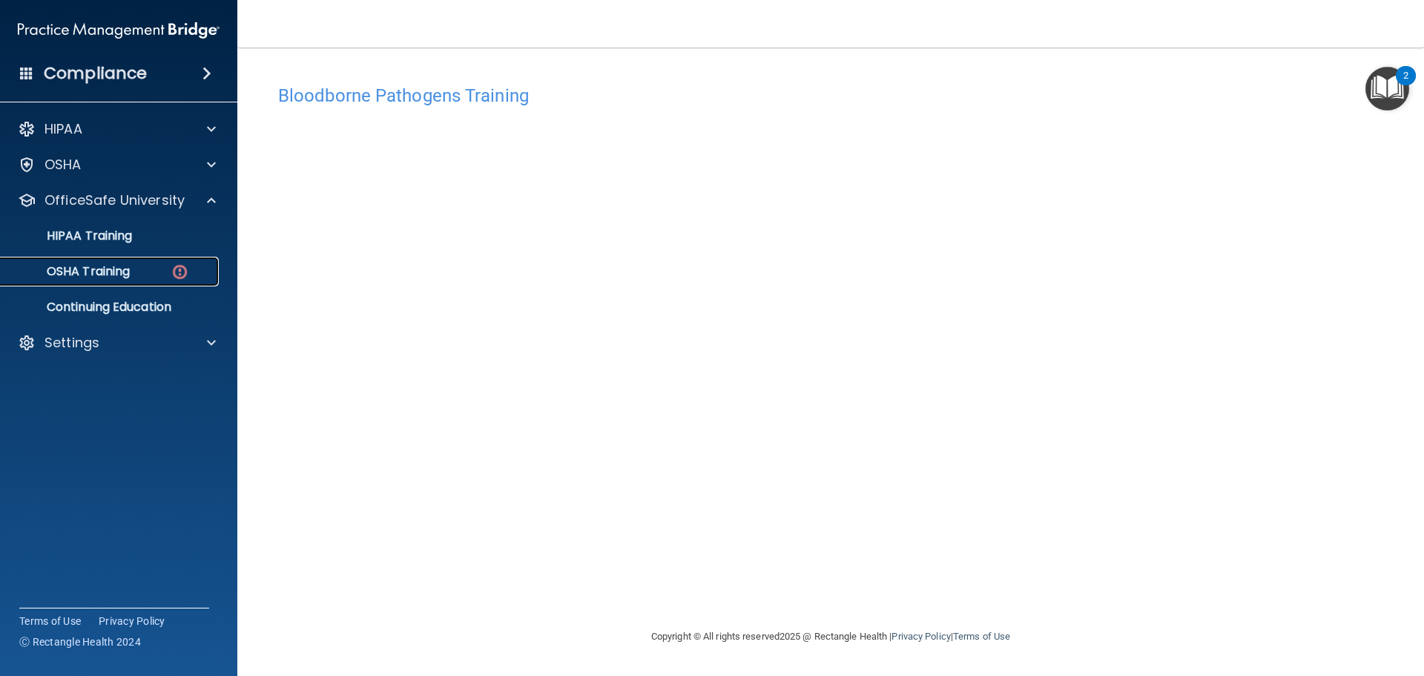
click at [115, 273] on p "OSHA Training" at bounding box center [70, 271] width 120 height 15
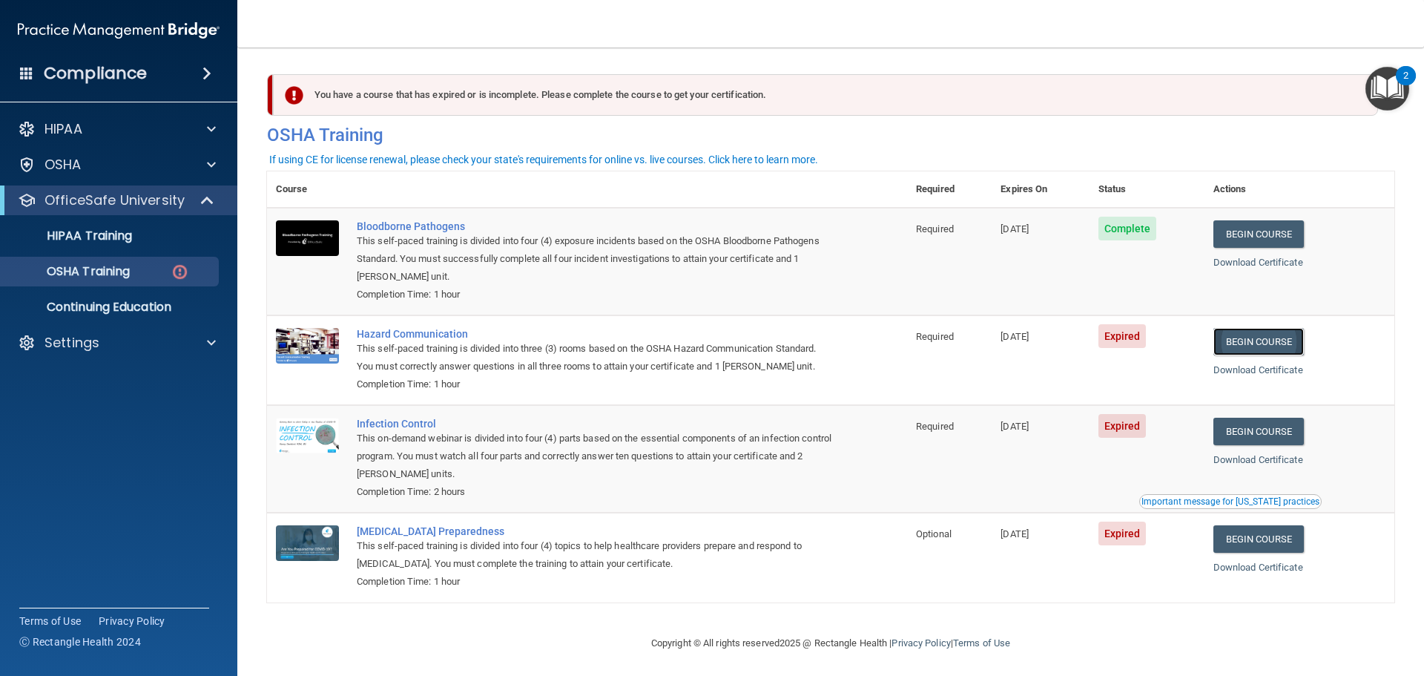
click at [1264, 346] on link "Begin Course" at bounding box center [1259, 341] width 90 height 27
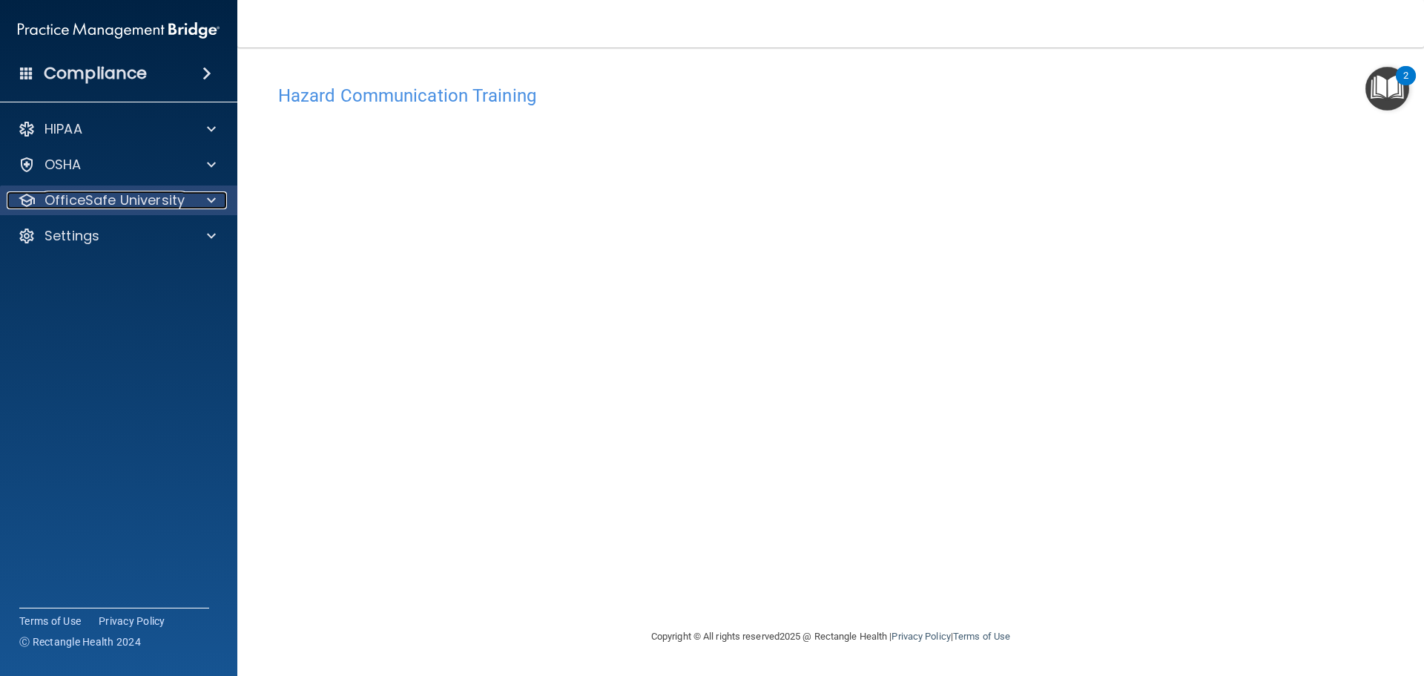
click at [167, 208] on p "OfficeSafe University" at bounding box center [115, 200] width 140 height 18
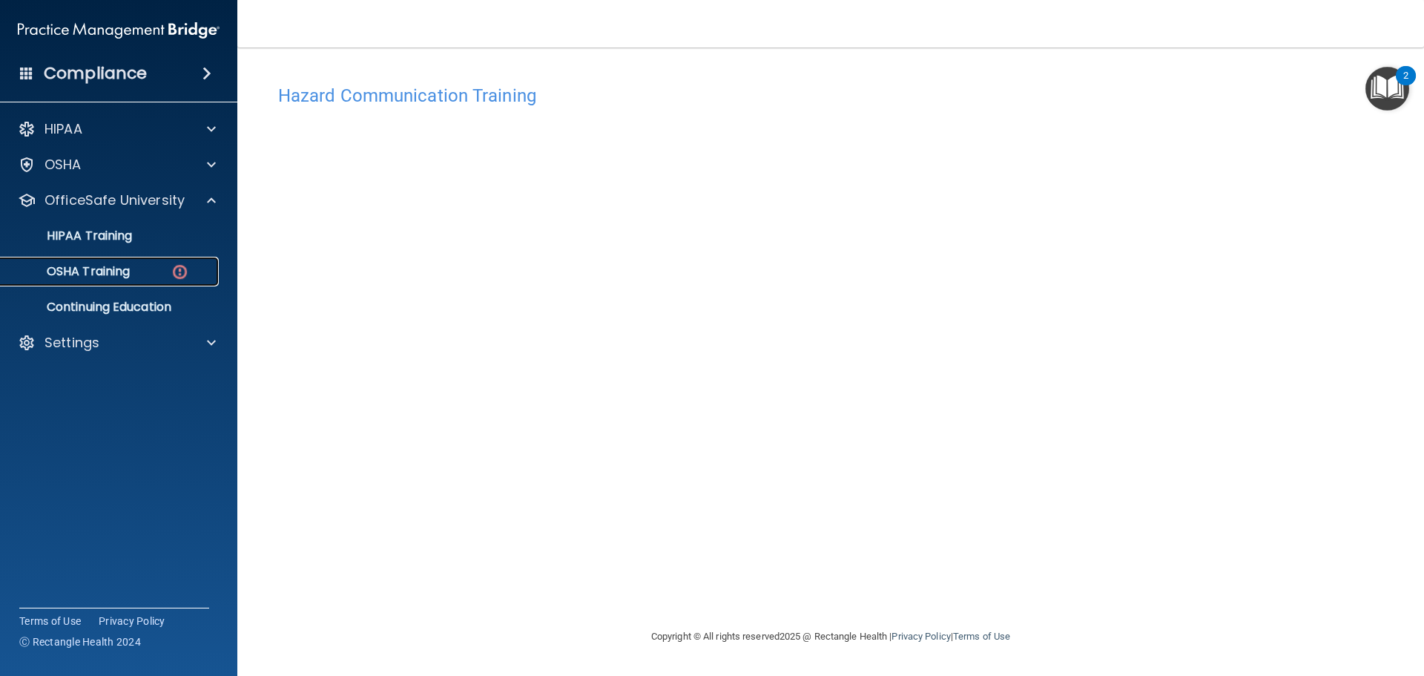
click at [142, 266] on div "OSHA Training" at bounding box center [111, 271] width 203 height 15
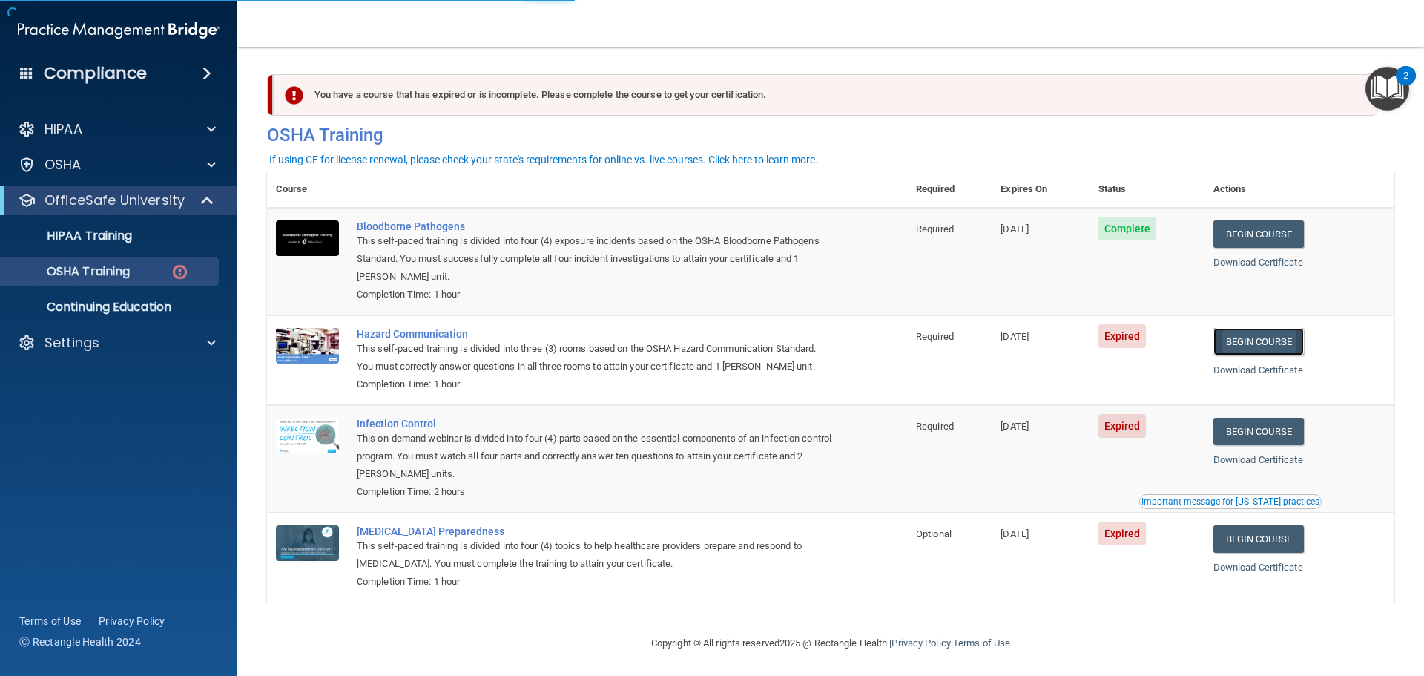
click at [1253, 351] on link "Begin Course" at bounding box center [1259, 341] width 90 height 27
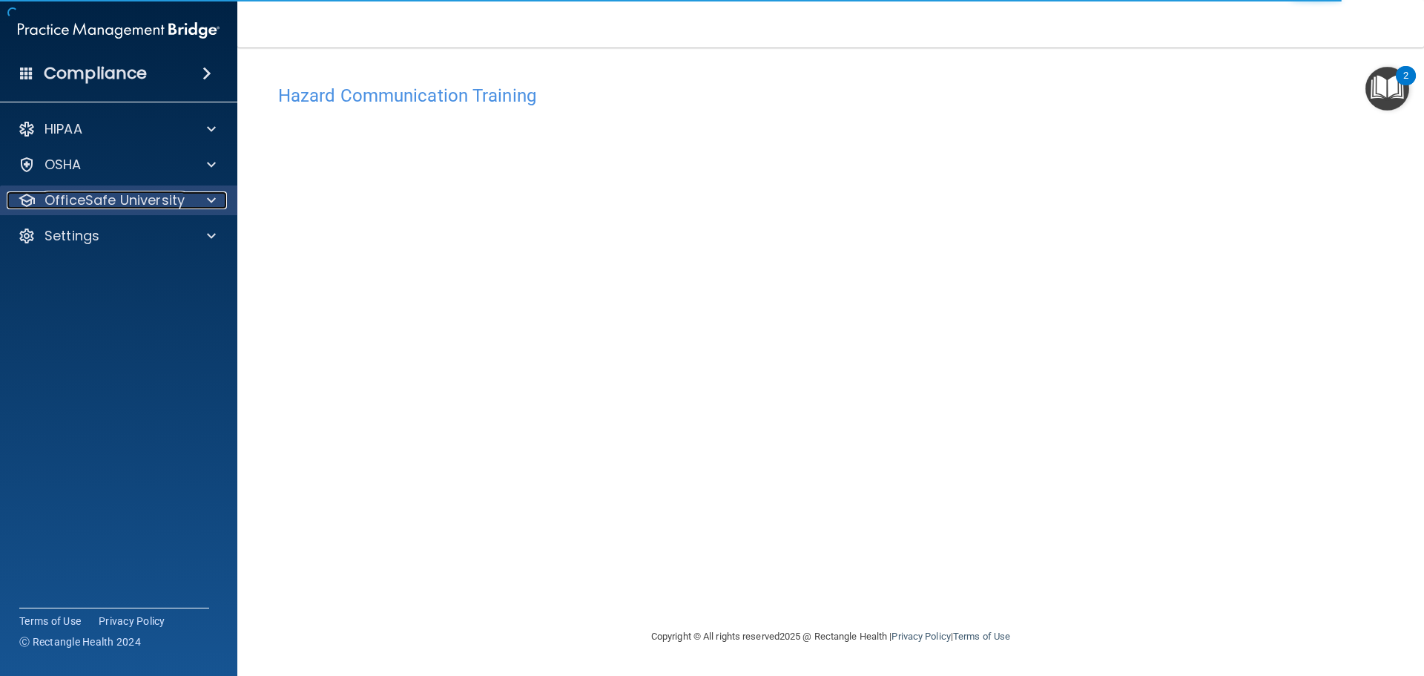
click at [77, 200] on p "OfficeSafe University" at bounding box center [115, 200] width 140 height 18
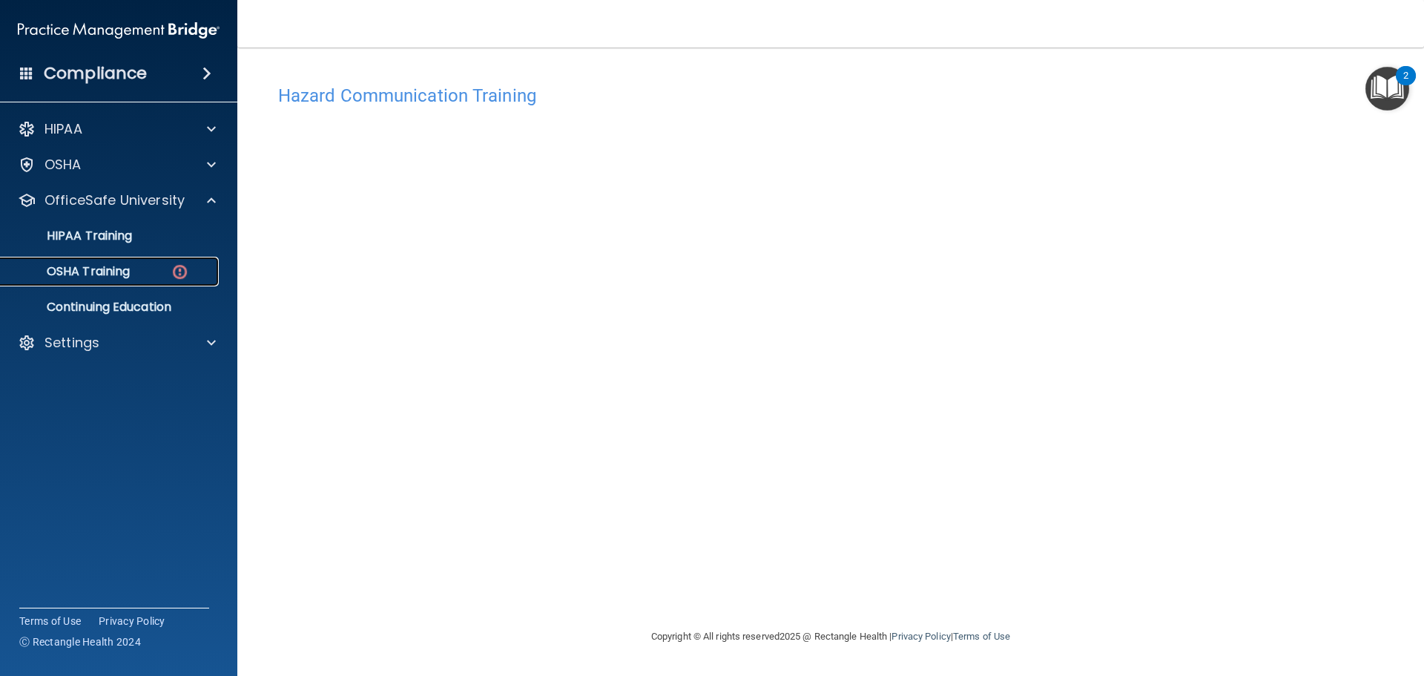
click at [104, 277] on p "OSHA Training" at bounding box center [70, 271] width 120 height 15
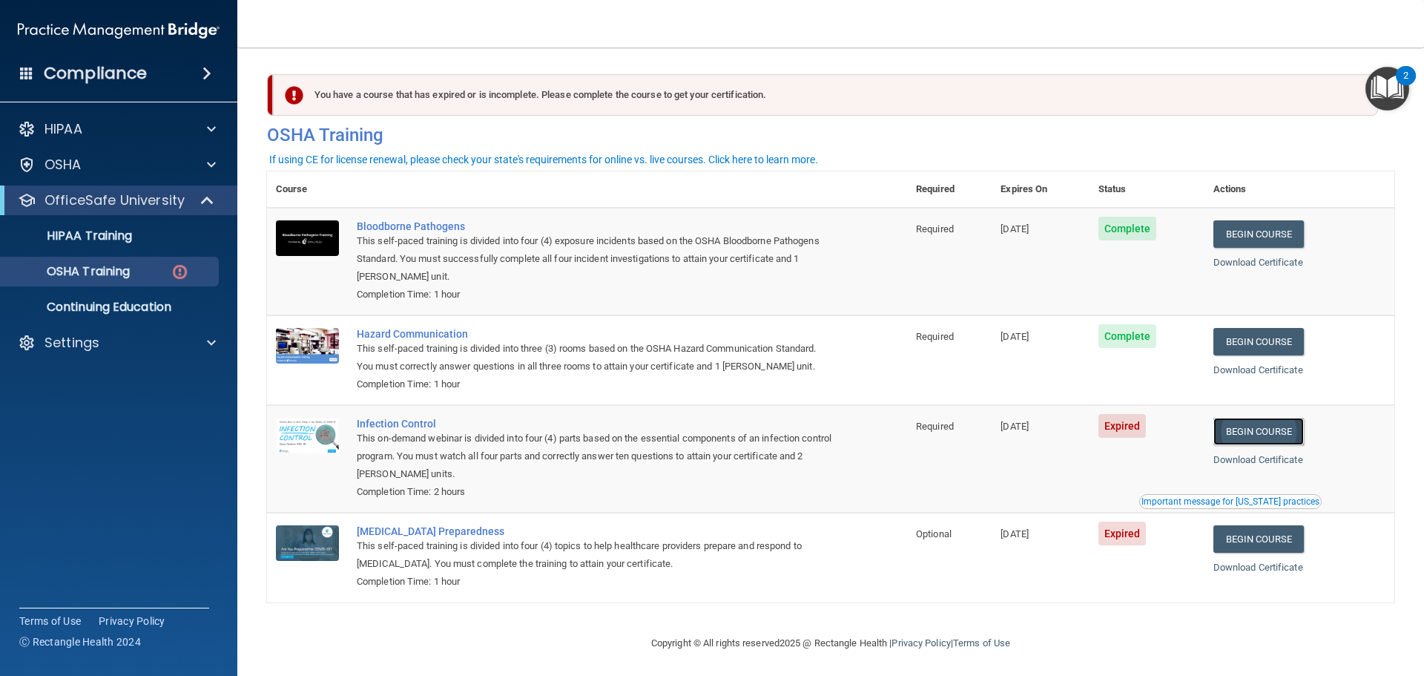
click at [1270, 442] on link "Begin Course" at bounding box center [1259, 431] width 90 height 27
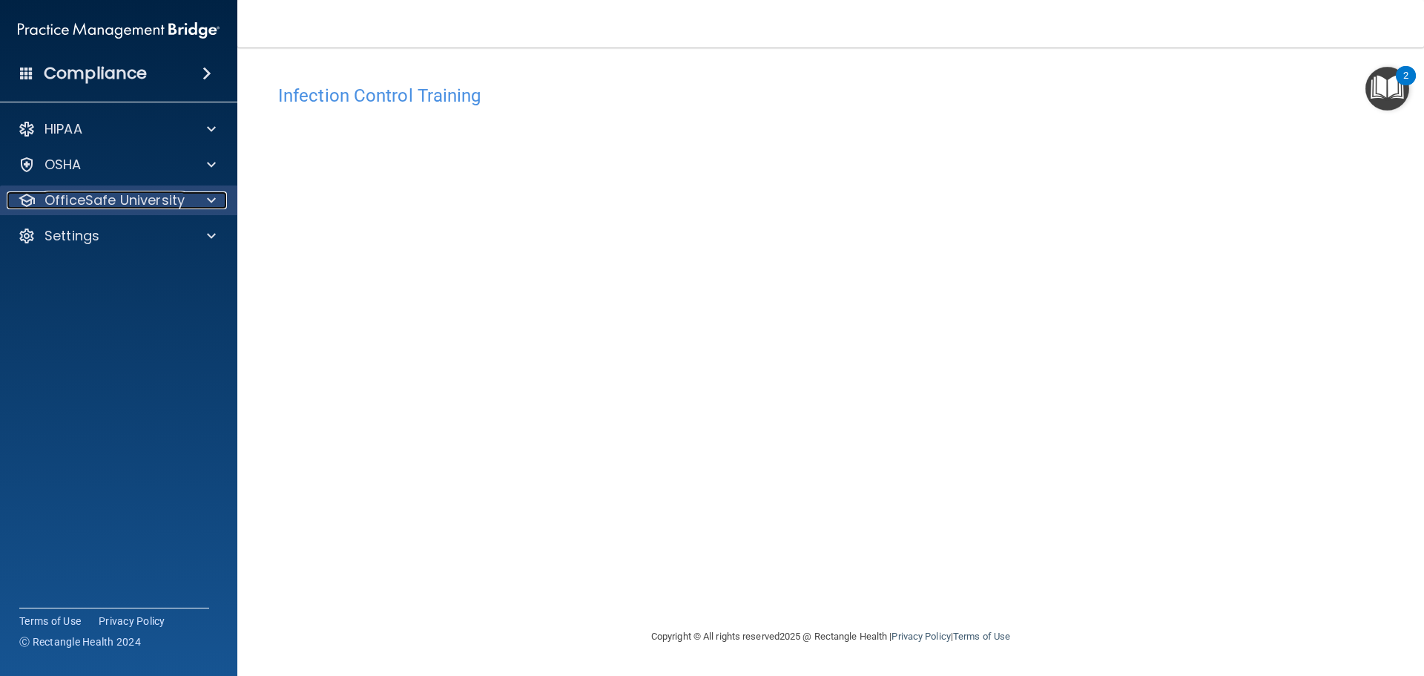
click at [123, 201] on p "OfficeSafe University" at bounding box center [115, 200] width 140 height 18
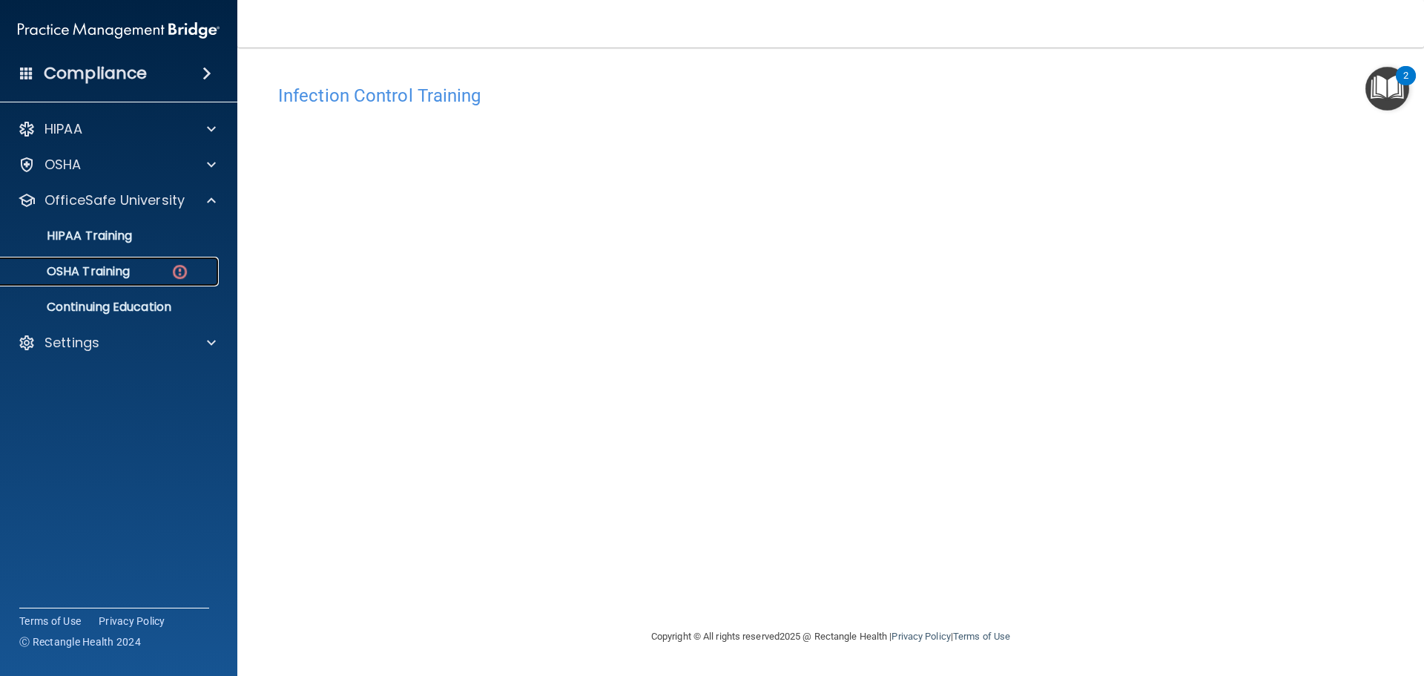
click at [113, 266] on p "OSHA Training" at bounding box center [70, 271] width 120 height 15
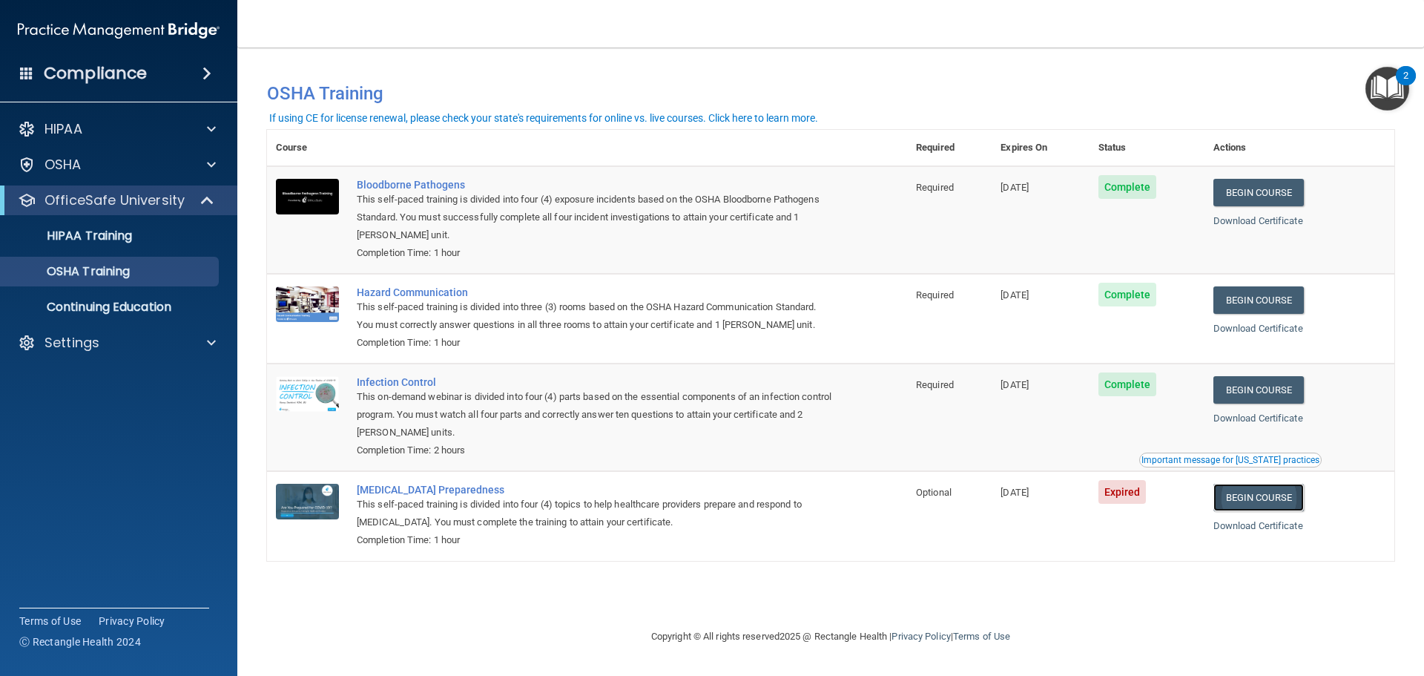
click at [1285, 498] on link "Begin Course" at bounding box center [1259, 497] width 90 height 27
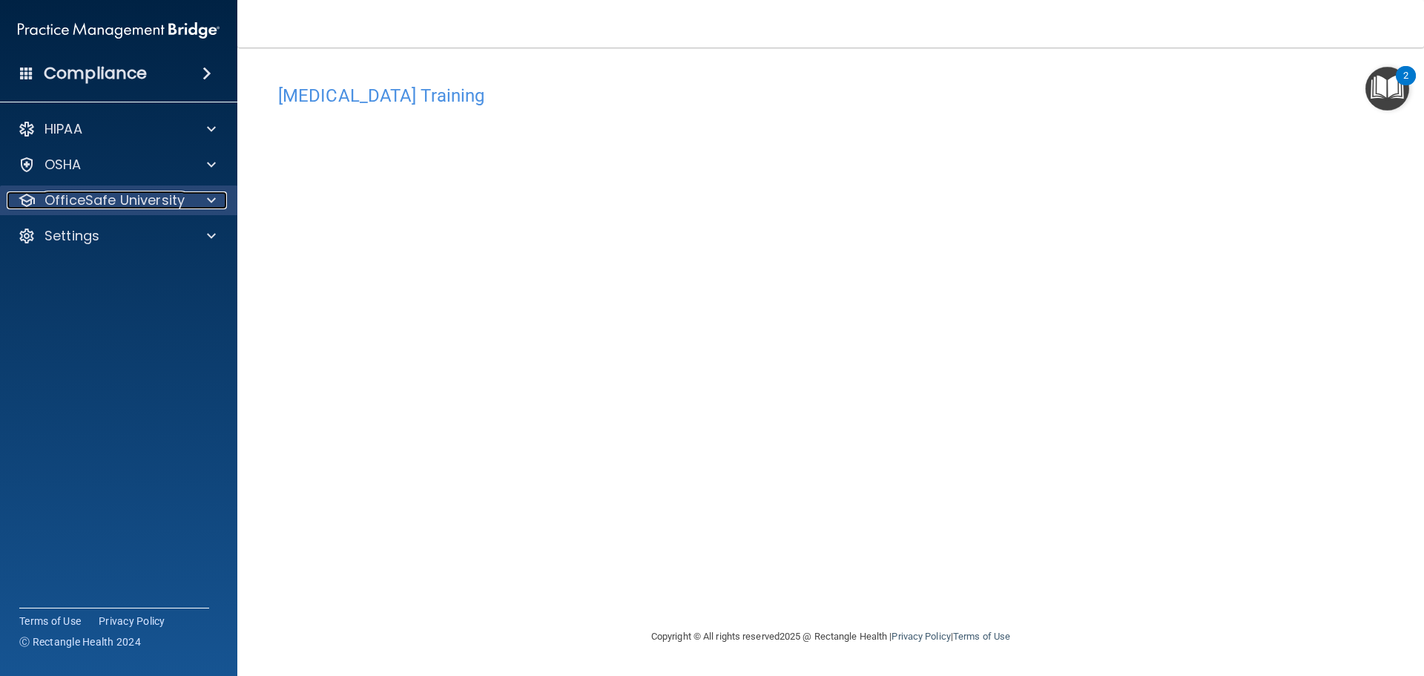
click at [179, 204] on p "OfficeSafe University" at bounding box center [115, 200] width 140 height 18
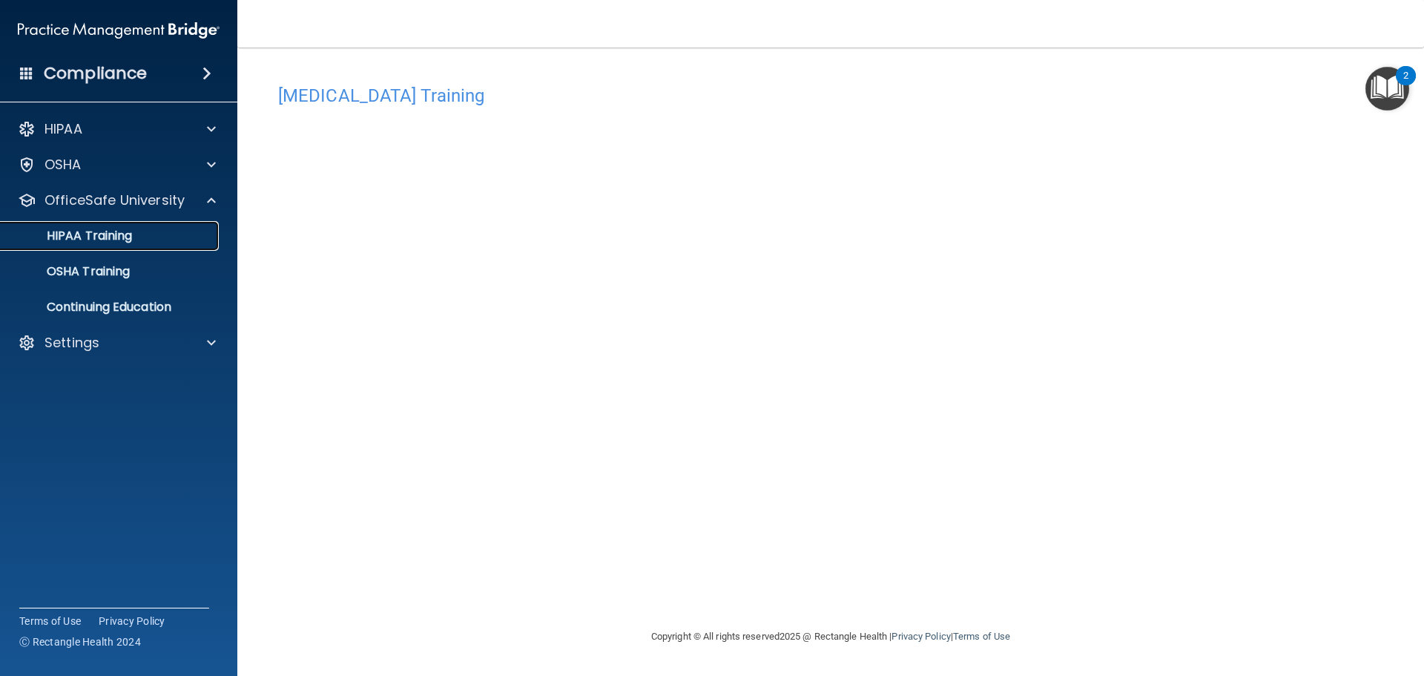
click at [96, 234] on p "HIPAA Training" at bounding box center [71, 235] width 122 height 15
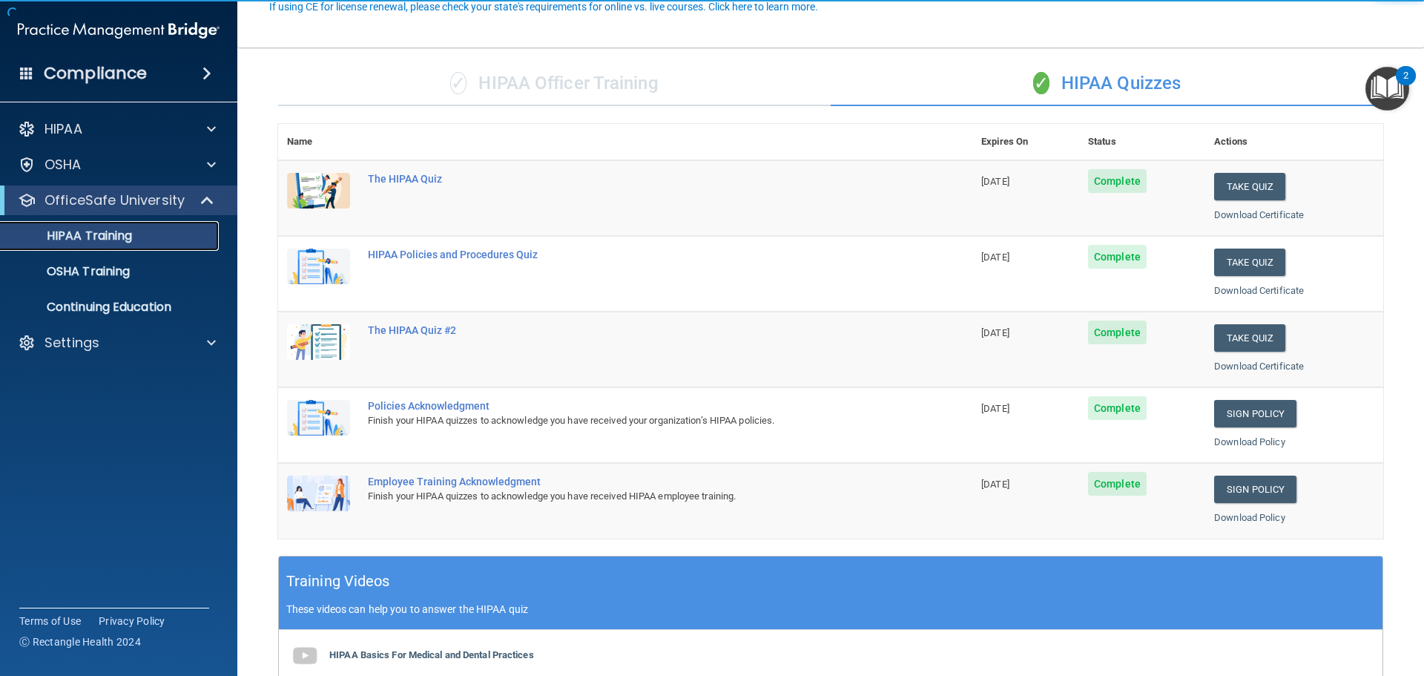
scroll to position [297, 0]
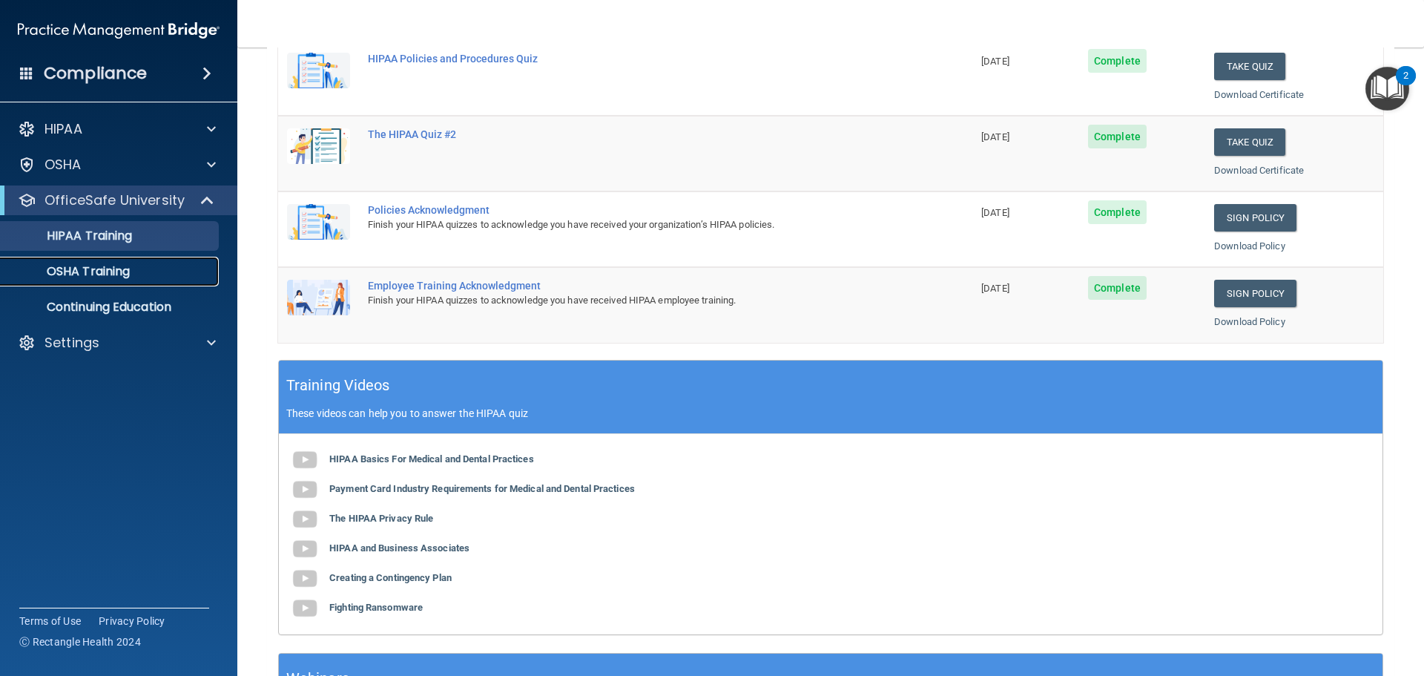
click at [127, 270] on p "OSHA Training" at bounding box center [70, 271] width 120 height 15
